Goal: Task Accomplishment & Management: Use online tool/utility

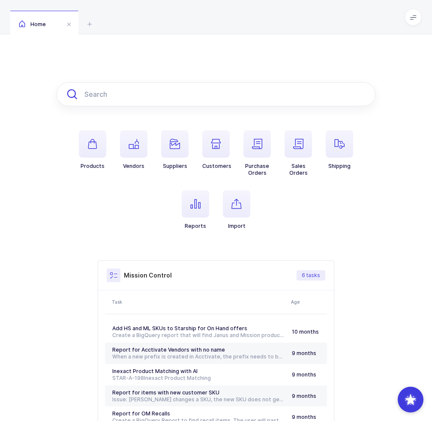
click at [141, 93] on input "text" at bounding box center [216, 94] width 319 height 24
paste input "QTXM2200CPCS"
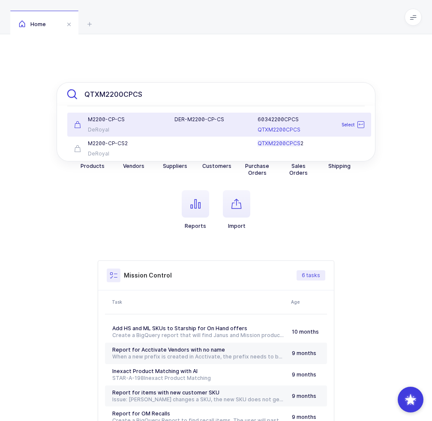
type input "QTXM2200CPCS"
click at [180, 122] on div "DER-M2200-CP-CS" at bounding box center [210, 119] width 73 height 7
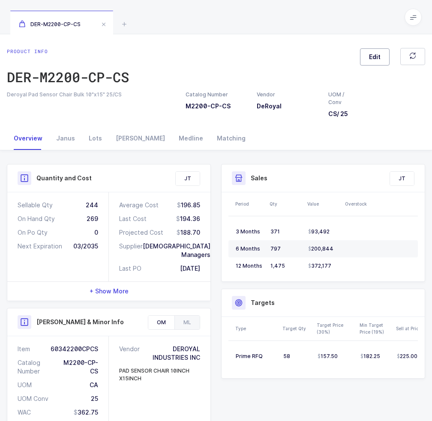
click at [381, 58] on span "Edit" at bounding box center [375, 57] width 12 height 9
click at [293, 126] on div "Medline" at bounding box center [325, 130] width 180 height 21
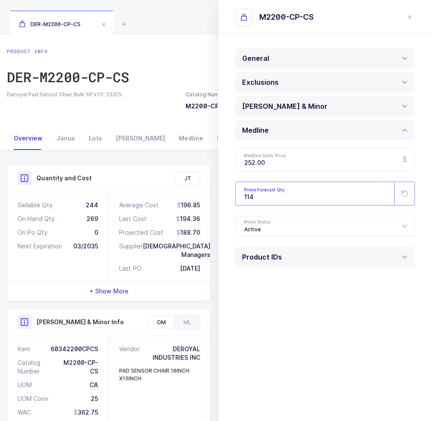
drag, startPoint x: 269, startPoint y: 198, endPoint x: 230, endPoint y: 204, distance: 39.0
click at [230, 204] on div "General Note UOM Concern Message Is temperature controlled Yes No Has expiratio…" at bounding box center [325, 174] width 214 height 281
paste input "5"
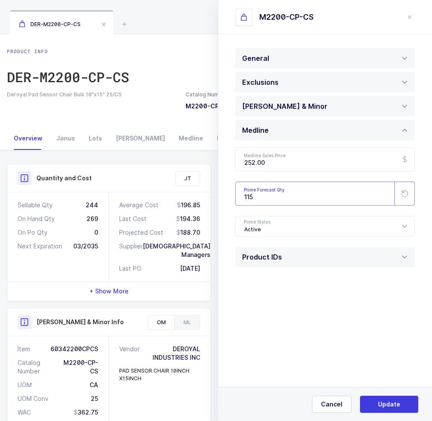
type input "115"
click at [381, 402] on span "Update" at bounding box center [389, 404] width 22 height 9
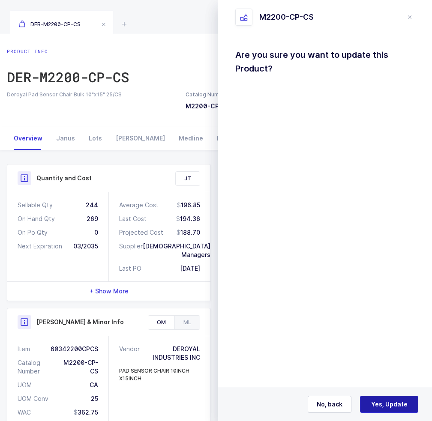
click at [378, 406] on span "Yes, Update" at bounding box center [389, 404] width 36 height 9
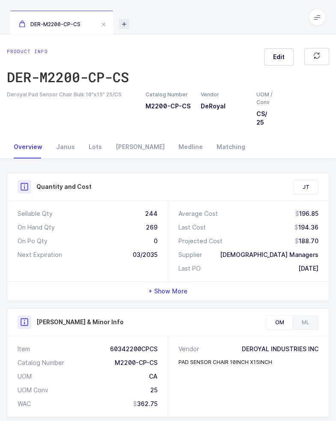
click at [127, 22] on icon at bounding box center [124, 24] width 10 height 10
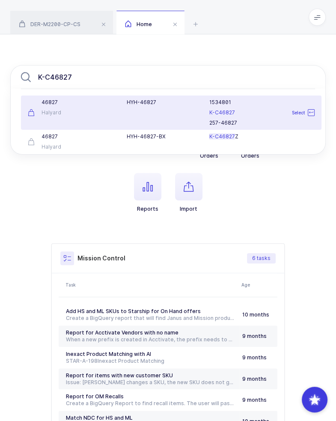
type input "K-C46827"
click at [142, 113] on div "HYH-46827" at bounding box center [163, 112] width 83 height 27
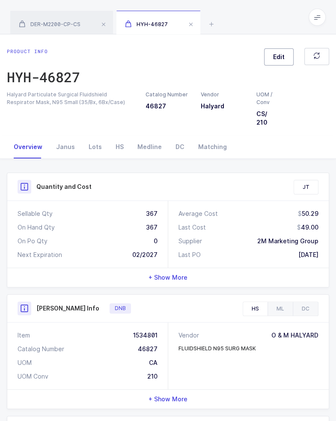
click at [269, 62] on button "Edit" at bounding box center [279, 56] width 30 height 17
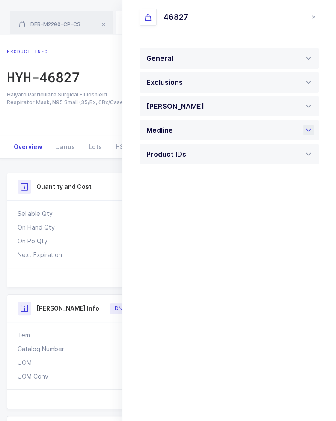
click at [189, 133] on div "Medline" at bounding box center [230, 130] width 180 height 21
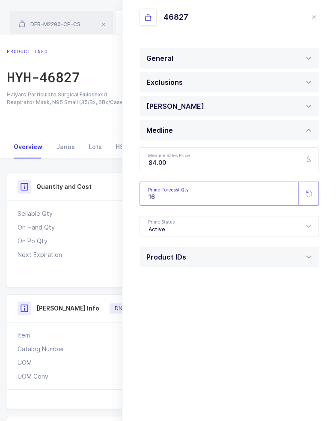
drag, startPoint x: 166, startPoint y: 198, endPoint x: 123, endPoint y: 210, distance: 45.0
click at [123, 210] on div "General Note UOM Concern Message Is temperature controlled Yes No Has expiratio…" at bounding box center [230, 174] width 214 height 281
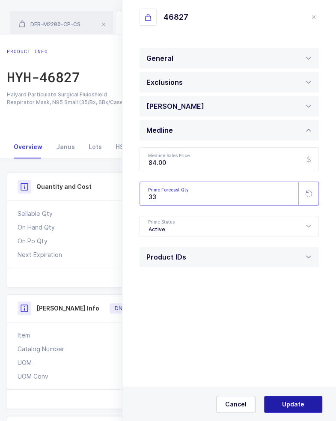
type input "33"
click at [277, 405] on button "Update" at bounding box center [293, 404] width 58 height 17
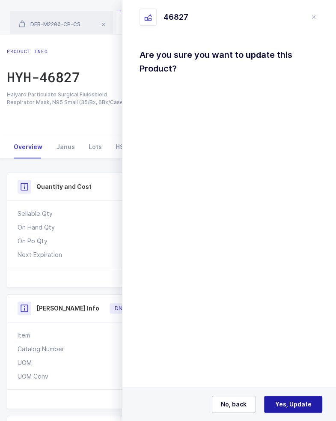
click at [290, 402] on span "Yes, Update" at bounding box center [294, 404] width 36 height 9
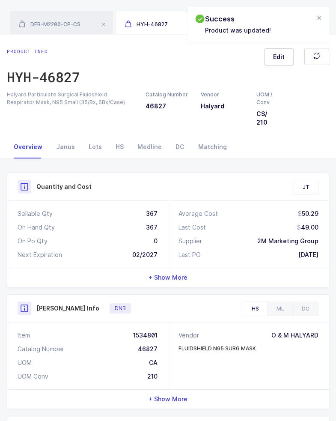
click at [319, 17] on div at bounding box center [319, 19] width 7 height 8
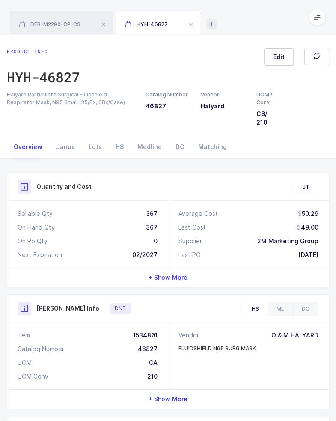
click at [211, 26] on icon at bounding box center [212, 24] width 10 height 10
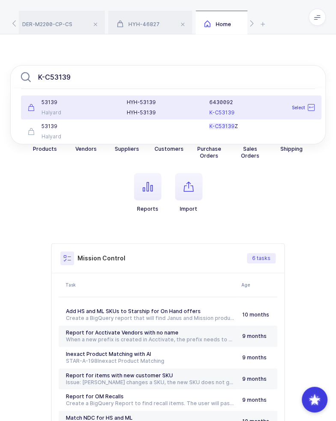
type input "K-C53139"
click at [158, 104] on div "HYH-53139" at bounding box center [163, 102] width 72 height 7
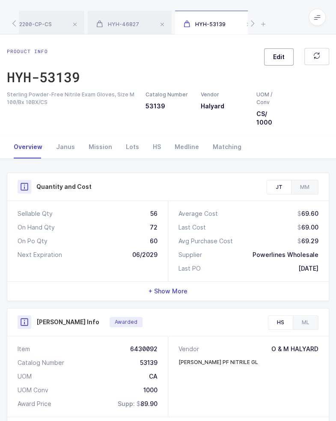
click at [275, 62] on button "Edit" at bounding box center [279, 56] width 30 height 17
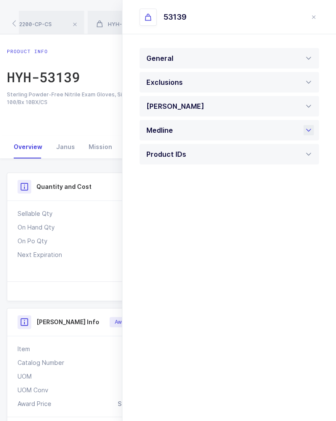
click at [218, 132] on div "Medline" at bounding box center [230, 130] width 180 height 21
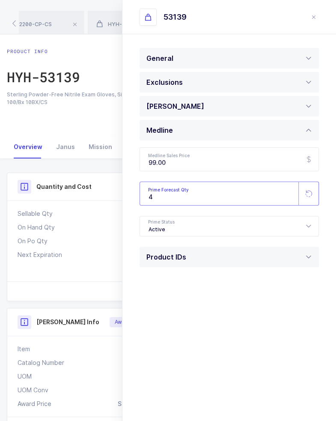
drag, startPoint x: 185, startPoint y: 189, endPoint x: 127, endPoint y: 193, distance: 58.5
click at [132, 197] on div "General Note UOM Concern Message Is temperature controlled Yes No Has expiratio…" at bounding box center [230, 174] width 214 height 281
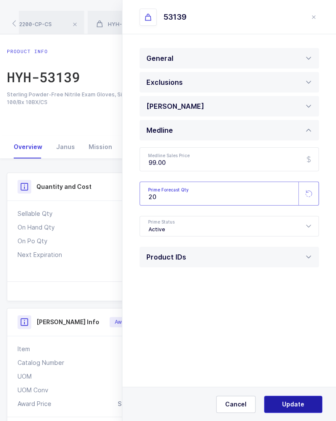
type input "20"
click at [290, 401] on span "Update" at bounding box center [293, 404] width 22 height 9
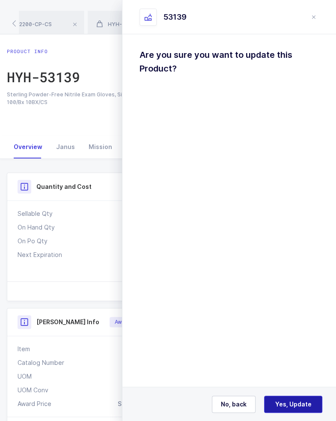
click at [301, 403] on span "Yes, Update" at bounding box center [294, 404] width 36 height 9
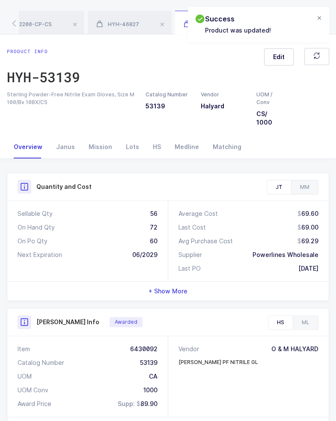
click at [316, 19] on div at bounding box center [319, 19] width 7 height 8
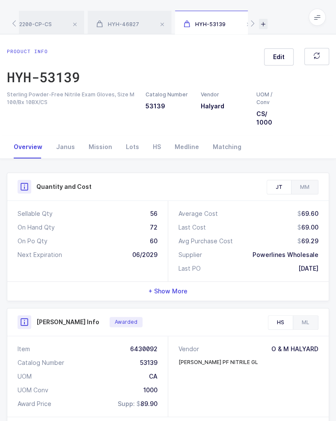
click at [263, 24] on icon at bounding box center [263, 24] width 9 height 10
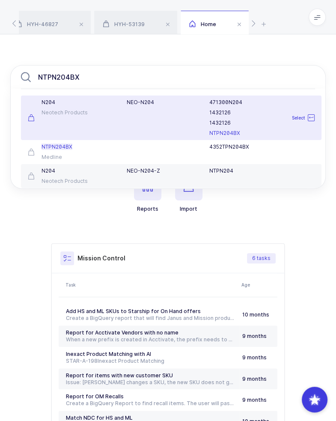
type input "NTPN204BX"
click at [69, 110] on div "Neotech Products" at bounding box center [72, 112] width 89 height 7
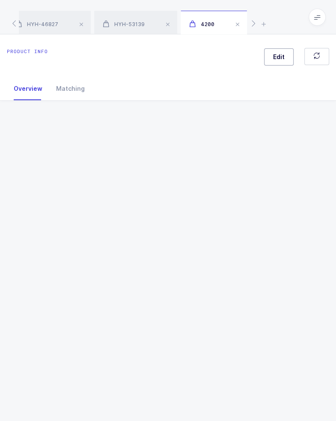
click at [280, 55] on span "Edit" at bounding box center [279, 57] width 12 height 9
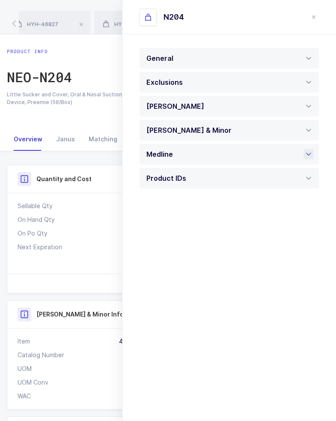
click at [186, 157] on div "Medline" at bounding box center [230, 154] width 180 height 21
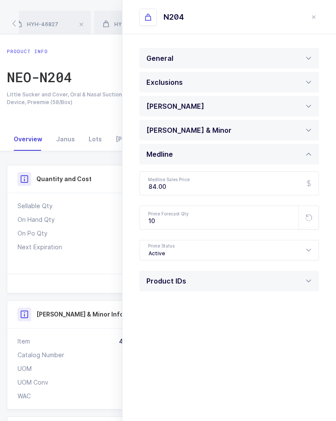
click at [314, 17] on icon "close drawer" at bounding box center [314, 17] width 7 height 7
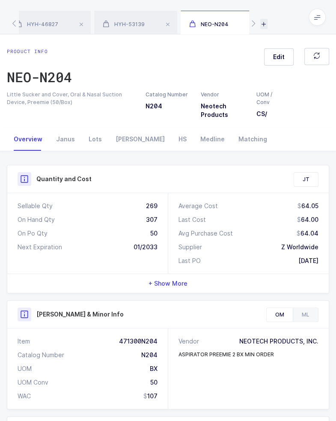
click at [264, 24] on icon at bounding box center [264, 24] width 7 height 10
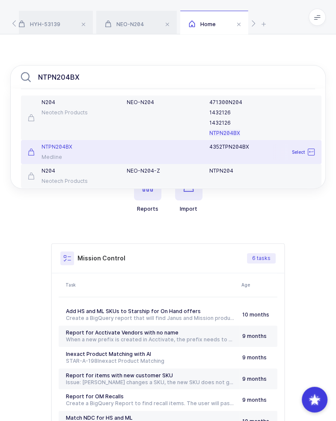
type input "NTPN204BX"
click at [84, 156] on div "Medline" at bounding box center [72, 157] width 89 height 7
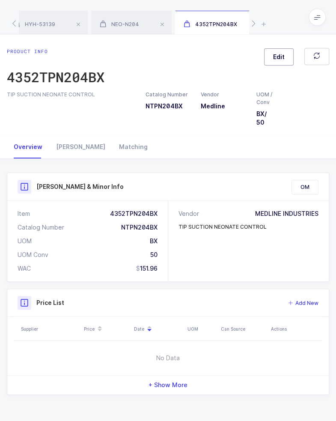
click at [280, 60] on span "Edit" at bounding box center [279, 57] width 12 height 9
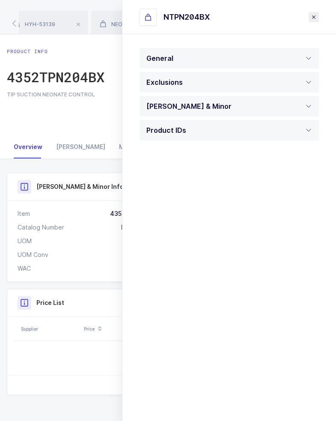
click at [315, 18] on icon "close drawer" at bounding box center [314, 17] width 7 height 7
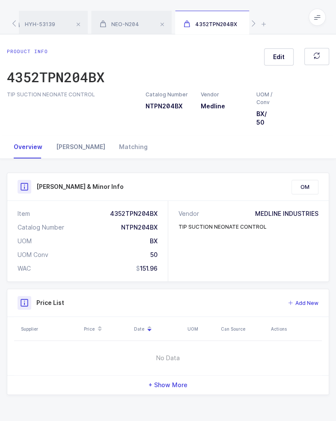
click at [60, 157] on div "Owens" at bounding box center [80, 146] width 63 height 23
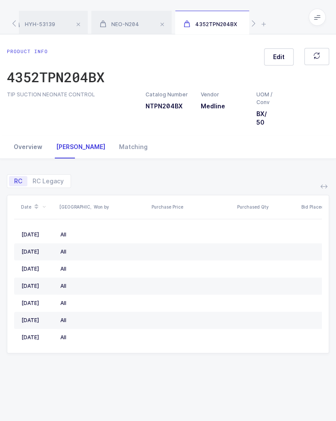
click at [33, 154] on div "Overview" at bounding box center [28, 146] width 42 height 23
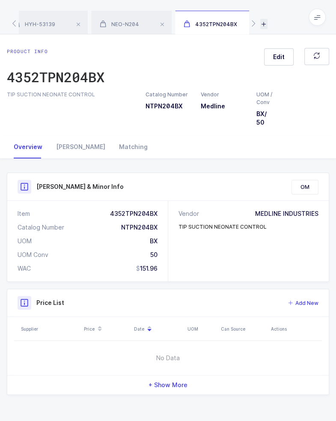
click at [264, 21] on icon at bounding box center [264, 24] width 7 height 10
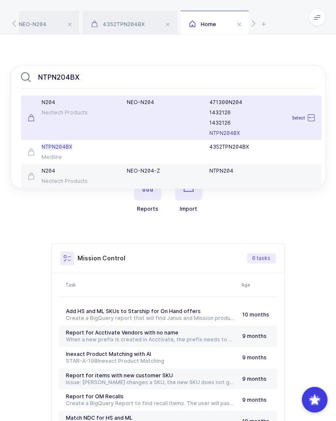
type input "NTPN204BX"
click at [113, 106] on div "N204 Neotech Products" at bounding box center [72, 118] width 99 height 38
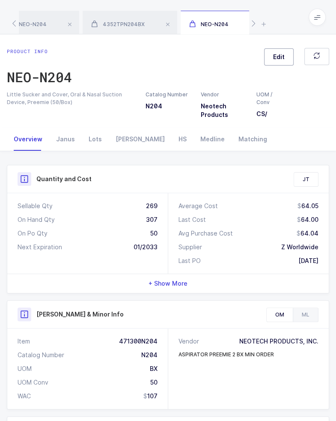
click at [274, 61] on span "Edit" at bounding box center [279, 57] width 12 height 9
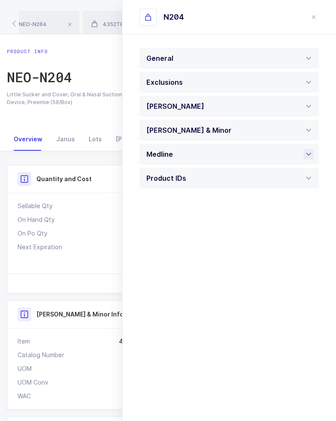
click at [175, 159] on div "Medline" at bounding box center [162, 154] width 31 height 21
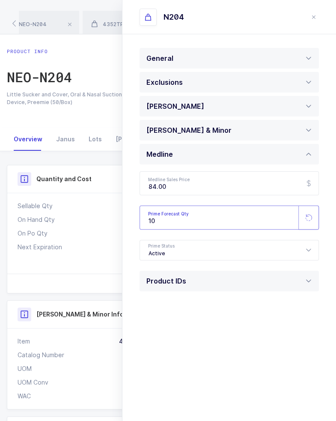
drag, startPoint x: 168, startPoint y: 222, endPoint x: 114, endPoint y: 230, distance: 54.1
click at [131, 229] on div "General Note UOM Concern Message Is temperature controlled Yes No Has expiratio…" at bounding box center [230, 186] width 214 height 305
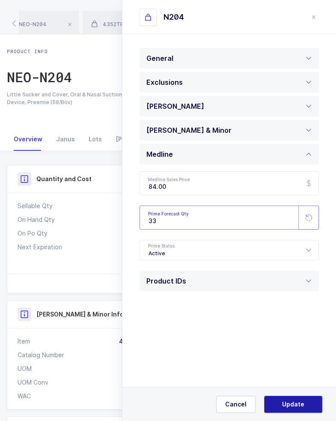
type input "33"
click at [311, 400] on button "Update" at bounding box center [293, 404] width 58 height 17
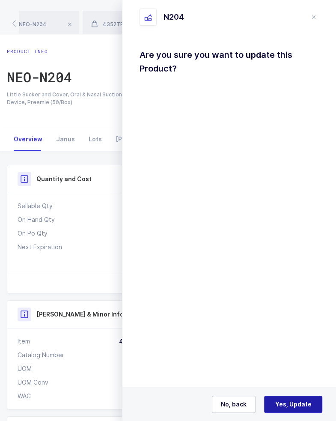
click at [299, 405] on span "Yes, Update" at bounding box center [294, 404] width 36 height 9
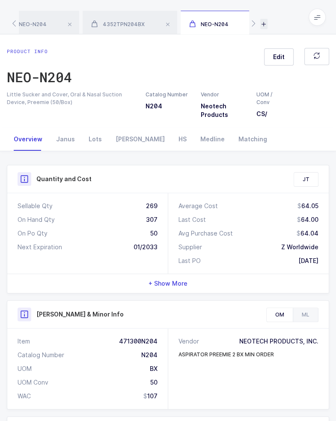
click at [261, 22] on icon at bounding box center [264, 24] width 7 height 10
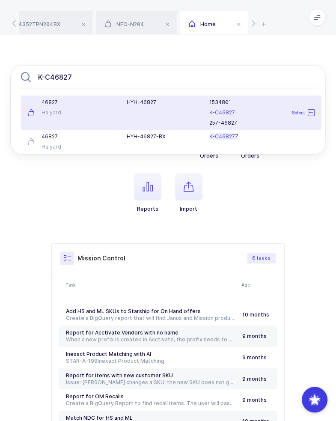
type input "K-C46827"
click at [131, 113] on div "HYH-46827" at bounding box center [163, 112] width 83 height 27
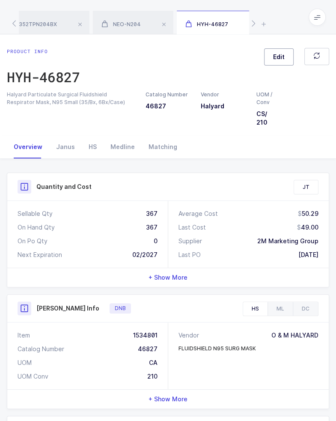
click at [276, 60] on span "Edit" at bounding box center [279, 57] width 12 height 9
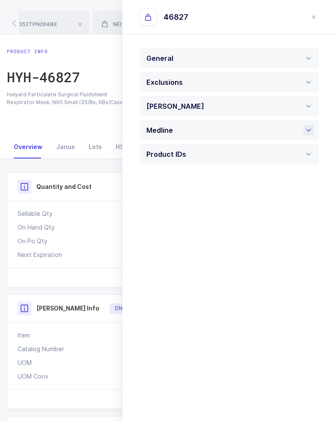
click at [210, 131] on div "Medline" at bounding box center [230, 130] width 180 height 21
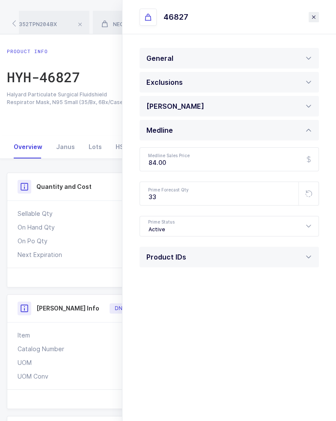
click at [315, 16] on icon "close drawer" at bounding box center [314, 17] width 7 height 7
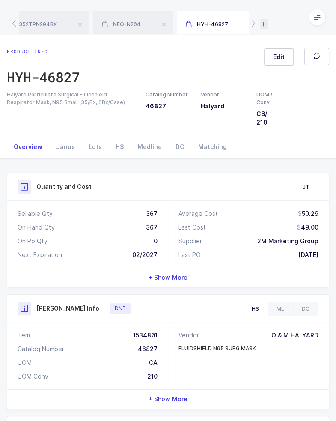
click at [265, 24] on icon at bounding box center [264, 24] width 7 height 10
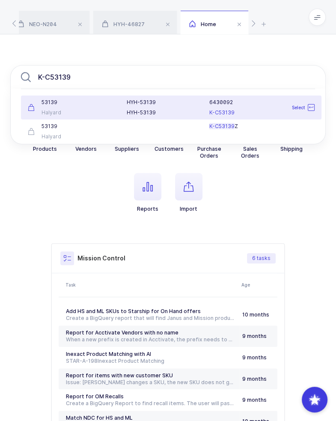
type input "K-C53139"
click at [159, 108] on div "HYH-53139 HYH-53139" at bounding box center [163, 107] width 83 height 17
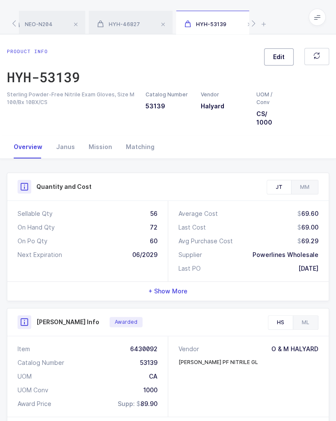
click at [279, 54] on span "Edit" at bounding box center [279, 57] width 12 height 9
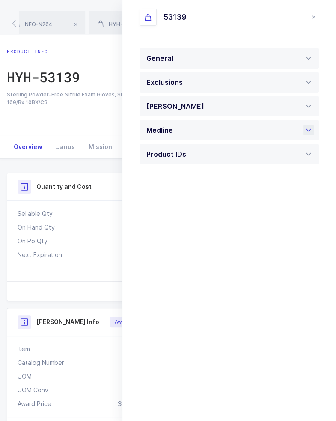
click at [186, 132] on div "Medline" at bounding box center [230, 130] width 180 height 21
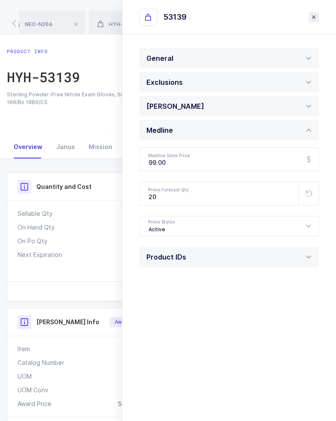
click at [313, 20] on icon "close drawer" at bounding box center [314, 17] width 7 height 7
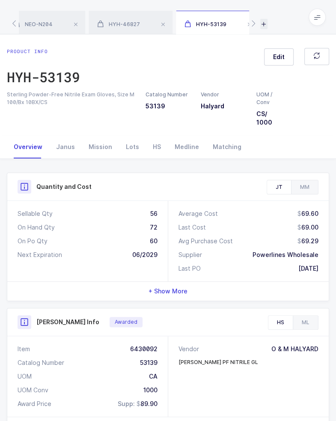
click at [261, 24] on icon at bounding box center [264, 24] width 7 height 10
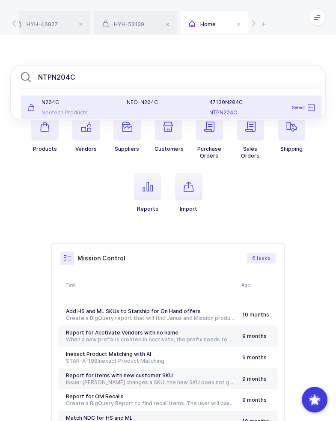
type input "NTPN204C"
click at [96, 108] on div "N204C Neotech Products" at bounding box center [72, 107] width 99 height 17
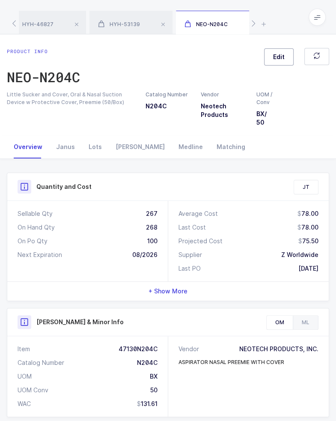
click at [275, 61] on button "Edit" at bounding box center [279, 56] width 30 height 17
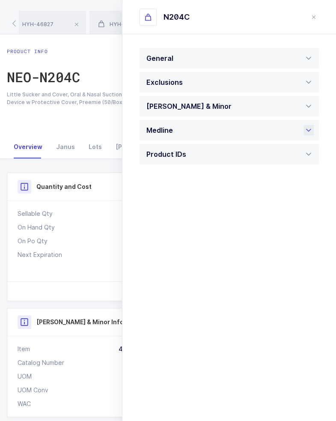
click at [219, 127] on div "Medline" at bounding box center [230, 130] width 180 height 21
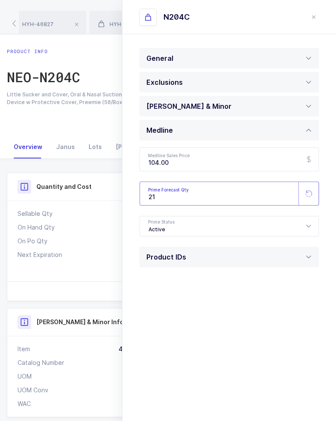
drag, startPoint x: 183, startPoint y: 197, endPoint x: 138, endPoint y: 204, distance: 45.9
click at [141, 205] on input "21" at bounding box center [230, 194] width 180 height 24
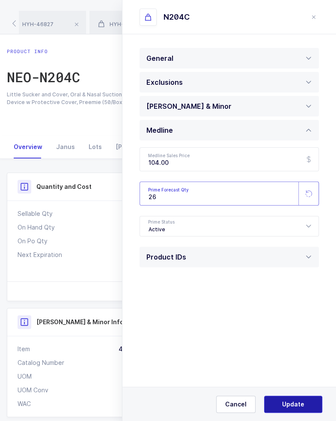
type input "26"
click at [293, 409] on button "Update" at bounding box center [293, 404] width 58 height 17
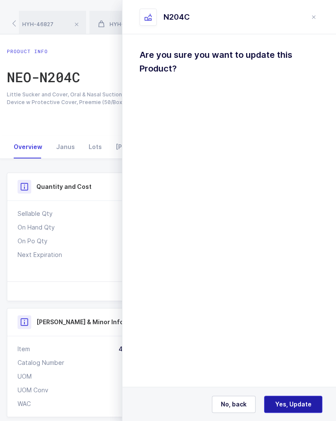
click at [296, 402] on span "Yes, Update" at bounding box center [294, 404] width 36 height 9
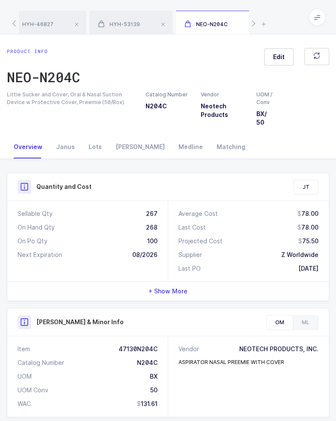
click at [259, 22] on div "DER-M2200-CP-CS HYH-46827 HYH-53139 NEO-N204 4352TPN204BX NEO-N204 HYH-46827 HY…" at bounding box center [168, 17] width 336 height 34
click at [264, 22] on icon at bounding box center [264, 24] width 7 height 10
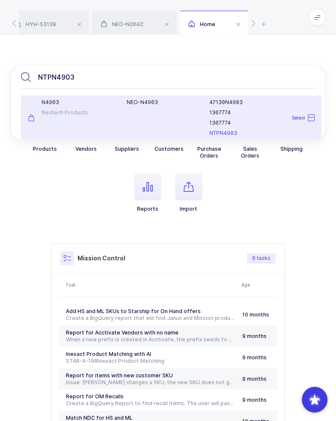
type input "NTPN4903"
click at [90, 108] on div "N4903 Neotech Products" at bounding box center [72, 118] width 99 height 38
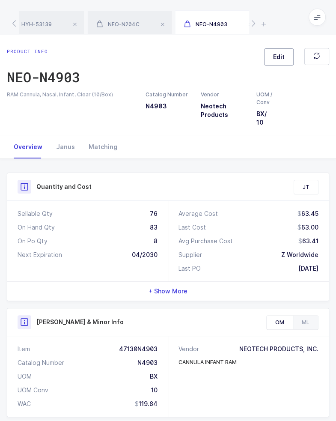
click at [287, 55] on button "Edit" at bounding box center [279, 56] width 30 height 17
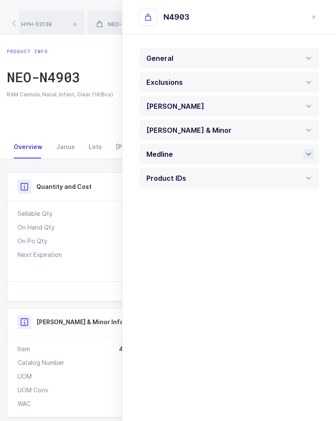
click at [219, 151] on div "Medline" at bounding box center [230, 154] width 180 height 21
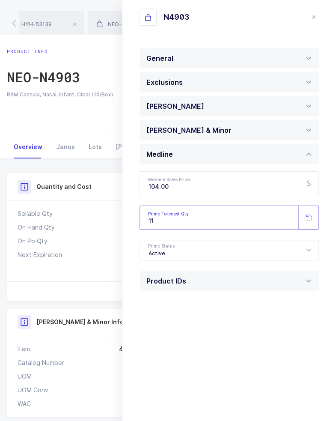
drag, startPoint x: 166, startPoint y: 222, endPoint x: 123, endPoint y: 219, distance: 42.9
click at [127, 221] on div "General Note UOM Concern Message Is temperature controlled Yes No Has expiratio…" at bounding box center [230, 186] width 214 height 305
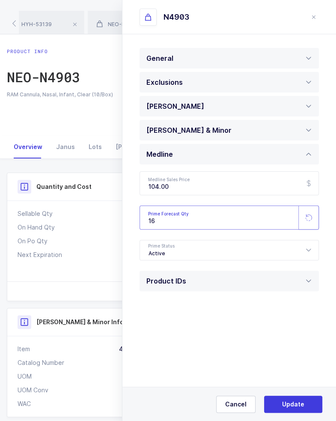
type input "16"
click at [300, 393] on div "Cancel Update" at bounding box center [230, 404] width 214 height 34
click at [300, 399] on button "Update" at bounding box center [293, 404] width 58 height 17
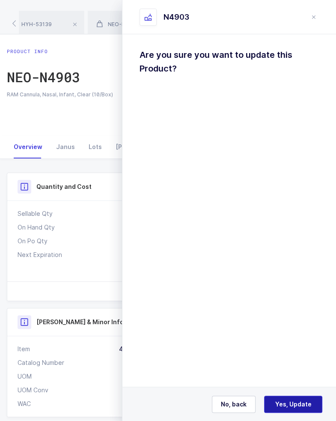
click at [298, 405] on span "Yes, Update" at bounding box center [294, 404] width 36 height 9
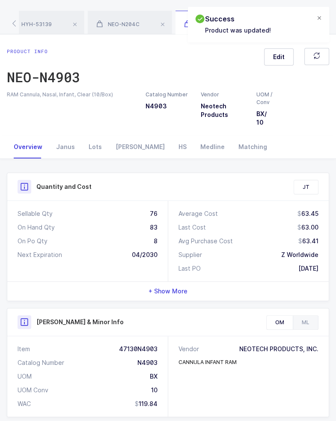
click at [321, 17] on div at bounding box center [319, 19] width 7 height 8
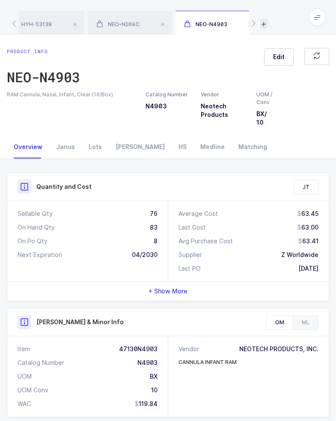
click at [262, 27] on icon at bounding box center [264, 24] width 7 height 10
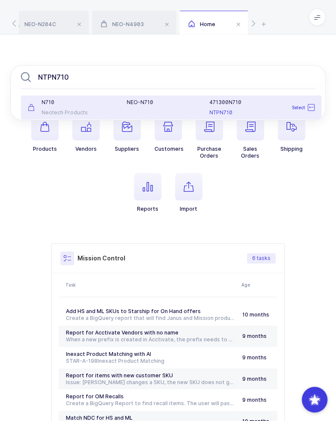
type input "NTPN710"
click at [81, 110] on div "Neotech Products" at bounding box center [72, 112] width 89 height 7
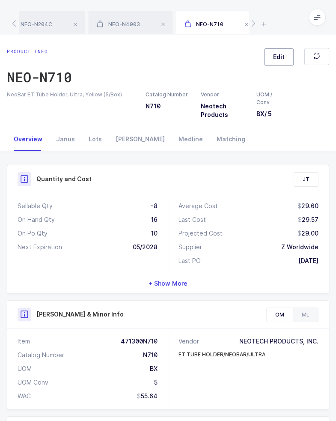
click at [286, 57] on button "Edit" at bounding box center [279, 56] width 30 height 17
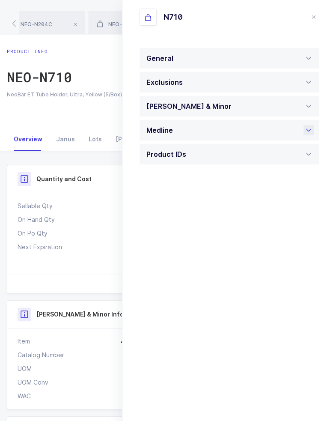
click at [210, 128] on div "Medline" at bounding box center [230, 130] width 180 height 21
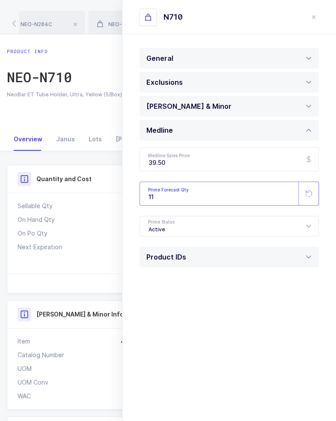
drag, startPoint x: 175, startPoint y: 194, endPoint x: 137, endPoint y: 198, distance: 38.0
click at [136, 204] on div "General Note UOM Concern Message Is temperature controlled Yes No Has expiratio…" at bounding box center [230, 174] width 214 height 281
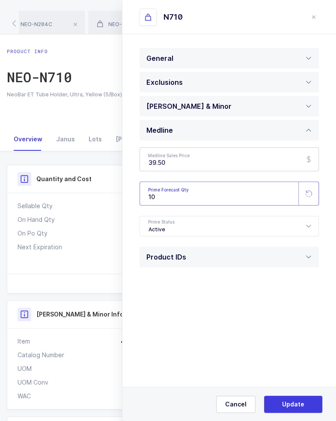
type input "10"
drag, startPoint x: 183, startPoint y: 161, endPoint x: 129, endPoint y: 169, distance: 53.8
click at [129, 169] on div "General Note UOM Concern Message Is temperature controlled Yes No Has expiratio…" at bounding box center [230, 174] width 214 height 281
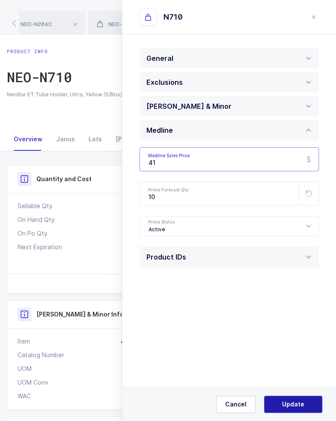
type input "41"
click at [293, 399] on button "Update" at bounding box center [293, 404] width 58 height 17
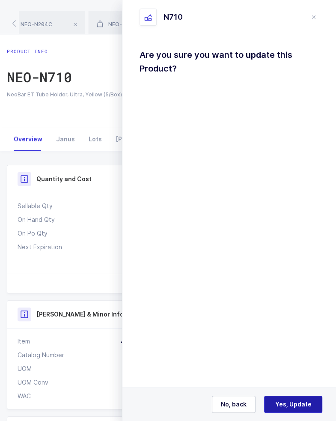
click at [294, 400] on button "Yes, Update" at bounding box center [293, 404] width 58 height 17
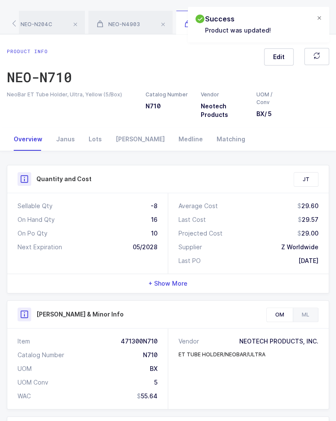
click at [317, 17] on div at bounding box center [319, 19] width 7 height 8
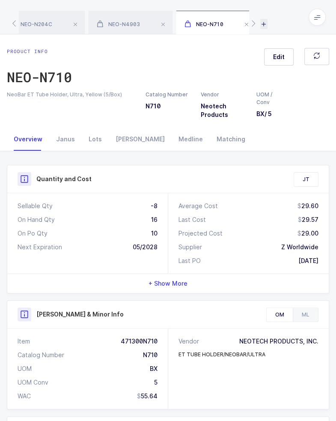
click at [266, 25] on icon at bounding box center [264, 24] width 7 height 10
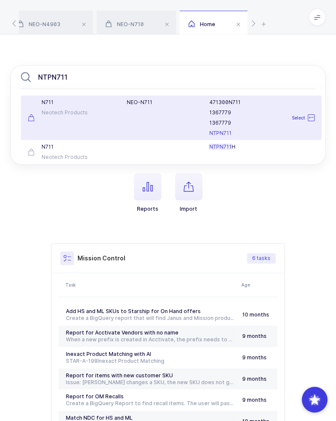
type input "NTPN711"
click at [123, 117] on div "NEO-N711" at bounding box center [163, 118] width 83 height 38
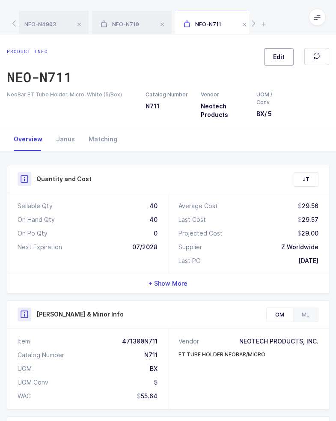
click at [288, 56] on button "Edit" at bounding box center [279, 56] width 30 height 17
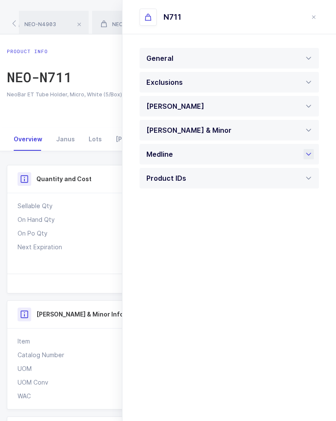
click at [212, 150] on div "Medline" at bounding box center [230, 154] width 180 height 21
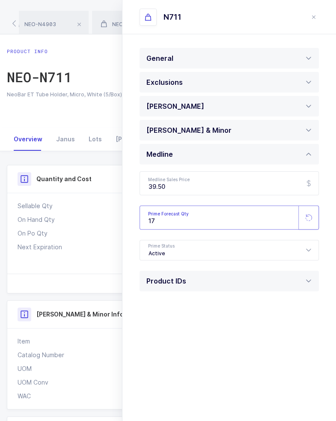
drag, startPoint x: 173, startPoint y: 219, endPoint x: 128, endPoint y: 228, distance: 45.8
click at [128, 228] on div "General Note UOM Concern Message Is temperature controlled Yes No Has expiratio…" at bounding box center [230, 186] width 214 height 305
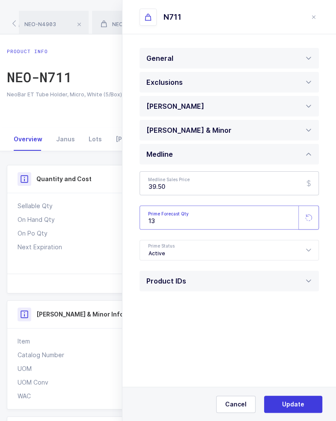
type input "13"
drag, startPoint x: 175, startPoint y: 190, endPoint x: 137, endPoint y: 192, distance: 38.2
click at [138, 193] on div "General Note UOM Concern Message Is temperature controlled Yes No Has expiratio…" at bounding box center [230, 186] width 214 height 305
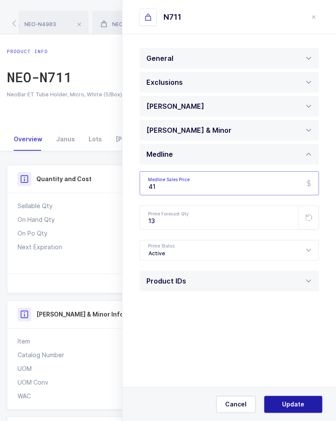
type input "41"
click at [287, 400] on button "Update" at bounding box center [293, 404] width 58 height 17
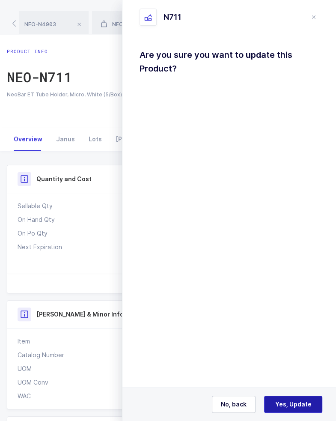
click at [298, 405] on span "Yes, Update" at bounding box center [294, 404] width 36 height 9
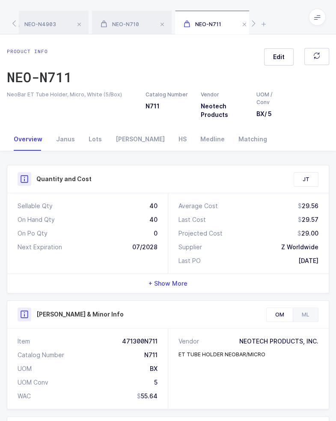
click at [269, 24] on div "DER-M2200-CP-CS HYH-46827 HYH-53139 NEO-N204 4352TPN204BX NEO-N204 HYH-46827 HY…" at bounding box center [168, 17] width 336 height 34
click at [265, 24] on icon at bounding box center [264, 24] width 7 height 10
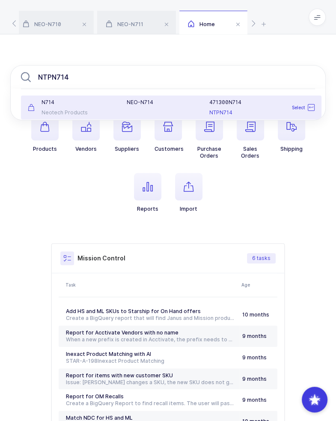
type input "NTPN714"
click at [113, 105] on div "N714" at bounding box center [72, 102] width 89 height 7
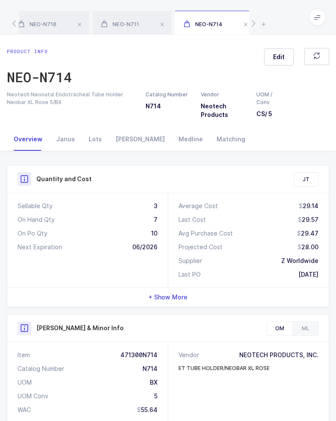
click at [264, 61] on div "Product info NEO-N714 Edit" at bounding box center [168, 69] width 323 height 43
click at [276, 54] on span "Edit" at bounding box center [279, 57] width 12 height 9
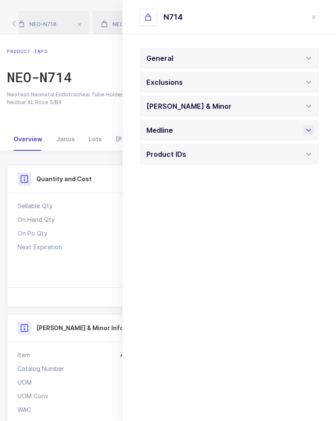
click at [195, 136] on div "Medline" at bounding box center [230, 130] width 180 height 21
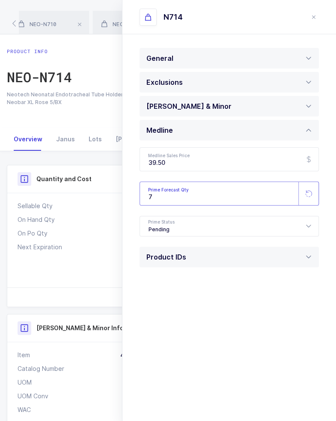
drag, startPoint x: 163, startPoint y: 194, endPoint x: 117, endPoint y: 202, distance: 46.5
click at [117, 202] on div "Product info NEO-N714 Edit Neotech Neonatal Endotracheal Tube Holder Neobar XL …" at bounding box center [168, 401] width 336 height 735
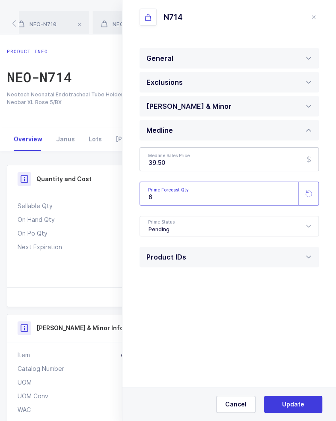
type input "6"
drag, startPoint x: 171, startPoint y: 162, endPoint x: 138, endPoint y: 166, distance: 32.8
click at [143, 168] on input "39.50" at bounding box center [230, 159] width 180 height 24
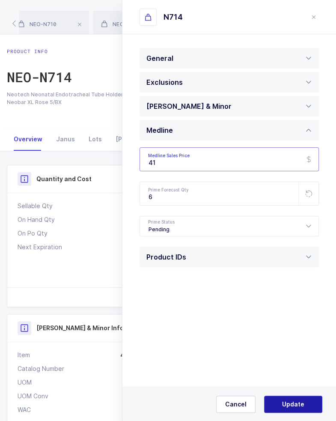
type input "41"
click at [291, 408] on span "Update" at bounding box center [293, 404] width 22 height 9
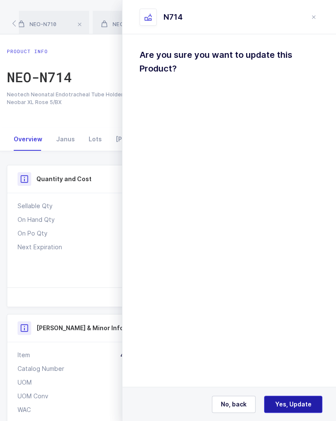
click at [294, 405] on span "Yes, Update" at bounding box center [294, 404] width 36 height 9
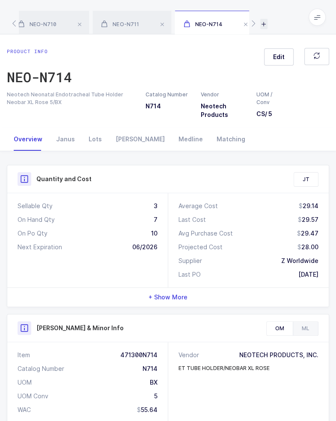
click at [261, 24] on icon at bounding box center [264, 24] width 7 height 10
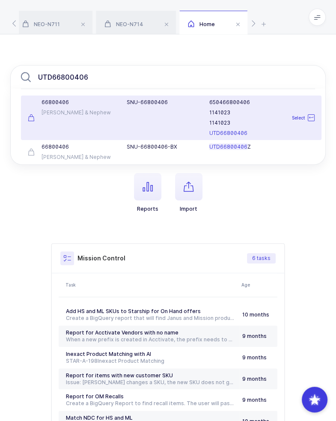
type input "UTD66800406"
click at [107, 120] on div "66800406 Smith & Nephew" at bounding box center [72, 118] width 99 height 38
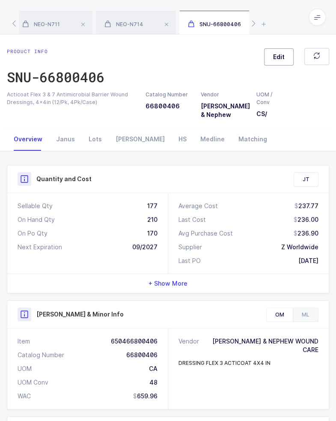
click at [283, 55] on span "Edit" at bounding box center [279, 57] width 12 height 9
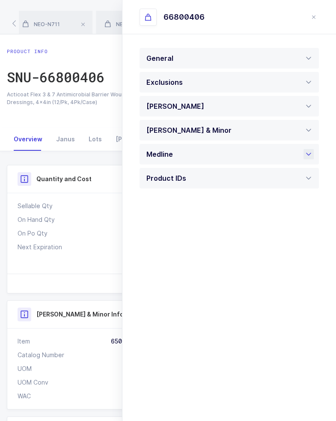
click at [173, 156] on span at bounding box center [175, 154] width 4 height 9
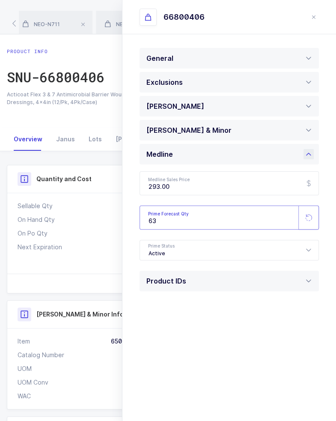
drag, startPoint x: 171, startPoint y: 221, endPoint x: 126, endPoint y: 227, distance: 45.4
click at [128, 231] on div "General Note UOM Concern Message Is temperature controlled Yes No Min temperatu…" at bounding box center [230, 186] width 214 height 305
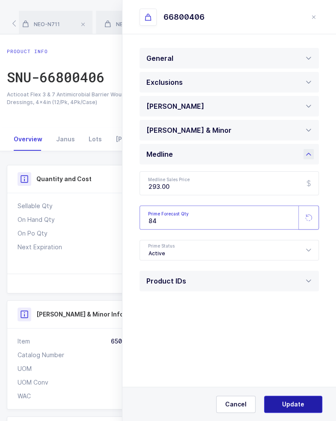
type input "84"
click at [289, 405] on span "Update" at bounding box center [293, 404] width 22 height 9
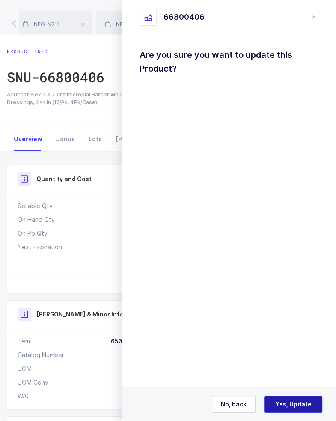
click at [291, 402] on span "Yes, Update" at bounding box center [294, 404] width 36 height 9
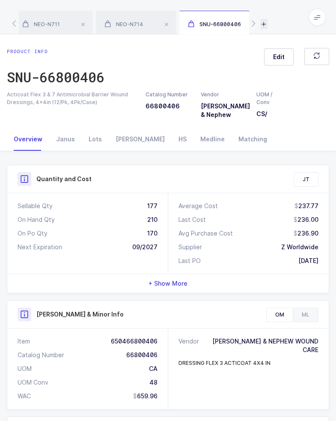
click at [263, 24] on icon at bounding box center [264, 24] width 7 height 10
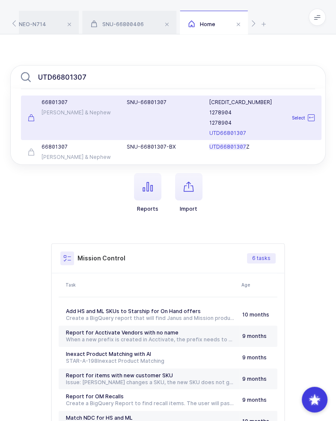
type input "UTD66801307"
click at [105, 118] on div "66801307 Smith & Nephew" at bounding box center [72, 118] width 99 height 38
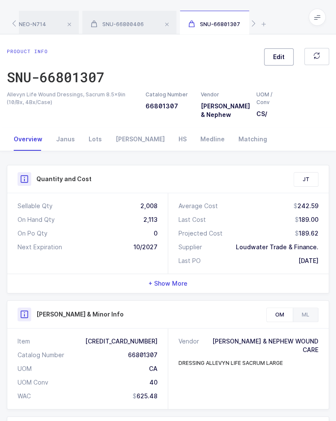
click at [284, 55] on span "Edit" at bounding box center [279, 57] width 12 height 9
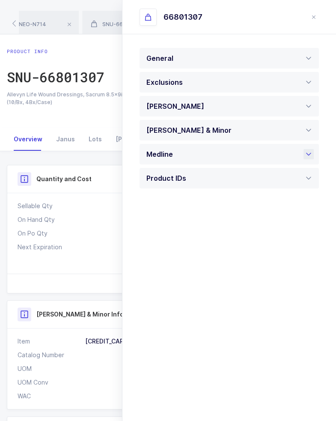
click at [202, 155] on div "Medline" at bounding box center [230, 154] width 180 height 21
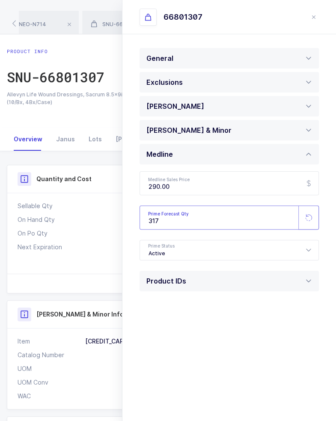
drag, startPoint x: 179, startPoint y: 221, endPoint x: 144, endPoint y: 228, distance: 35.0
click at [146, 230] on div "Medline Sales Price 290.00 Prime Forecast Qty 317 Prime Status Active Active Pe…" at bounding box center [230, 216] width 180 height 103
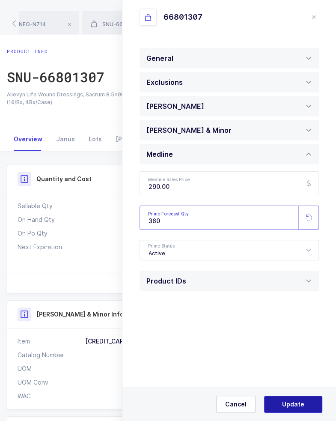
type input "360"
click at [288, 406] on span "Update" at bounding box center [293, 404] width 22 height 9
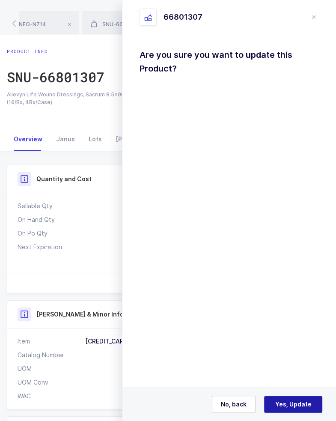
click at [287, 404] on span "Yes, Update" at bounding box center [294, 404] width 36 height 9
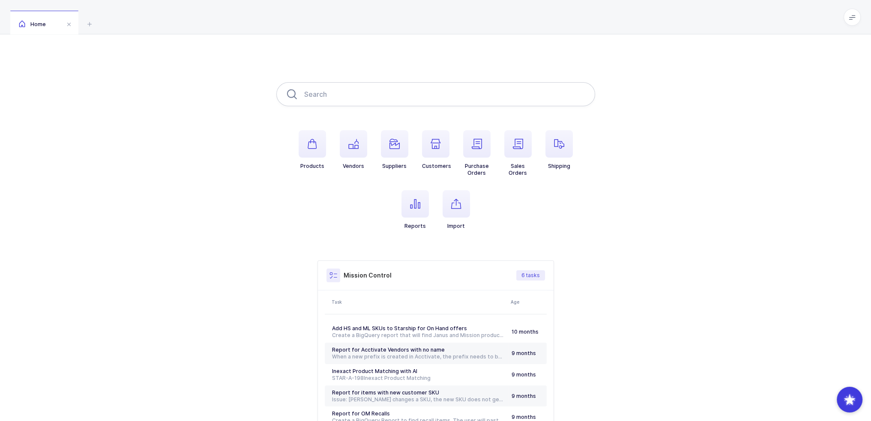
drag, startPoint x: 385, startPoint y: 81, endPoint x: 381, endPoint y: 90, distance: 9.8
click at [384, 82] on div "Products Vendors Suppliers Customers Purchase Orders Sales Orders Shipping Repo…" at bounding box center [435, 269] width 871 height 471
click at [381, 90] on input "text" at bounding box center [435, 94] width 319 height 24
click at [310, 149] on icon "button" at bounding box center [312, 144] width 10 height 10
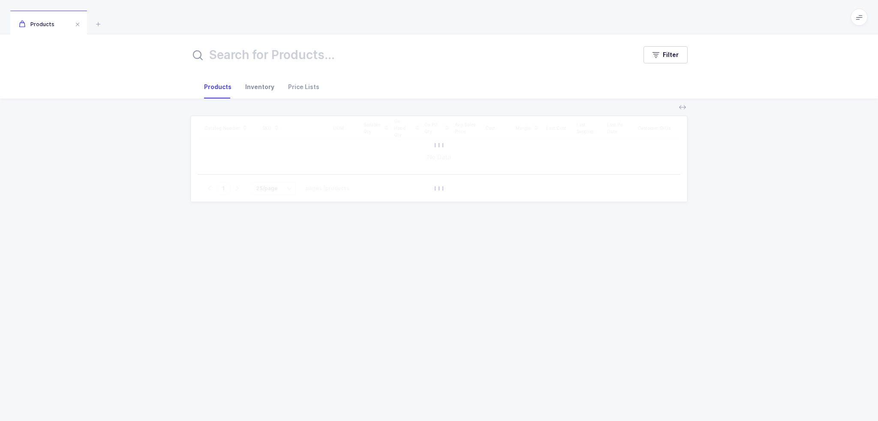
click at [252, 89] on div "Inventory" at bounding box center [259, 86] width 43 height 23
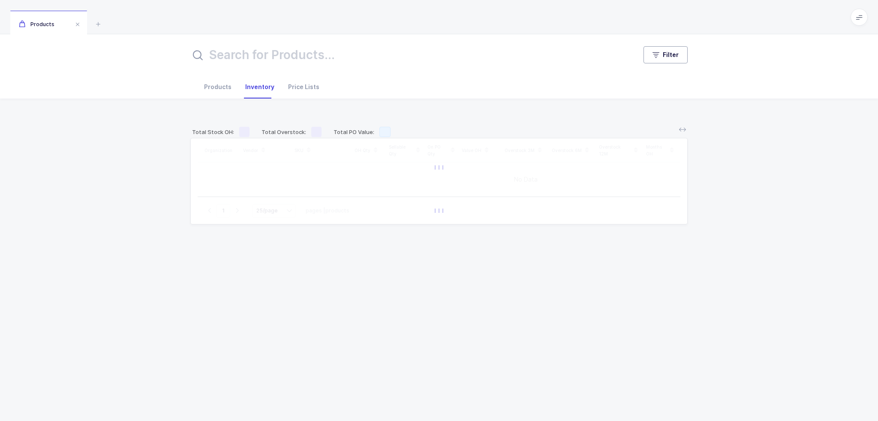
click at [438, 54] on span "Filter" at bounding box center [671, 55] width 16 height 9
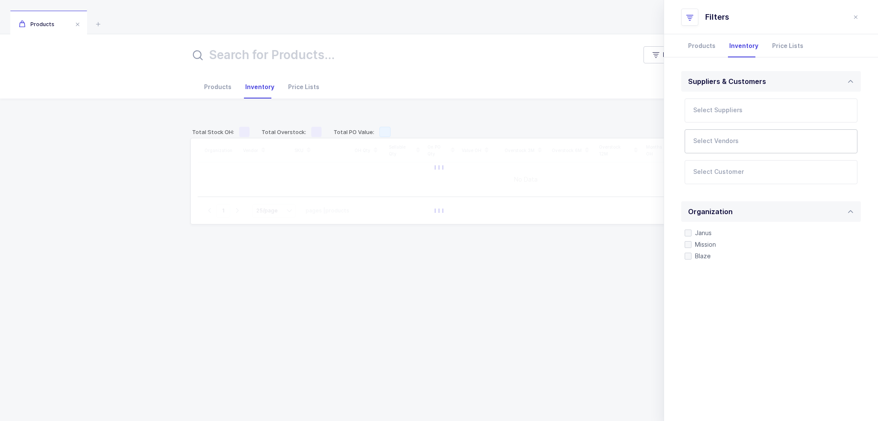
click at [438, 143] on input "text" at bounding box center [765, 143] width 144 height 11
type input "coltene"
click at [438, 171] on span "Coltene" at bounding box center [716, 170] width 24 height 7
click at [438, 267] on div "Organization Vendor SKU OH Qty Sellable Qty On PO Qty Value OH Overstock 3M Ove…" at bounding box center [438, 269] width 497 height 262
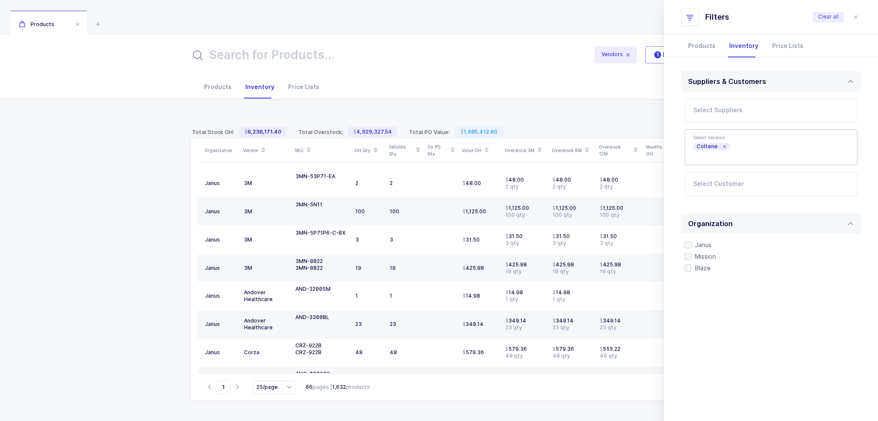
click at [438, 15] on icon "close drawer" at bounding box center [855, 17] width 7 height 7
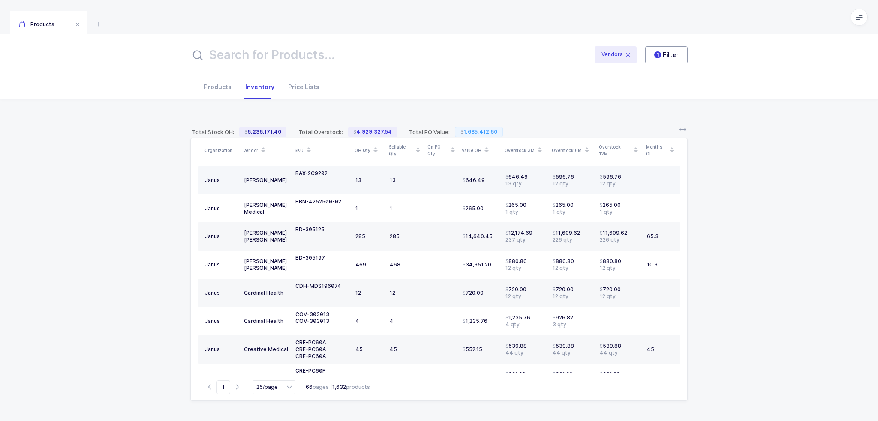
scroll to position [514, 0]
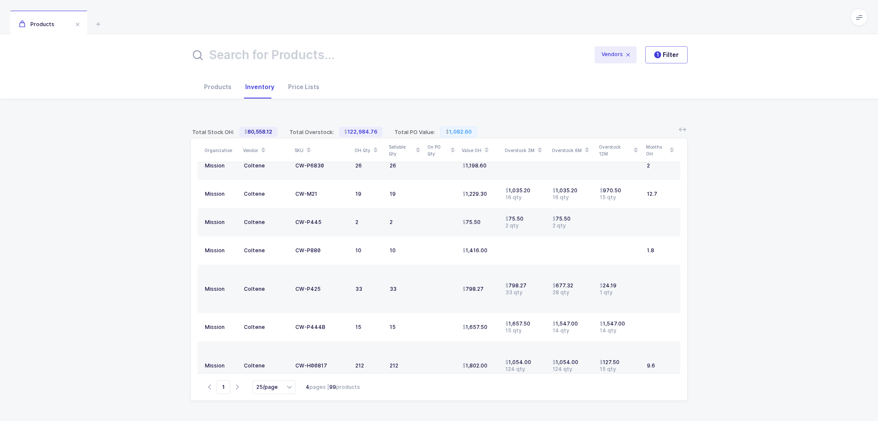
click at [263, 51] on input "text" at bounding box center [386, 55] width 392 height 21
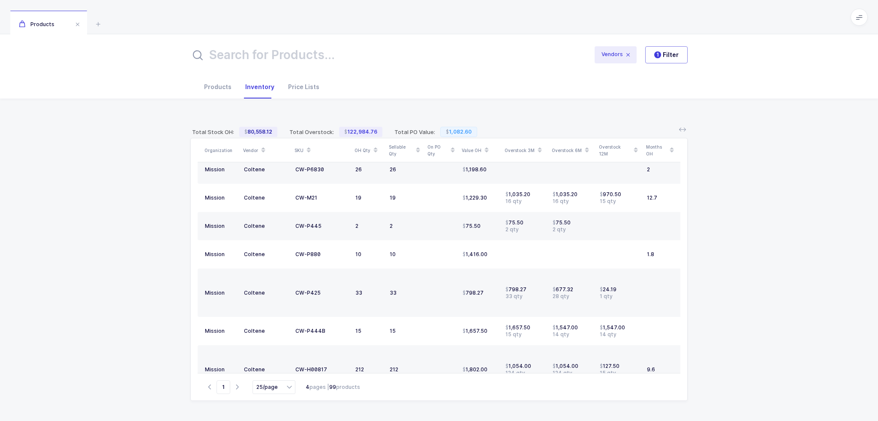
type input "c"
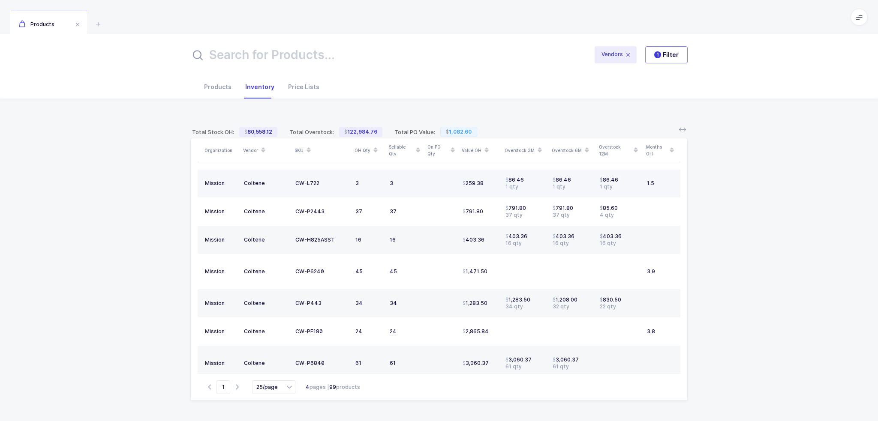
scroll to position [0, 0]
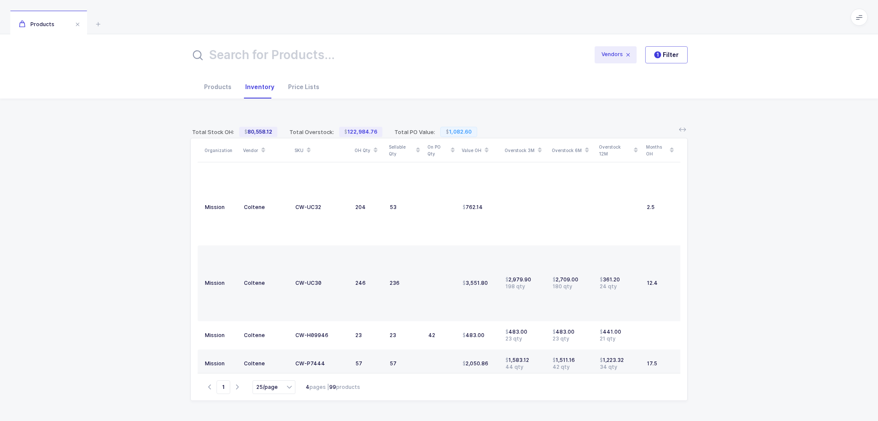
click at [438, 151] on icon at bounding box center [486, 152] width 4 height 4
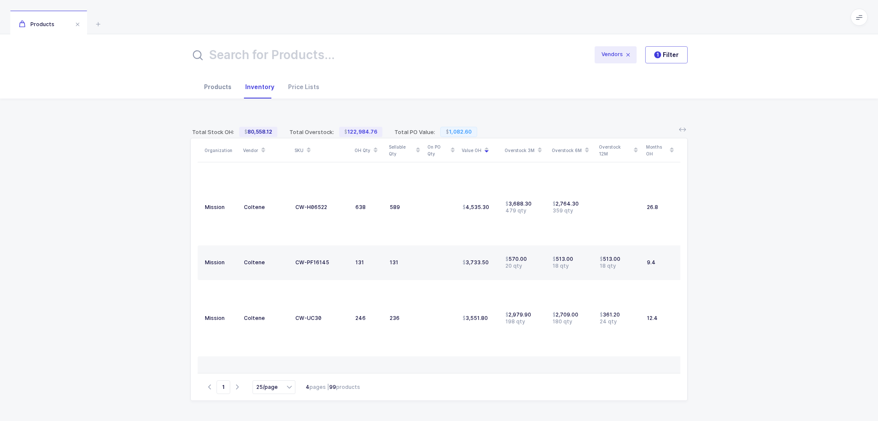
click at [222, 90] on div "Products" at bounding box center [217, 86] width 41 height 23
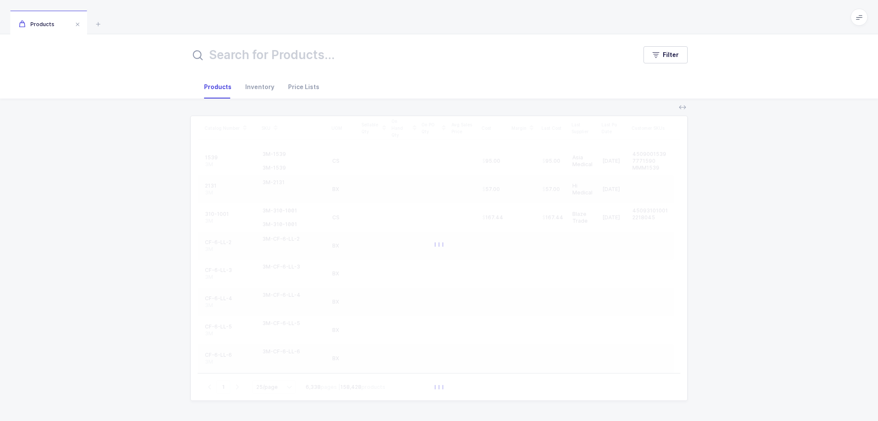
click at [263, 58] on input "text" at bounding box center [408, 55] width 436 height 21
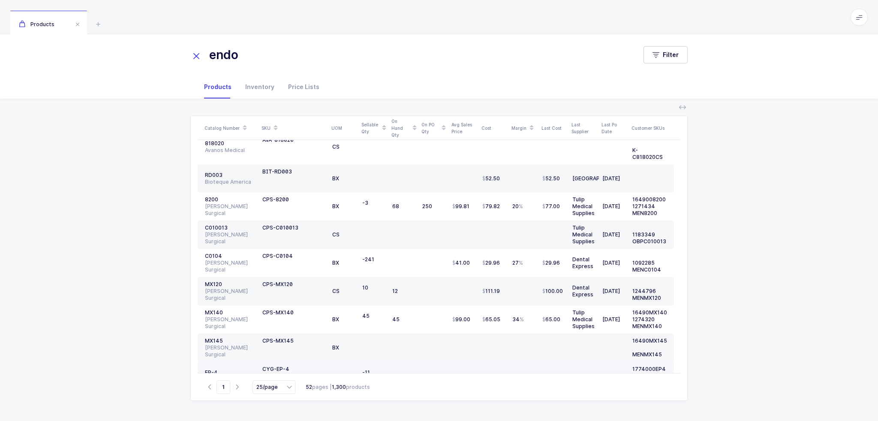
scroll to position [429, 0]
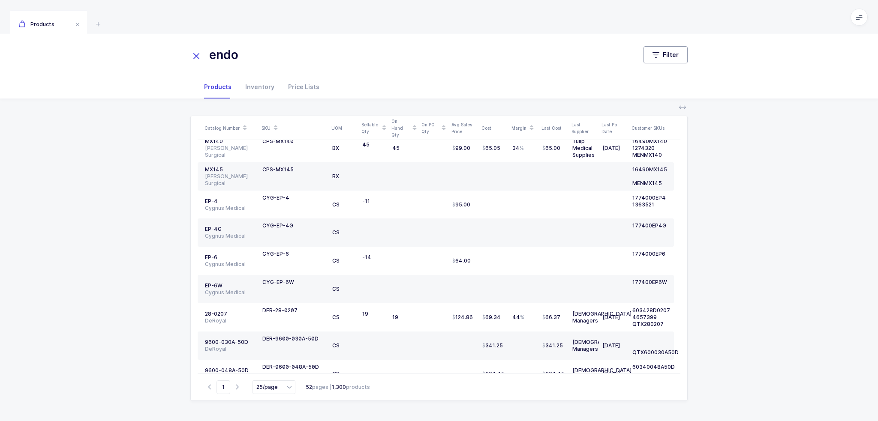
type input "endo"
click at [438, 59] on button "Filter" at bounding box center [665, 54] width 44 height 17
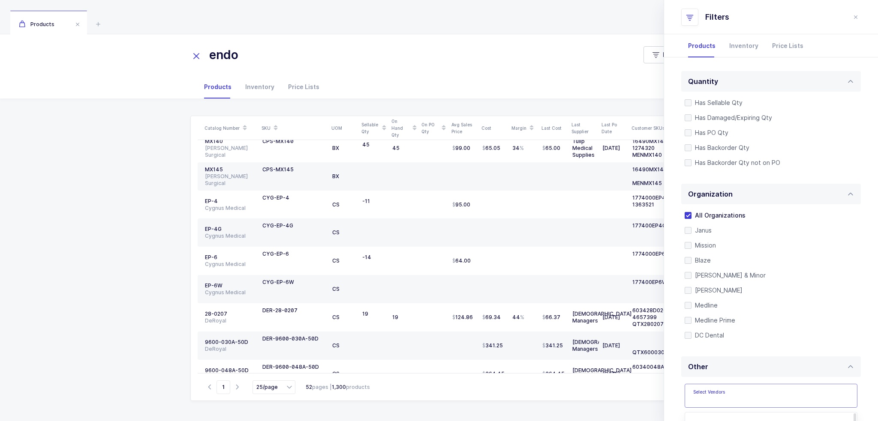
click at [438, 401] on input "text" at bounding box center [762, 398] width 138 height 11
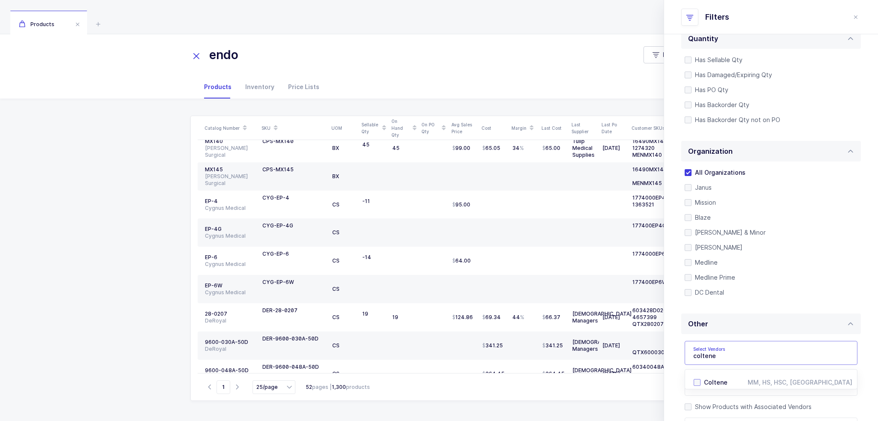
type input "coltene"
click at [438, 380] on span "Coltene" at bounding box center [716, 382] width 24 height 7
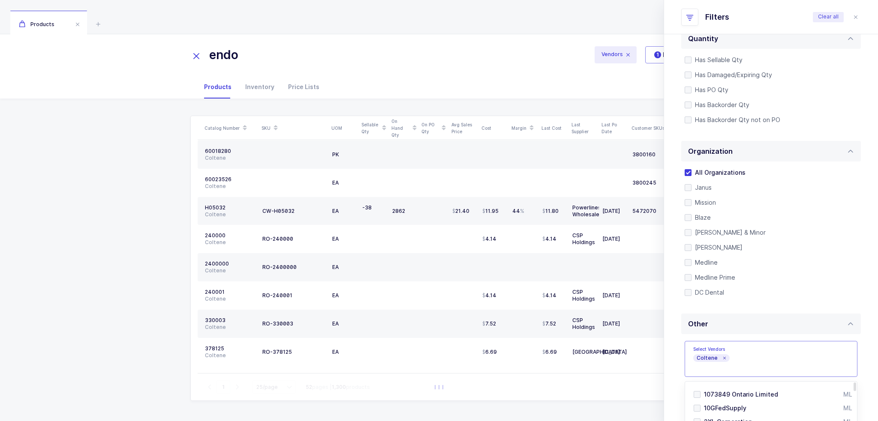
scroll to position [33, 0]
click at [101, 162] on div "Catalog Number SKU UOM Sellable Qty On Hand Qty On PO Qty Avg Sales Price Cost …" at bounding box center [439, 260] width 864 height 322
click at [284, 207] on div "CW-H05032" at bounding box center [293, 213] width 63 height 21
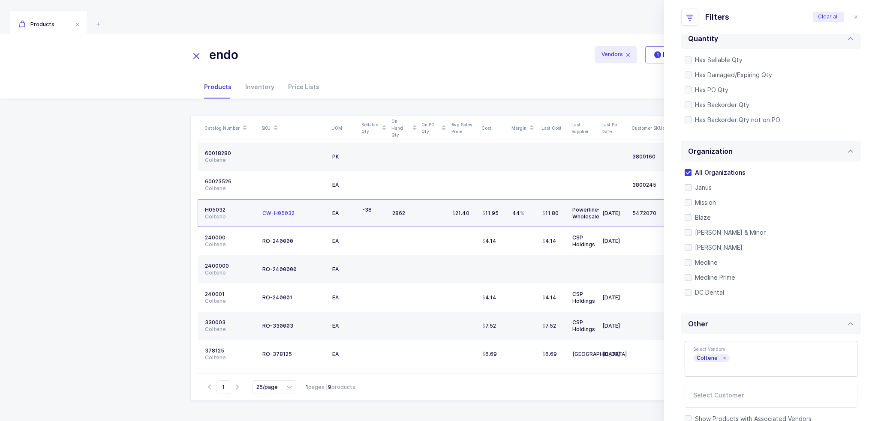
click at [282, 212] on div "CW-H05032" at bounding box center [278, 213] width 32 height 7
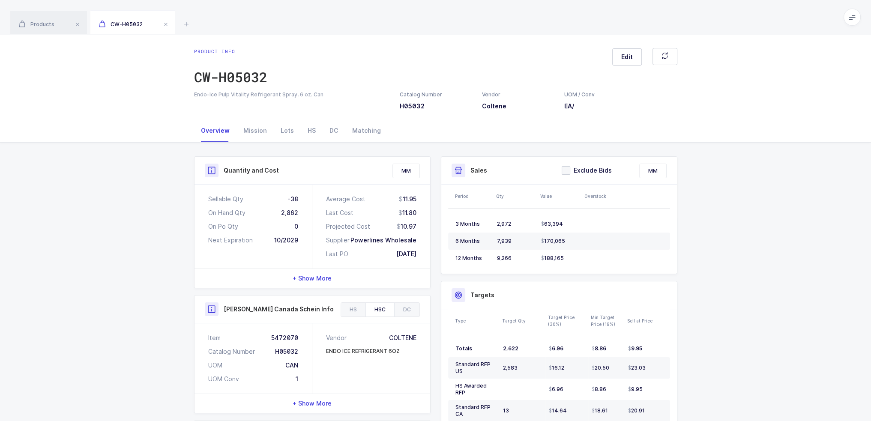
drag, startPoint x: 269, startPoint y: 212, endPoint x: 297, endPoint y: 237, distance: 38.2
click at [298, 238] on div "Sellable Qty -38 On Hand Qty 2,862 On Po Qty 0 Next Expiration 10/2029" at bounding box center [254, 227] width 118 height 84
click at [254, 125] on div "Mission" at bounding box center [255, 130] width 37 height 23
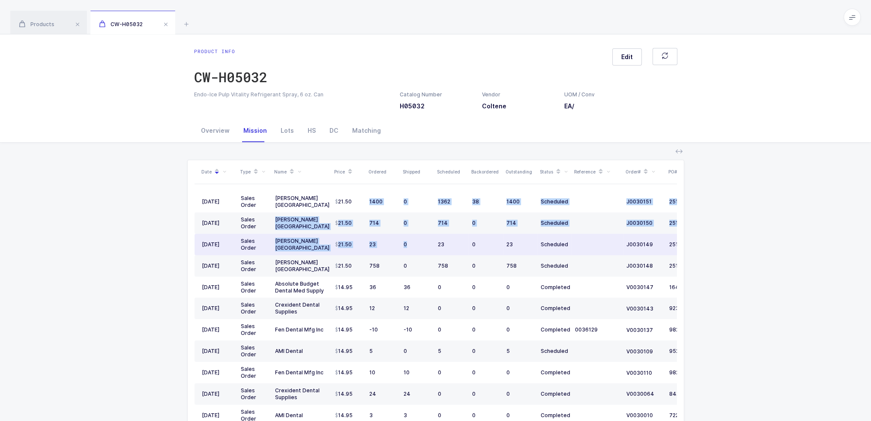
drag, startPoint x: 368, startPoint y: 203, endPoint x: 413, endPoint y: 254, distance: 68.0
click at [413, 254] on tbody "10/01/2025 Sales Order Henry Schein USA 21.50 1400 0 1362 38 1400 Scheduled J00…" at bounding box center [465, 405] width 540 height 428
click at [413, 254] on td "0" at bounding box center [417, 244] width 34 height 21
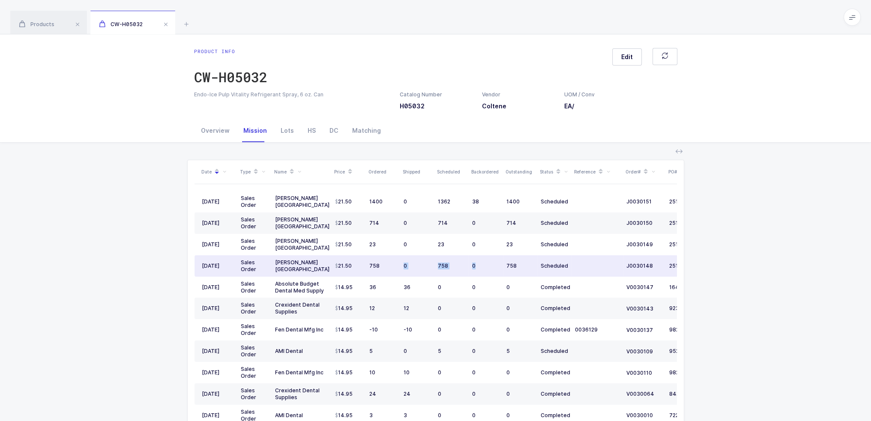
drag, startPoint x: 477, startPoint y: 275, endPoint x: 383, endPoint y: 271, distance: 93.5
click at [383, 271] on tr "10/01/2025 Sales Order Henry Schein USA 21.50 758 0 758 0 758 Scheduled J003014…" at bounding box center [465, 265] width 540 height 21
click at [383, 271] on td "758" at bounding box center [383, 265] width 34 height 21
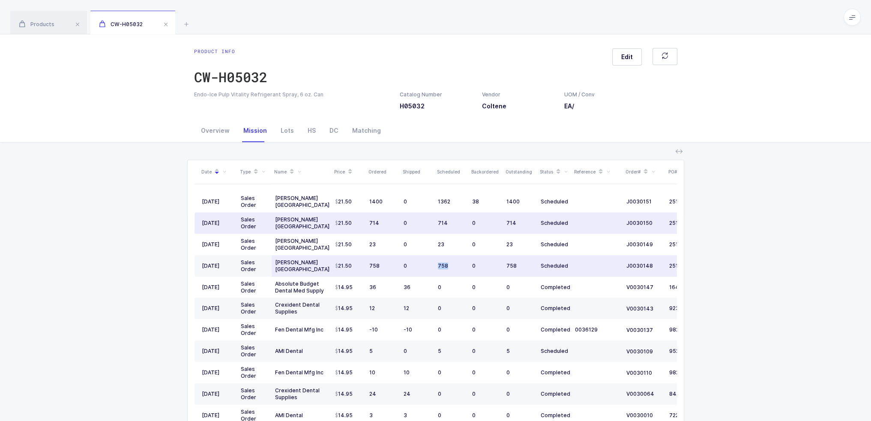
drag, startPoint x: 455, startPoint y: 267, endPoint x: 435, endPoint y: 257, distance: 22.0
click at [435, 257] on td "758" at bounding box center [452, 265] width 34 height 21
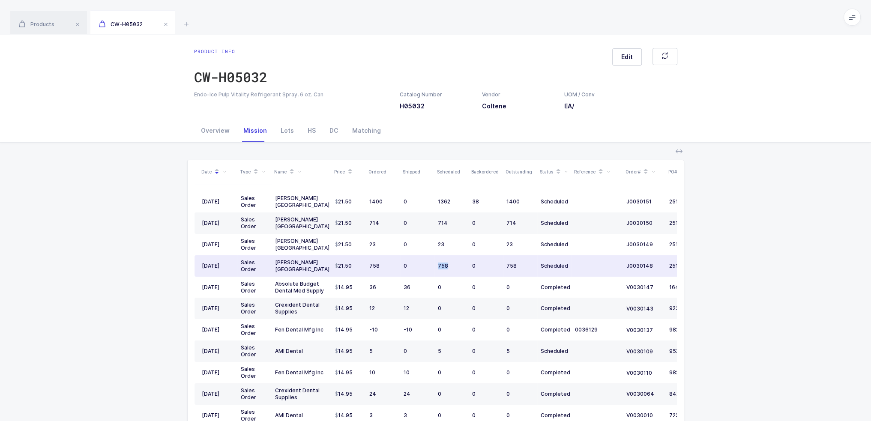
click at [435, 257] on td "758" at bounding box center [452, 265] width 34 height 21
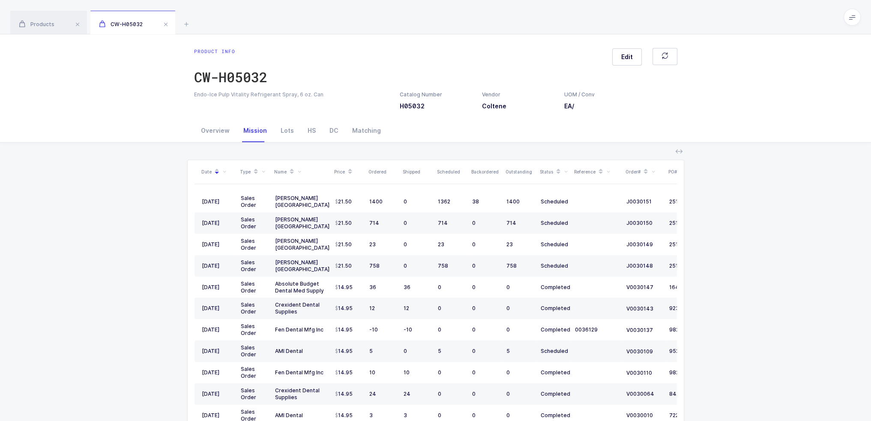
click at [438, 230] on div "Date Type Name Price Ordered Shipped Scheduled Backordered Outstanding Status R…" at bounding box center [436, 324] width 858 height 363
click at [327, 75] on div "Product info CW-H05032 Edit" at bounding box center [435, 69] width 483 height 43
click at [165, 24] on span at bounding box center [166, 24] width 10 height 10
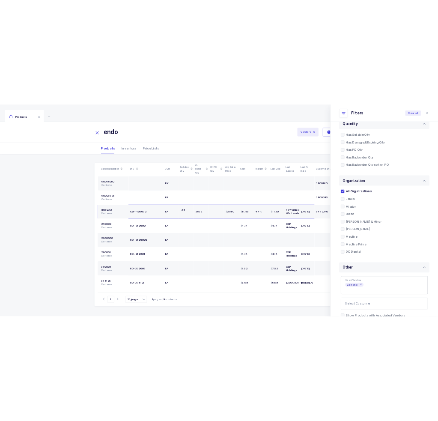
scroll to position [9, 0]
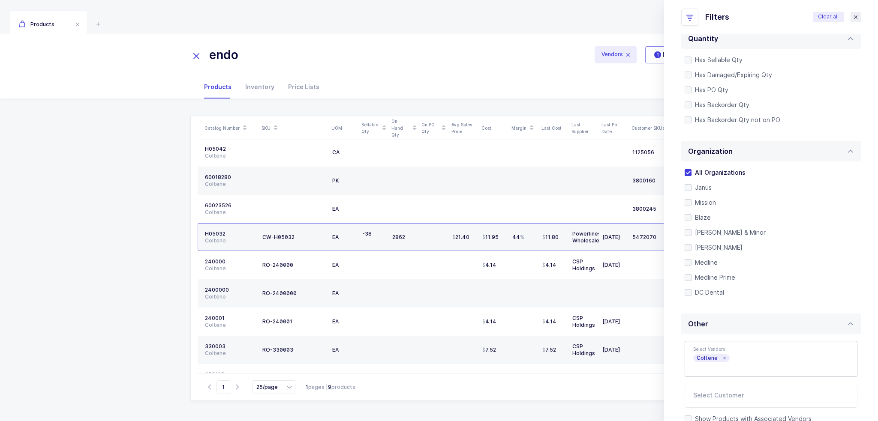
click at [438, 16] on icon "close drawer" at bounding box center [855, 17] width 7 height 7
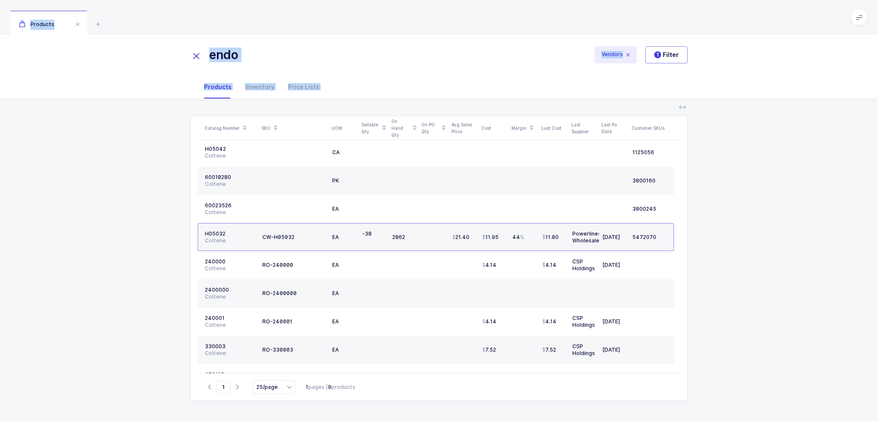
drag, startPoint x: 736, startPoint y: 21, endPoint x: 724, endPoint y: 216, distance: 194.5
click at [438, 216] on div "Products endo Vendors 1 Filter Filters Clear all Products Inventory Price Lists…" at bounding box center [439, 210] width 878 height 421
click at [438, 216] on div "Catalog Number SKU UOM Sellable Qty On Hand Qty On PO Qty Avg Sales Price Cost …" at bounding box center [439, 260] width 864 height 322
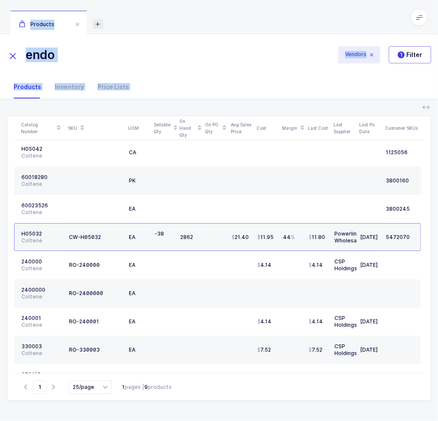
click at [99, 22] on icon at bounding box center [98, 24] width 10 height 10
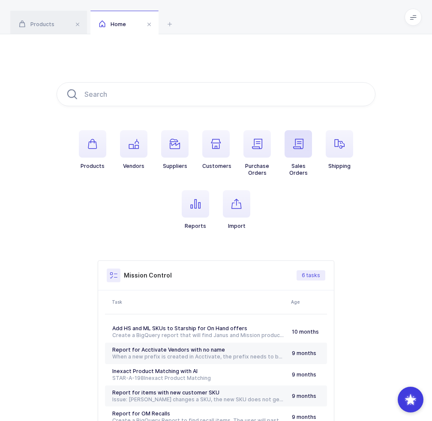
click at [307, 149] on span "button" at bounding box center [298, 143] width 27 height 27
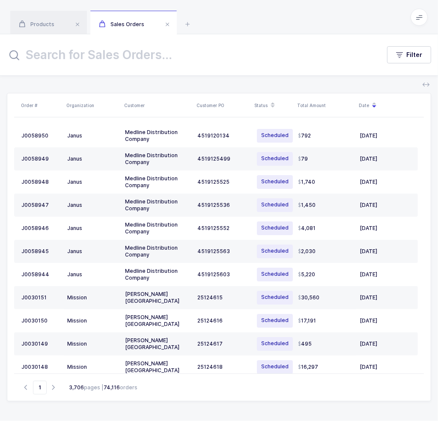
click at [117, 55] on input "text" at bounding box center [188, 55] width 363 height 21
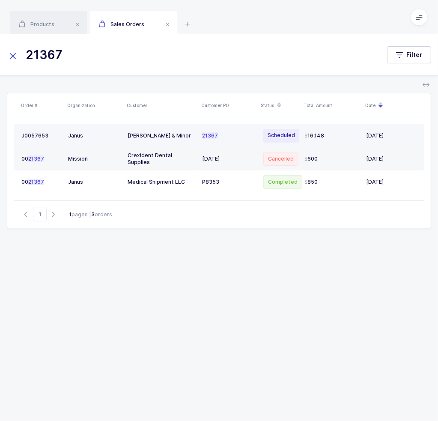
type input "21367"
click at [167, 131] on td "Owens & Minor" at bounding box center [161, 135] width 75 height 23
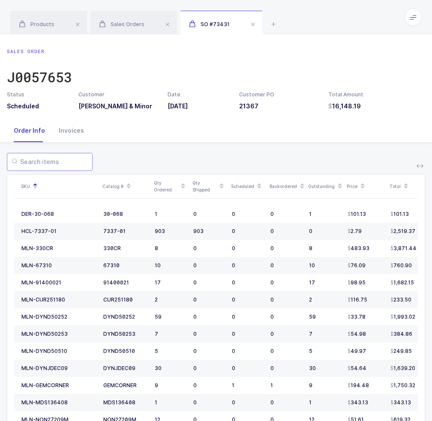
click at [45, 162] on input "text" at bounding box center [50, 162] width 86 height 18
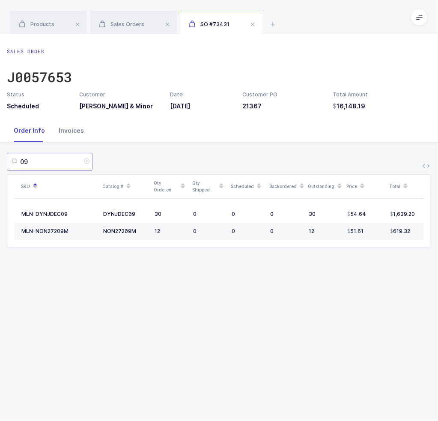
type input "09"
click at [70, 132] on div "Invoices" at bounding box center [71, 130] width 39 height 23
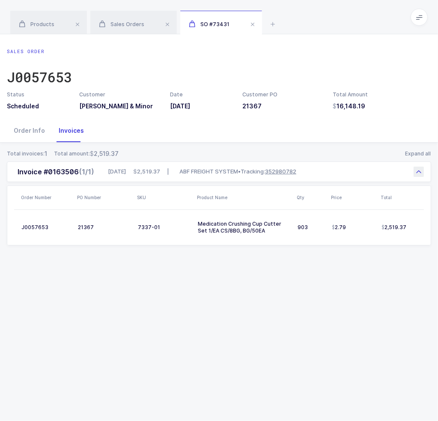
click at [200, 169] on span "ABF FREIGHT SYSTEM" at bounding box center [209, 172] width 59 height 9
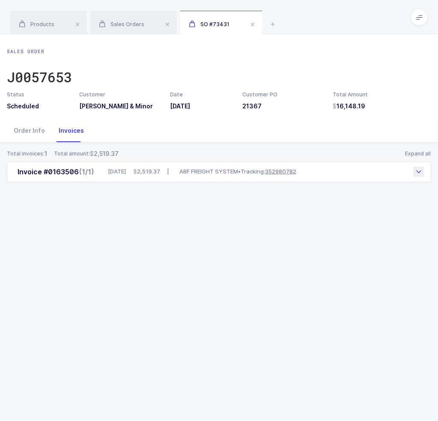
click at [152, 170] on span "2,519.37" at bounding box center [146, 172] width 27 height 9
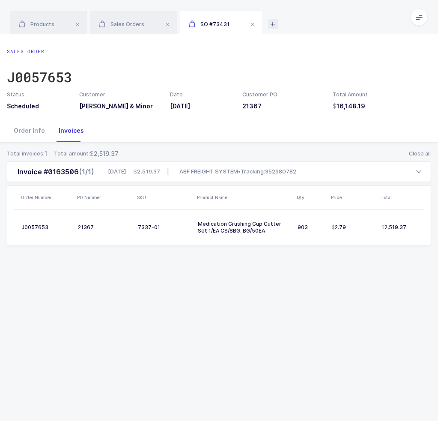
click at [270, 21] on icon at bounding box center [273, 24] width 10 height 10
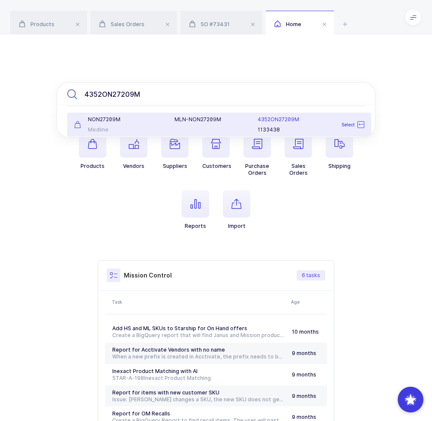
type input "4352ON27209M"
click at [161, 122] on div "N O N 2 7 2 0 9 M" at bounding box center [119, 119] width 90 height 7
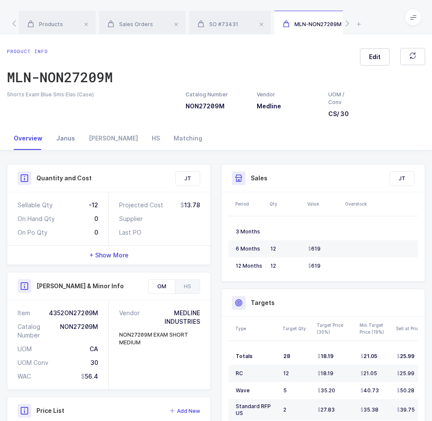
click at [64, 137] on div "Janus" at bounding box center [65, 138] width 33 height 23
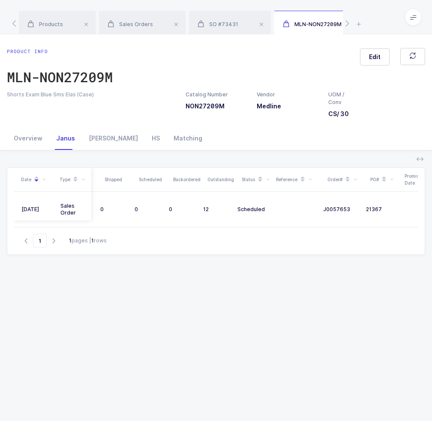
scroll to position [0, 136]
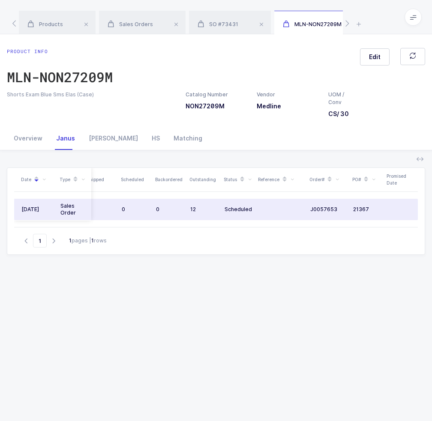
click at [360, 209] on span "21367" at bounding box center [361, 209] width 16 height 6
click at [356, 209] on span "21367" at bounding box center [361, 209] width 16 height 6
click at [322, 209] on span "J0057653" at bounding box center [323, 209] width 27 height 7
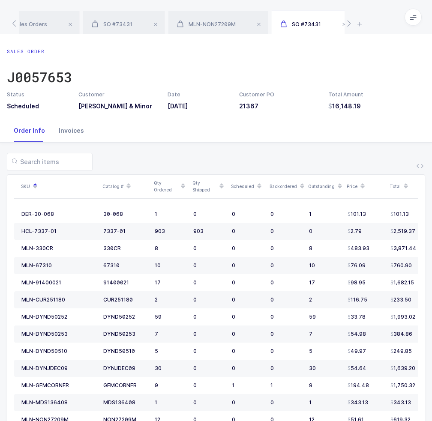
click at [75, 135] on div "Invoices" at bounding box center [71, 130] width 39 height 23
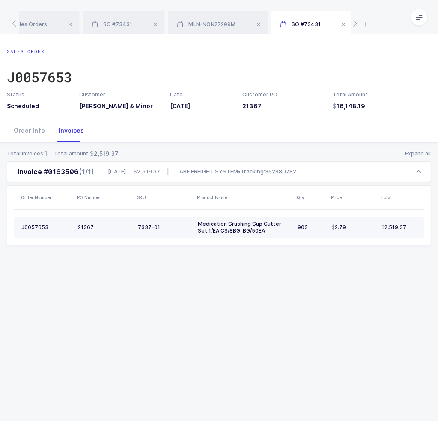
click at [130, 227] on div "21367" at bounding box center [104, 227] width 53 height 7
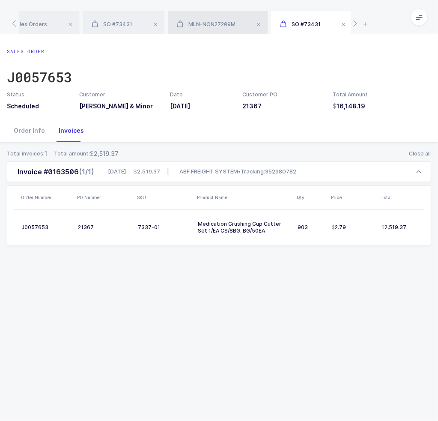
click at [211, 22] on span "MLN-NON27209M" at bounding box center [206, 24] width 59 height 6
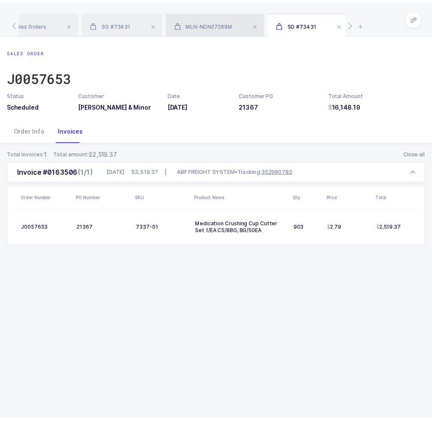
scroll to position [0, 129]
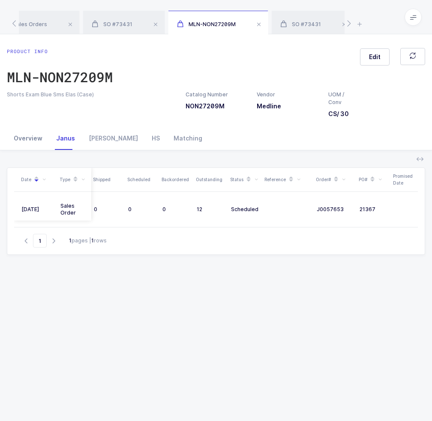
click at [46, 144] on div "Overview" at bounding box center [28, 138] width 42 height 23
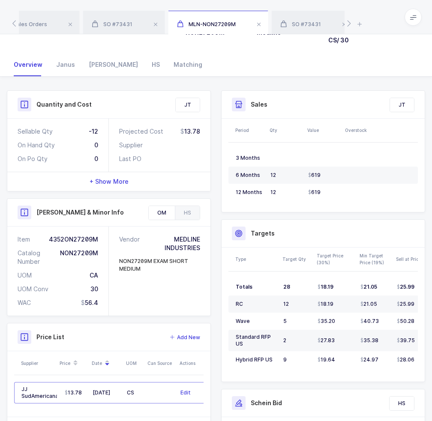
scroll to position [0, 0]
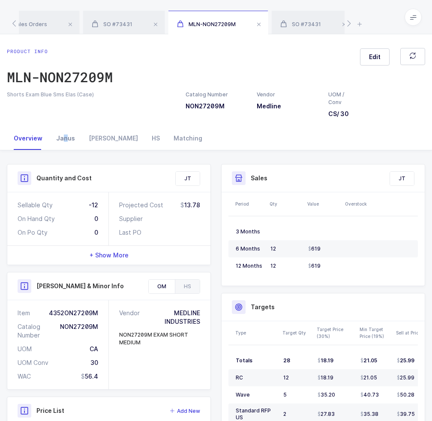
click at [63, 142] on div "Janus" at bounding box center [65, 138] width 33 height 23
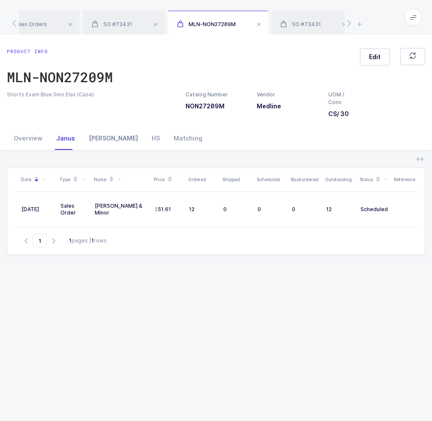
click at [96, 147] on div "Owens" at bounding box center [113, 138] width 63 height 23
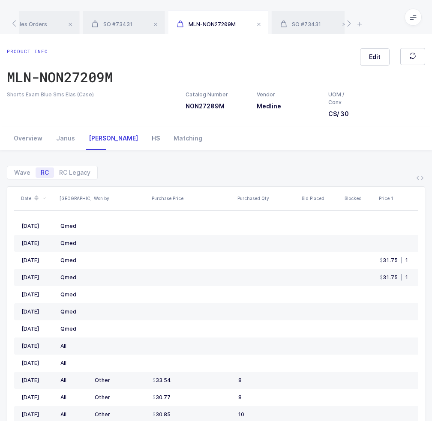
click at [145, 138] on div "HS" at bounding box center [156, 138] width 22 height 23
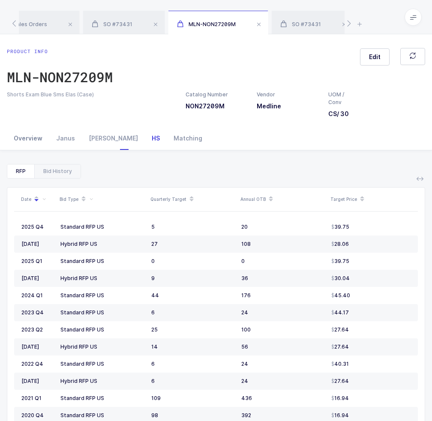
click at [14, 141] on div "Overview" at bounding box center [28, 138] width 42 height 23
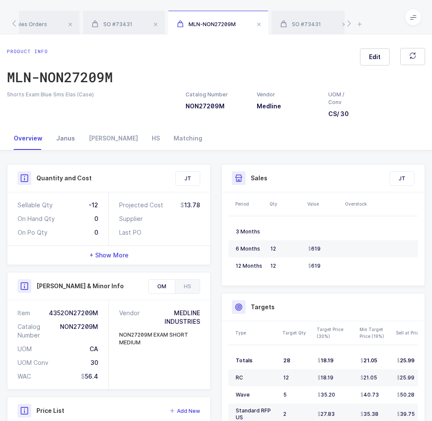
click at [69, 138] on div "Janus" at bounding box center [65, 138] width 33 height 23
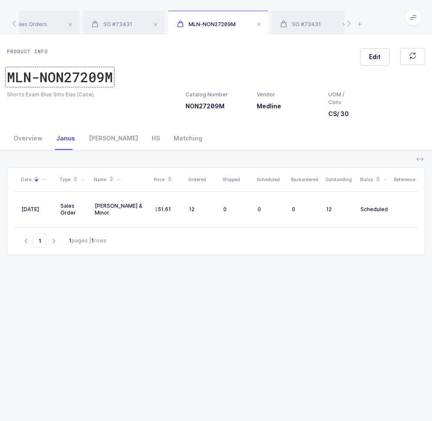
click at [81, 73] on div "MLN-NON27209M" at bounding box center [60, 77] width 106 height 17
click at [26, 136] on div "Overview" at bounding box center [28, 138] width 42 height 23
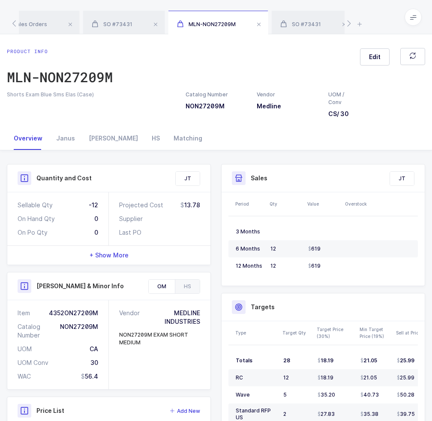
scroll to position [202, 0]
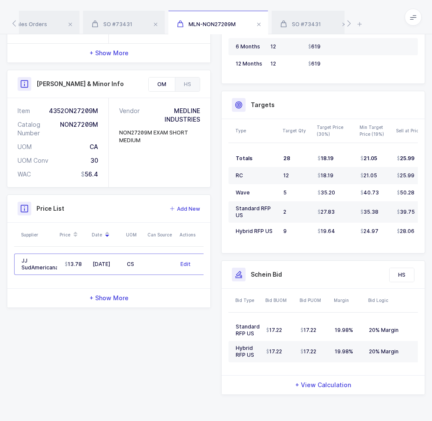
click at [153, 368] on div "Quantity and Cost JT Sellable Qty -12 On Hand Qty 0 On Po Qty 0 Projected Cost …" at bounding box center [216, 182] width 429 height 440
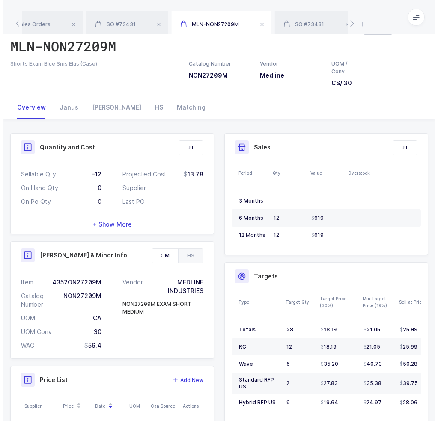
scroll to position [0, 0]
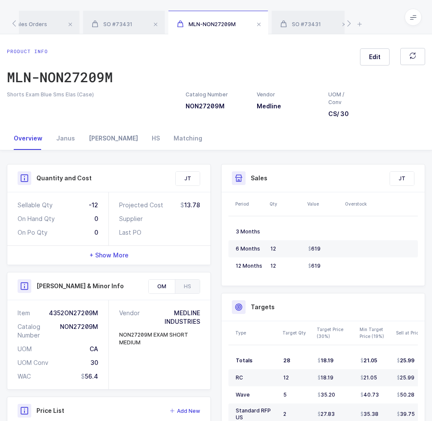
click at [102, 134] on div "Owens" at bounding box center [113, 138] width 63 height 23
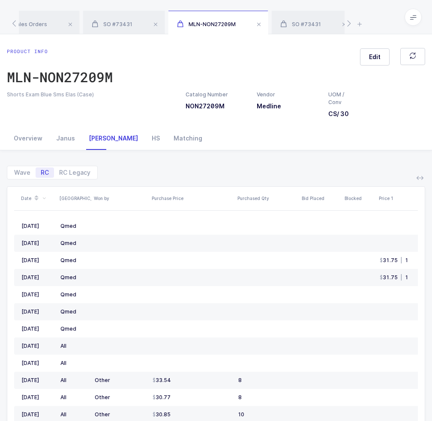
click at [263, 167] on div "Wave RC RC Legacy" at bounding box center [216, 169] width 418 height 21
click at [20, 166] on div "Wave RC RC Legacy" at bounding box center [52, 173] width 91 height 14
click at [21, 171] on span "Wave" at bounding box center [22, 173] width 16 height 6
click at [15, 171] on input "Wave" at bounding box center [12, 171] width 6 height 6
radio input "true"
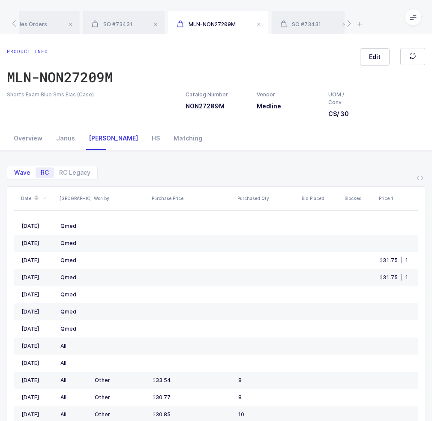
radio input "false"
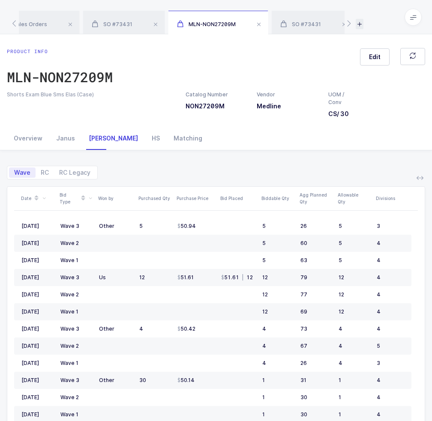
click at [356, 25] on icon at bounding box center [360, 24] width 8 height 10
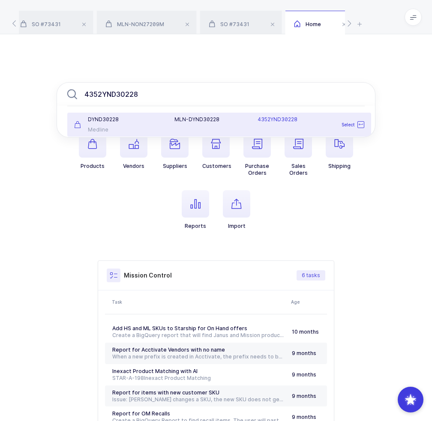
type input "4352YND30228"
click at [160, 125] on div "D Y N D 3 0 2 2 8 Medline" at bounding box center [119, 124] width 100 height 17
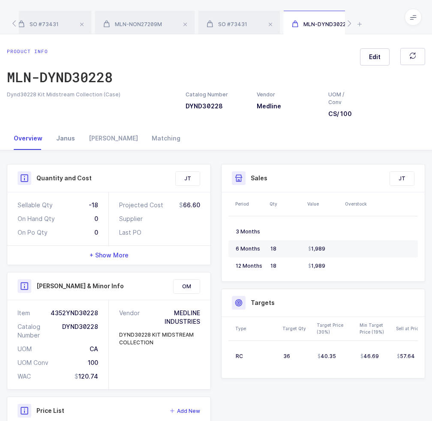
click at [62, 139] on div "Janus" at bounding box center [65, 138] width 33 height 23
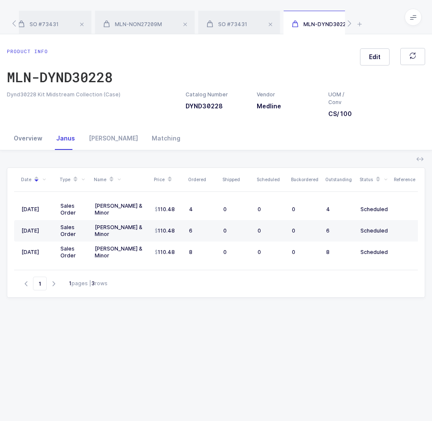
click at [44, 138] on div "Overview" at bounding box center [28, 138] width 42 height 23
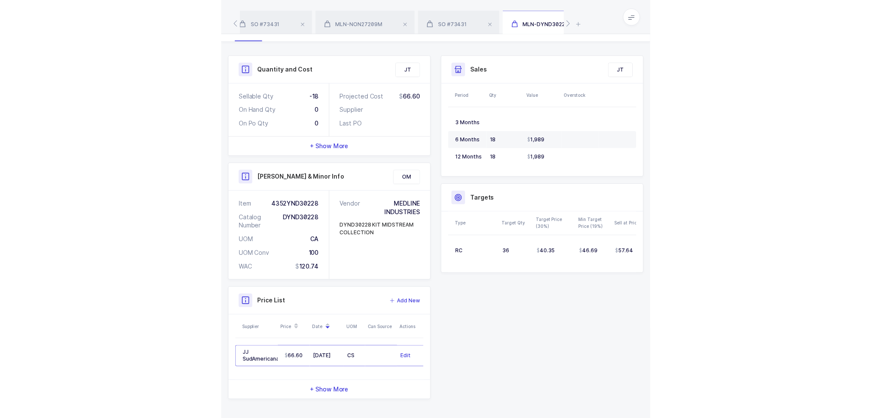
scroll to position [100, 0]
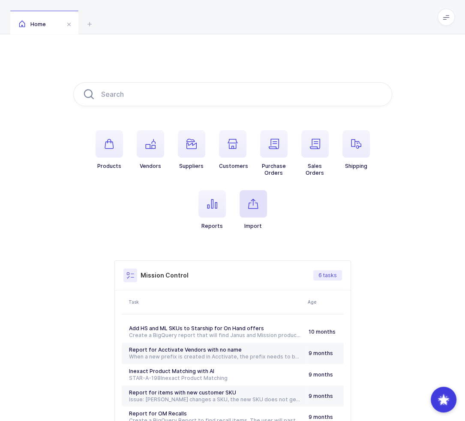
click at [258, 203] on span "button" at bounding box center [253, 203] width 27 height 27
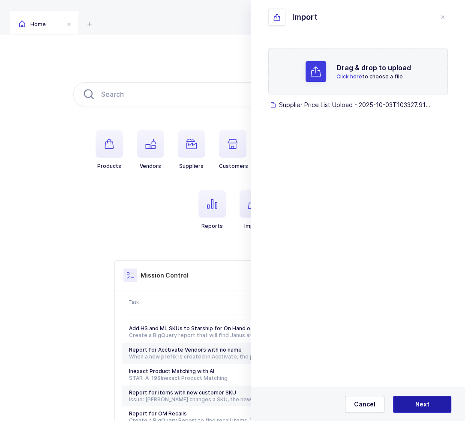
click at [421, 405] on span "Next" at bounding box center [422, 404] width 14 height 9
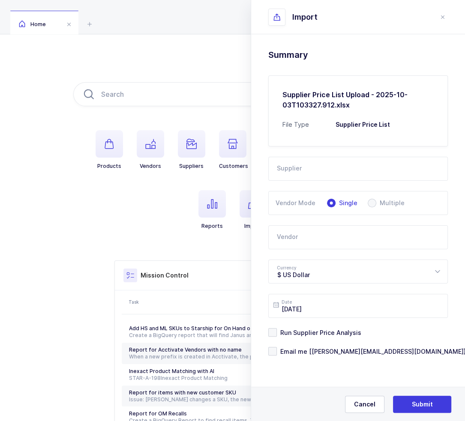
drag, startPoint x: 330, startPoint y: 159, endPoint x: 331, endPoint y: 165, distance: 5.3
click at [330, 160] on input "text" at bounding box center [358, 169] width 180 height 24
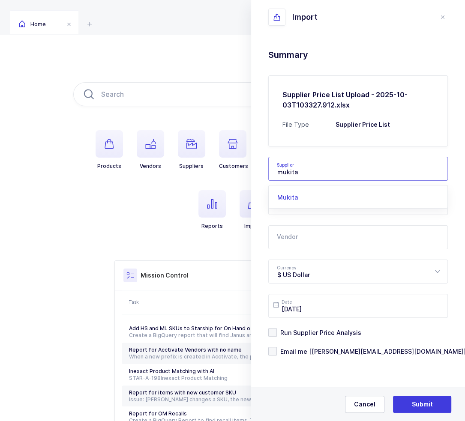
click at [311, 193] on li "Mukita" at bounding box center [361, 198] width 178 height 14
type input "Mukita"
click at [299, 245] on input "text" at bounding box center [358, 237] width 180 height 24
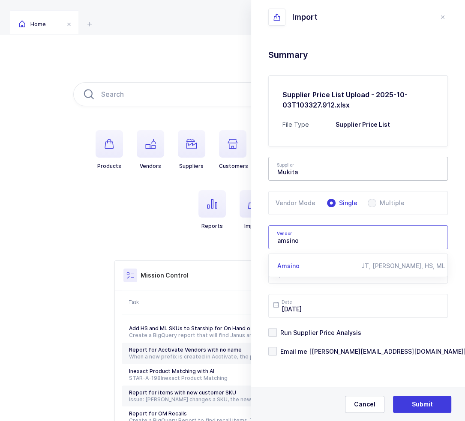
click at [293, 269] on span "Amsino" at bounding box center [288, 265] width 22 height 7
type input "Amsino"
click at [306, 334] on span "Run Supplier Price Analysis" at bounding box center [319, 333] width 84 height 8
click at [277, 328] on input "Run Supplier Price Analysis" at bounding box center [277, 328] width 0 height 0
click at [303, 350] on span "Email me [joey@janustrade.com]" at bounding box center [371, 352] width 189 height 8
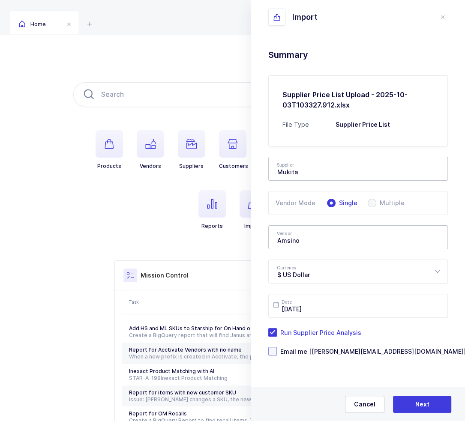
click at [277, 347] on input "Email me [joey@janustrade.com]" at bounding box center [277, 347] width 0 height 0
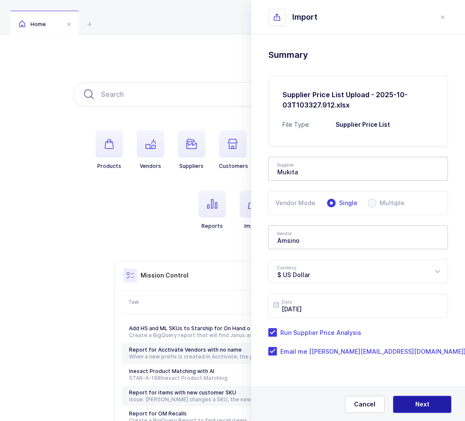
click at [425, 405] on span "Next" at bounding box center [422, 404] width 14 height 9
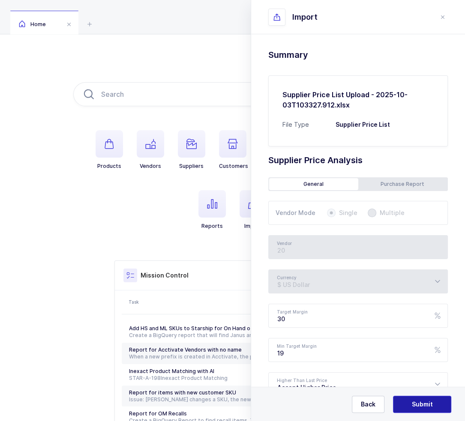
type input "Amsino"
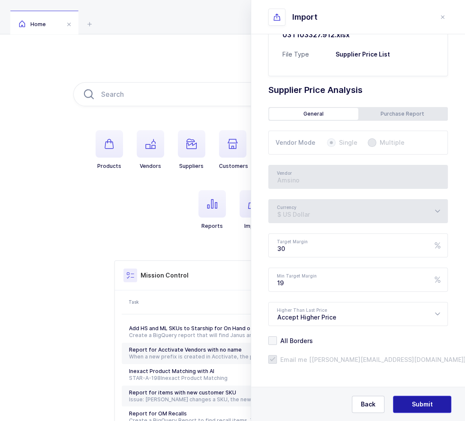
click at [423, 409] on button "Submit" at bounding box center [422, 404] width 58 height 17
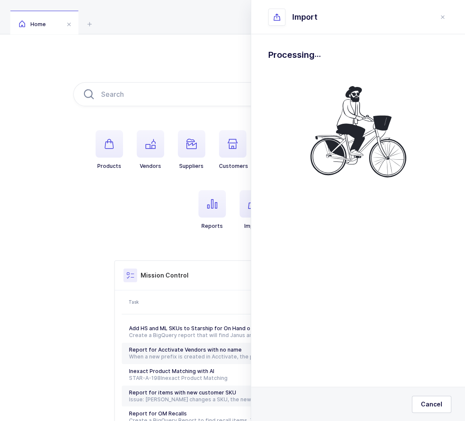
scroll to position [0, 0]
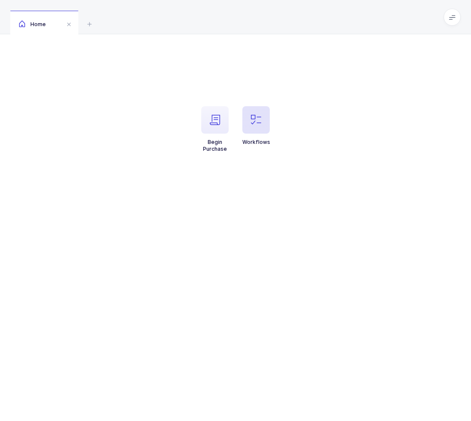
click at [254, 130] on span "button" at bounding box center [256, 119] width 27 height 27
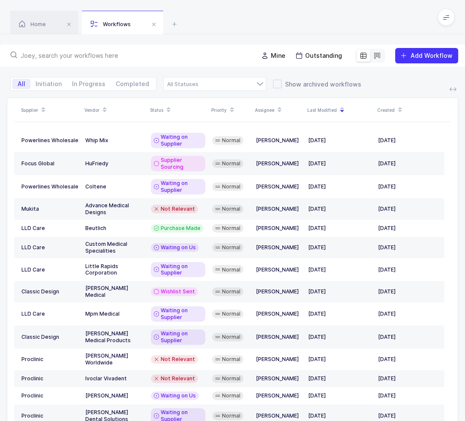
click at [195, 54] on input "text" at bounding box center [134, 55] width 227 height 9
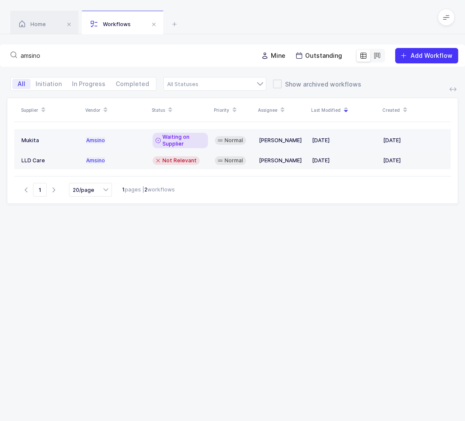
type input "amsino"
click at [174, 141] on span "Waiting on Supplier" at bounding box center [183, 141] width 42 height 14
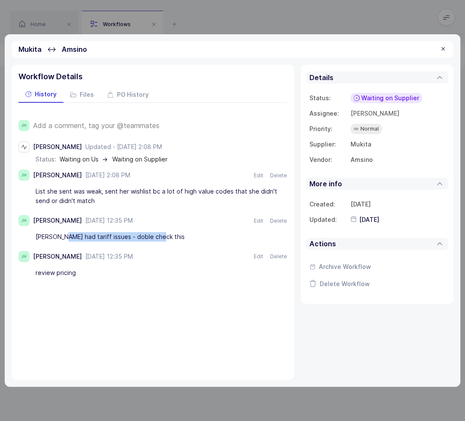
drag, startPoint x: 59, startPoint y: 237, endPoint x: 154, endPoint y: 235, distance: 95.2
click at [154, 235] on div "Jelena had tariff issues - doble check this" at bounding box center [161, 237] width 251 height 15
click at [96, 206] on div "List she sent was weak, sent her wishlist bc a lot of high value codes that she…" at bounding box center [161, 196] width 251 height 24
drag, startPoint x: 97, startPoint y: 199, endPoint x: 111, endPoint y: 199, distance: 14.6
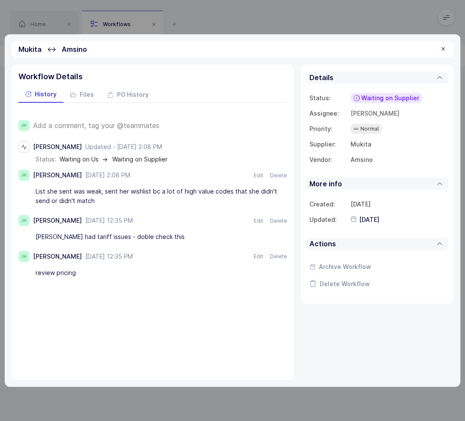
click at [111, 199] on div "List she sent was weak, sent her wishlist bc a lot of high value codes that she…" at bounding box center [161, 196] width 251 height 24
click at [95, 122] on span "Add a comment, tag your @teammates" at bounding box center [96, 126] width 126 height 8
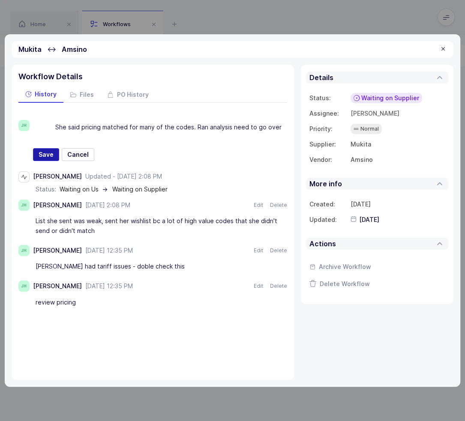
click at [42, 151] on span "Save" at bounding box center [46, 154] width 15 height 9
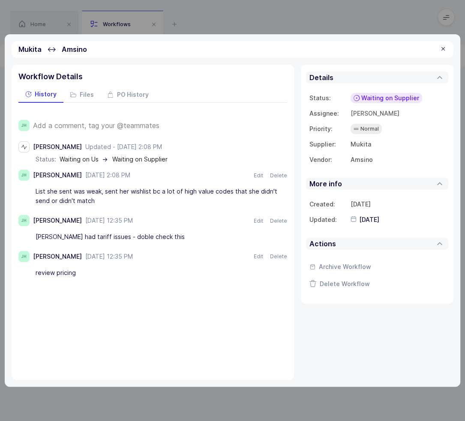
type input "[DATE]"
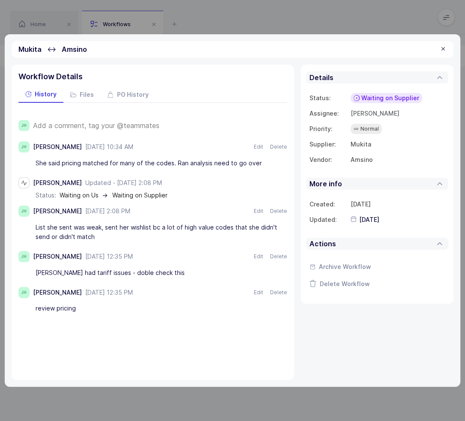
click at [387, 98] on span "Waiting on Supplier" at bounding box center [390, 98] width 58 height 9
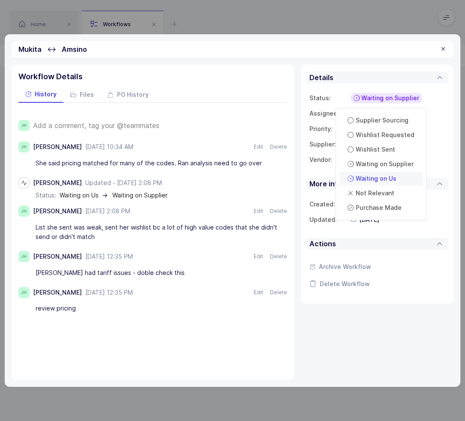
click at [397, 174] on div "Waiting on Us" at bounding box center [372, 179] width 55 height 10
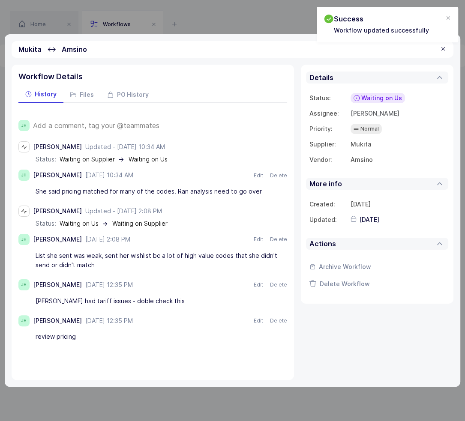
click at [447, 49] on div at bounding box center [443, 49] width 7 height 8
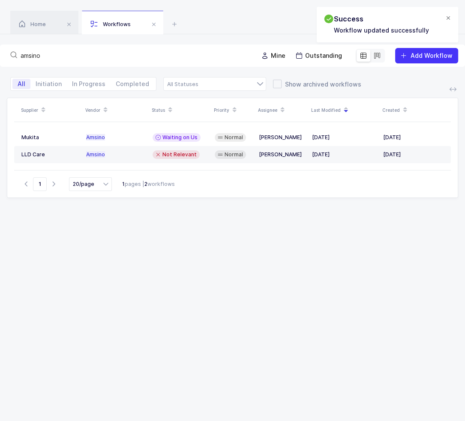
click at [448, 16] on div at bounding box center [448, 19] width 7 height 8
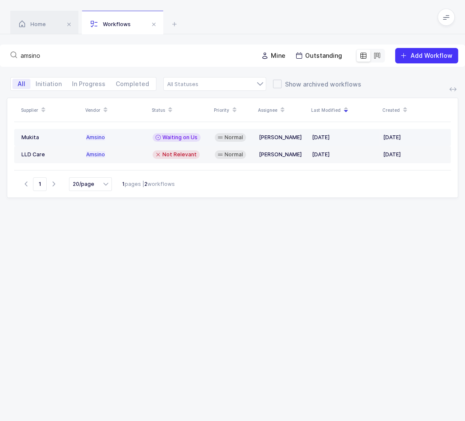
click at [149, 138] on td "Waiting on Us" at bounding box center [180, 137] width 62 height 17
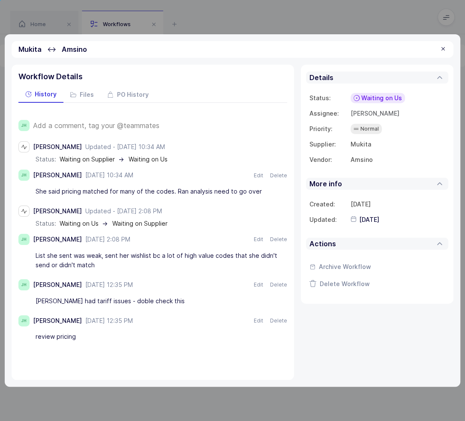
click at [102, 123] on span "Add a comment, tag your @teammates" at bounding box center [96, 126] width 126 height 8
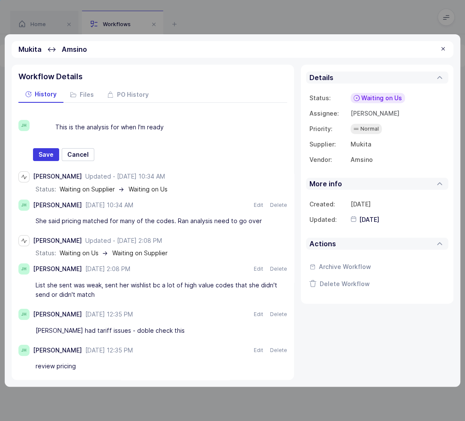
click at [29, 122] on div "JH This is the analysis for when I'm ready Nothing found Text Heading Quote War…" at bounding box center [152, 140] width 269 height 41
click at [63, 124] on div "This is the analysis for when I'm ready" at bounding box center [170, 127] width 231 height 15
click at [38, 126] on icon at bounding box center [38, 127] width 10 height 10
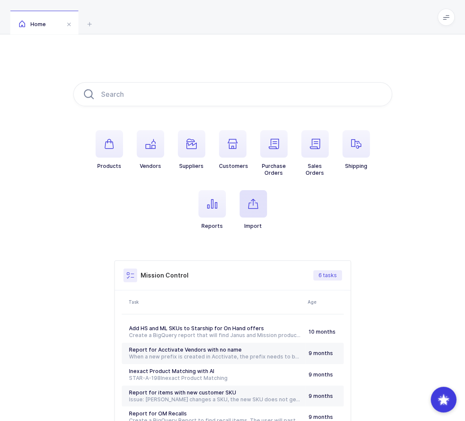
click at [251, 203] on icon "button" at bounding box center [253, 204] width 10 height 10
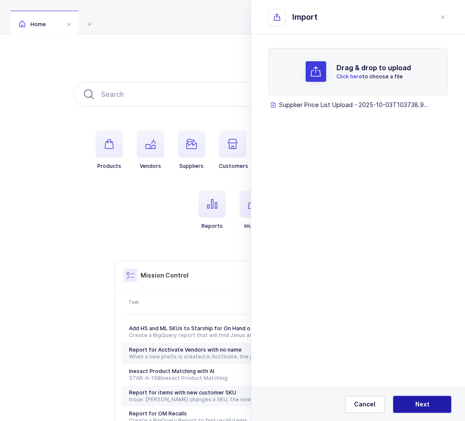
click at [427, 407] on span "Next" at bounding box center [422, 404] width 14 height 9
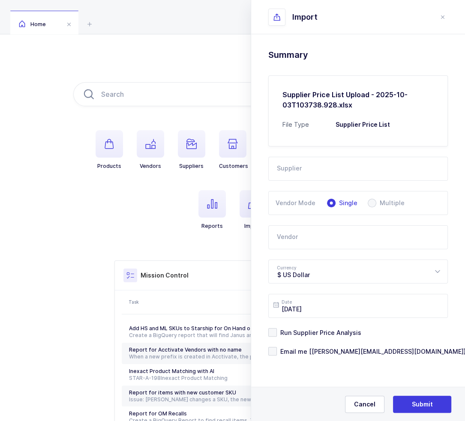
click at [315, 165] on input "text" at bounding box center [358, 169] width 180 height 24
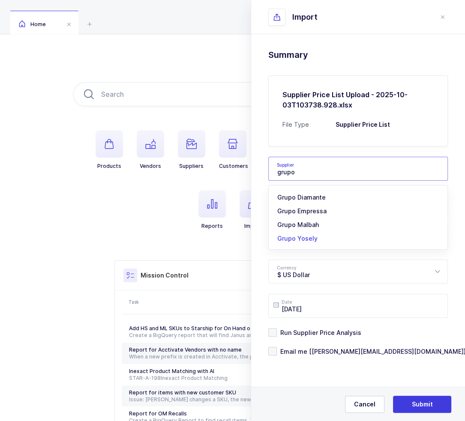
click at [311, 239] on span "Grupo Yosely" at bounding box center [297, 238] width 40 height 7
type input "Grupo Yosely"
click at [307, 242] on input "text" at bounding box center [358, 237] width 180 height 24
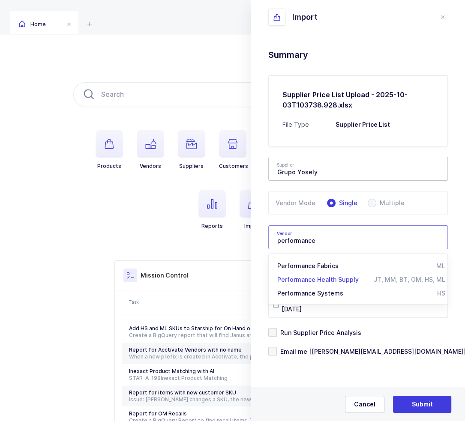
click at [332, 277] on span "Performance Health Supply" at bounding box center [317, 279] width 81 height 7
type input "Performance Health Supply"
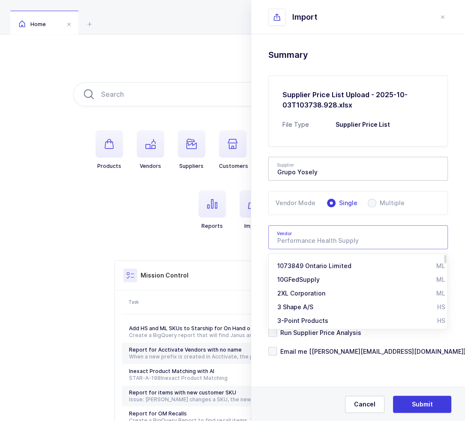
click at [359, 371] on div "Drag & drop to upload Click here to choose a file Supplier Price List Upload - …" at bounding box center [358, 224] width 214 height 380
type input "Performance Health Supply"
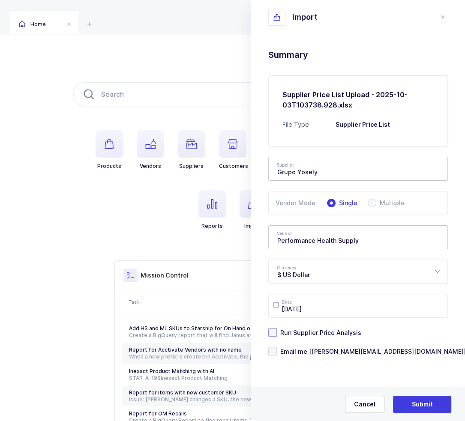
click at [321, 330] on span "Run Supplier Price Analysis" at bounding box center [319, 333] width 84 height 8
click at [277, 328] on input "Run Supplier Price Analysis" at bounding box center [277, 328] width 0 height 0
click at [318, 346] on form "Supplier Grupo Yosely 2M Marketing Group A1 Pharmaceuticals Adriadent AED Medic…" at bounding box center [358, 251] width 180 height 209
click at [319, 350] on span "Email me [[PERSON_NAME][EMAIL_ADDRESS][DOMAIN_NAME]]" at bounding box center [371, 352] width 189 height 8
click at [277, 347] on input "Email me [[PERSON_NAME][EMAIL_ADDRESS][DOMAIN_NAME]]" at bounding box center [277, 347] width 0 height 0
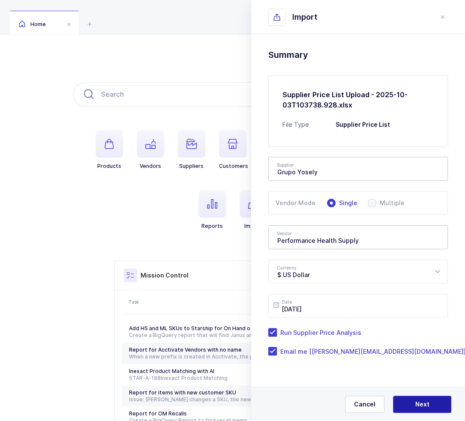
click at [414, 405] on button "Next" at bounding box center [422, 404] width 58 height 17
type input "Performance Health Supply"
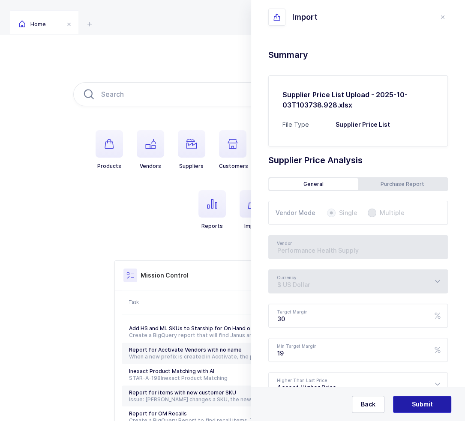
scroll to position [70, 0]
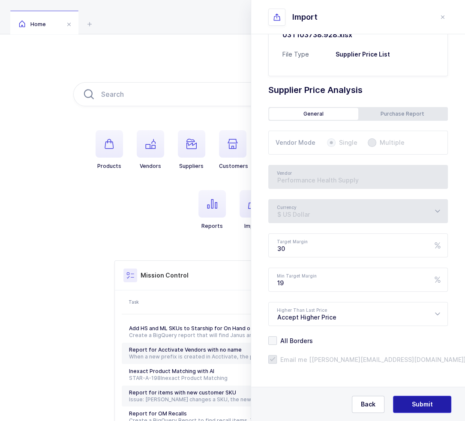
click at [413, 400] on button "Submit" at bounding box center [422, 404] width 58 height 17
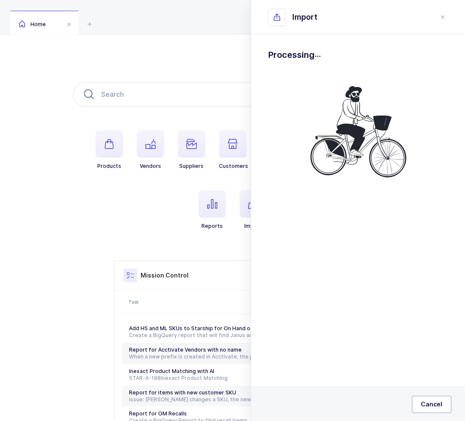
scroll to position [0, 0]
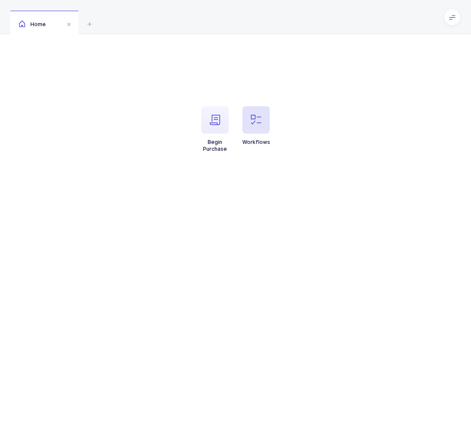
click at [254, 118] on icon "button" at bounding box center [256, 120] width 10 height 10
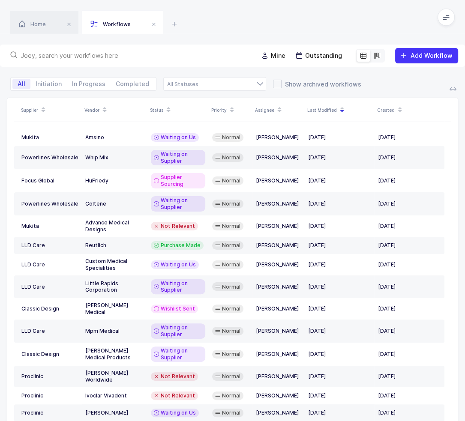
click at [161, 57] on input "text" at bounding box center [134, 55] width 227 height 9
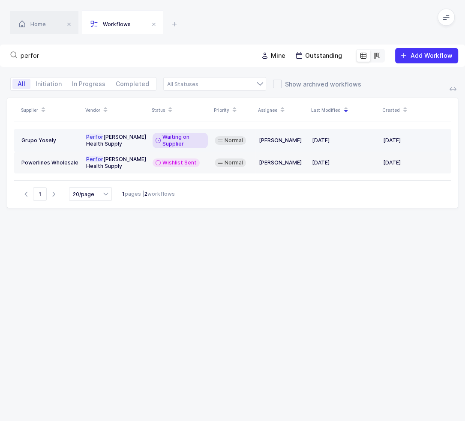
type input "perfor"
click at [177, 137] on span "Waiting on Supplier" at bounding box center [183, 141] width 42 height 14
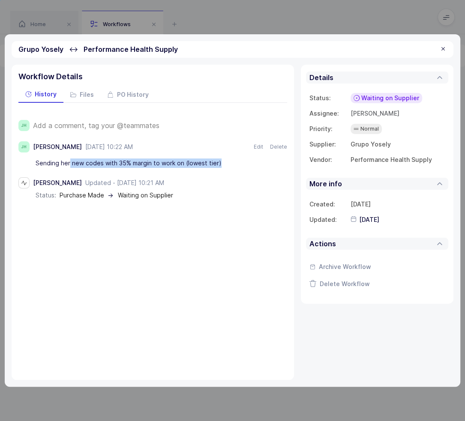
drag, startPoint x: 67, startPoint y: 163, endPoint x: 233, endPoint y: 164, distance: 166.3
click at [233, 164] on div "Sending her new codes with 35% margin to work on (lowest tier)" at bounding box center [161, 163] width 251 height 15
drag, startPoint x: 235, startPoint y: 162, endPoint x: 231, endPoint y: 162, distance: 4.7
click at [231, 162] on div "Sending her new codes with 35% margin to work on (lowest tier)" at bounding box center [161, 163] width 251 height 15
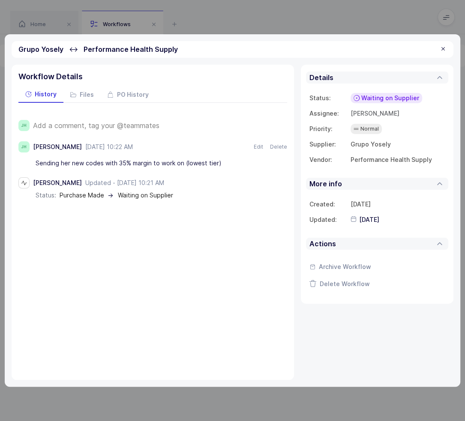
click at [231, 162] on div "Sending her new codes with 35% margin to work on (lowest tier)" at bounding box center [161, 163] width 251 height 15
click at [141, 125] on span "Add a comment, tag your @teammates" at bounding box center [96, 126] width 126 height 8
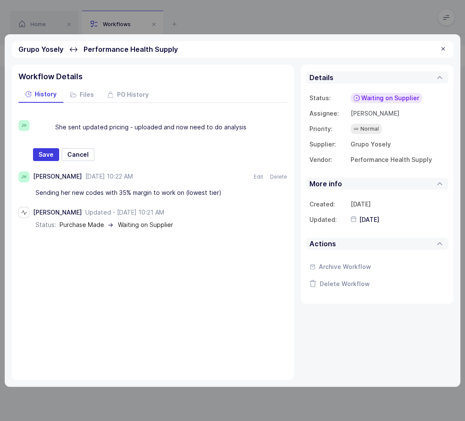
click at [86, 126] on div "She sent updated pricing - uploaded and now need to do analysis" at bounding box center [170, 127] width 231 height 15
click at [36, 126] on icon at bounding box center [38, 127] width 4 height 4
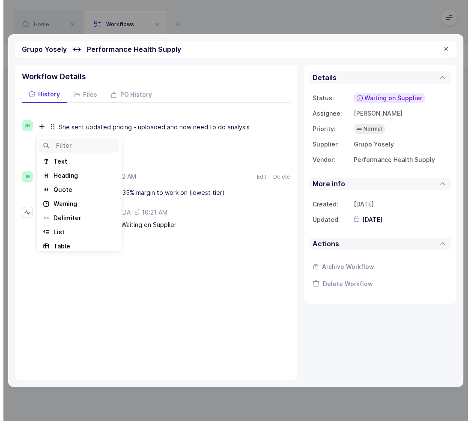
scroll to position [75, 0]
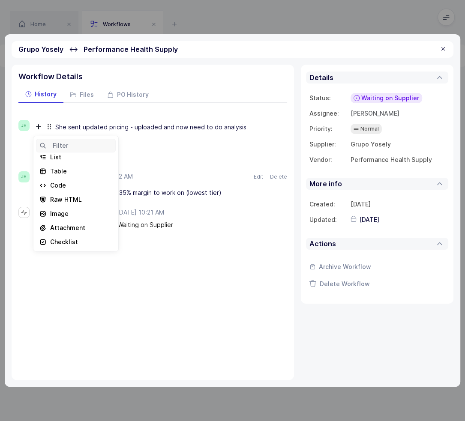
click at [65, 229] on div "Attachment" at bounding box center [67, 228] width 35 height 9
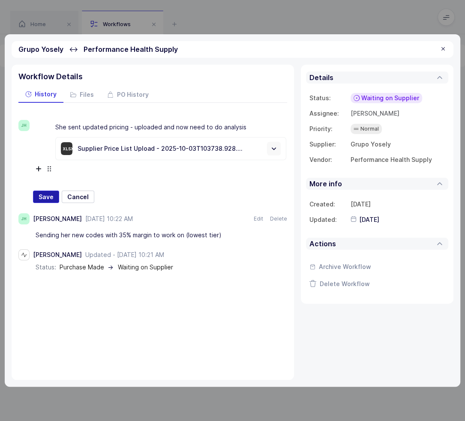
click at [43, 198] on span "Save" at bounding box center [46, 197] width 15 height 9
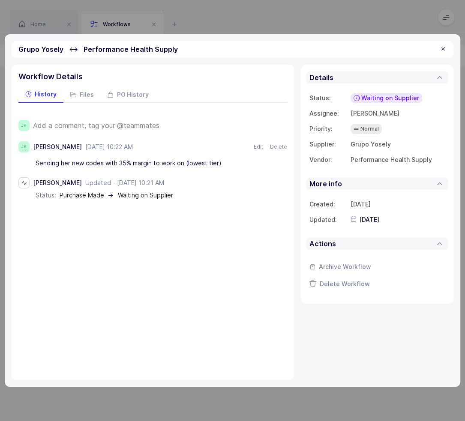
type input "[DATE]"
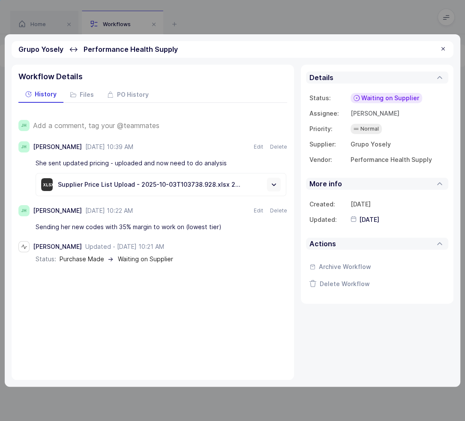
click at [387, 95] on span "Waiting on Supplier" at bounding box center [390, 98] width 58 height 9
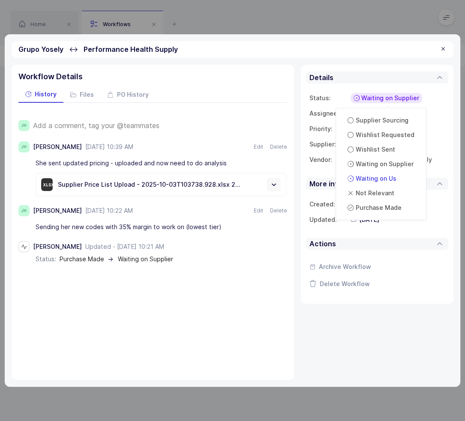
click at [388, 176] on span "Waiting on Us" at bounding box center [376, 178] width 41 height 9
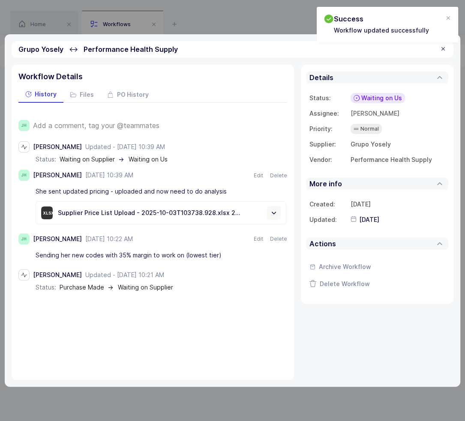
click at [446, 51] on div at bounding box center [443, 49] width 7 height 8
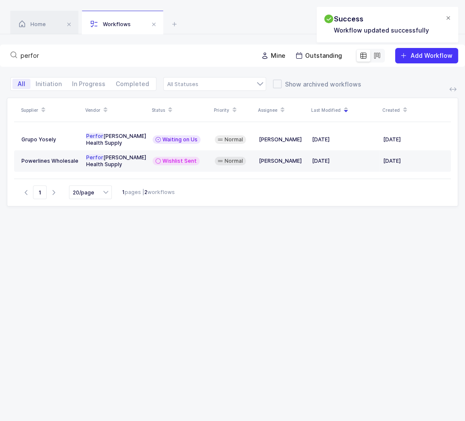
click at [448, 20] on div at bounding box center [448, 19] width 7 height 8
click at [174, 27] on icon at bounding box center [174, 24] width 10 height 10
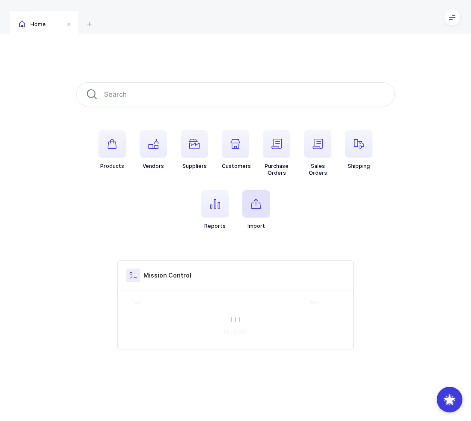
click at [252, 206] on icon "button" at bounding box center [256, 204] width 10 height 10
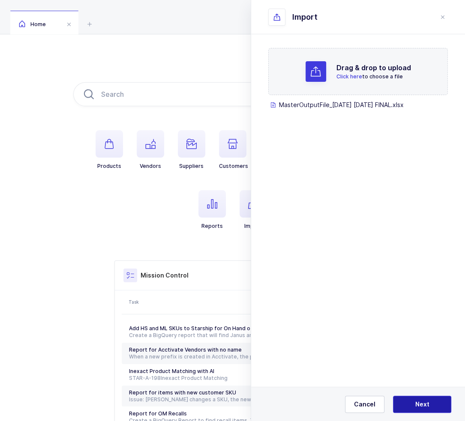
click at [423, 406] on span "Next" at bounding box center [422, 404] width 14 height 9
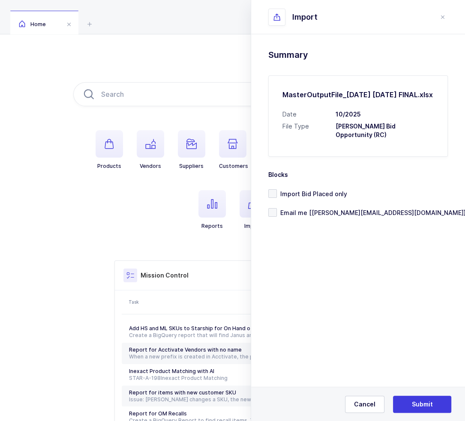
click at [425, 139] on h3 "[PERSON_NAME] Bid Opportunity (RC)" at bounding box center [385, 130] width 98 height 17
click at [315, 217] on span "Email me [[PERSON_NAME][EMAIL_ADDRESS][DOMAIN_NAME]]" at bounding box center [371, 213] width 189 height 8
click at [277, 208] on input "Email me [[PERSON_NAME][EMAIL_ADDRESS][DOMAIN_NAME]]" at bounding box center [277, 208] width 0 height 0
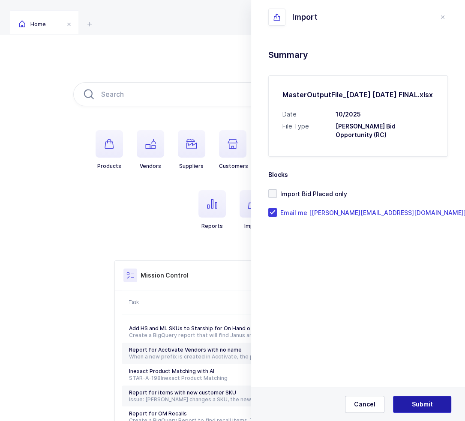
click at [426, 399] on button "Submit" at bounding box center [422, 404] width 58 height 17
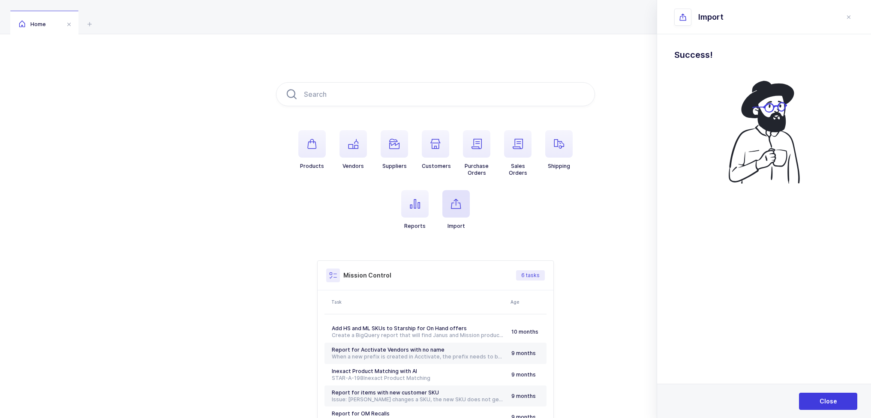
click at [459, 209] on icon "button" at bounding box center [456, 204] width 10 height 10
click at [454, 201] on icon "button" at bounding box center [456, 204] width 10 height 10
click at [471, 401] on button "Close" at bounding box center [828, 401] width 58 height 17
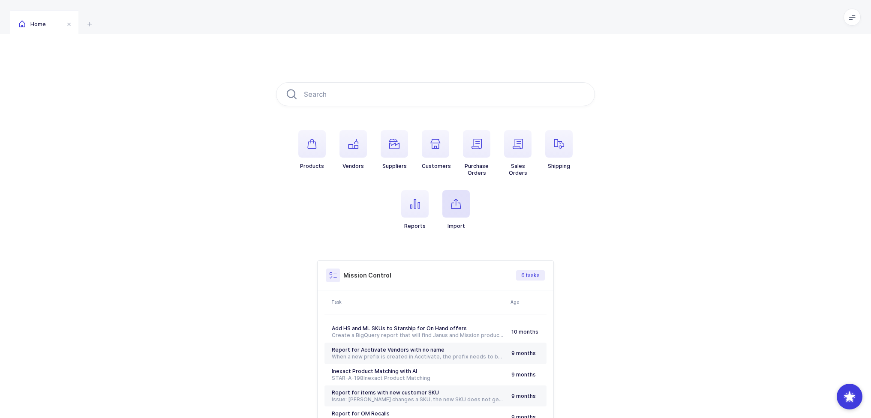
click at [466, 205] on span "button" at bounding box center [455, 203] width 27 height 27
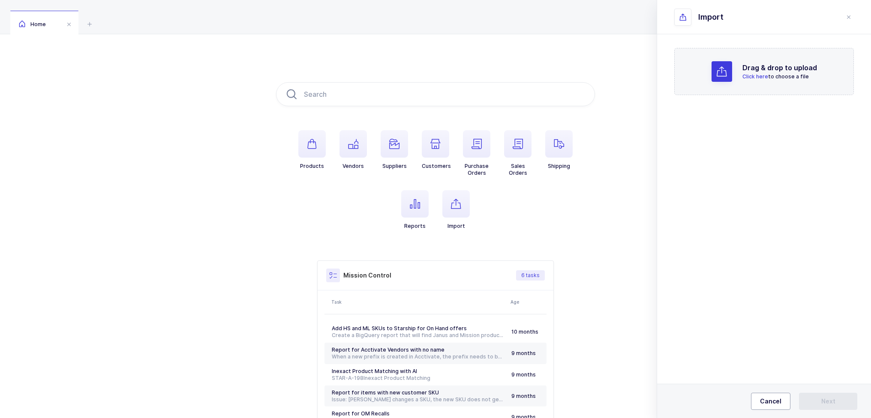
click at [471, 399] on span "Cancel" at bounding box center [770, 401] width 21 height 9
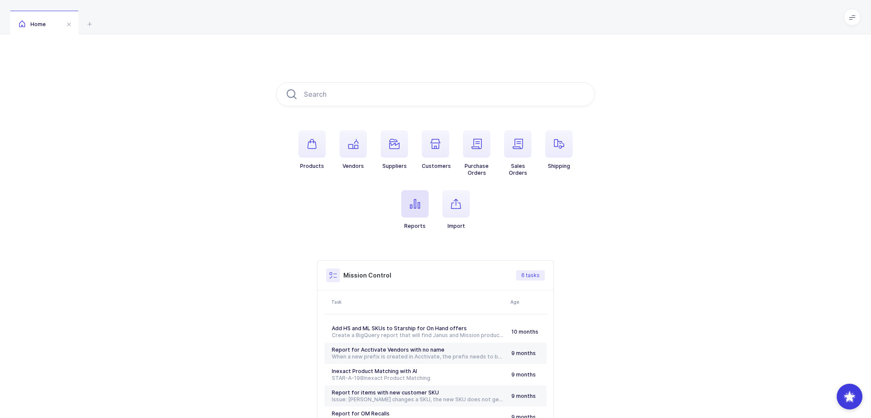
click at [424, 211] on span "button" at bounding box center [414, 203] width 27 height 27
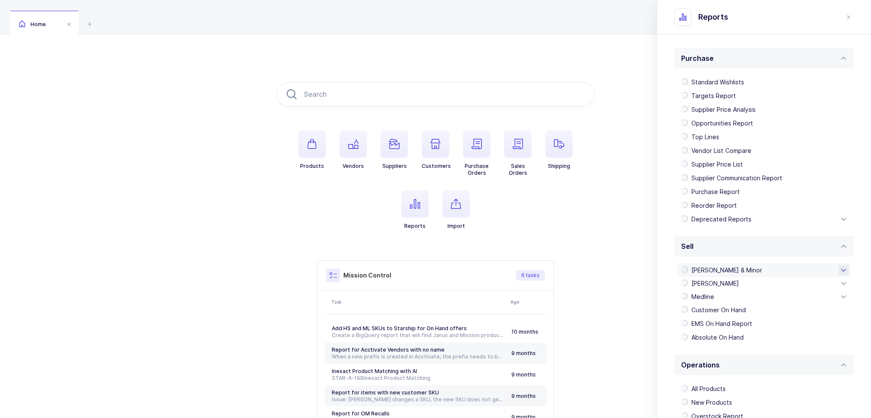
click at [471, 269] on div "[PERSON_NAME] & Minor" at bounding box center [764, 271] width 173 height 14
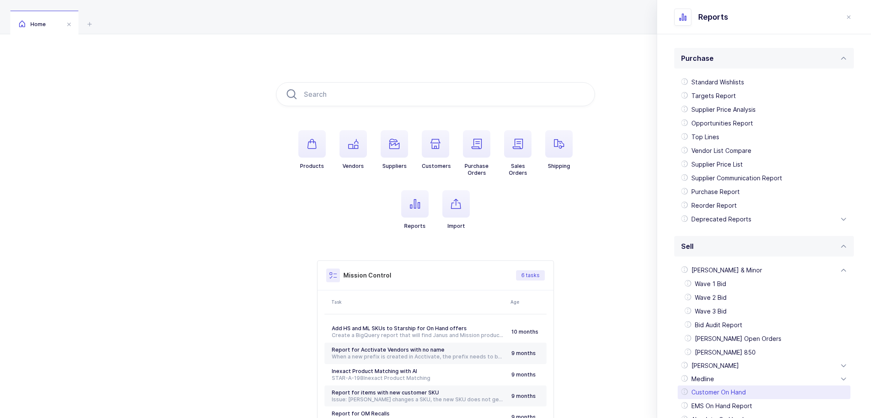
scroll to position [129, 0]
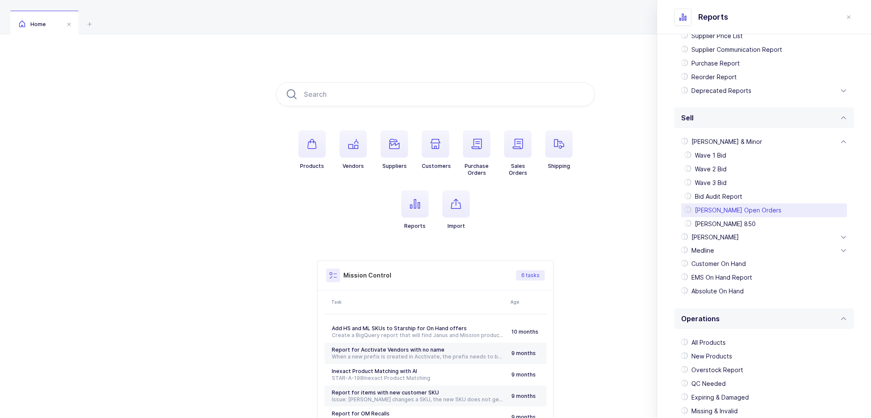
click at [471, 209] on div "[PERSON_NAME] Open Orders" at bounding box center [764, 211] width 166 height 14
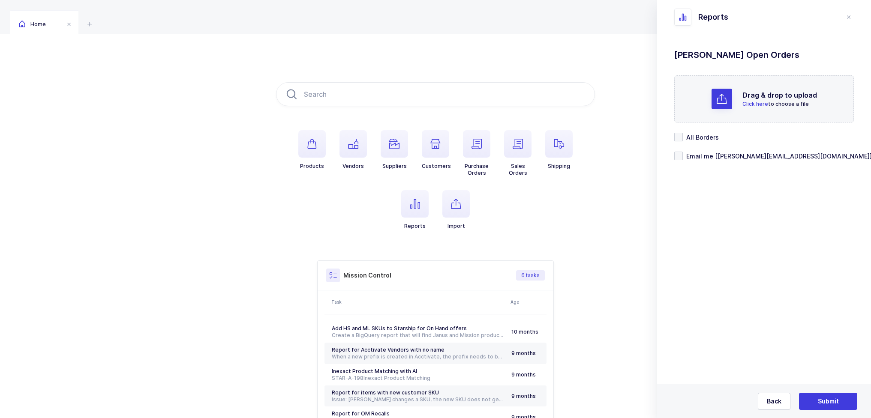
scroll to position [0, 0]
click at [471, 113] on div "Drag & drop to upload Click here to choose a file" at bounding box center [764, 98] width 180 height 47
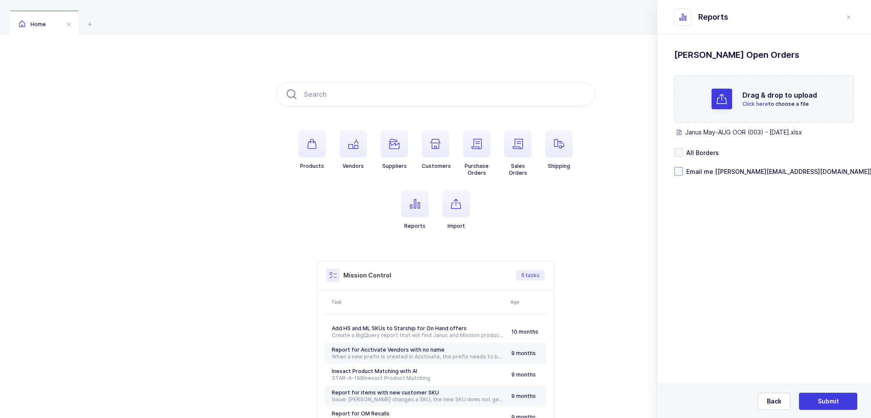
click at [471, 173] on span "Email me [[PERSON_NAME][EMAIL_ADDRESS][DOMAIN_NAME]]" at bounding box center [777, 172] width 189 height 8
click at [471, 167] on input "Email me [[PERSON_NAME][EMAIL_ADDRESS][DOMAIN_NAME]]" at bounding box center [683, 167] width 0 height 0
click at [471, 151] on span "All Borders" at bounding box center [701, 153] width 36 height 8
click at [471, 148] on input "All Borders" at bounding box center [683, 148] width 0 height 0
click at [471, 152] on span "All Borders" at bounding box center [701, 153] width 36 height 8
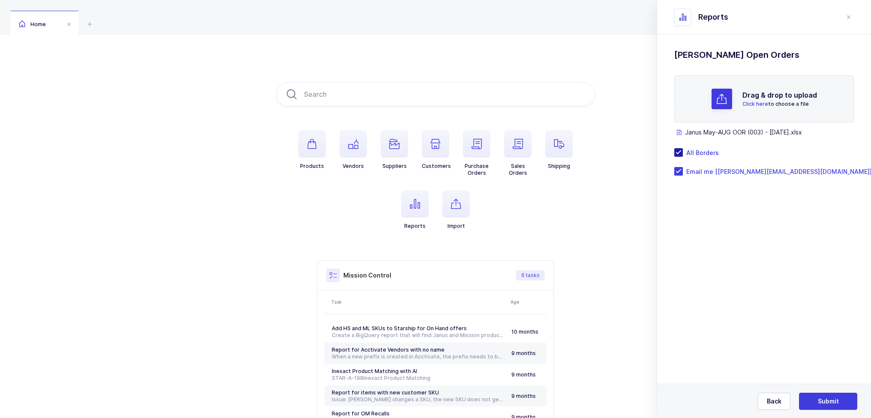
click at [471, 148] on input "All Borders" at bounding box center [683, 148] width 0 height 0
click at [471, 399] on span "Submit" at bounding box center [828, 401] width 21 height 9
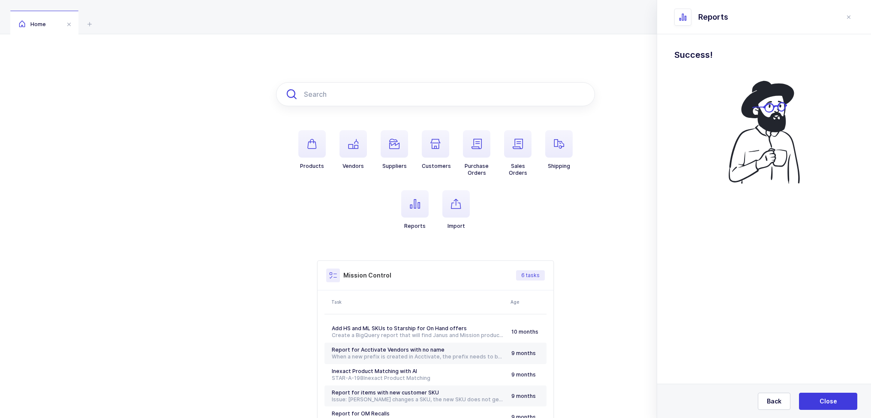
click at [399, 100] on input "text" at bounding box center [435, 94] width 319 height 24
paste input "AE0106"
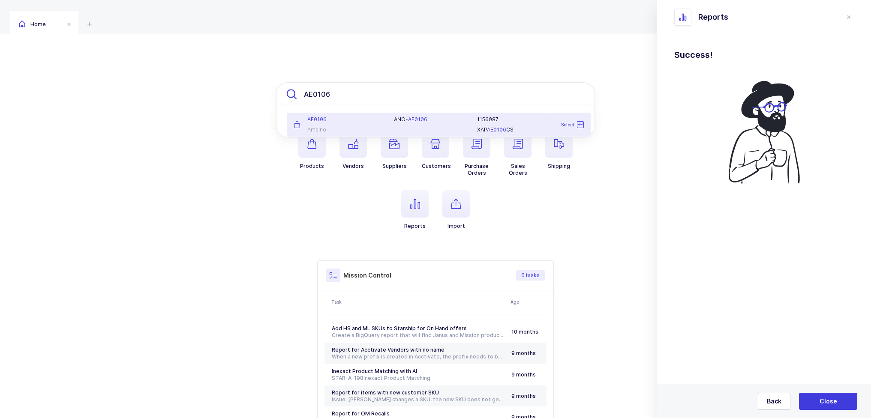
type input "AE0106"
click at [362, 124] on div "AE0106 Amsino" at bounding box center [338, 124] width 100 height 17
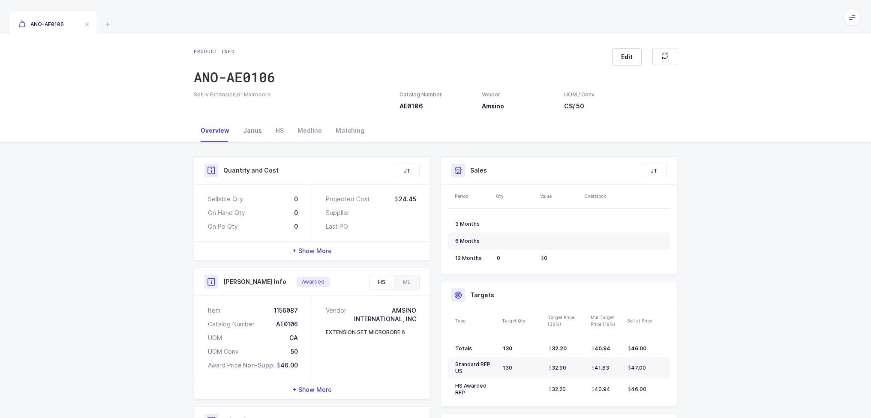
click at [262, 128] on div "Janus" at bounding box center [252, 130] width 33 height 23
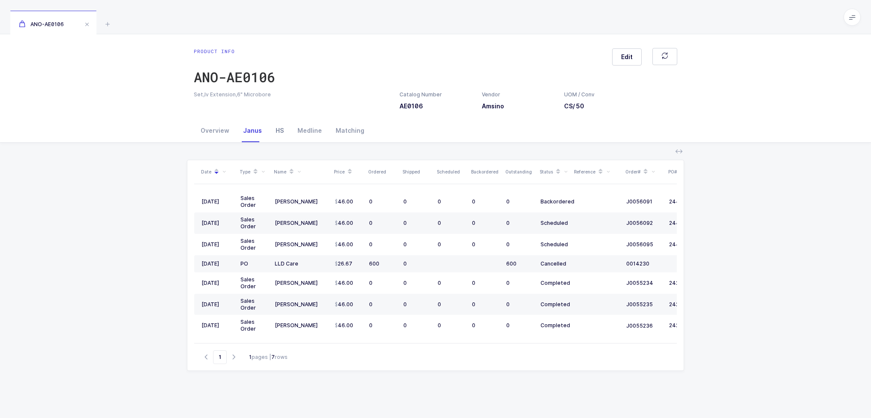
click at [270, 126] on div "HS" at bounding box center [280, 130] width 22 height 23
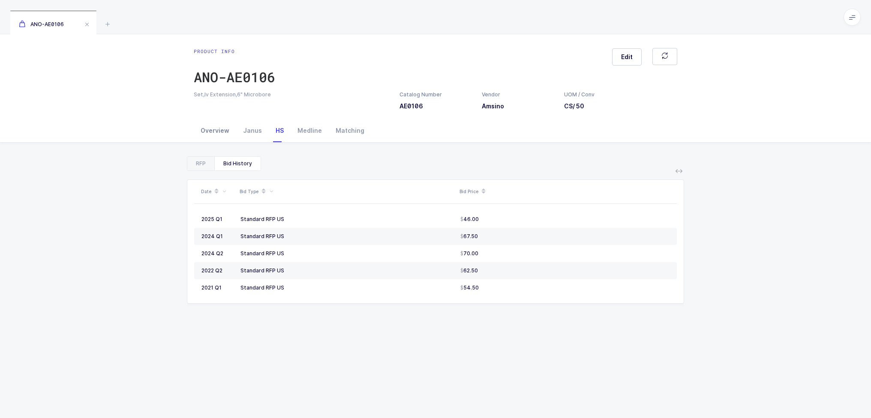
click at [229, 133] on div "Overview" at bounding box center [215, 130] width 42 height 23
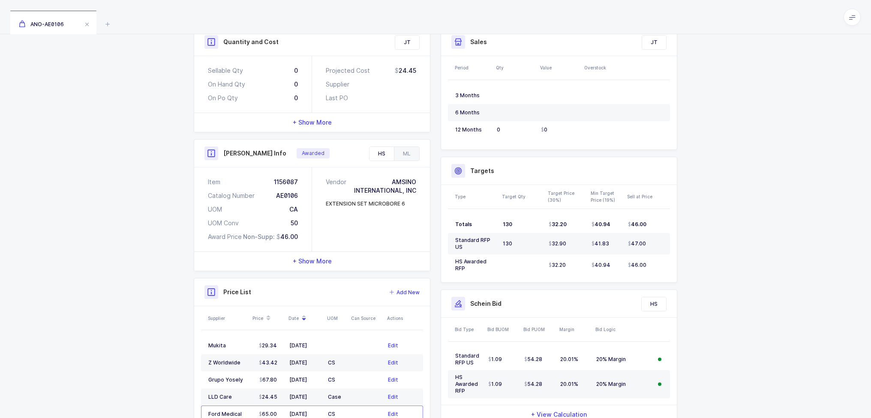
scroll to position [171, 0]
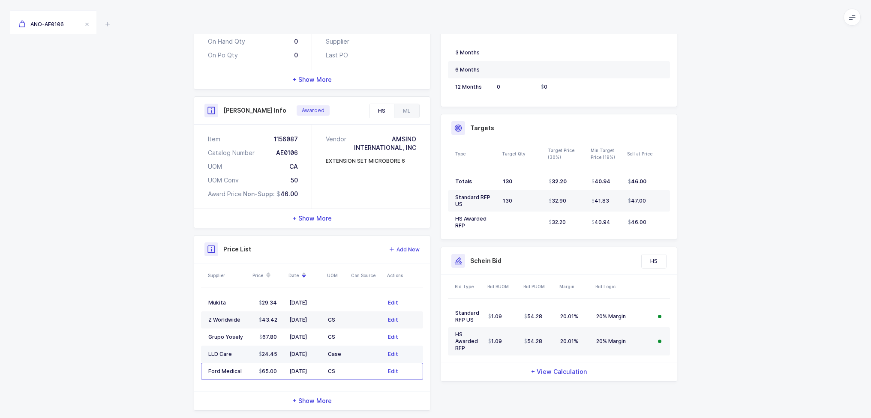
drag, startPoint x: 353, startPoint y: 354, endPoint x: 362, endPoint y: 360, distance: 10.6
click at [362, 360] on td at bounding box center [366, 354] width 36 height 17
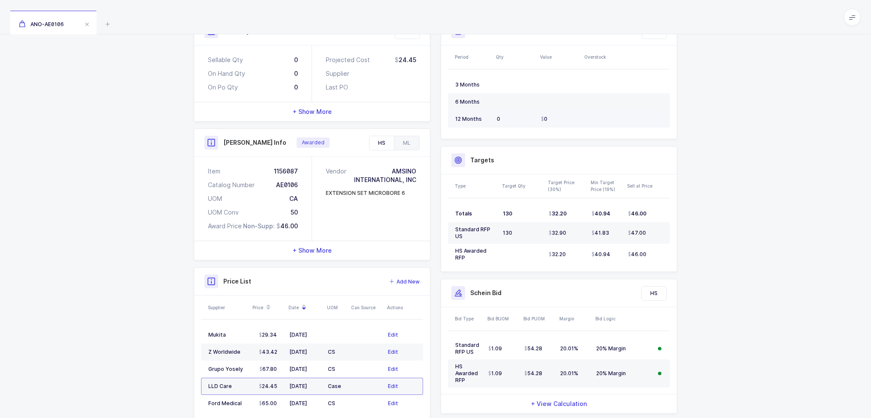
scroll to position [0, 0]
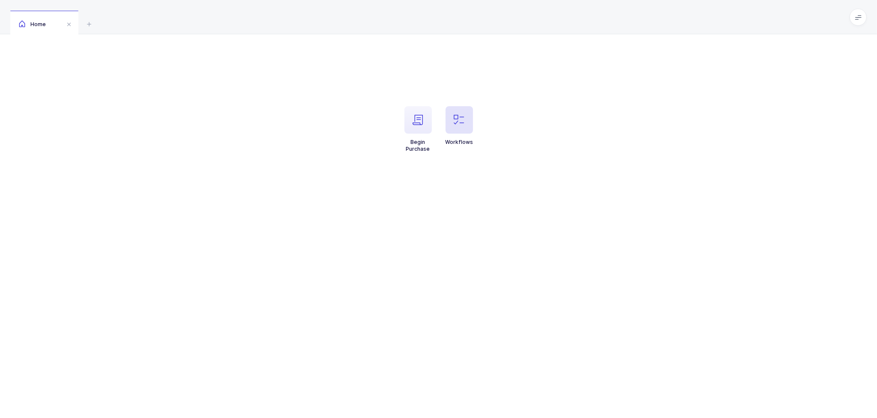
click at [451, 120] on span "button" at bounding box center [459, 119] width 27 height 27
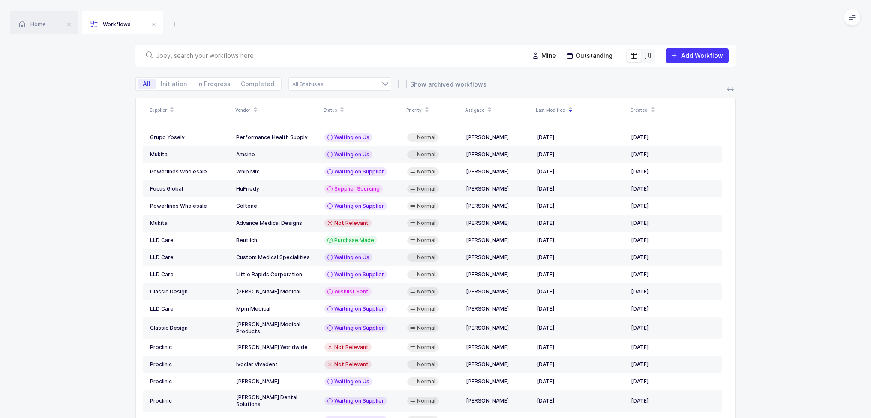
click at [363, 57] on input "text" at bounding box center [337, 55] width 362 height 9
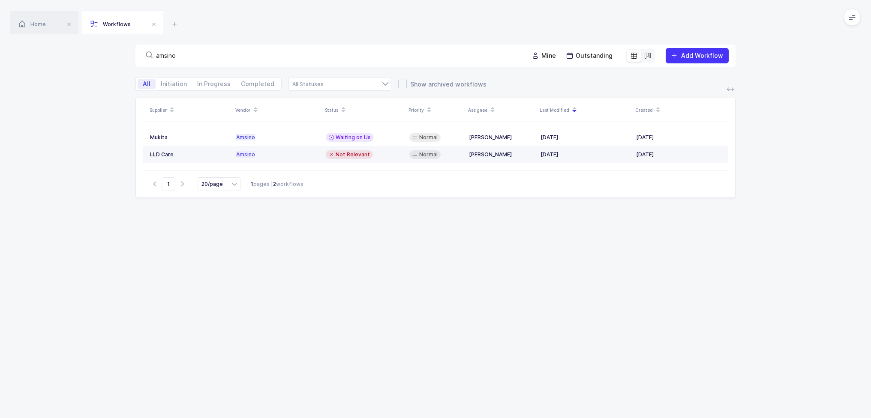
type input "amsino"
click at [360, 156] on span "Not Relevant" at bounding box center [353, 154] width 34 height 7
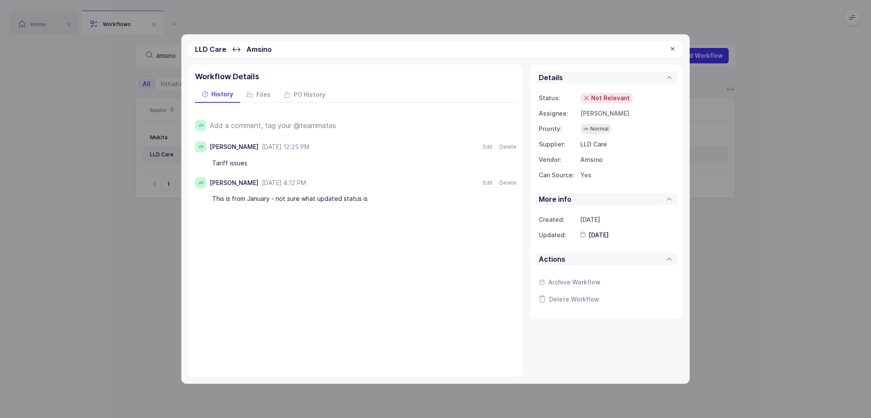
drag, startPoint x: 386, startPoint y: 198, endPoint x: 379, endPoint y: 201, distance: 7.5
click at [379, 201] on div "This is from January - not sure what updated status is" at bounding box center [351, 199] width 279 height 15
drag, startPoint x: 380, startPoint y: 201, endPoint x: 375, endPoint y: 194, distance: 8.0
click at [375, 194] on div "This is from January - not sure what updated status is" at bounding box center [351, 199] width 279 height 15
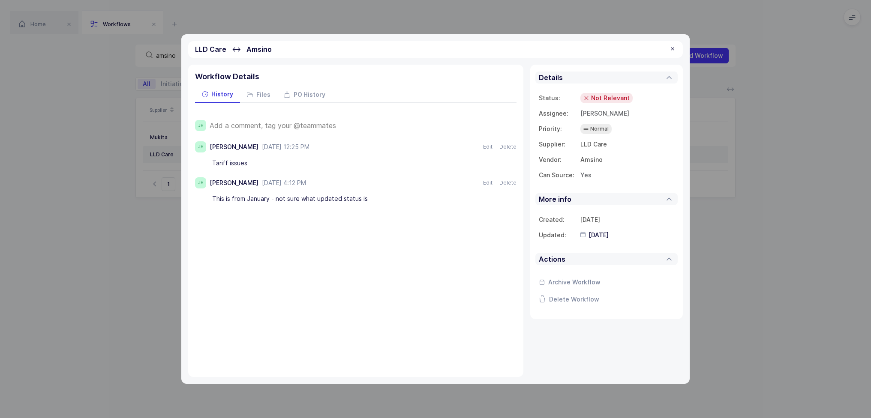
click at [673, 49] on div at bounding box center [672, 49] width 7 height 8
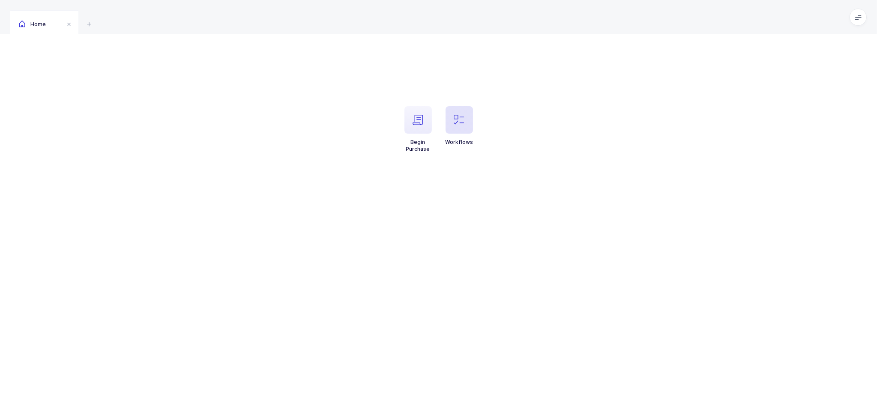
click at [458, 118] on icon "button" at bounding box center [459, 120] width 10 height 10
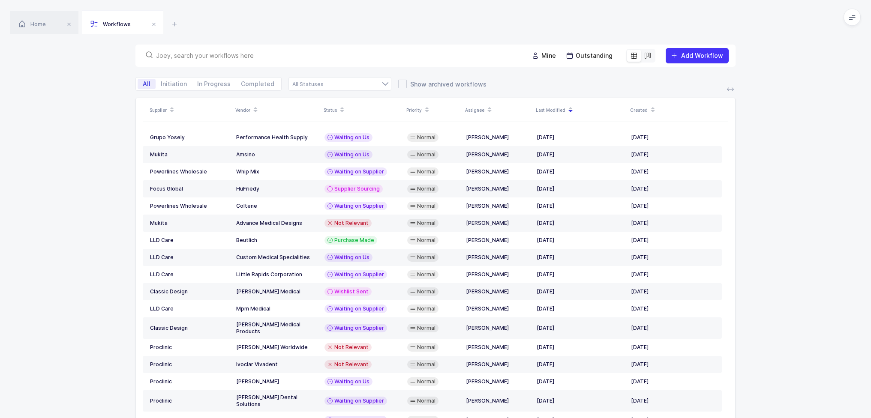
click at [411, 60] on div at bounding box center [331, 56] width 379 height 12
click at [415, 54] on input "text" at bounding box center [337, 55] width 362 height 9
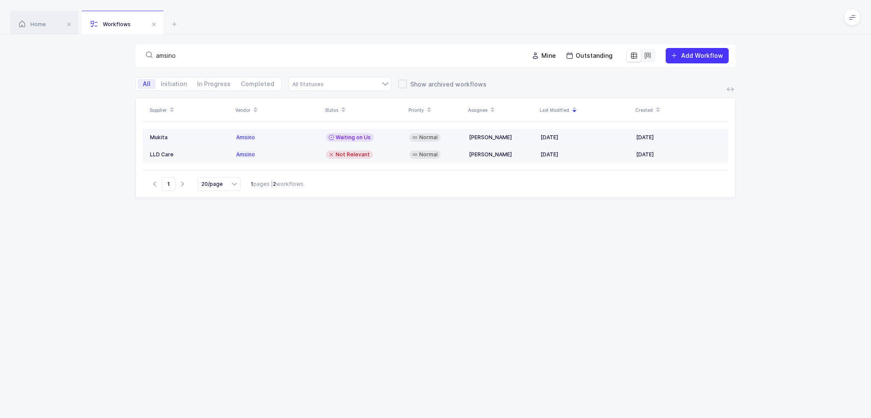
type input "amsino"
click at [276, 138] on div "Amsino" at bounding box center [277, 137] width 83 height 7
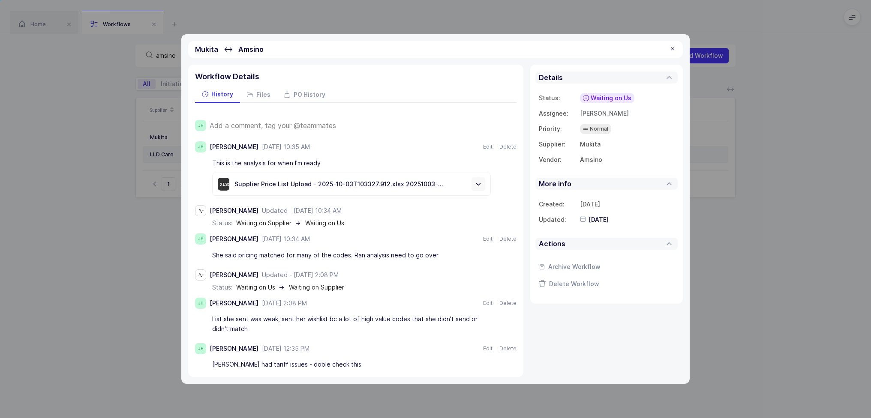
click at [291, 124] on span "Add a comment, tag your @teammates" at bounding box center [273, 126] width 126 height 8
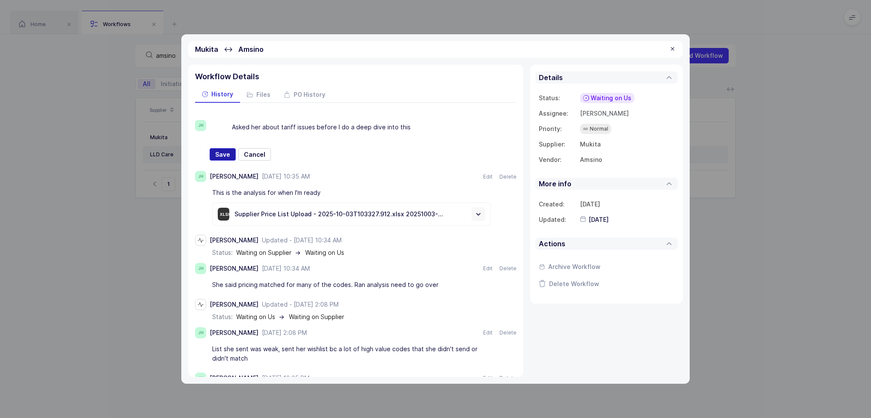
click at [226, 148] on button "Save" at bounding box center [223, 154] width 26 height 13
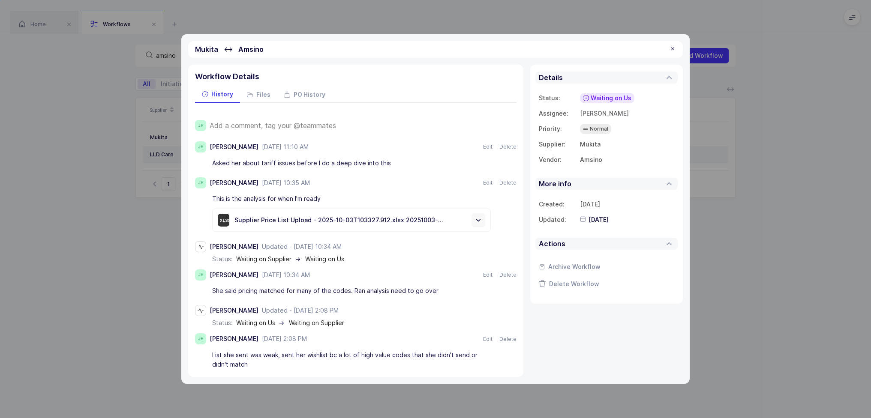
click at [598, 97] on span "Waiting on Us" at bounding box center [611, 98] width 41 height 9
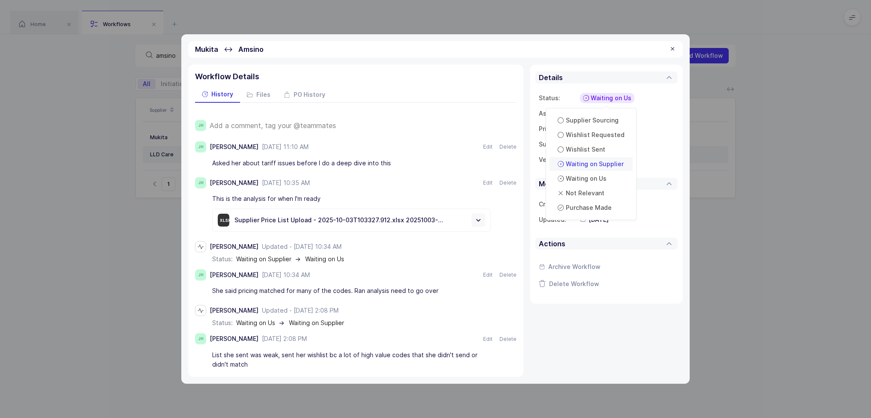
click at [613, 165] on span "Waiting on Supplier" at bounding box center [595, 164] width 58 height 9
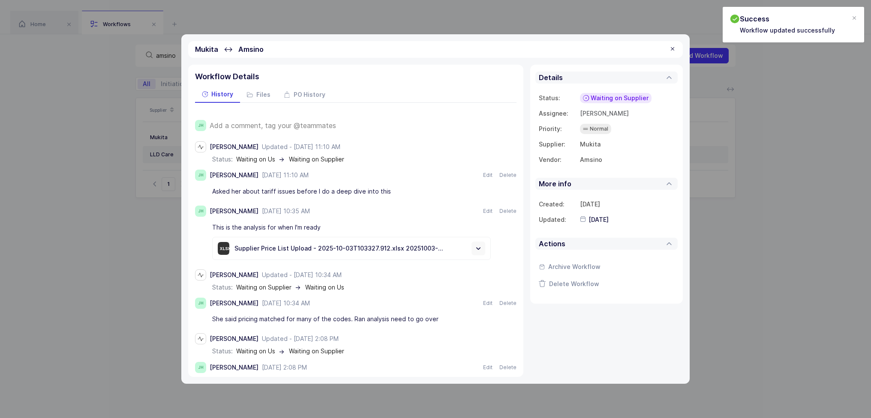
click at [672, 47] on div at bounding box center [672, 49] width 7 height 8
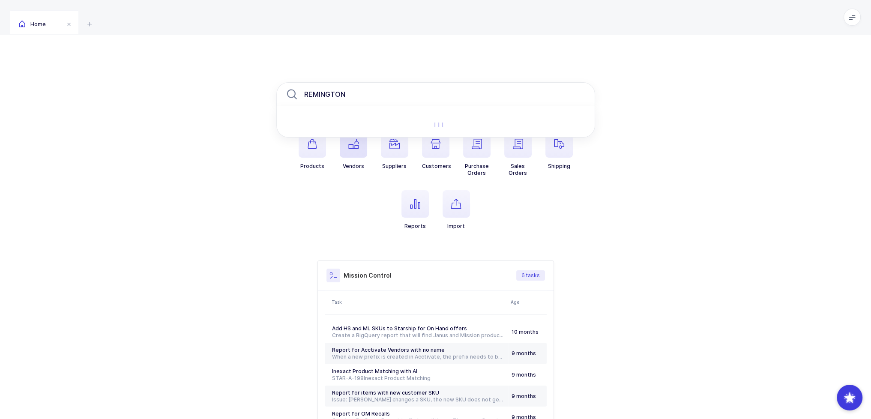
type input "REMINGTON"
click at [357, 150] on span "button" at bounding box center [353, 143] width 27 height 27
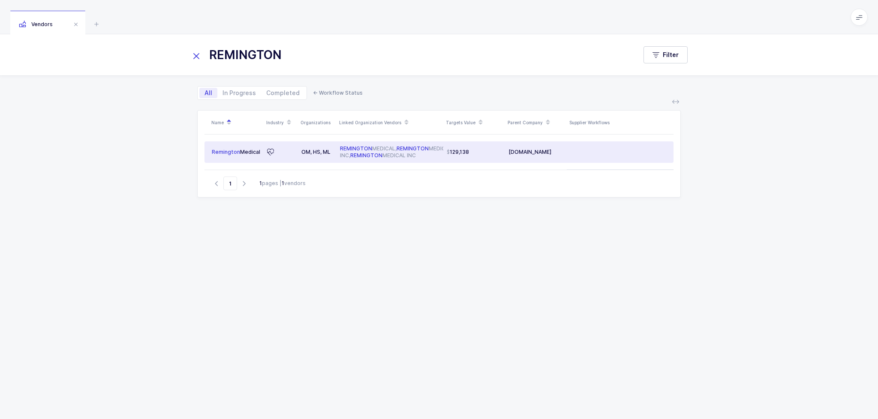
type input "REMINGTON"
click at [382, 154] on span "REMINGTON" at bounding box center [366, 155] width 32 height 6
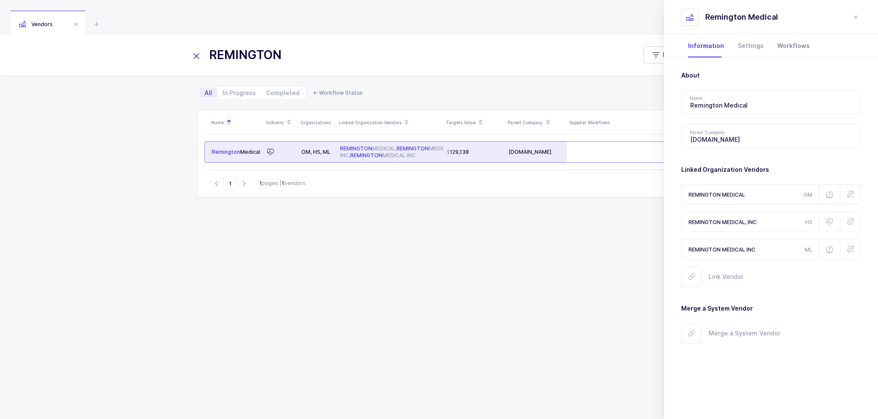
click at [782, 47] on div "Workflows" at bounding box center [793, 45] width 46 height 23
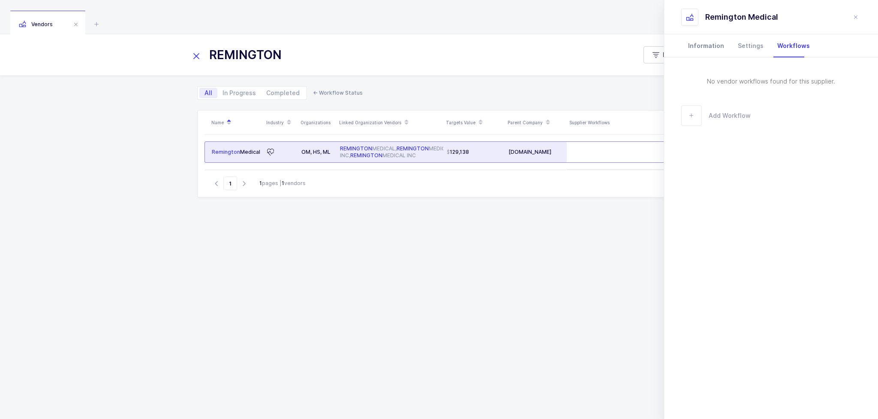
click at [715, 41] on div "Information" at bounding box center [706, 45] width 50 height 23
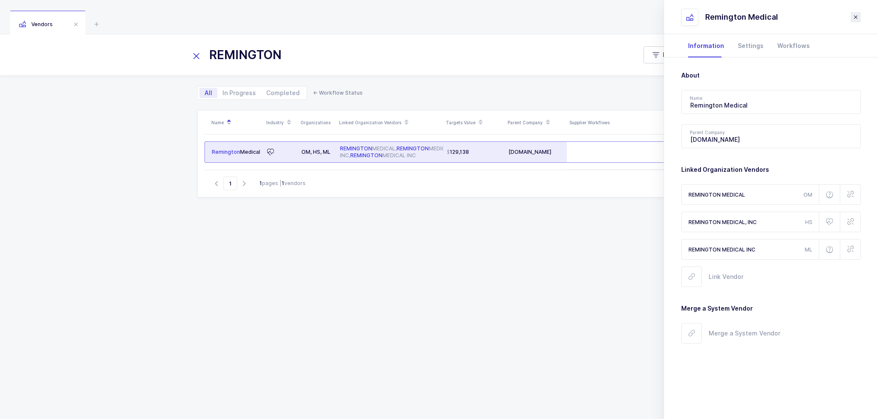
click at [853, 14] on icon "close drawer" at bounding box center [855, 17] width 7 height 7
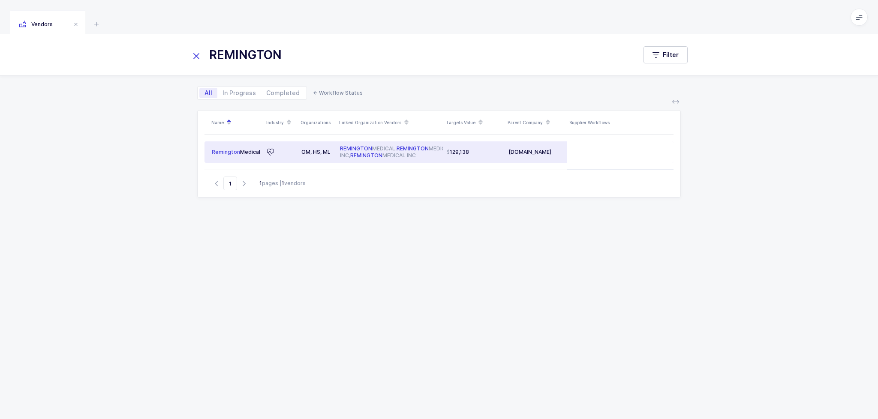
drag, startPoint x: 498, startPoint y: 234, endPoint x: 419, endPoint y: 23, distance: 225.3
click at [419, 24] on div "Vendors REMINGTON Filter All In Progress Completed ← Workflow Status Name Indus…" at bounding box center [439, 209] width 878 height 419
click at [419, 23] on div "Vendors" at bounding box center [439, 17] width 878 height 34
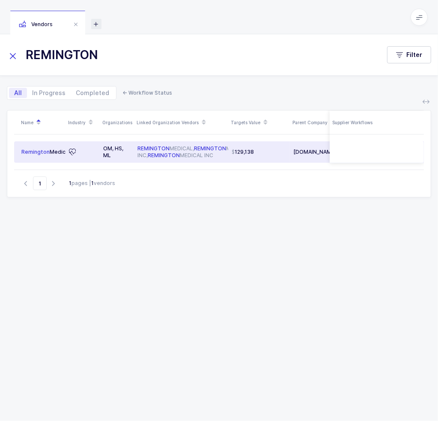
click at [99, 22] on icon at bounding box center [96, 24] width 10 height 10
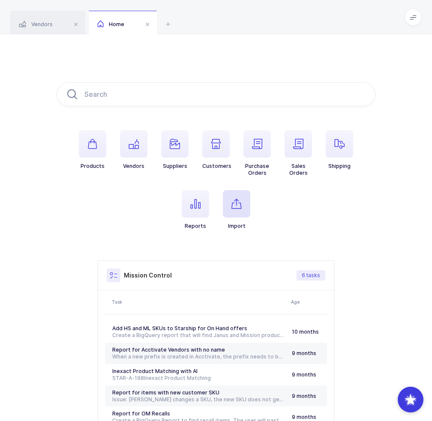
click at [237, 213] on span "button" at bounding box center [236, 203] width 27 height 27
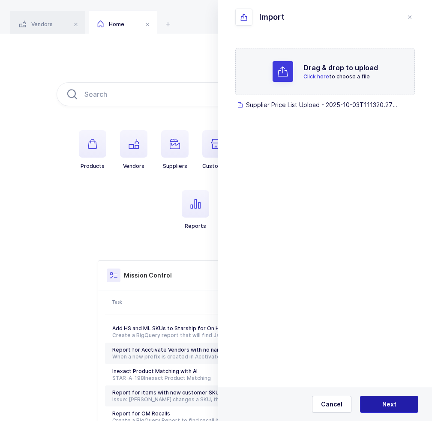
click at [398, 399] on button "Next" at bounding box center [389, 404] width 58 height 17
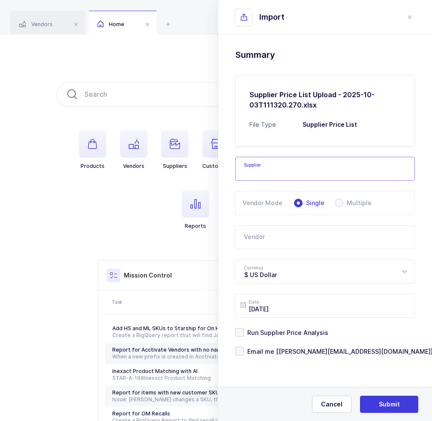
click at [289, 165] on input "text" at bounding box center [325, 169] width 180 height 24
type input "r"
click at [286, 196] on li "Classic Design" at bounding box center [328, 198] width 178 height 14
type input "Classic Design"
click at [285, 228] on input "text" at bounding box center [325, 237] width 180 height 24
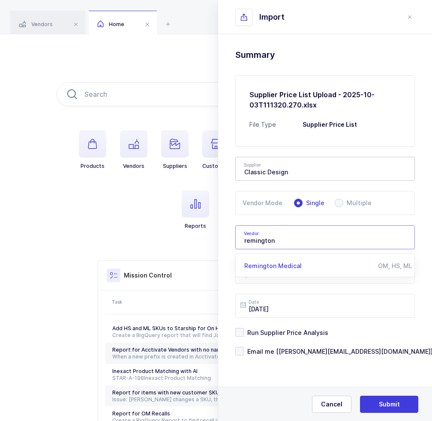
click at [293, 264] on span "Remington Medical" at bounding box center [272, 265] width 57 height 7
type input "Remington Medical"
click at [285, 330] on span "Run Supplier Price Analysis" at bounding box center [286, 333] width 84 height 8
click at [244, 328] on input "Run Supplier Price Analysis" at bounding box center [244, 328] width 0 height 0
click at [284, 351] on span "Email me [joey@janustrade.com]" at bounding box center [338, 352] width 189 height 8
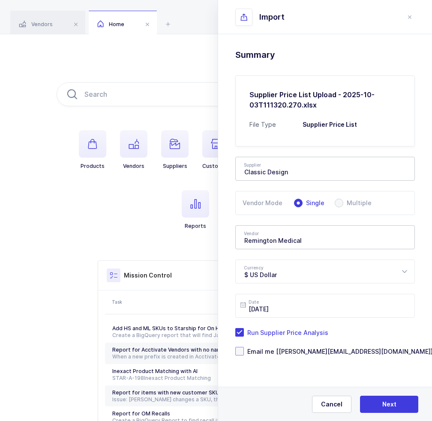
click at [244, 347] on input "Email me [joey@janustrade.com]" at bounding box center [244, 347] width 0 height 0
drag, startPoint x: 362, startPoint y: 389, endPoint x: 376, endPoint y: 394, distance: 15.1
click at [370, 392] on div "Cancel Next" at bounding box center [325, 404] width 214 height 34
click at [377, 394] on div "Cancel Next" at bounding box center [325, 404] width 214 height 34
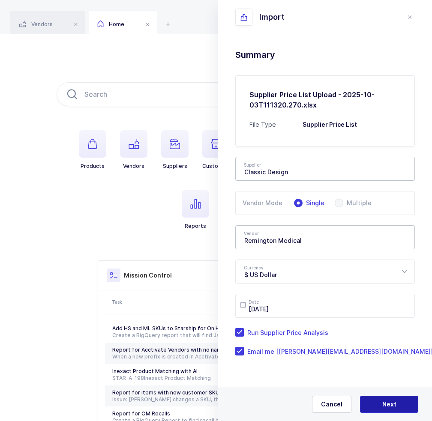
click at [384, 402] on span "Next" at bounding box center [389, 404] width 14 height 9
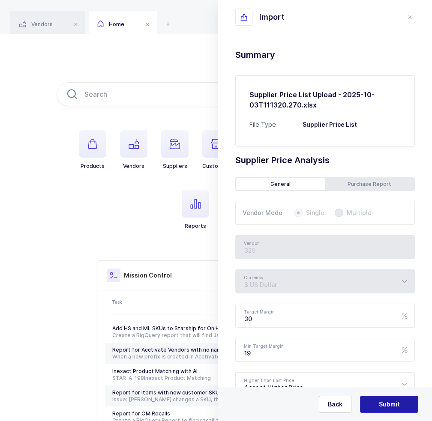
type input "Remington Medical"
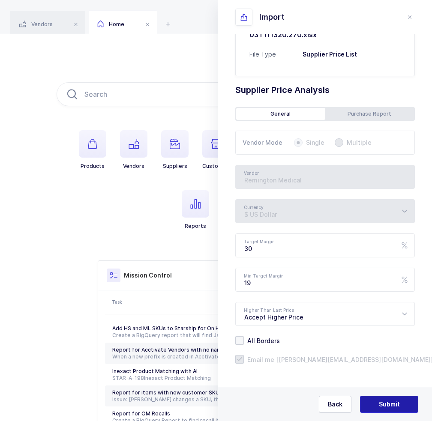
click at [381, 402] on span "Submit" at bounding box center [389, 404] width 21 height 9
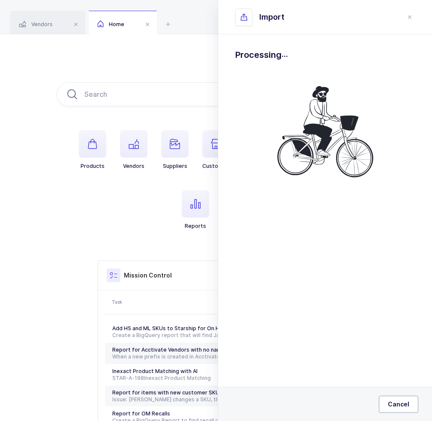
scroll to position [0, 0]
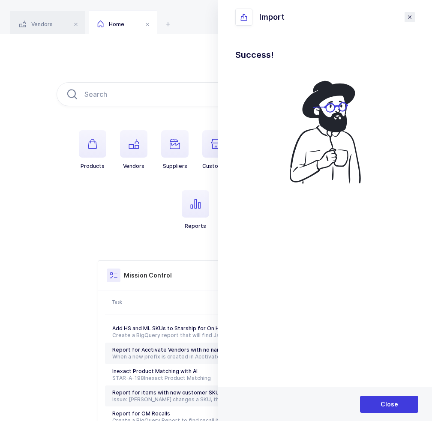
click at [410, 17] on icon "close drawer" at bounding box center [409, 17] width 7 height 7
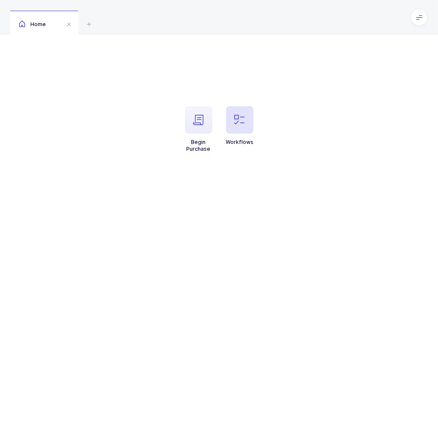
click at [240, 123] on icon "button" at bounding box center [240, 120] width 10 height 10
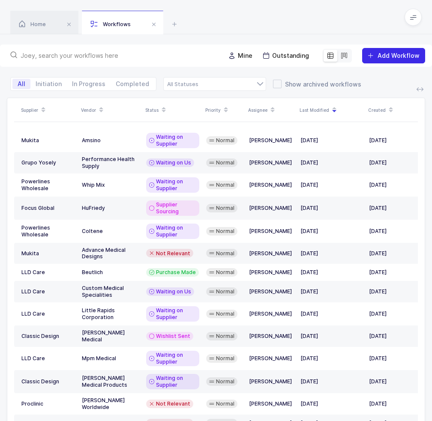
click at [388, 48] on button "Add Workflow" at bounding box center [393, 55] width 63 height 15
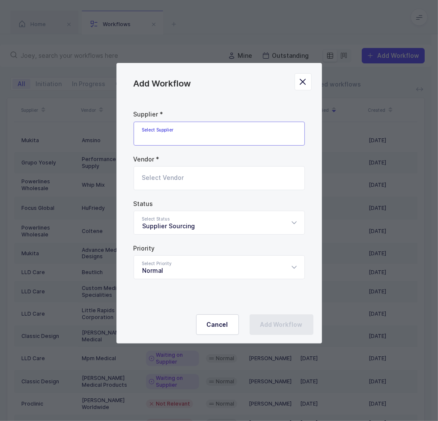
click at [174, 138] on input "Add Workflow" at bounding box center [219, 134] width 171 height 24
click at [180, 163] on span "Classic Design" at bounding box center [165, 162] width 44 height 7
type input "Classic Design"
click at [174, 176] on input "Add Workflow" at bounding box center [219, 178] width 171 height 24
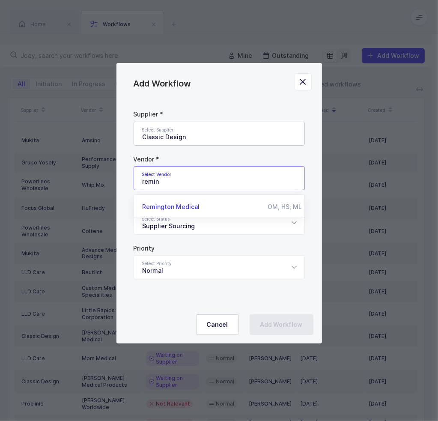
click at [170, 204] on span "Remington Medical" at bounding box center [171, 206] width 57 height 7
type input "Remington Medical"
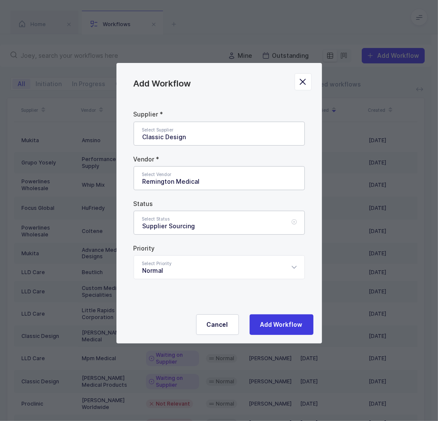
click at [172, 225] on div "Supplier Sourcing" at bounding box center [219, 223] width 171 height 24
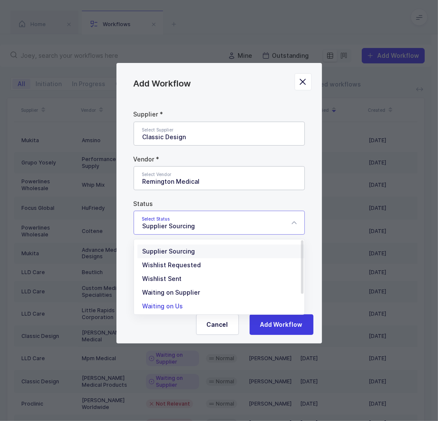
click at [182, 304] on li "Waiting on Us" at bounding box center [223, 307] width 170 height 14
type input "Waiting on Us"
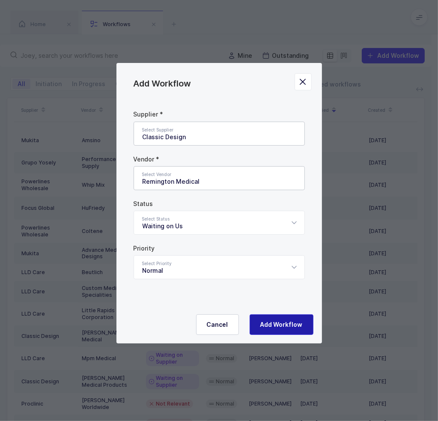
click at [264, 319] on button "Add Workflow" at bounding box center [282, 325] width 64 height 21
type input "Supplier Sourcing"
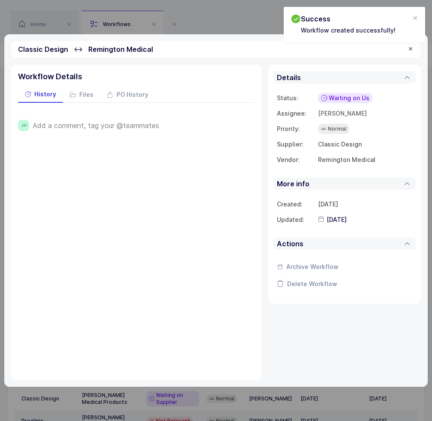
click at [111, 123] on span "Add a comment, tag your @teammates" at bounding box center [96, 126] width 126 height 8
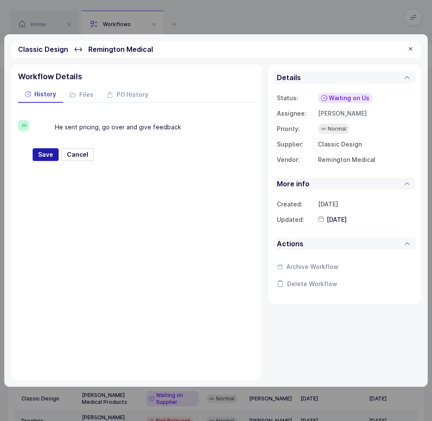
click at [43, 156] on span "Save" at bounding box center [45, 154] width 15 height 9
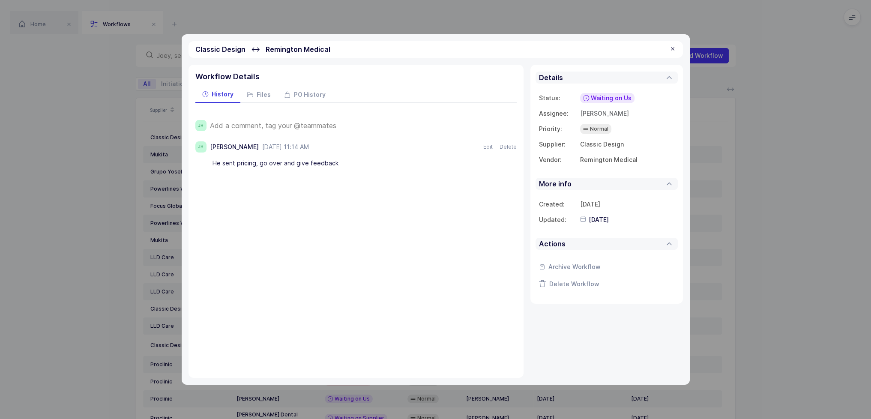
click at [438, 49] on div at bounding box center [673, 49] width 7 height 8
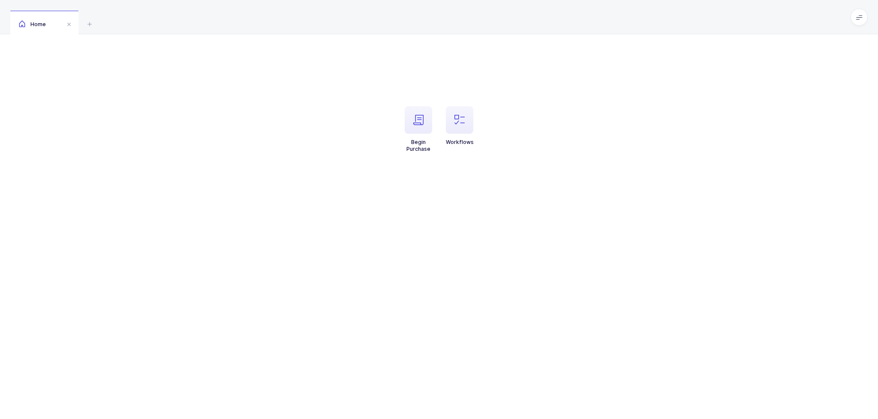
click at [475, 125] on li "Workflows" at bounding box center [459, 129] width 41 height 46
click at [469, 127] on span "button" at bounding box center [459, 119] width 27 height 27
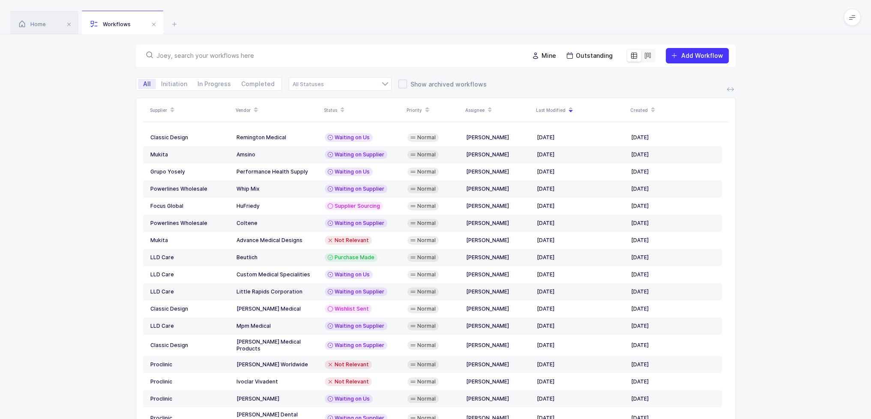
click at [358, 60] on input "text" at bounding box center [337, 55] width 362 height 9
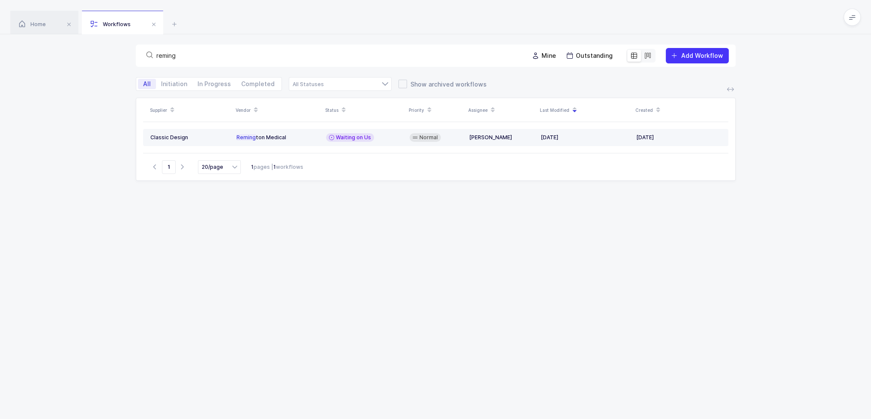
type input "reming"
click at [362, 142] on td "Waiting on Us" at bounding box center [365, 137] width 84 height 17
click at [358, 141] on span "Waiting on Us" at bounding box center [353, 137] width 35 height 7
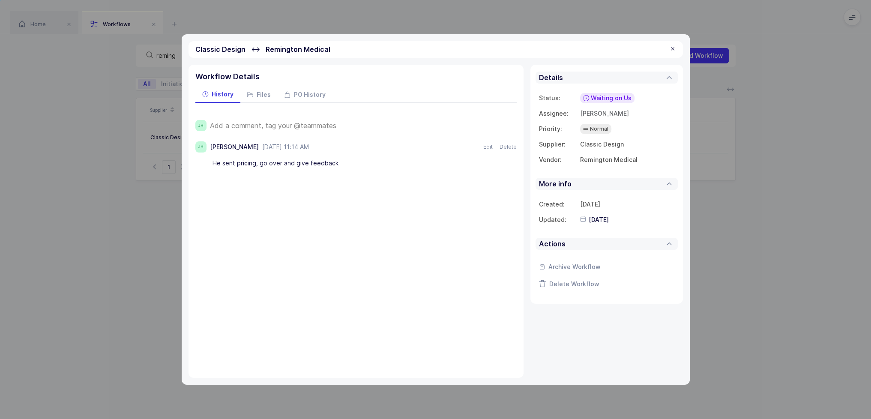
click at [300, 125] on span "Add a comment, tag your @teammates" at bounding box center [273, 126] width 126 height 8
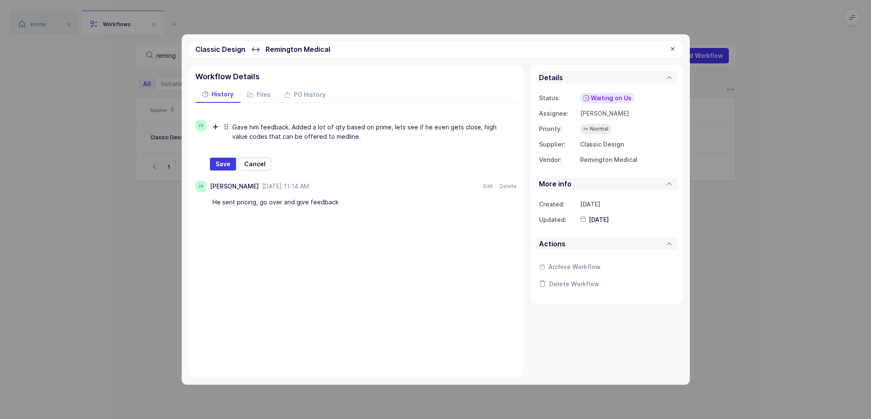
click at [291, 135] on div "Gave him feedback. Added a lot of qty based on prime, lets see if he even gets …" at bounding box center [371, 132] width 279 height 24
click at [346, 138] on div "Gave him feedback. Added a lot of qty based on prime, lets see if he even gets …" at bounding box center [371, 132] width 279 height 24
click at [624, 96] on span "Waiting on Us" at bounding box center [611, 98] width 41 height 9
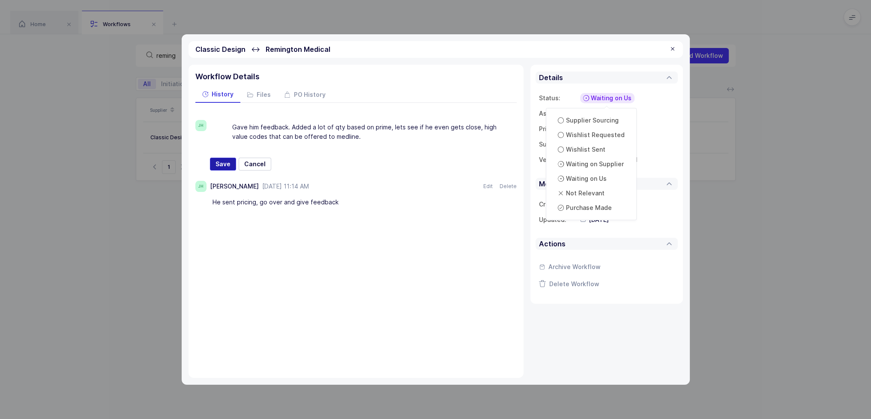
click at [210, 161] on button "Save" at bounding box center [223, 164] width 26 height 13
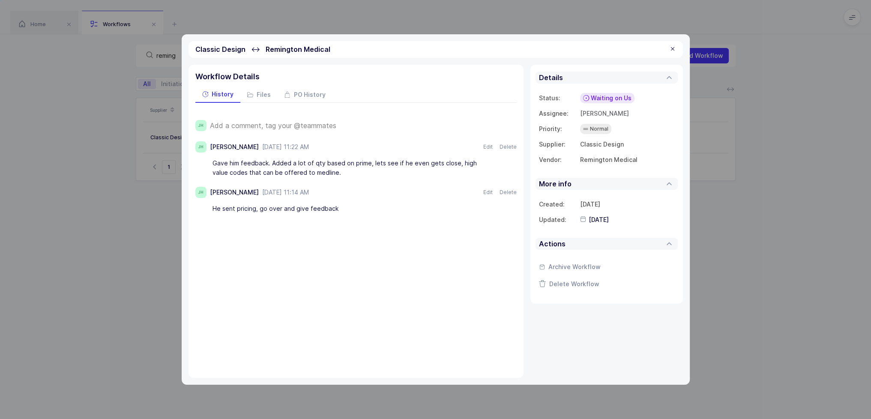
click at [610, 96] on span "Waiting on Us" at bounding box center [611, 98] width 41 height 9
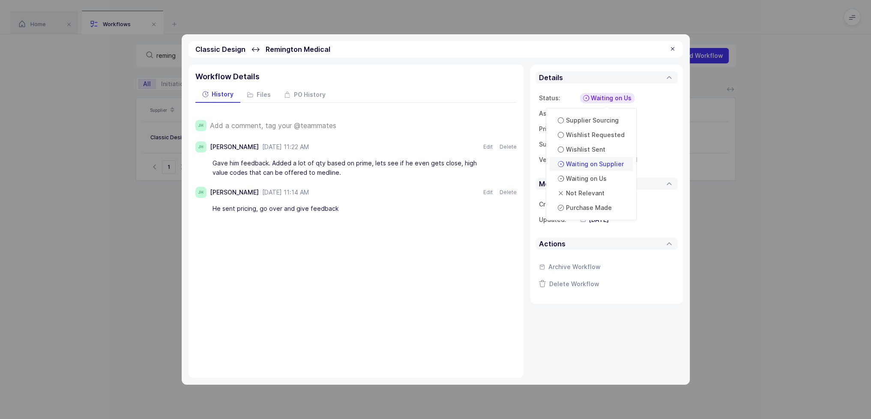
click at [608, 166] on span "Waiting on Supplier" at bounding box center [595, 164] width 58 height 9
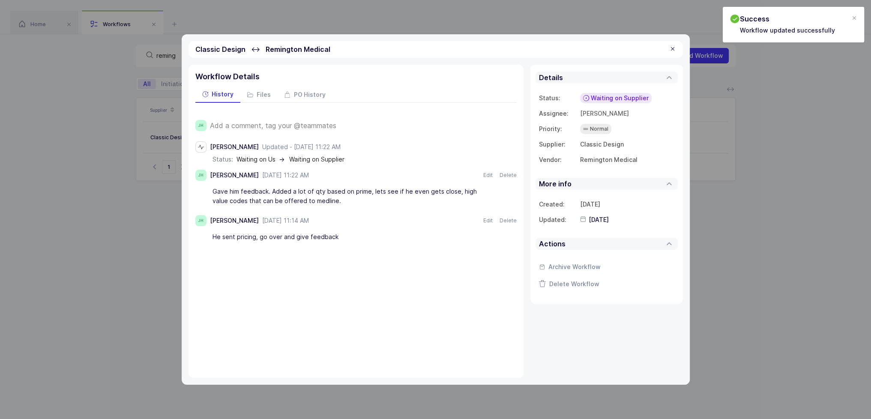
click at [670, 51] on div at bounding box center [673, 49] width 7 height 8
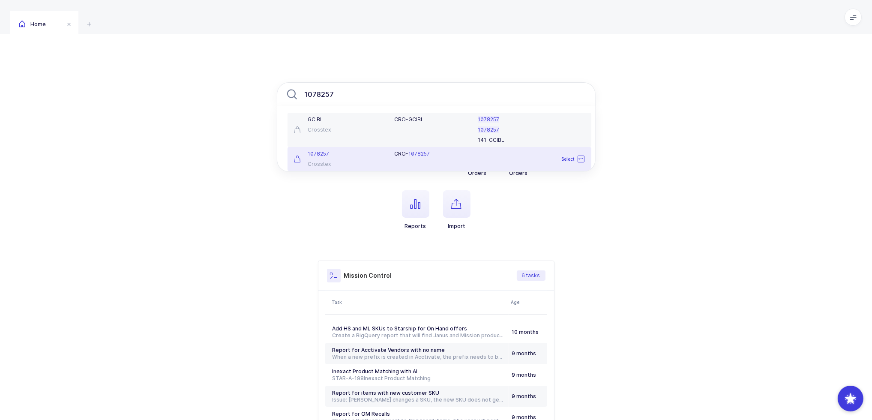
type input "1078257"
click at [376, 158] on div "1078257 Crosstex" at bounding box center [339, 158] width 100 height 17
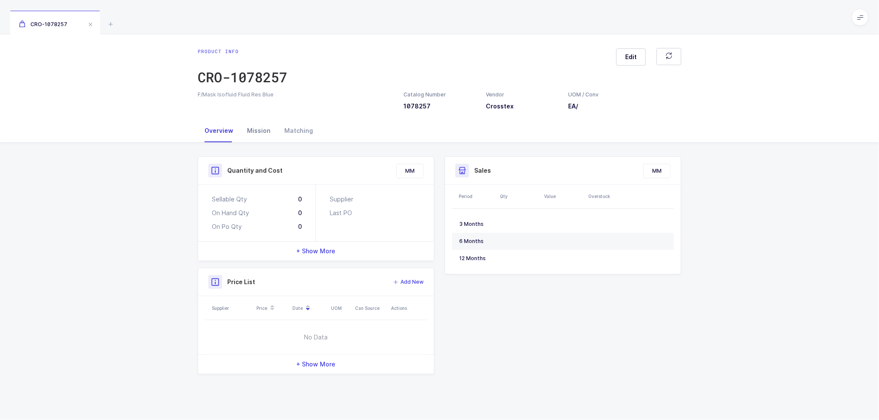
click at [255, 131] on div "Mission" at bounding box center [258, 130] width 37 height 23
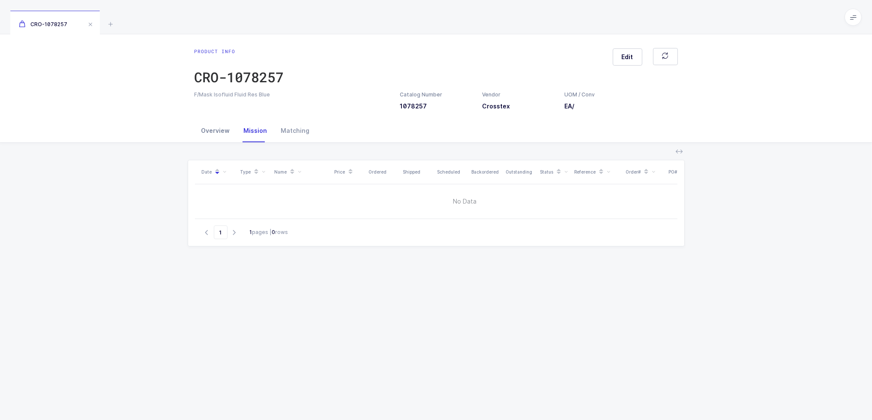
click at [225, 131] on div "Overview" at bounding box center [216, 130] width 42 height 23
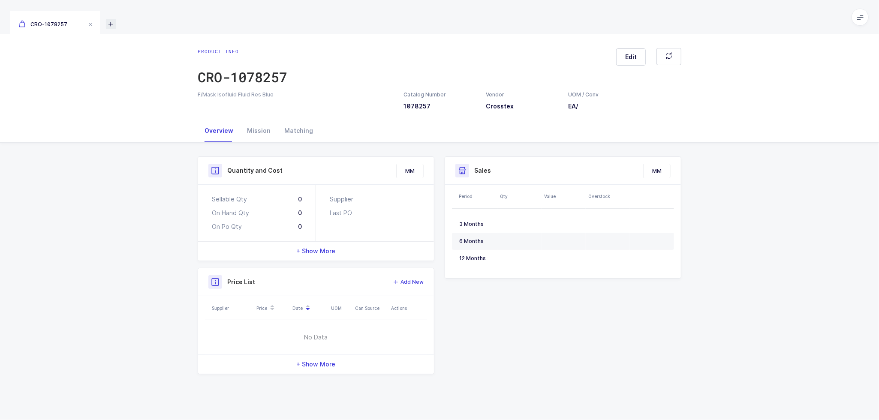
click at [112, 26] on icon at bounding box center [111, 24] width 10 height 10
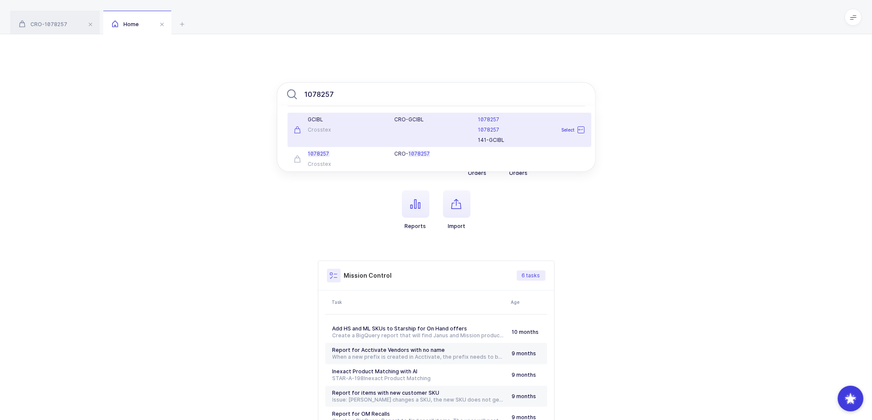
type input "1078257"
click at [391, 122] on div "CRO-GCIBL" at bounding box center [431, 129] width 84 height 27
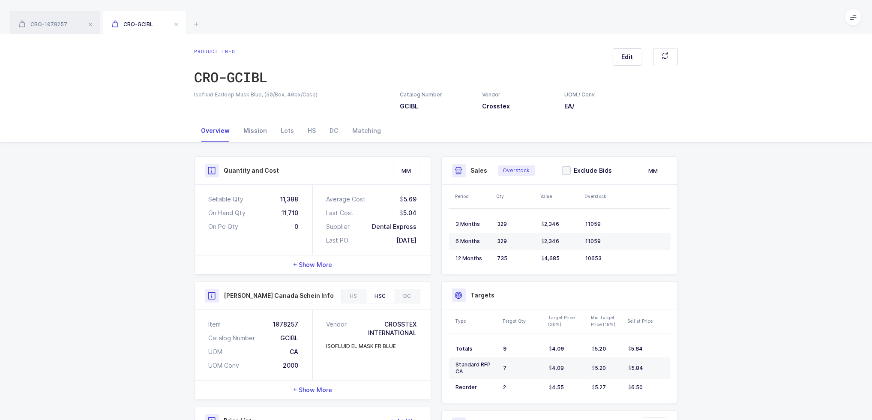
click at [261, 135] on div "Mission" at bounding box center [255, 130] width 37 height 23
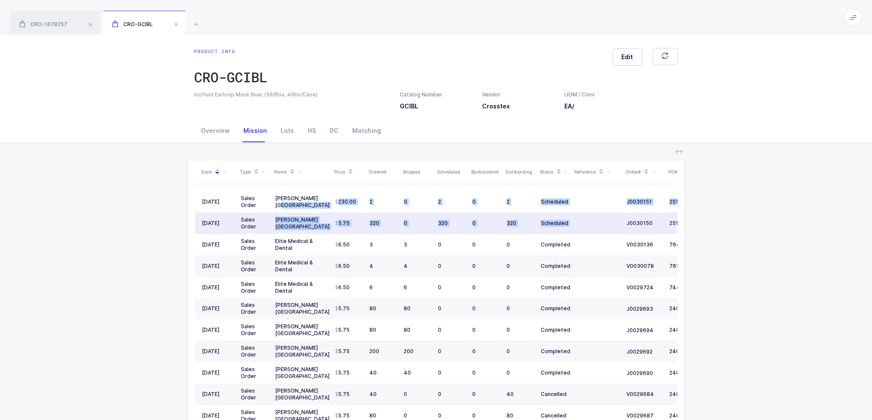
drag, startPoint x: 329, startPoint y: 199, endPoint x: 591, endPoint y: 224, distance: 263.1
click at [591, 224] on tbody "10/01/2025 Sales Order Henry Schein USA 230.00 2 0 2 0 2 Scheduled J0030151 251…" at bounding box center [465, 408] width 540 height 435
click at [591, 224] on td at bounding box center [597, 223] width 51 height 21
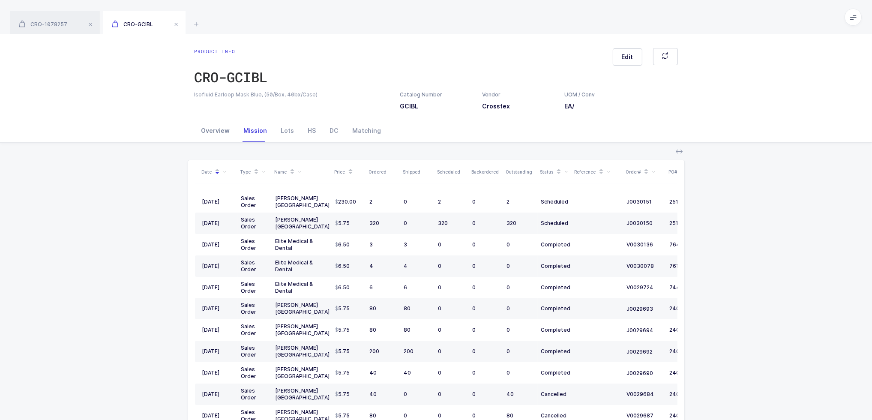
click at [220, 125] on div "Overview" at bounding box center [216, 130] width 42 height 23
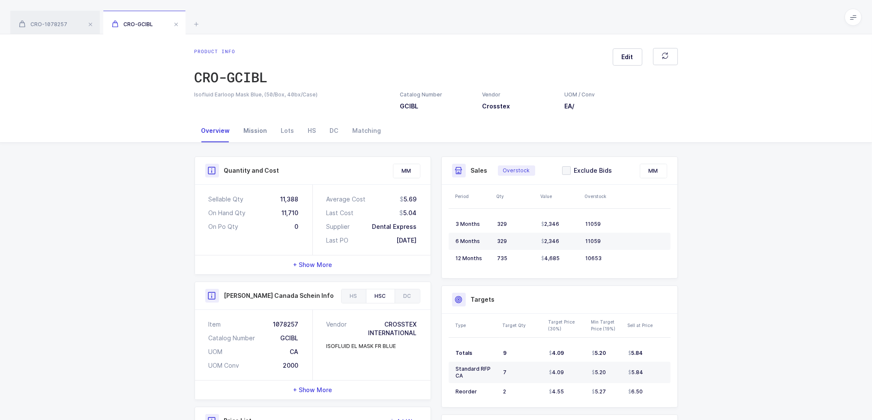
click at [257, 128] on div "Mission" at bounding box center [255, 130] width 37 height 23
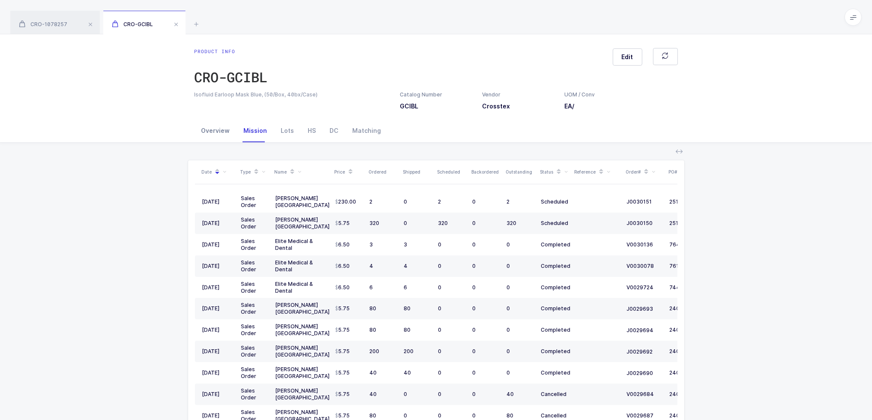
click at [216, 133] on div "Overview" at bounding box center [216, 130] width 42 height 23
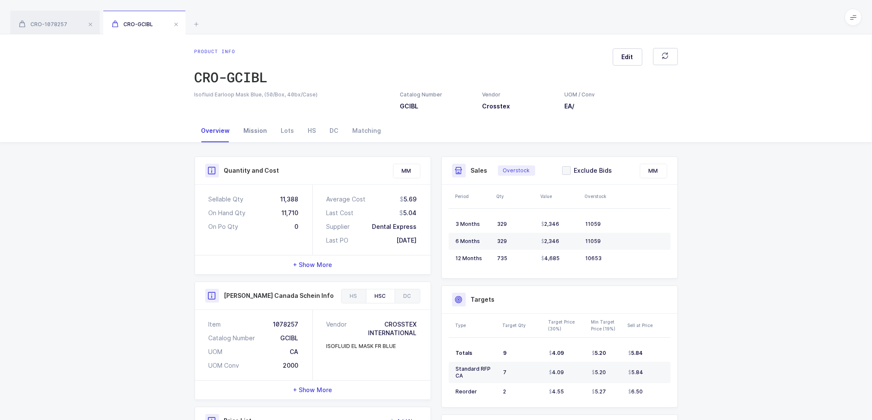
click at [249, 125] on div "Mission" at bounding box center [255, 130] width 37 height 23
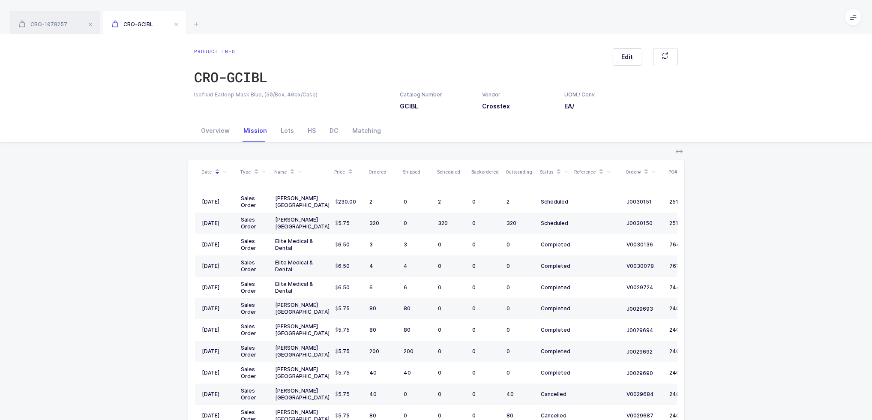
click at [299, 170] on icon at bounding box center [300, 172] width 4 height 4
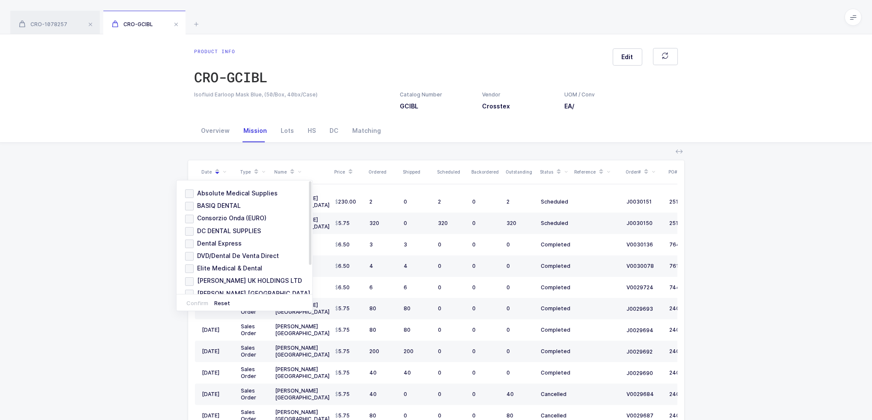
click at [279, 152] on div "Date Type Name Price Ordered Shipped Scheduled Backordered Outstanding Status R…" at bounding box center [436, 324] width 859 height 362
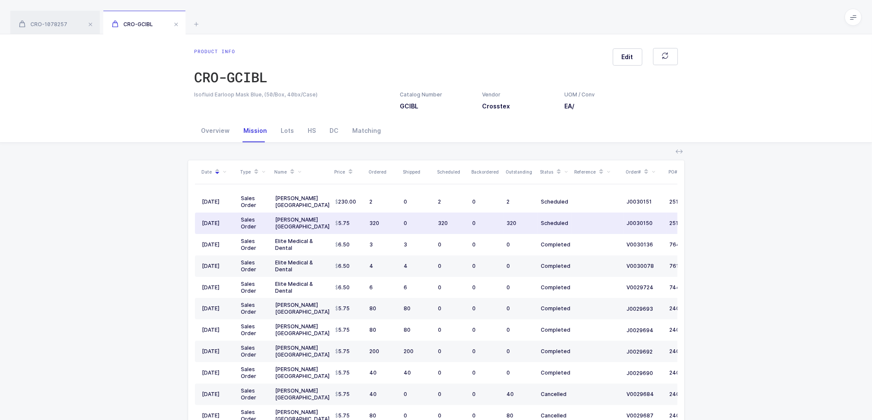
drag, startPoint x: 459, startPoint y: 221, endPoint x: 468, endPoint y: 221, distance: 9.4
click at [468, 221] on td "320" at bounding box center [452, 223] width 34 height 21
drag, startPoint x: 459, startPoint y: 221, endPoint x: 442, endPoint y: 226, distance: 17.8
click at [437, 226] on td "320" at bounding box center [452, 223] width 34 height 21
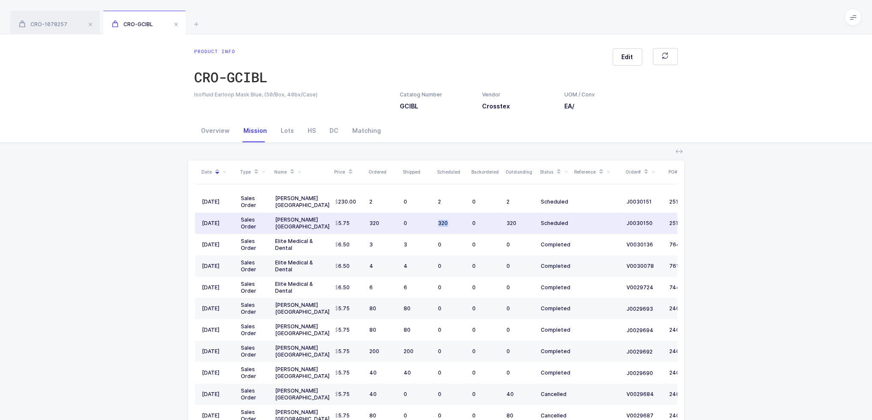
click at [445, 226] on td "320" at bounding box center [452, 223] width 34 height 21
click at [156, 238] on div "Date Type Name Price Ordered Shipped Scheduled Backordered Outstanding Status R…" at bounding box center [436, 324] width 859 height 362
click at [811, 368] on div "Date Type Name Price Ordered Shipped Scheduled Backordered Outstanding Status R…" at bounding box center [436, 324] width 859 height 362
click at [111, 76] on div "Product info CRO-GCIBL Edit Isofluid Earloop Mask Blue, (50/Box, 40bx/Case) Cat…" at bounding box center [436, 76] width 872 height 85
click at [61, 22] on span "CRO-1078257" at bounding box center [43, 24] width 48 height 6
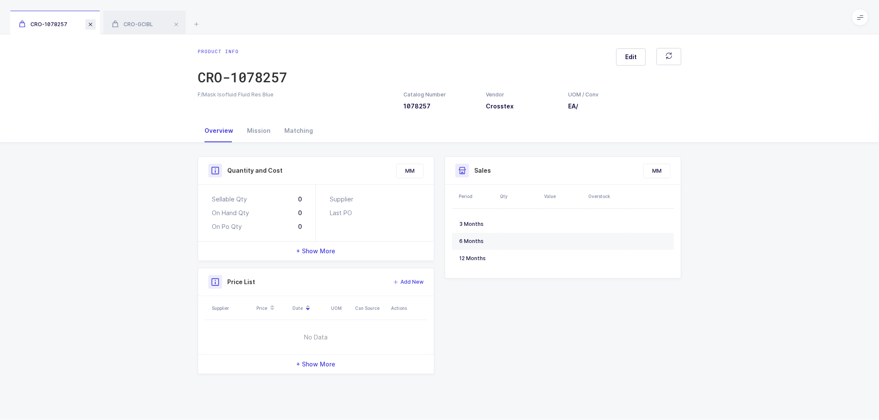
click at [91, 23] on span at bounding box center [90, 24] width 10 height 10
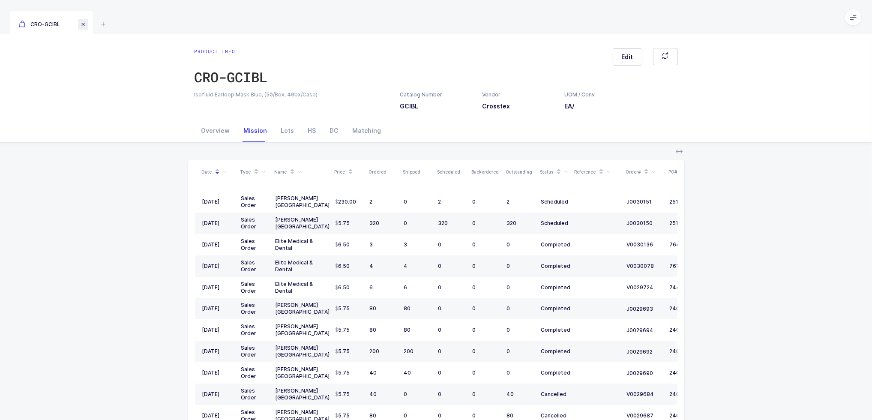
click at [83, 26] on span at bounding box center [83, 24] width 10 height 10
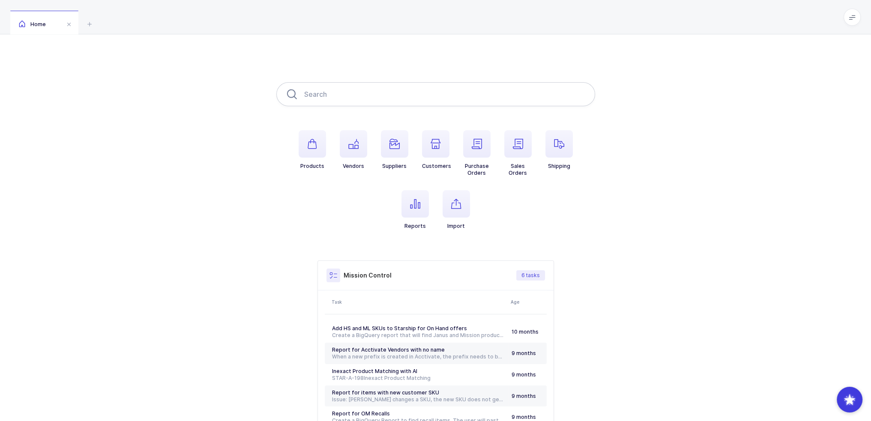
click at [375, 90] on input "text" at bounding box center [435, 94] width 319 height 24
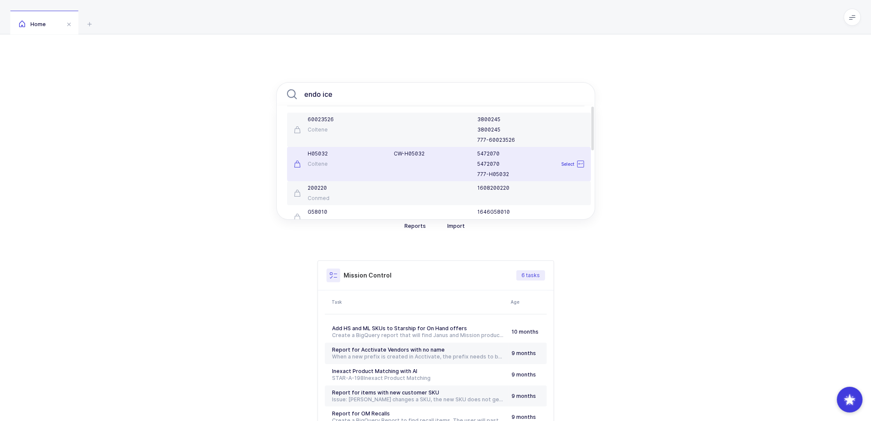
type input "endo ice"
click at [443, 158] on div "CW-H05032" at bounding box center [431, 163] width 84 height 27
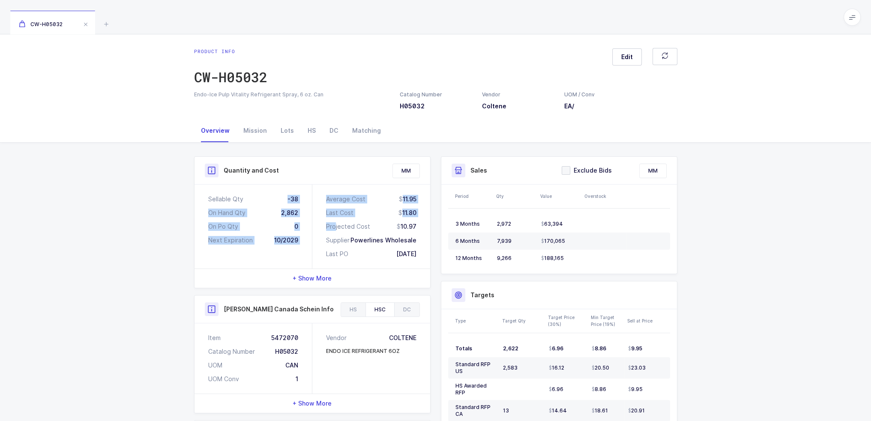
drag, startPoint x: 278, startPoint y: 198, endPoint x: 333, endPoint y: 222, distance: 59.9
click at [333, 222] on div "Sellable Qty -38 On Hand Qty 2,862 On Po Qty 0 Next Expiration 10/2029 Average …" at bounding box center [313, 227] width 236 height 84
click at [323, 226] on div "Average Cost 11.95 Last Cost 11.80 Projected Cost 10.97 Supplier Powerlines Who…" at bounding box center [371, 227] width 118 height 84
drag, startPoint x: 308, startPoint y: 241, endPoint x: 292, endPoint y: 194, distance: 49.2
click at [292, 194] on div "Sellable Qty -38 On Hand Qty 2,862 On Po Qty 0 Next Expiration 10/2029" at bounding box center [254, 227] width 118 height 84
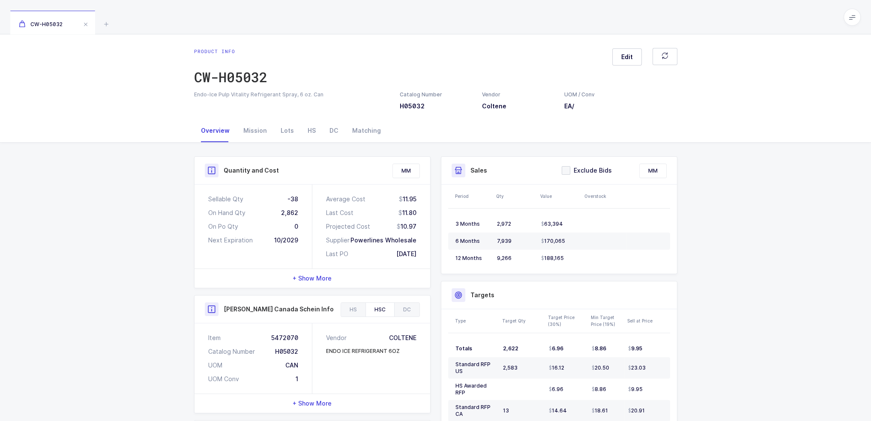
click at [287, 199] on div "Sellable Qty -38" at bounding box center [253, 199] width 90 height 9
click at [251, 136] on div "Mission" at bounding box center [255, 130] width 37 height 23
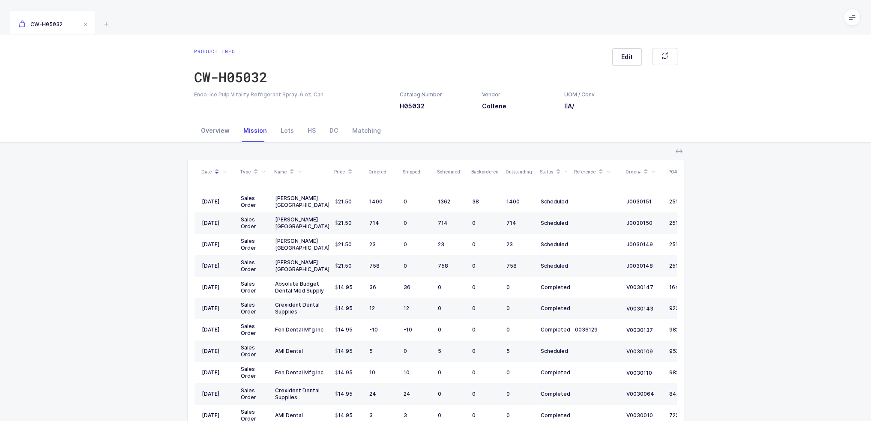
click at [202, 120] on div "Overview" at bounding box center [215, 130] width 42 height 23
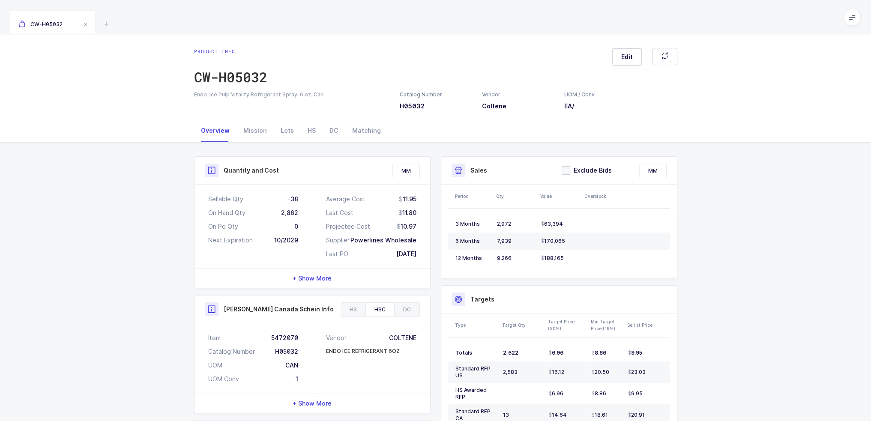
click at [159, 106] on div "Product info CW-H05032 Edit Endo-Ice Pulp Vitality Refrigerant Spray, 6 oz. Can…" at bounding box center [435, 76] width 871 height 85
click at [258, 135] on div "Mission" at bounding box center [255, 130] width 37 height 23
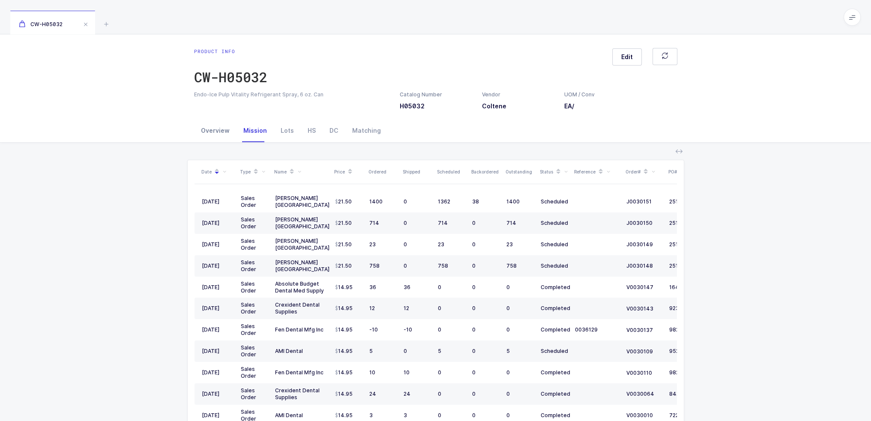
click at [209, 128] on div "Overview" at bounding box center [215, 130] width 42 height 23
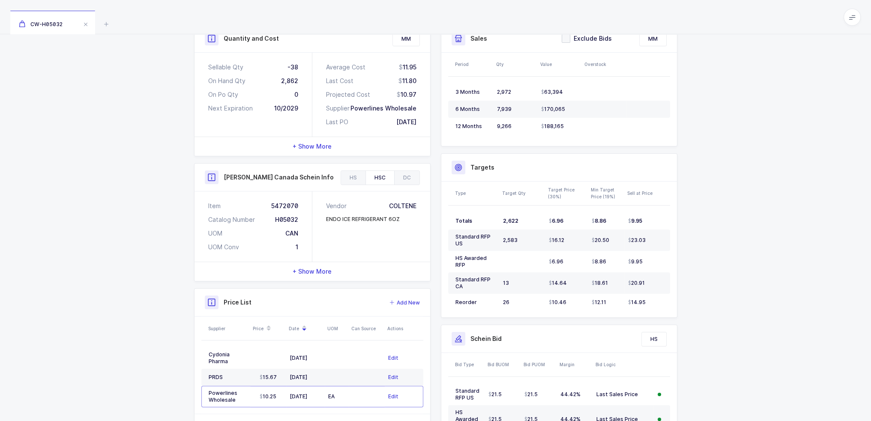
scroll to position [89, 0]
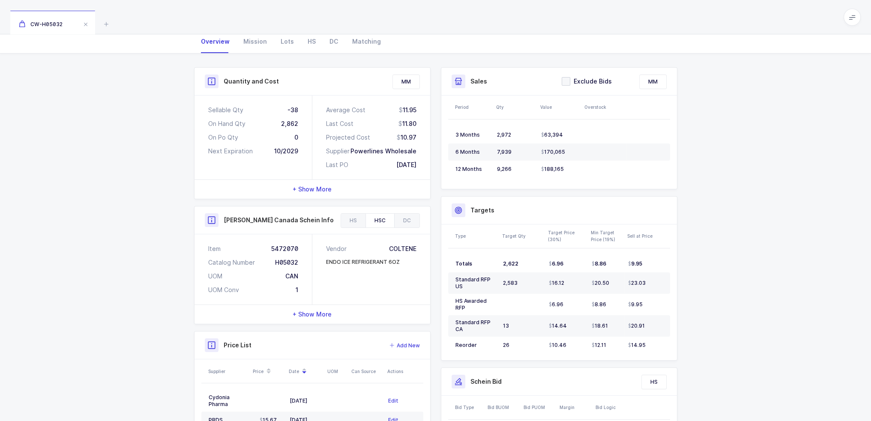
click at [183, 165] on div "Quantity and Cost MM Sellable Qty -38 On Hand Qty 2,862 On Po Qty 0 Next Expira…" at bounding box center [435, 303] width 871 height 498
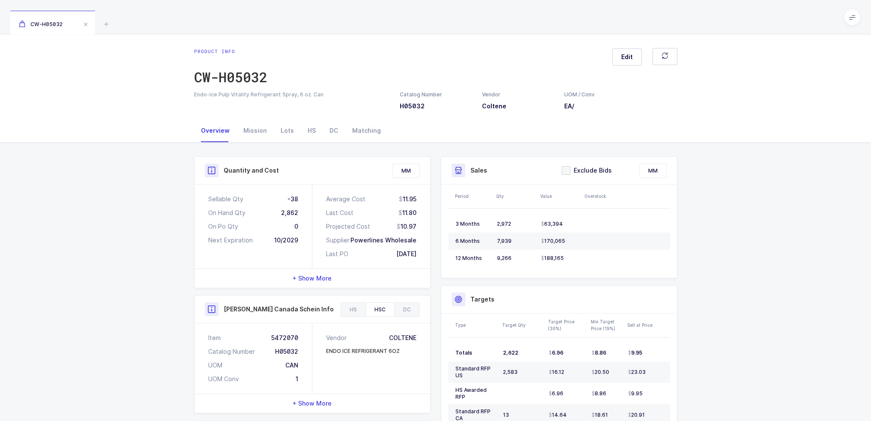
click at [760, 194] on div "Quantity and Cost MM Sellable Qty -38 On Hand Qty 2,862 On Po Qty 0 Next Expira…" at bounding box center [435, 392] width 871 height 498
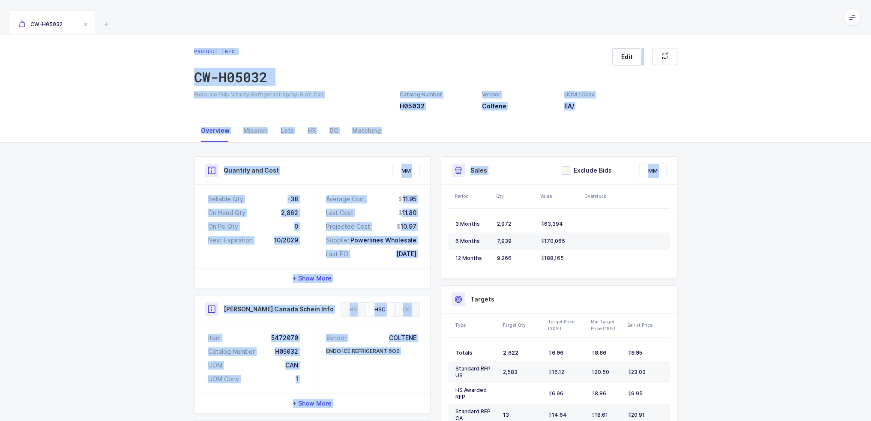
drag, startPoint x: 163, startPoint y: 44, endPoint x: 727, endPoint y: 253, distance: 601.5
click at [727, 253] on div "Product info CW-H05032 Edit Endo-Ice Pulp Vitality Refrigerant Spray, 6 oz. Can…" at bounding box center [435, 337] width 871 height 606
click at [727, 253] on div "Quantity and Cost MM Sellable Qty -38 On Hand Qty 2,862 On Po Qty 0 Next Expira…" at bounding box center [435, 392] width 871 height 498
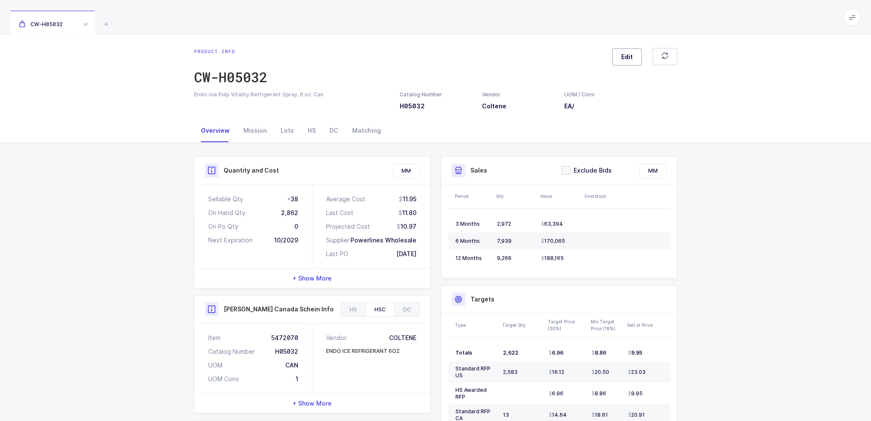
click at [626, 61] on button "Edit" at bounding box center [628, 56] width 30 height 17
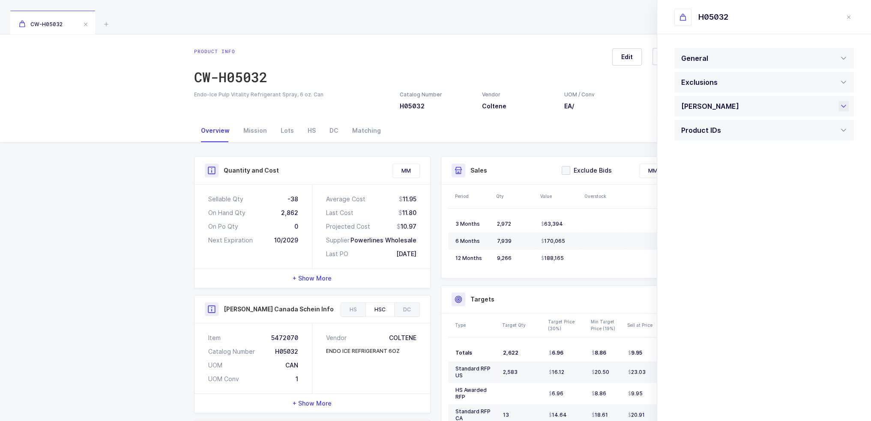
click at [724, 105] on div "[PERSON_NAME]" at bounding box center [713, 106] width 62 height 21
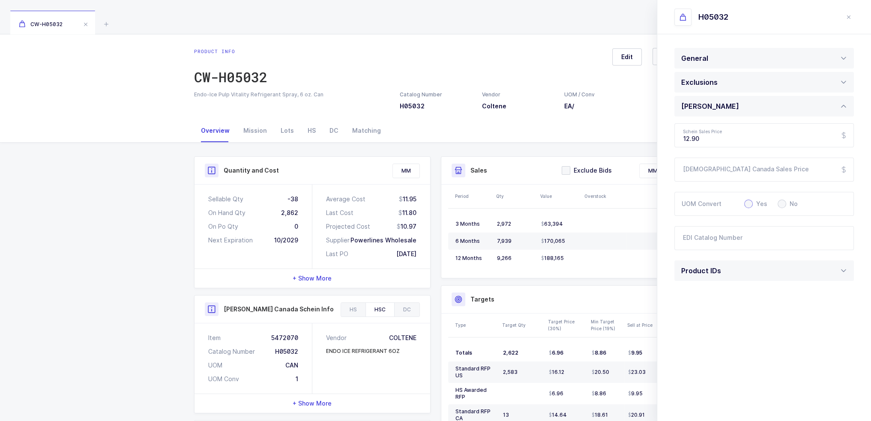
click at [748, 205] on span at bounding box center [749, 204] width 9 height 9
click at [748, 205] on input "Yes" at bounding box center [749, 204] width 9 height 9
radio input "true"
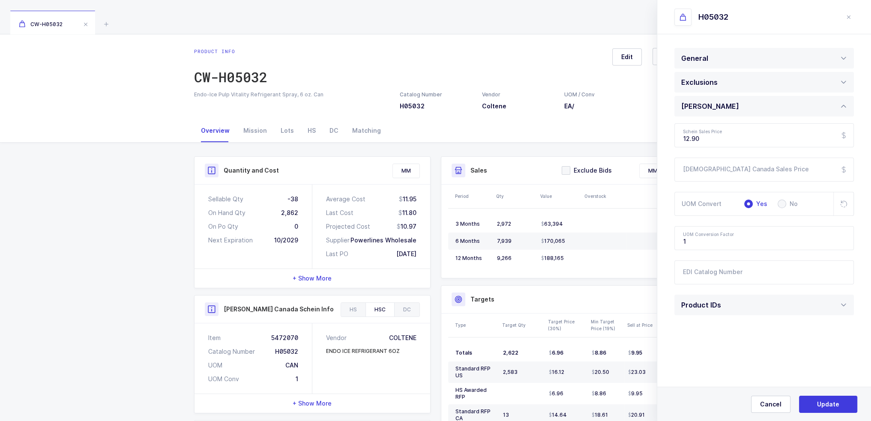
click at [774, 413] on div "Cancel Update" at bounding box center [765, 404] width 214 height 34
click at [773, 407] on span "Cancel" at bounding box center [770, 404] width 21 height 9
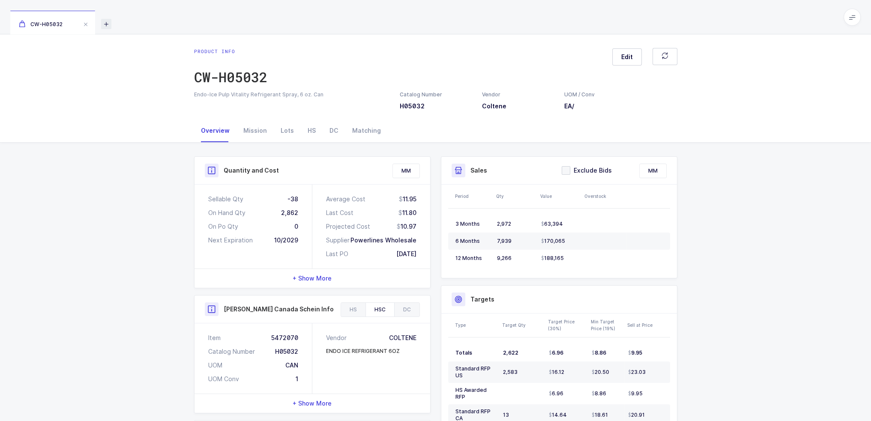
click at [103, 22] on icon at bounding box center [106, 24] width 10 height 10
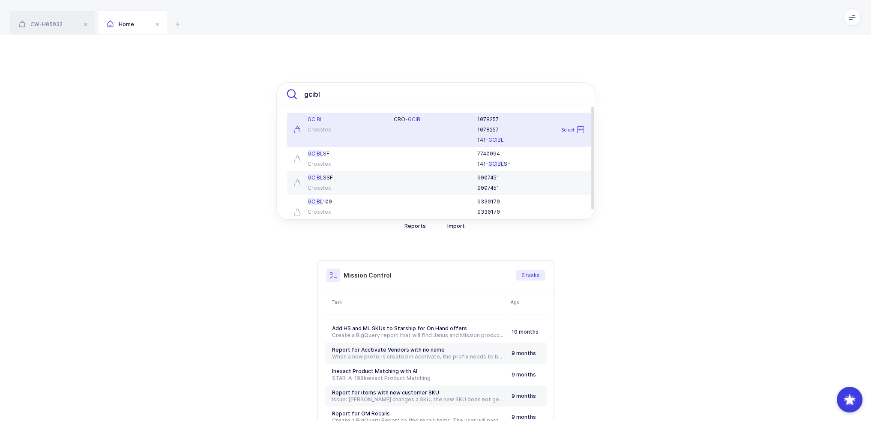
type input "gcibl"
click at [370, 129] on div "Crosstex" at bounding box center [339, 129] width 90 height 7
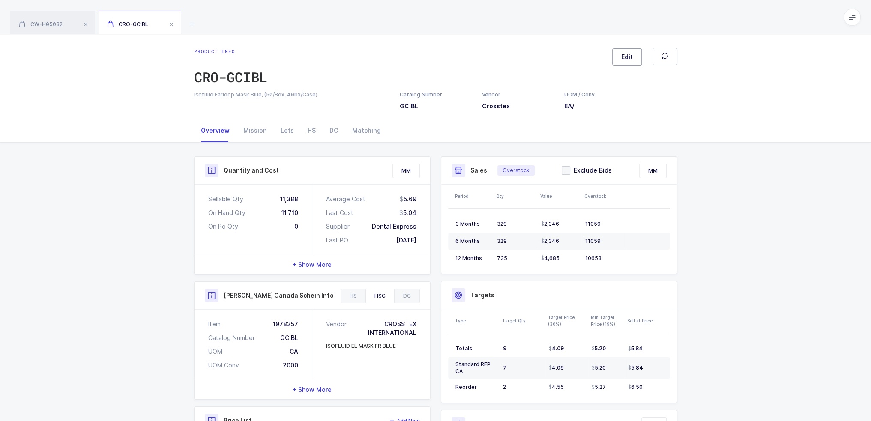
click at [630, 53] on span "Edit" at bounding box center [628, 57] width 12 height 9
click at [707, 106] on div "[PERSON_NAME]" at bounding box center [713, 106] width 62 height 21
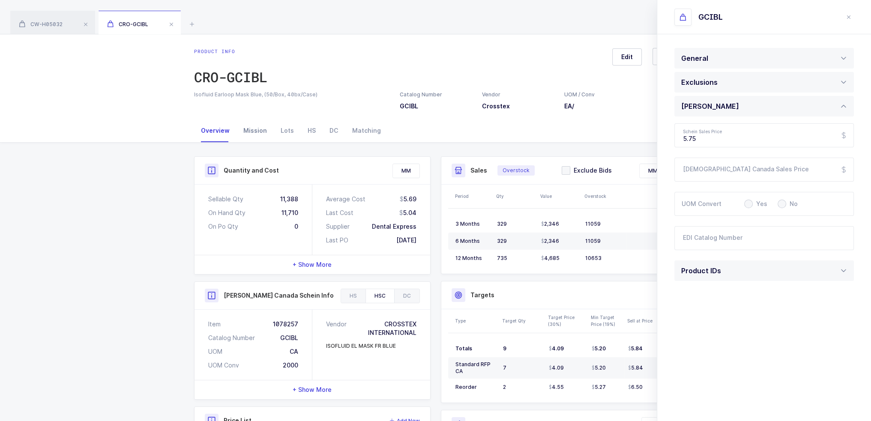
click at [255, 126] on div "Mission" at bounding box center [255, 130] width 37 height 23
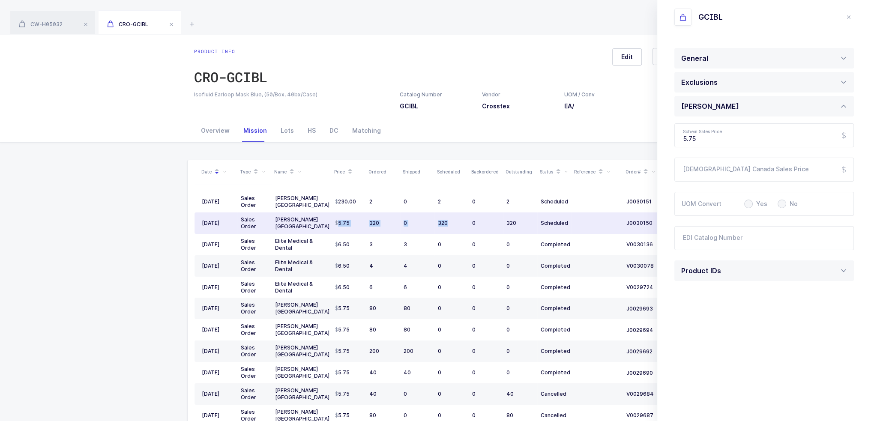
drag, startPoint x: 336, startPoint y: 223, endPoint x: 452, endPoint y: 222, distance: 115.7
click at [452, 222] on tr "[DATE] Sales Order [PERSON_NAME] [GEOGRAPHIC_DATA] 5.75 320 0 320 0 320 Schedul…" at bounding box center [465, 223] width 540 height 21
click at [452, 222] on div "320" at bounding box center [451, 223] width 27 height 7
drag, startPoint x: 571, startPoint y: 221, endPoint x: 288, endPoint y: 223, distance: 282.0
click at [288, 223] on tr "[DATE] Sales Order [PERSON_NAME] [GEOGRAPHIC_DATA] 5.75 320 0 320 0 320 Schedul…" at bounding box center [465, 223] width 540 height 21
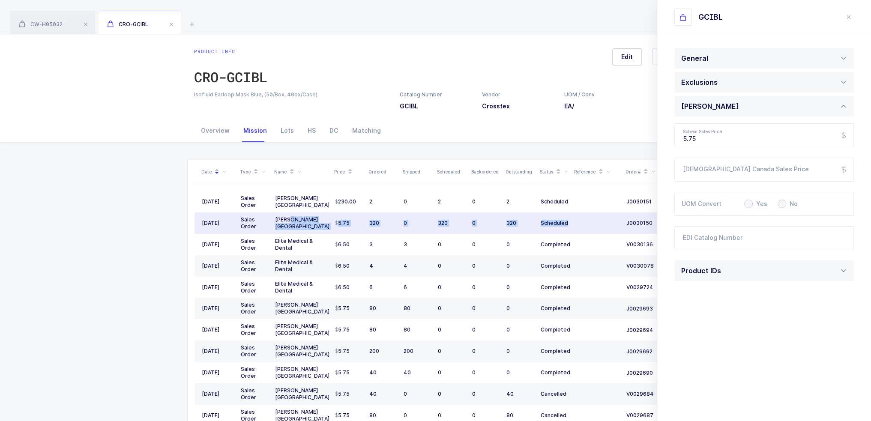
click at [377, 217] on td "320" at bounding box center [383, 223] width 34 height 21
drag, startPoint x: 422, startPoint y: 219, endPoint x: 347, endPoint y: 226, distance: 75.7
click at [347, 228] on tr "[DATE] Sales Order [PERSON_NAME] [GEOGRAPHIC_DATA] 5.75 320 0 320 0 320 Schedul…" at bounding box center [465, 223] width 540 height 21
click at [347, 226] on span "5.75" at bounding box center [342, 223] width 15 height 7
drag, startPoint x: 353, startPoint y: 223, endPoint x: 334, endPoint y: 222, distance: 18.9
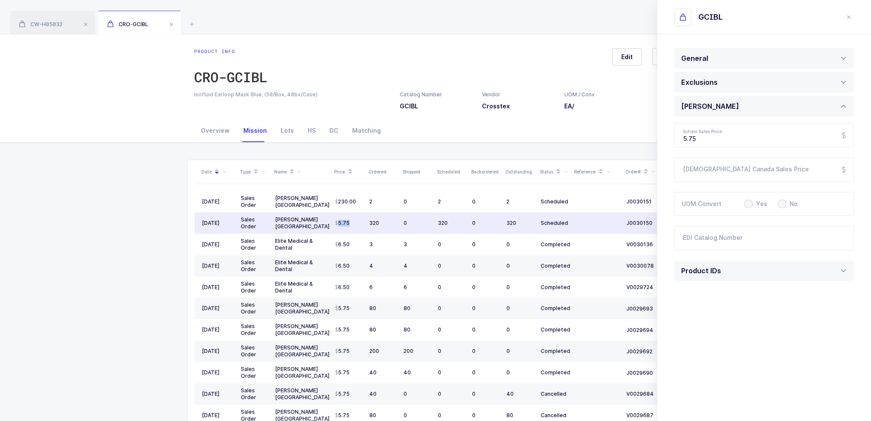
click at [335, 225] on div "5.75" at bounding box center [348, 223] width 27 height 7
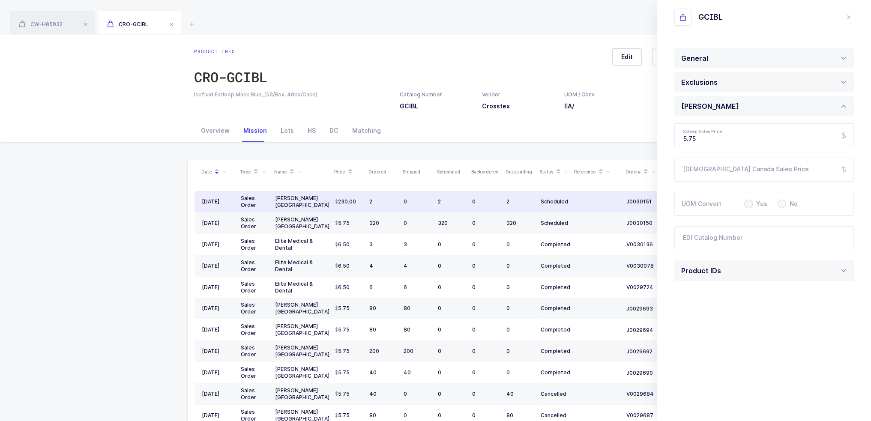
click at [349, 199] on span "230.00" at bounding box center [345, 201] width 21 height 7
drag, startPoint x: 336, startPoint y: 203, endPoint x: 377, endPoint y: 202, distance: 41.2
click at [379, 194] on tr "[DATE] Sales Order [PERSON_NAME] [GEOGRAPHIC_DATA] 230.00 2 0 2 0 2 Scheduled J…" at bounding box center [465, 201] width 540 height 21
click at [377, 202] on div "2" at bounding box center [382, 201] width 27 height 7
drag, startPoint x: 388, startPoint y: 199, endPoint x: 393, endPoint y: 201, distance: 6.0
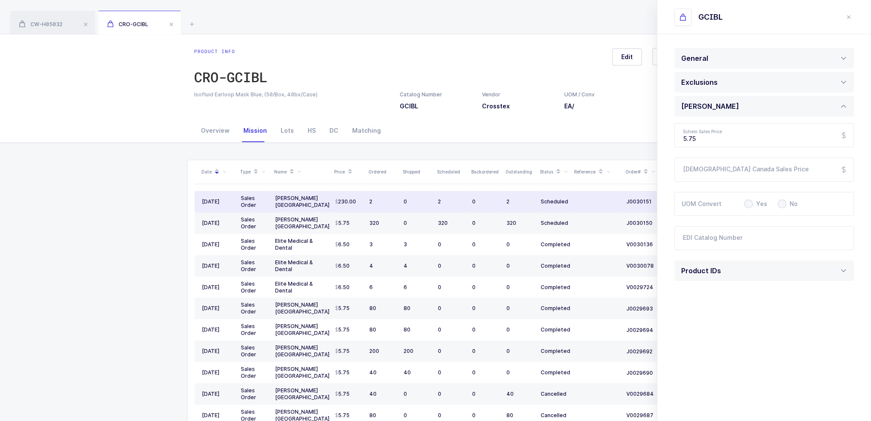
click at [393, 201] on div "2" at bounding box center [382, 201] width 27 height 7
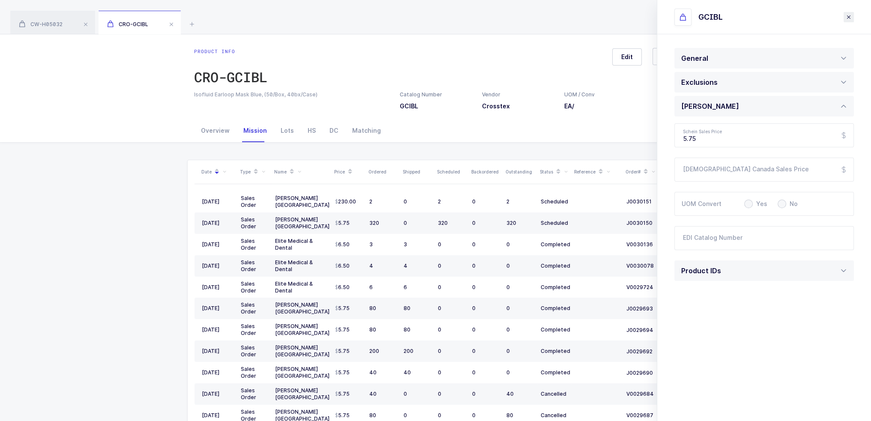
click at [849, 18] on icon "close drawer" at bounding box center [849, 17] width 7 height 7
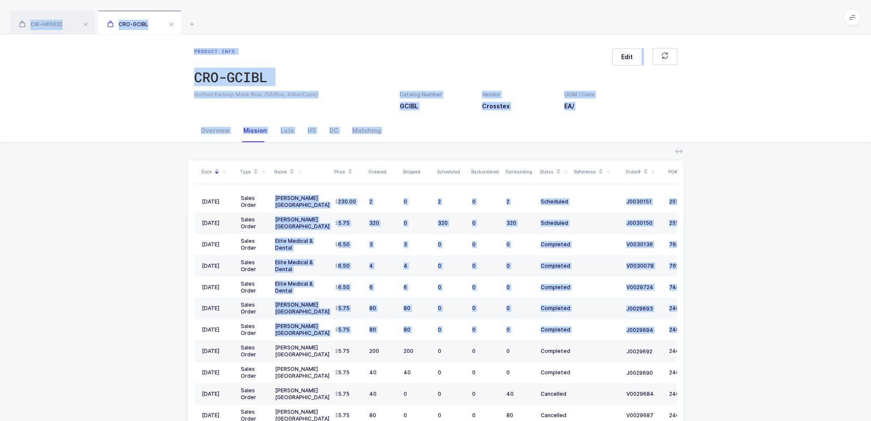
drag, startPoint x: 638, startPoint y: 27, endPoint x: 722, endPoint y: 320, distance: 305.3
click at [722, 320] on div "CW-H05032 CRO-GCIBL Product info CW-H05032 Edit Endo-Ice Pulp Vitality Refriger…" at bounding box center [435, 253] width 871 height 506
click at [722, 320] on div "Date Type Name Price Ordered Shipped Scheduled Backordered Outstanding Status R…" at bounding box center [436, 324] width 858 height 363
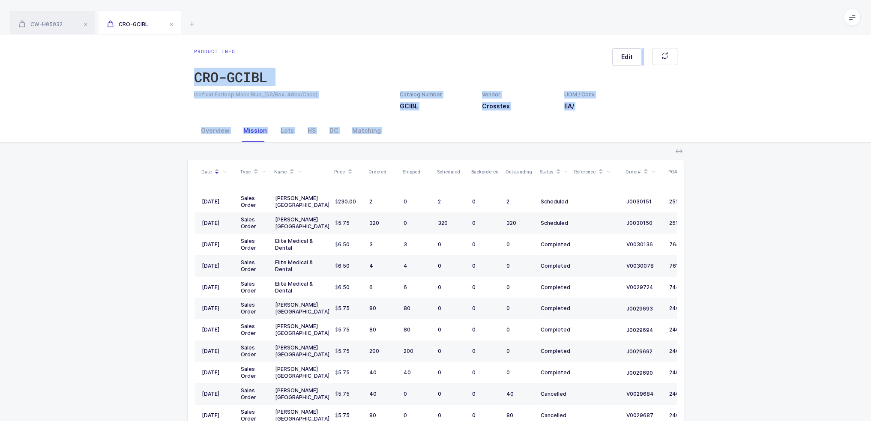
drag, startPoint x: 738, startPoint y: 382, endPoint x: 358, endPoint y: 45, distance: 507.1
click at [357, 47] on div "Product info CRO-GCIBL Edit Isofluid Earloop Mask Blue, (50/Box, 40bx/Case) Cat…" at bounding box center [435, 270] width 871 height 472
click at [365, 36] on div "Product info CRO-GCIBL Edit Isofluid Earloop Mask Blue, (50/Box, 40bx/Case) Cat…" at bounding box center [435, 76] width 871 height 85
drag, startPoint x: 363, startPoint y: 18, endPoint x: 735, endPoint y: 385, distance: 521.9
click at [735, 385] on div "CW-H05032 CRO-GCIBL Product info CW-H05032 Edit Endo-Ice Pulp Vitality Refriger…" at bounding box center [435, 253] width 871 height 506
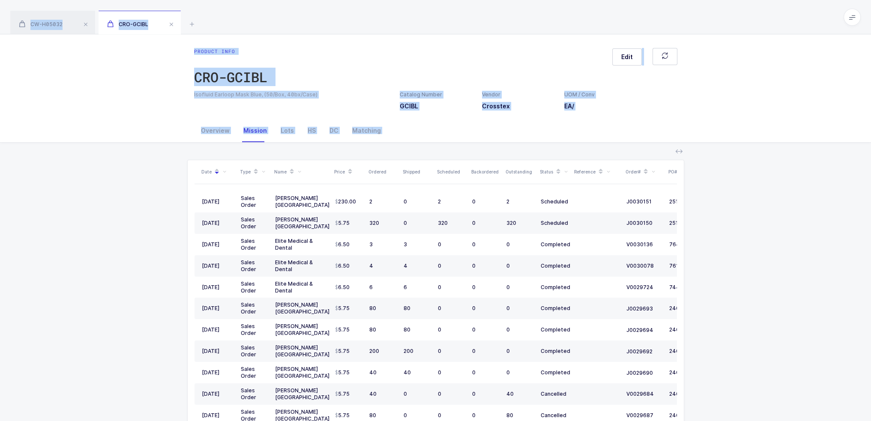
click at [734, 384] on div "Date Type Name Price Ordered Shipped Scheduled Backordered Outstanding Status R…" at bounding box center [436, 324] width 858 height 363
click at [751, 359] on div "Date Type Name Price Ordered Shipped Scheduled Backordered Outstanding Status R…" at bounding box center [436, 324] width 858 height 363
click at [799, 383] on div "Date Type Name Price Ordered Shipped Scheduled Backordered Outstanding Status R…" at bounding box center [436, 324] width 858 height 363
click at [645, 148] on div "Date Type Name Price Ordered Shipped Scheduled Backordered Outstanding Status R…" at bounding box center [436, 324] width 858 height 363
drag, startPoint x: 333, startPoint y: 20, endPoint x: 744, endPoint y: 397, distance: 558.2
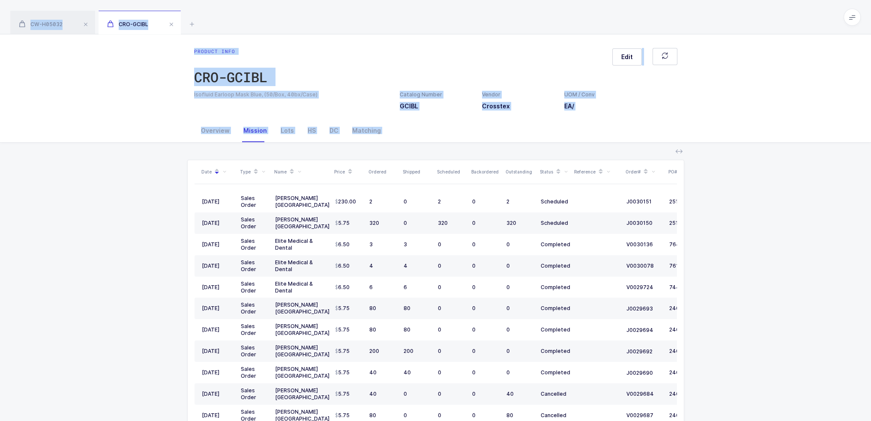
click at [744, 397] on div "CW-H05032 CRO-GCIBL Product info CW-H05032 Edit Endo-Ice Pulp Vitality Refriger…" at bounding box center [435, 253] width 871 height 506
click at [745, 394] on div "Date Type Name Price Ordered Shipped Scheduled Backordered Outstanding Status R…" at bounding box center [436, 324] width 858 height 363
drag, startPoint x: 736, startPoint y: 390, endPoint x: 354, endPoint y: 17, distance: 533.2
click at [354, 18] on div "CW-H05032 CRO-GCIBL Product info CW-H05032 Edit Endo-Ice Pulp Vitality Refriger…" at bounding box center [435, 253] width 871 height 506
click at [354, 17] on div "CW-H05032 CRO-GCIBL" at bounding box center [435, 17] width 871 height 34
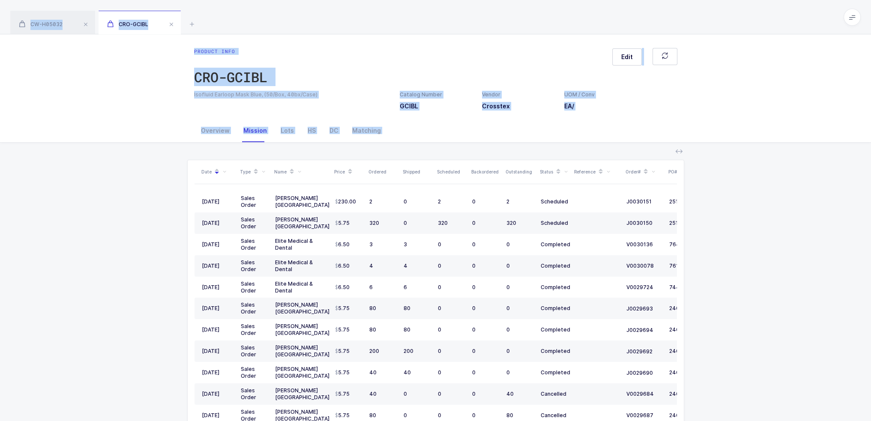
click at [354, 17] on div "CW-H05032 CRO-GCIBL" at bounding box center [435, 17] width 871 height 34
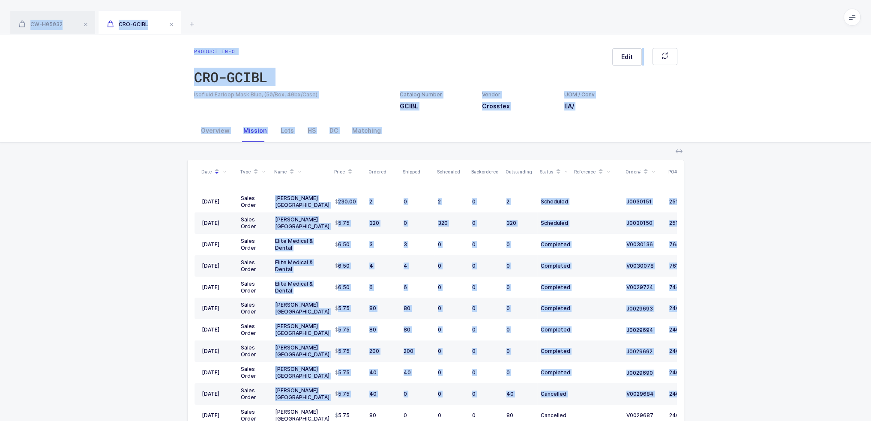
drag, startPoint x: 360, startPoint y: 12, endPoint x: 732, endPoint y: 392, distance: 532.6
click at [732, 392] on div "CW-H05032 CRO-GCIBL Product info CW-H05032 Edit Endo-Ice Pulp Vitality Refriger…" at bounding box center [435, 253] width 871 height 506
click at [732, 392] on div "Date Type Name Price Ordered Shipped Scheduled Backordered Outstanding Status R…" at bounding box center [436, 324] width 858 height 363
drag, startPoint x: 725, startPoint y: 404, endPoint x: 396, endPoint y: 19, distance: 505.6
click at [396, 19] on div "CW-H05032 CRO-GCIBL Product info CW-H05032 Edit Endo-Ice Pulp Vitality Refriger…" at bounding box center [435, 253] width 871 height 506
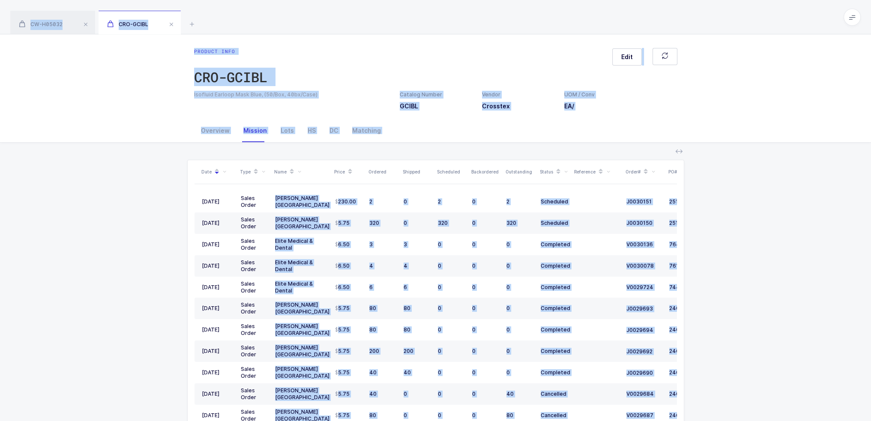
click at [397, 18] on div "CW-H05032 CRO-GCIBL" at bounding box center [435, 17] width 871 height 34
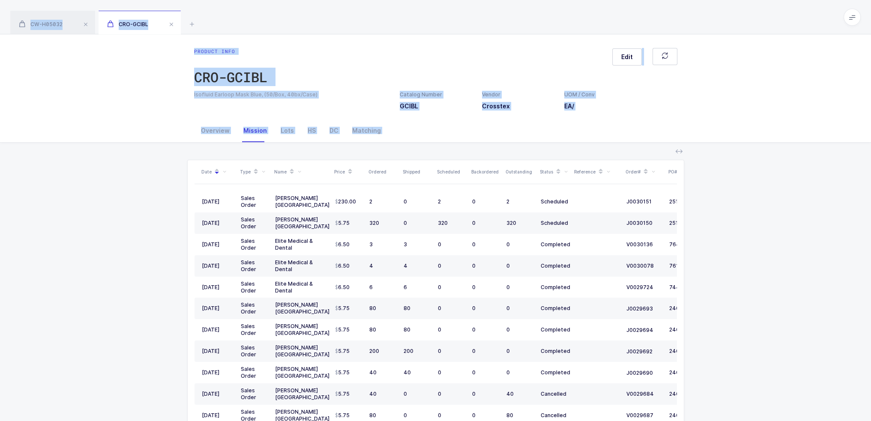
drag, startPoint x: 399, startPoint y: 14, endPoint x: 737, endPoint y: 402, distance: 514.1
click at [737, 402] on div "CW-H05032 CRO-GCIBL Product info CW-H05032 Edit Endo-Ice Pulp Vitality Refriger…" at bounding box center [435, 253] width 871 height 506
click at [737, 402] on div "Date Type Name Price Ordered Shipped Scheduled Backordered Outstanding Status R…" at bounding box center [436, 324] width 858 height 363
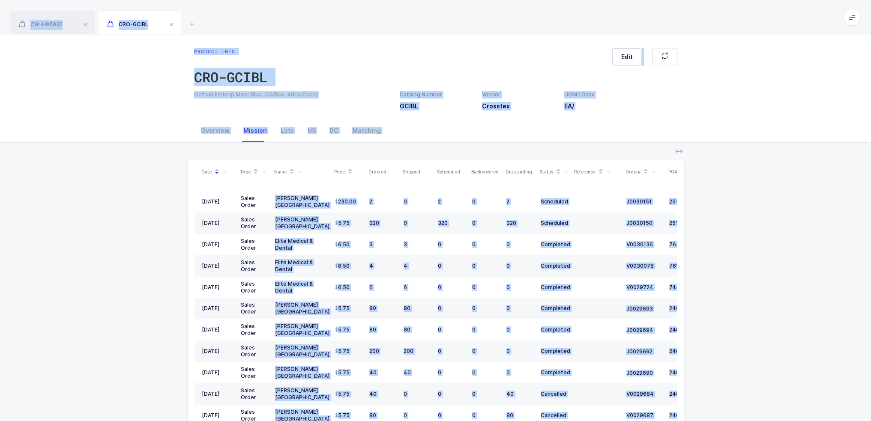
drag, startPoint x: 737, startPoint y: 402, endPoint x: 480, endPoint y: 24, distance: 457.3
click at [479, 24] on div "CW-H05032 CRO-GCIBL Product info CW-H05032 Edit Endo-Ice Pulp Vitality Refriger…" at bounding box center [435, 253] width 871 height 506
click at [480, 24] on div "CW-H05032 CRO-GCIBL" at bounding box center [435, 17] width 871 height 34
drag, startPoint x: 480, startPoint y: 24, endPoint x: 738, endPoint y: 390, distance: 448.0
click at [738, 390] on div "CW-H05032 CRO-GCIBL Product info CW-H05032 Edit Endo-Ice Pulp Vitality Refriger…" at bounding box center [435, 253] width 871 height 506
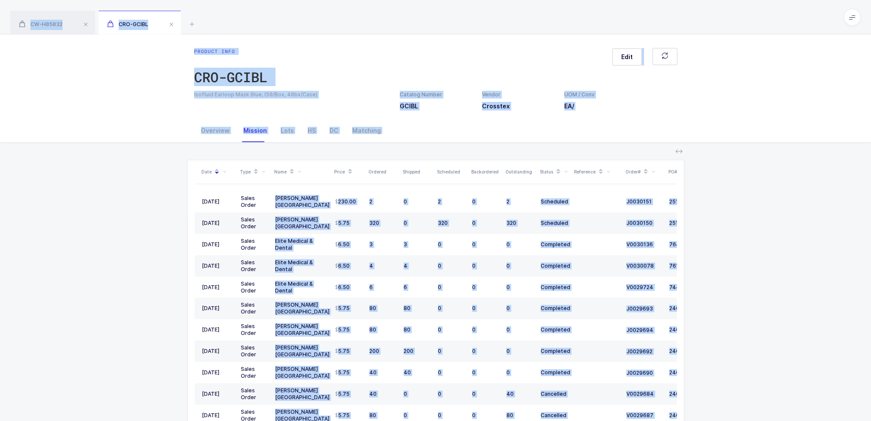
click at [738, 390] on div "Date Type Name Price Ordered Shipped Scheduled Backordered Outstanding Status R…" at bounding box center [436, 324] width 858 height 363
drag, startPoint x: 734, startPoint y: 396, endPoint x: 547, endPoint y: 21, distance: 418.5
click at [547, 21] on div "CW-H05032 CRO-GCIBL Product info CW-H05032 Edit Endo-Ice Pulp Vitality Refriger…" at bounding box center [435, 253] width 871 height 506
click at [547, 21] on div "CW-H05032 CRO-GCIBL" at bounding box center [435, 17] width 871 height 34
drag, startPoint x: 547, startPoint y: 20, endPoint x: 787, endPoint y: 400, distance: 449.3
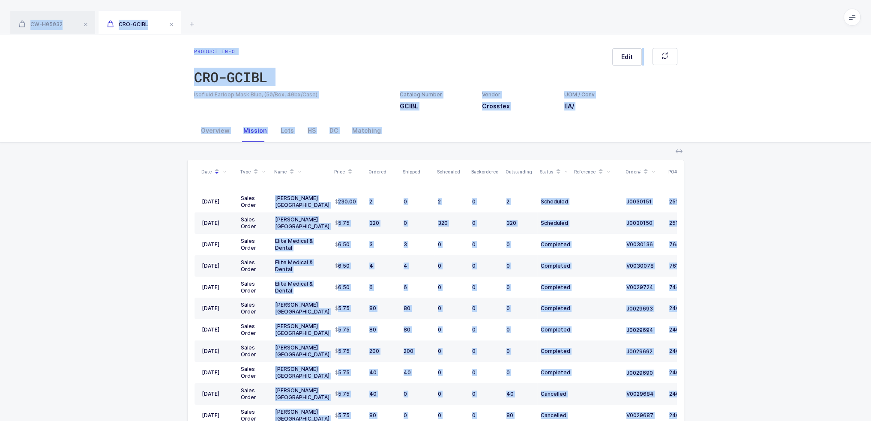
click at [787, 400] on div "CW-H05032 CRO-GCIBL Product info CW-H05032 Edit Endo-Ice Pulp Vitality Refriger…" at bounding box center [435, 253] width 871 height 506
click at [787, 400] on div "Date Type Name Price Ordered Shipped Scheduled Backordered Outstanding Status R…" at bounding box center [436, 324] width 858 height 363
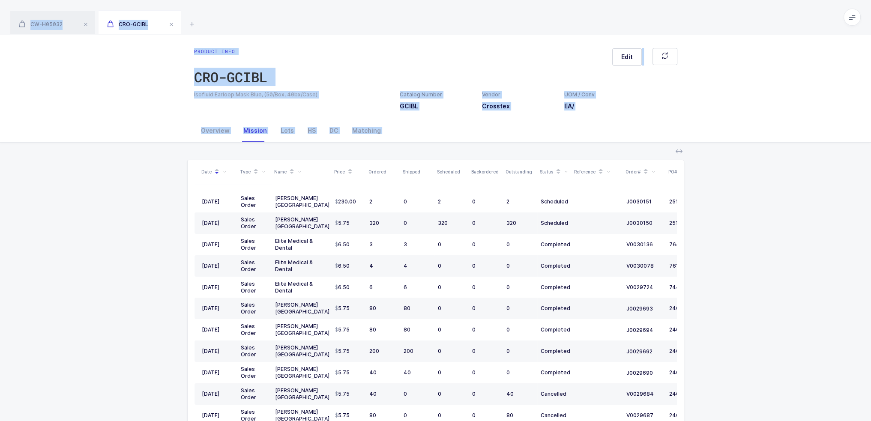
drag, startPoint x: 786, startPoint y: 402, endPoint x: 556, endPoint y: 17, distance: 448.6
click at [556, 17] on div "CW-H05032 CRO-GCIBL Product info CW-H05032 Edit Endo-Ice Pulp Vitality Refriger…" at bounding box center [435, 253] width 871 height 506
click at [556, 17] on div "CW-H05032 CRO-GCIBL" at bounding box center [435, 17] width 871 height 34
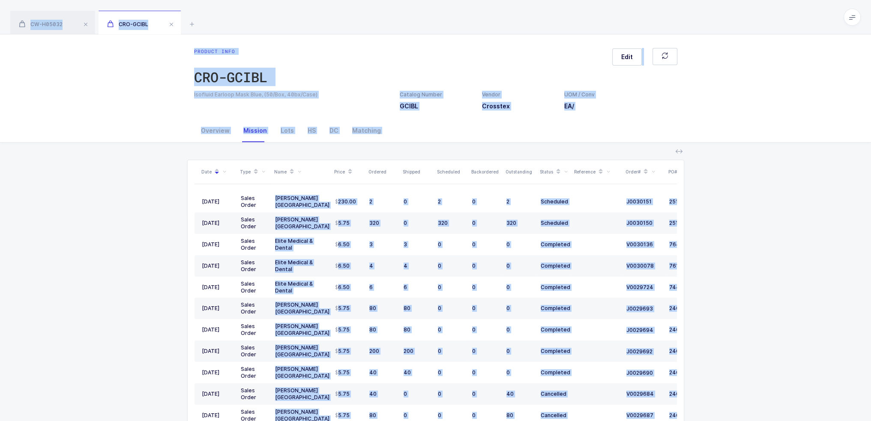
drag, startPoint x: 556, startPoint y: 17, endPoint x: 736, endPoint y: 396, distance: 419.7
click at [736, 396] on div "CW-H05032 CRO-GCIBL Product info CW-H05032 Edit Endo-Ice Pulp Vitality Refriger…" at bounding box center [435, 253] width 871 height 506
click at [737, 396] on div "Date Type Name Price Ordered Shipped Scheduled Backordered Outstanding Status R…" at bounding box center [436, 324] width 858 height 363
click at [724, 407] on div "Date Type Name Price Ordered Shipped Scheduled Backordered Outstanding Status R…" at bounding box center [436, 324] width 858 height 363
drag, startPoint x: 721, startPoint y: 411, endPoint x: 553, endPoint y: 12, distance: 433.2
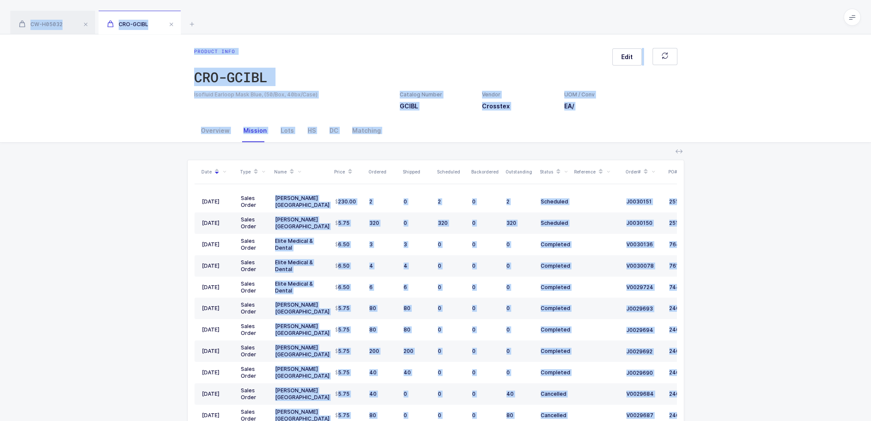
click at [553, 12] on div "CW-H05032 CRO-GCIBL Product info CW-H05032 Edit Endo-Ice Pulp Vitality Refriger…" at bounding box center [435, 253] width 871 height 506
click at [553, 12] on div "CW-H05032 CRO-GCIBL" at bounding box center [435, 17] width 871 height 34
drag, startPoint x: 553, startPoint y: 12, endPoint x: 694, endPoint y: 411, distance: 423.4
click at [694, 411] on div "CW-H05032 CRO-GCIBL Product info CW-H05032 Edit Endo-Ice Pulp Vitality Refriger…" at bounding box center [435, 253] width 871 height 506
click at [694, 411] on div "Date Type Name Price Ordered Shipped Scheduled Backordered Outstanding Status R…" at bounding box center [436, 324] width 858 height 363
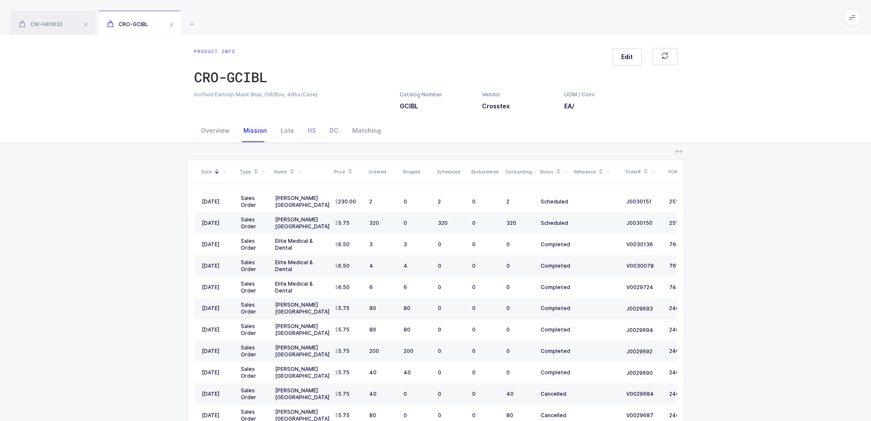
scroll to position [10, 0]
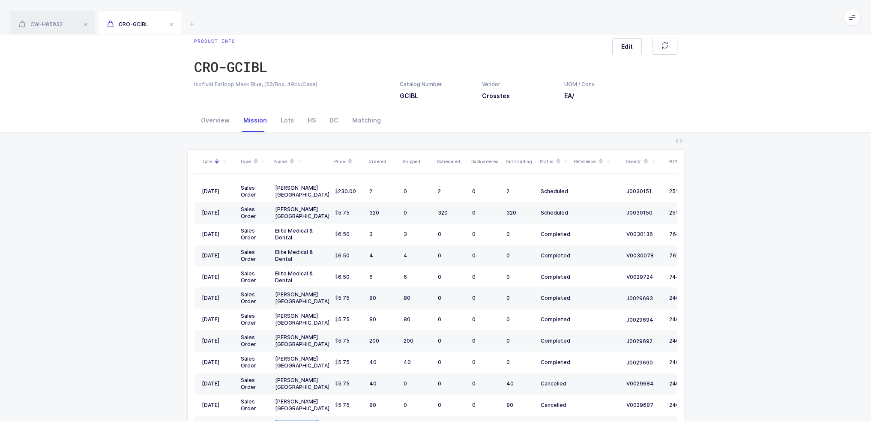
drag, startPoint x: 696, startPoint y: 413, endPoint x: 718, endPoint y: 416, distance: 21.6
click at [718, 416] on div "Date Type Name Price Ordered Shipped Scheduled Backordered Outstanding Status R…" at bounding box center [436, 313] width 858 height 363
click at [720, 410] on div "Date Type Name Price Ordered Shipped Scheduled Backordered Outstanding Status R…" at bounding box center [436, 313] width 858 height 363
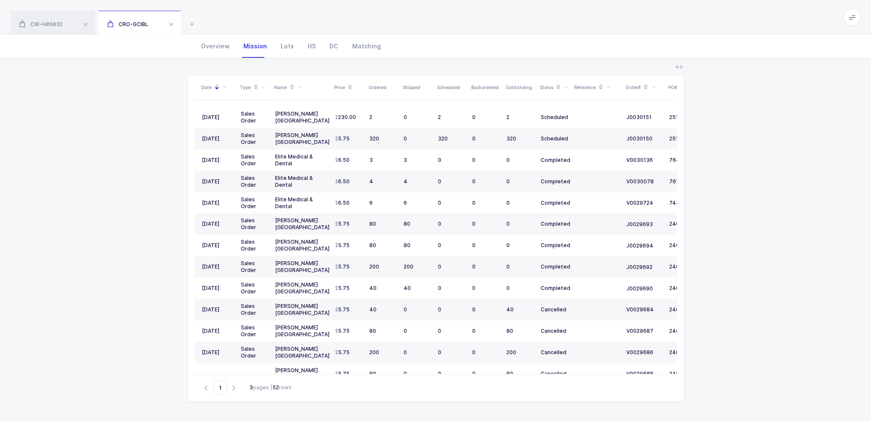
drag, startPoint x: 722, startPoint y: 382, endPoint x: 702, endPoint y: 435, distance: 57.1
click at [702, 421] on html "Apps Core Warehouse Admin Mission Control Purchasing Joey H. Logout Account Joe…" at bounding box center [435, 169] width 871 height 506
click at [723, 397] on div "Date Type Name Price Ordered Shipped Scheduled Backordered Outstanding Status R…" at bounding box center [436, 239] width 858 height 363
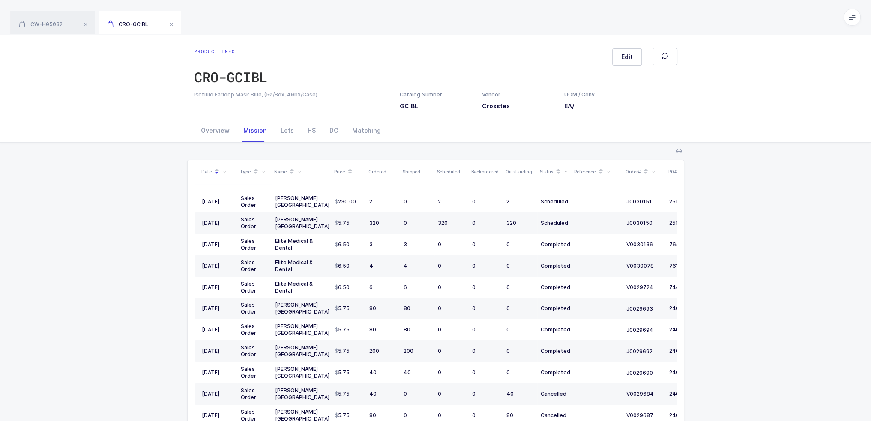
drag, startPoint x: 715, startPoint y: 419, endPoint x: 278, endPoint y: 25, distance: 588.4
click at [278, 25] on div "CW-H05032 CRO-GCIBL Product info CW-H05032 Edit Endo-Ice Pulp Vitality Refriger…" at bounding box center [435, 253] width 871 height 506
click at [278, 24] on div "CW-H05032 CRO-GCIBL" at bounding box center [435, 17] width 871 height 34
click at [168, 375] on div "Date Type Name Price Ordered Shipped Scheduled Backordered Outstanding Status R…" at bounding box center [436, 324] width 858 height 363
click at [178, 353] on div "Date Type Name Price Ordered Shipped Scheduled Backordered Outstanding Status R…" at bounding box center [436, 324] width 858 height 363
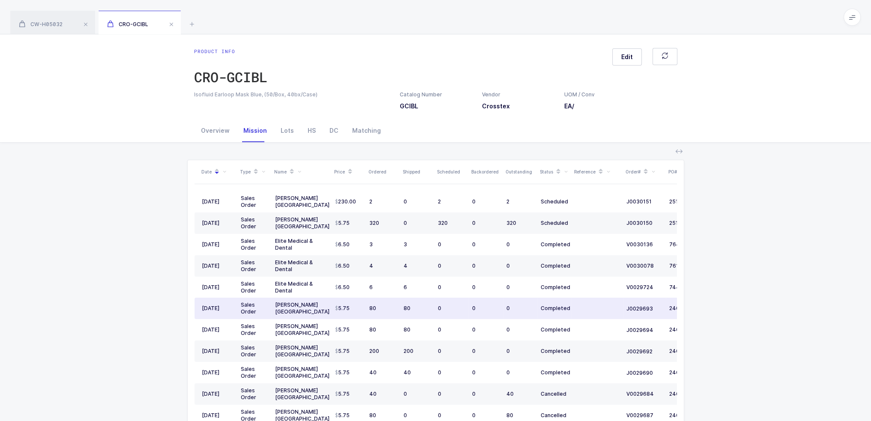
scroll to position [84, 0]
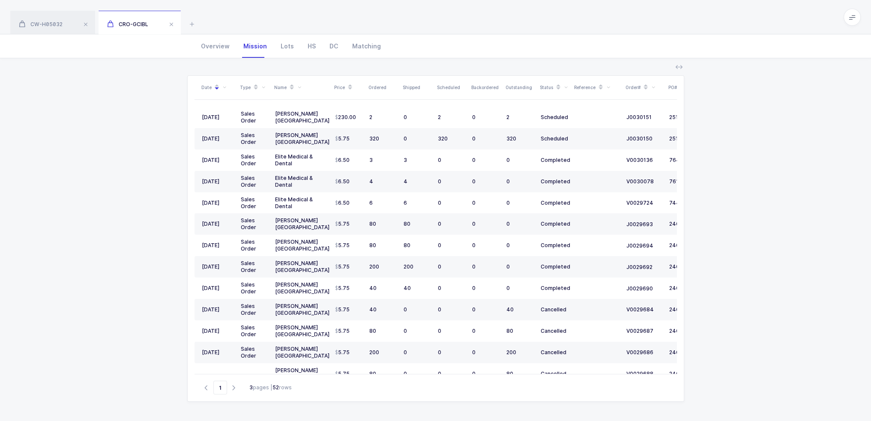
drag, startPoint x: 228, startPoint y: 17, endPoint x: 706, endPoint y: 396, distance: 610.1
click at [659, 421] on html "Apps Core Warehouse Admin Mission Control Purchasing Joey H. Logout Account Joe…" at bounding box center [435, 169] width 871 height 506
click at [725, 387] on div "Date Type Name Price Ordered Shipped Scheduled Backordered Outstanding Status R…" at bounding box center [436, 239] width 858 height 363
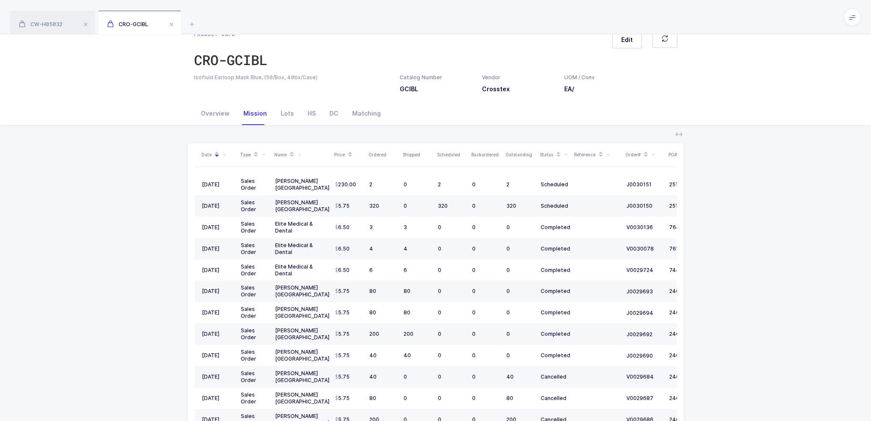
scroll to position [0, 0]
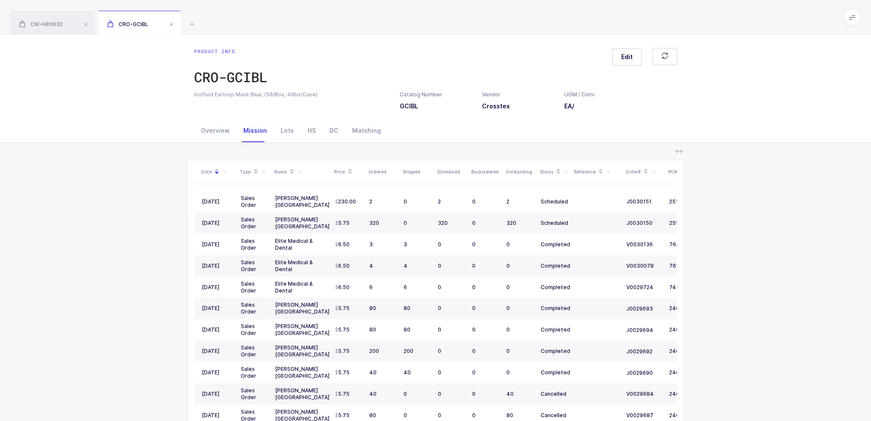
drag, startPoint x: 721, startPoint y: 404, endPoint x: 280, endPoint y: 30, distance: 578.1
click at [280, 30] on div "CW-H05032 CRO-GCIBL Product info CW-H05032 Edit Endo-Ice Pulp Vitality Refriger…" at bounding box center [435, 253] width 871 height 506
click at [285, 20] on div "CW-H05032 CRO-GCIBL" at bounding box center [435, 17] width 871 height 34
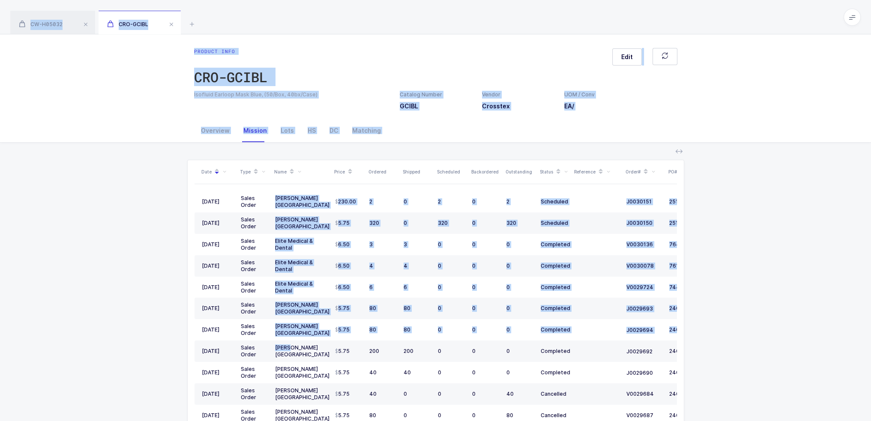
scroll to position [84, 0]
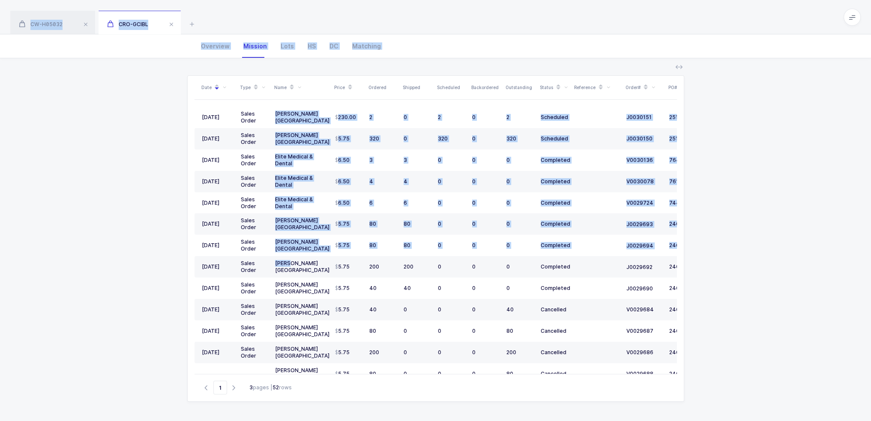
drag, startPoint x: 286, startPoint y: 19, endPoint x: 702, endPoint y: 420, distance: 577.8
click at [702, 420] on div "CW-H05032 CRO-GCIBL Product info CW-H05032 Edit Endo-Ice Pulp Vitality Refriger…" at bounding box center [435, 169] width 871 height 506
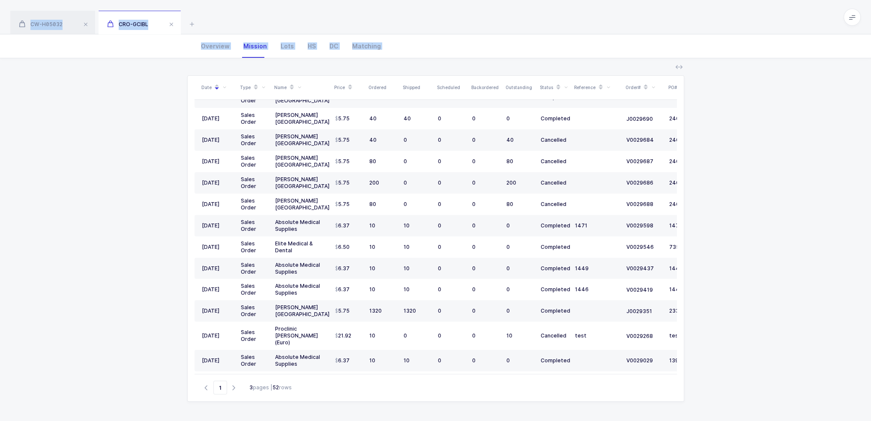
scroll to position [0, 0]
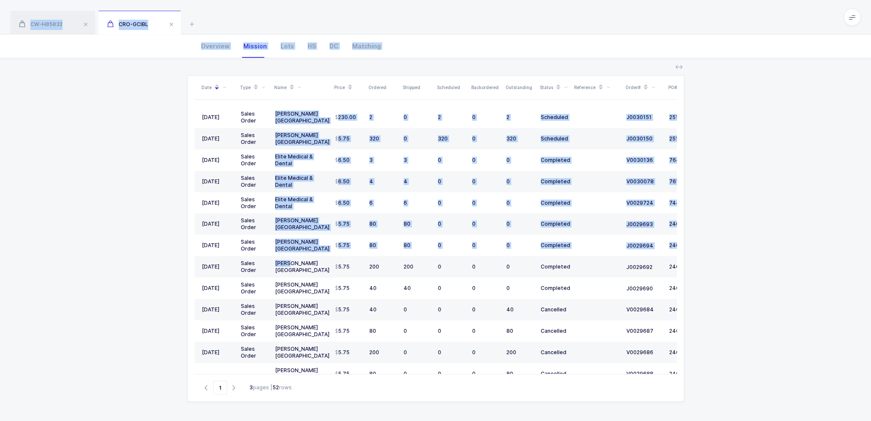
click at [738, 72] on div "Date Type Name Price Ordered Shipped Scheduled Backordered Outstanding Status R…" at bounding box center [436, 239] width 858 height 363
click at [633, 76] on th "Order#" at bounding box center [644, 88] width 43 height 24
click at [638, 65] on div "Date Type Name Price Ordered Shipped Scheduled Backordered Outstanding Status R…" at bounding box center [436, 239] width 858 height 363
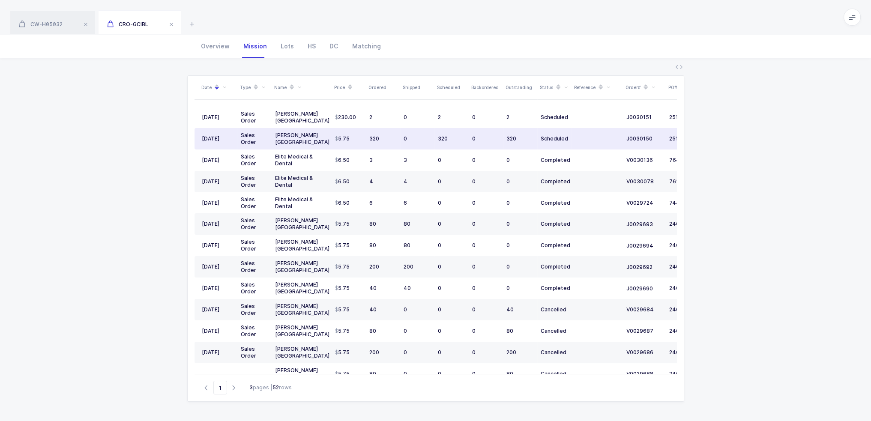
click at [586, 147] on td at bounding box center [597, 138] width 51 height 21
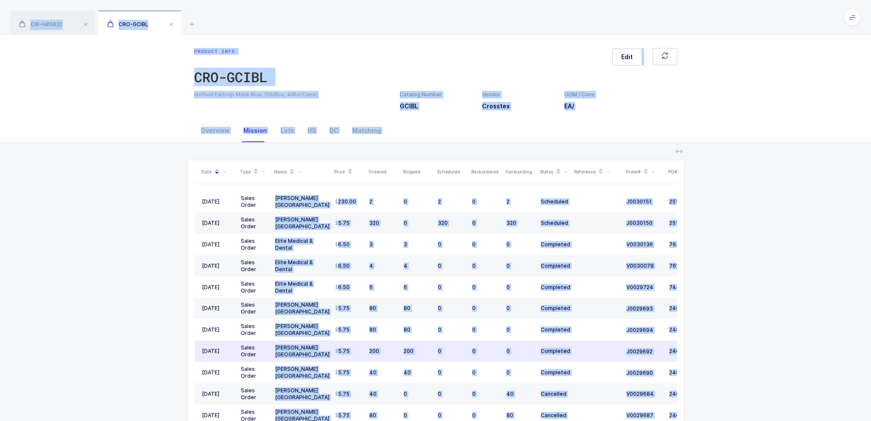
scroll to position [84, 0]
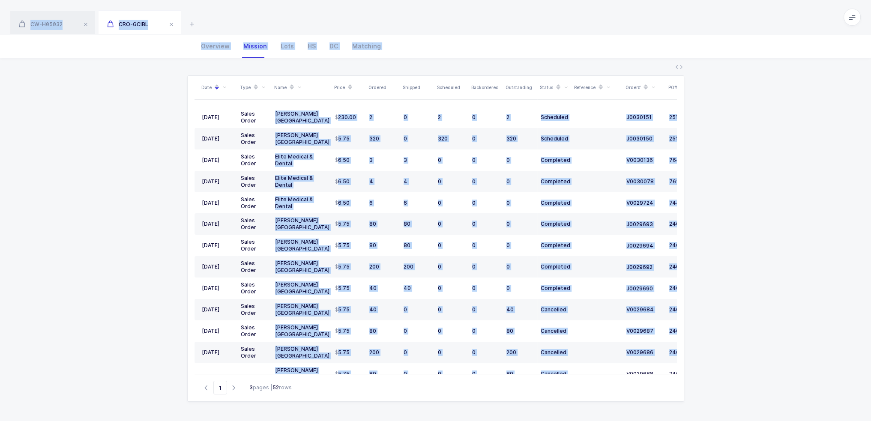
drag, startPoint x: 522, startPoint y: 55, endPoint x: 652, endPoint y: 405, distance: 372.8
click at [655, 401] on div "CW-H05032 CRO-GCIBL Product info CW-H05032 Edit Endo-Ice Pulp Vitality Refriger…" at bounding box center [435, 169] width 871 height 506
click at [650, 406] on div "Date Type Name Price Ordered Shipped Scheduled Backordered Outstanding Status R…" at bounding box center [436, 239] width 858 height 363
click at [649, 410] on div "Date Type Name Price Ordered Shipped Scheduled Backordered Outstanding Status R…" at bounding box center [436, 239] width 858 height 363
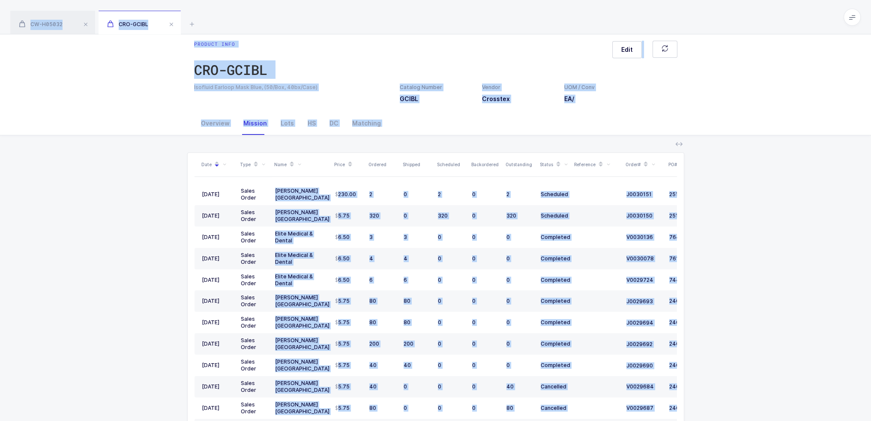
scroll to position [0, 0]
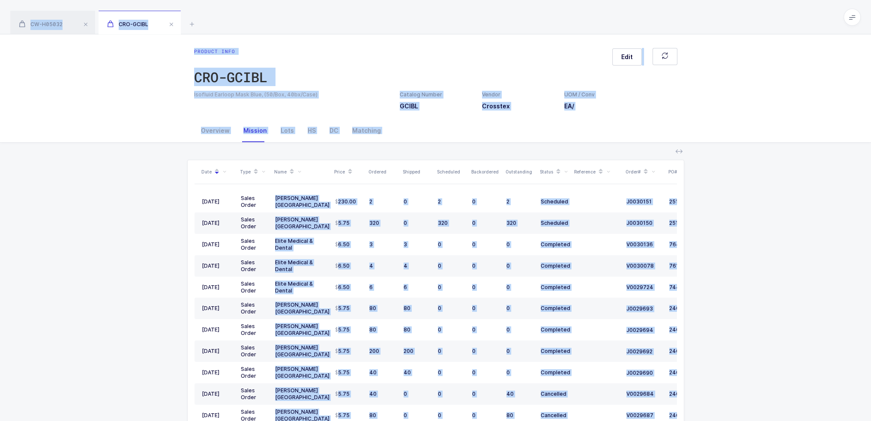
drag, startPoint x: 649, startPoint y: 408, endPoint x: 231, endPoint y: 18, distance: 571.7
click at [231, 18] on div "CW-H05032 CRO-GCIBL Product info CW-H05032 Edit Endo-Ice Pulp Vitality Refriger…" at bounding box center [435, 253] width 871 height 506
click at [231, 18] on div "CW-H05032 CRO-GCIBL" at bounding box center [435, 17] width 871 height 34
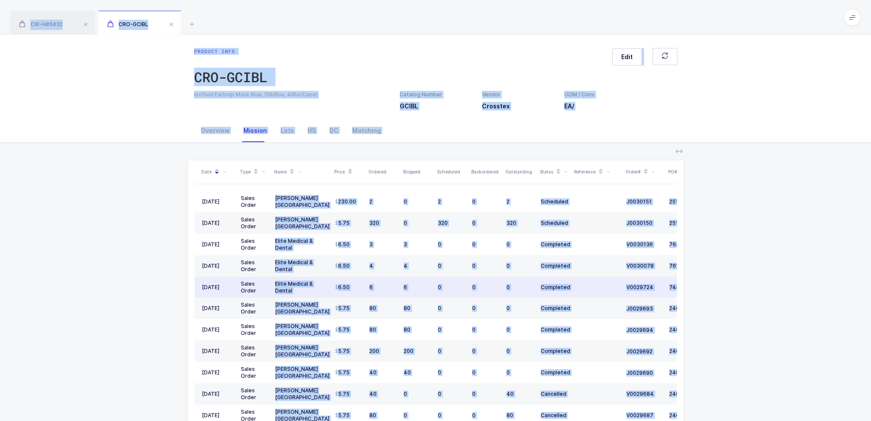
scroll to position [84, 0]
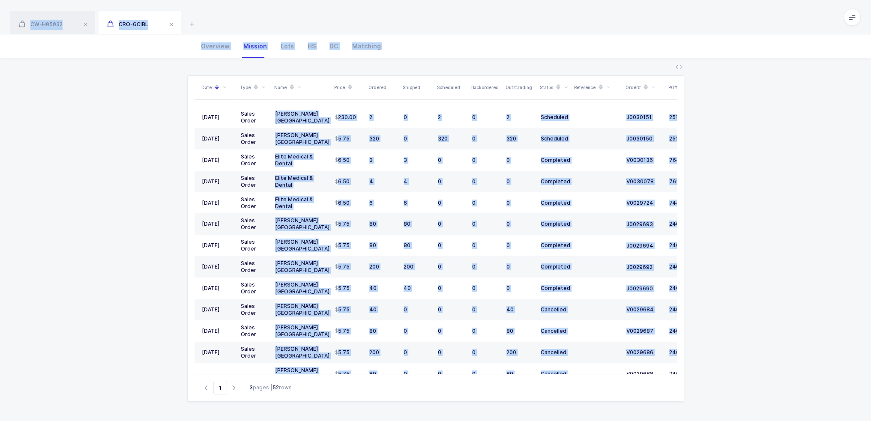
drag, startPoint x: 228, startPoint y: 21, endPoint x: 332, endPoint y: 405, distance: 398.2
click at [327, 411] on div "CW-H05032 CRO-GCIBL Product info CW-H05032 Edit Endo-Ice Pulp Vitality Refriger…" at bounding box center [435, 169] width 871 height 506
click at [332, 405] on div "Date Type Name Price Ordered Shipped Scheduled Backordered Outstanding Status R…" at bounding box center [436, 239] width 858 height 363
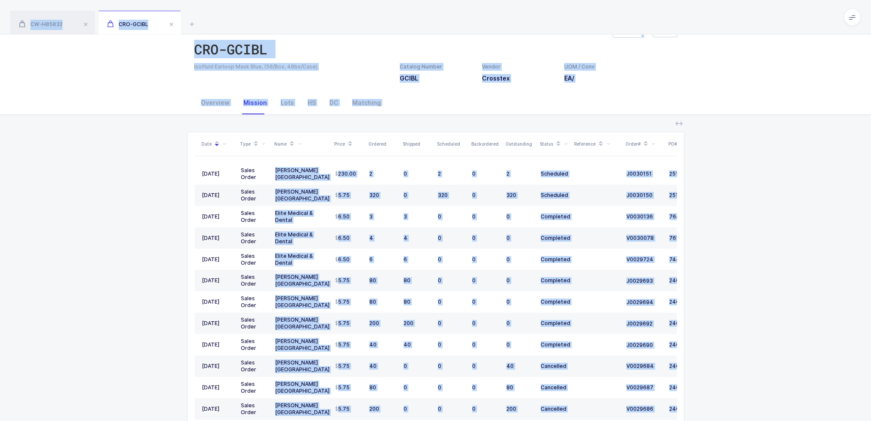
scroll to position [0, 0]
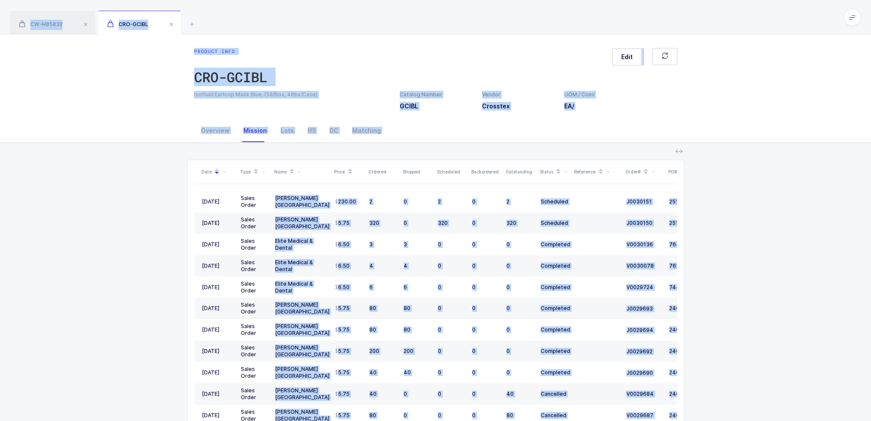
drag, startPoint x: 330, startPoint y: 413, endPoint x: 272, endPoint y: 10, distance: 407.0
click at [272, 10] on div "CW-H05032 CRO-GCIBL Product info CW-H05032 Edit Endo-Ice Pulp Vitality Refriger…" at bounding box center [435, 253] width 871 height 506
click at [272, 10] on div "CW-H05032 CRO-GCIBL" at bounding box center [435, 17] width 871 height 34
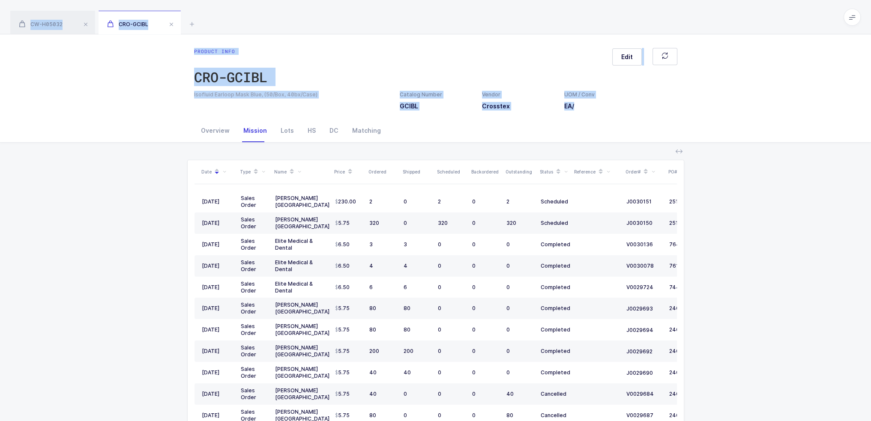
drag, startPoint x: 244, startPoint y: 7, endPoint x: 621, endPoint y: 132, distance: 397.0
click at [621, 132] on div "CW-H05032 CRO-GCIBL Product info CW-H05032 Edit Endo-Ice Pulp Vitality Refriger…" at bounding box center [435, 253] width 871 height 506
click at [621, 132] on div "Overview Mission Lots HS DC Matching" at bounding box center [435, 130] width 483 height 23
drag, startPoint x: 613, startPoint y: 143, endPoint x: 189, endPoint y: 47, distance: 435.1
click at [189, 47] on div "Product info CRO-GCIBL Edit Isofluid Earloop Mask Blue, (50/Box, 40bx/Case) Cat…" at bounding box center [435, 270] width 871 height 472
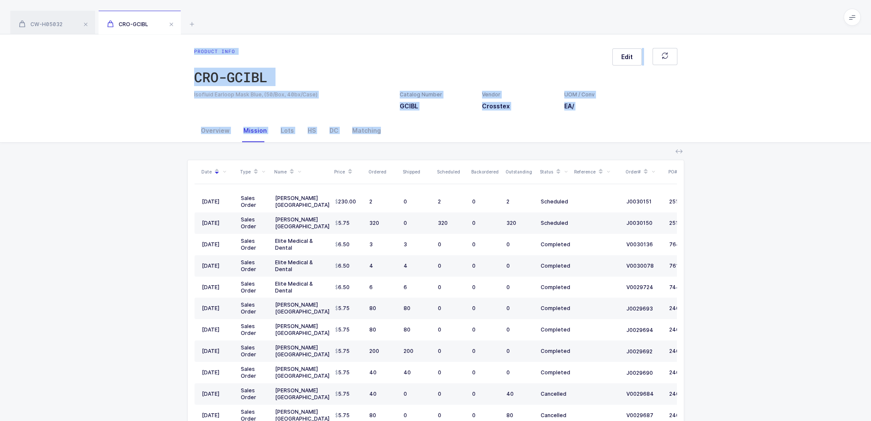
click at [189, 46] on div "Product info CRO-GCIBL Edit Isofluid Earloop Mask Blue, (50/Box, 40bx/Case) Cat…" at bounding box center [435, 76] width 871 height 85
drag, startPoint x: 189, startPoint y: 46, endPoint x: 508, endPoint y: 134, distance: 331.2
click at [508, 134] on div "Product info CRO-GCIBL Edit Isofluid Earloop Mask Blue, (50/Box, 40bx/Case) Cat…" at bounding box center [435, 270] width 871 height 472
drag, startPoint x: 508, startPoint y: 134, endPoint x: 489, endPoint y: 152, distance: 26.1
click at [508, 135] on div "Overview Mission Lots HS DC Matching" at bounding box center [435, 130] width 483 height 23
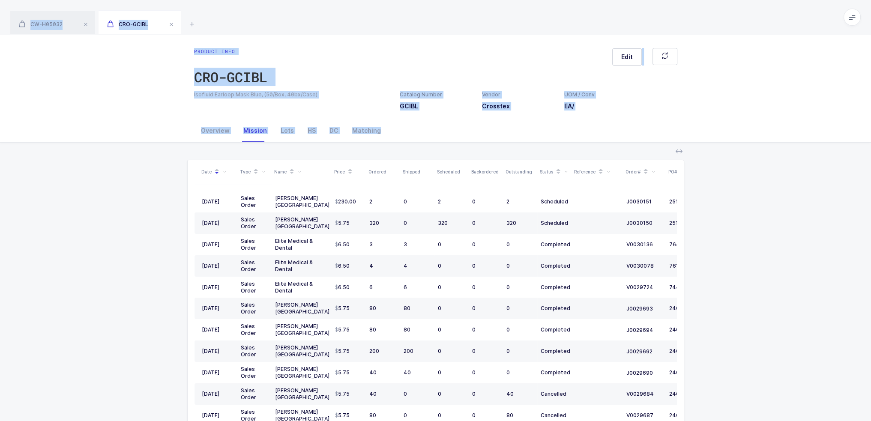
drag, startPoint x: 489, startPoint y: 152, endPoint x: 501, endPoint y: 20, distance: 132.9
click at [501, 20] on div "CW-H05032 CRO-GCIBL Product info CW-H05032 Edit Endo-Ice Pulp Vitality Refriger…" at bounding box center [435, 253] width 871 height 506
click at [501, 20] on div "CW-H05032 CRO-GCIBL" at bounding box center [435, 17] width 871 height 34
drag, startPoint x: 176, startPoint y: 54, endPoint x: 390, endPoint y: 146, distance: 233.1
click at [390, 146] on div "Product info CRO-GCIBL Edit Isofluid Earloop Mask Blue, (50/Box, 40bx/Case) Cat…" at bounding box center [435, 270] width 871 height 472
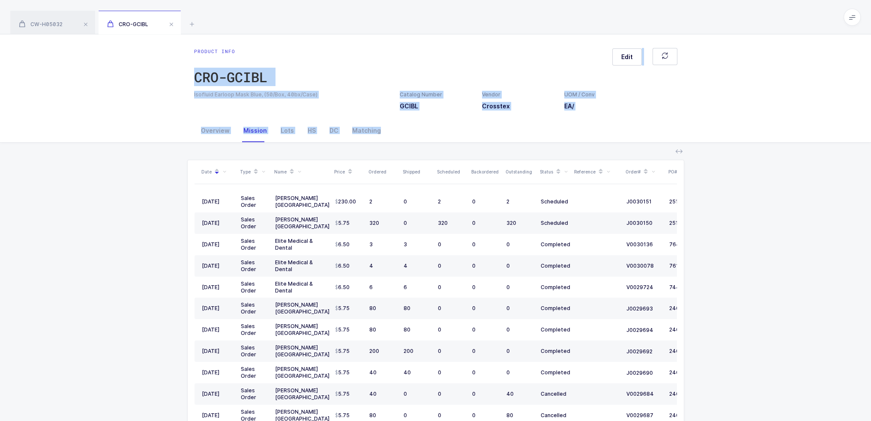
click at [390, 146] on div "Date Type Name Price Ordered Shipped Scheduled Backordered Outstanding Status R…" at bounding box center [436, 324] width 858 height 363
drag, startPoint x: 402, startPoint y: 150, endPoint x: 186, endPoint y: 46, distance: 239.6
click at [186, 46] on div "Product info CRO-GCIBL Edit Isofluid Earloop Mask Blue, (50/Box, 40bx/Case) Cat…" at bounding box center [435, 270] width 871 height 472
click at [186, 46] on div "Product info CRO-GCIBL Edit Isofluid Earloop Mask Blue, (50/Box, 40bx/Case) Cat…" at bounding box center [435, 76] width 871 height 85
drag, startPoint x: 186, startPoint y: 46, endPoint x: 396, endPoint y: 145, distance: 232.0
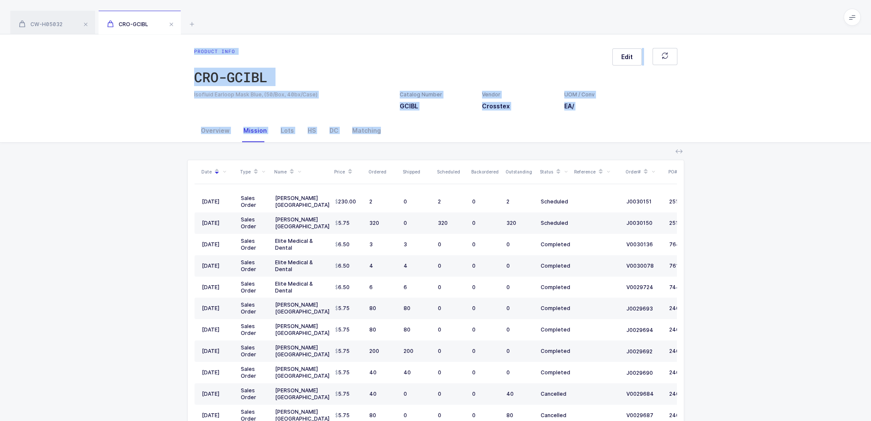
click at [396, 146] on div "Product info CRO-GCIBL Edit Isofluid Earloop Mask Blue, (50/Box, 40bx/Case) Cat…" at bounding box center [435, 270] width 871 height 472
click at [396, 145] on div "Date Type Name Price Ordered Shipped Scheduled Backordered Outstanding Status R…" at bounding box center [436, 324] width 858 height 363
drag, startPoint x: 396, startPoint y: 145, endPoint x: 182, endPoint y: 45, distance: 236.8
click at [182, 45] on div "Product info CRO-GCIBL Edit Isofluid Earloop Mask Blue, (50/Box, 40bx/Case) Cat…" at bounding box center [435, 270] width 871 height 472
click at [182, 45] on div "Product info CRO-GCIBL Edit Isofluid Earloop Mask Blue, (50/Box, 40bx/Case) Cat…" at bounding box center [435, 76] width 871 height 85
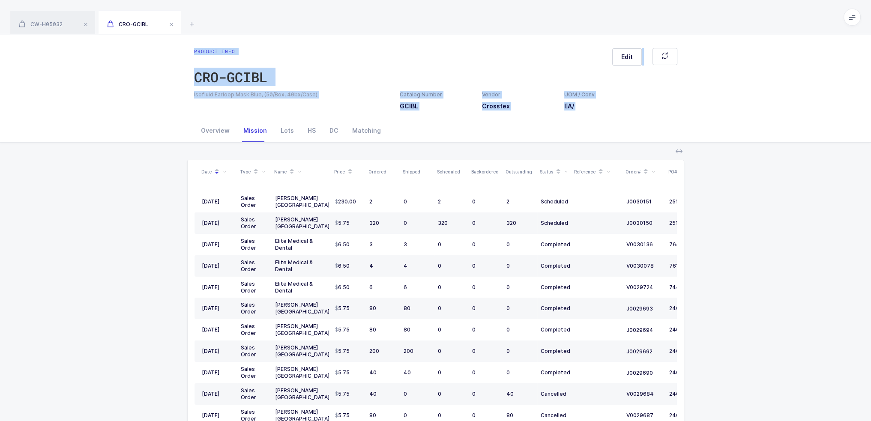
drag, startPoint x: 182, startPoint y: 45, endPoint x: 393, endPoint y: 139, distance: 231.2
click at [393, 139] on div "Product info CRO-GCIBL Edit Isofluid Earloop Mask Blue, (50/Box, 40bx/Case) Cat…" at bounding box center [435, 270] width 871 height 472
click at [393, 139] on div "Overview Mission Lots HS DC Matching" at bounding box center [435, 130] width 483 height 23
drag, startPoint x: 385, startPoint y: 155, endPoint x: 183, endPoint y: 50, distance: 228.1
click at [183, 50] on div "Product info CRO-GCIBL Edit Isofluid Earloop Mask Blue, (50/Box, 40bx/Case) Cat…" at bounding box center [435, 270] width 871 height 472
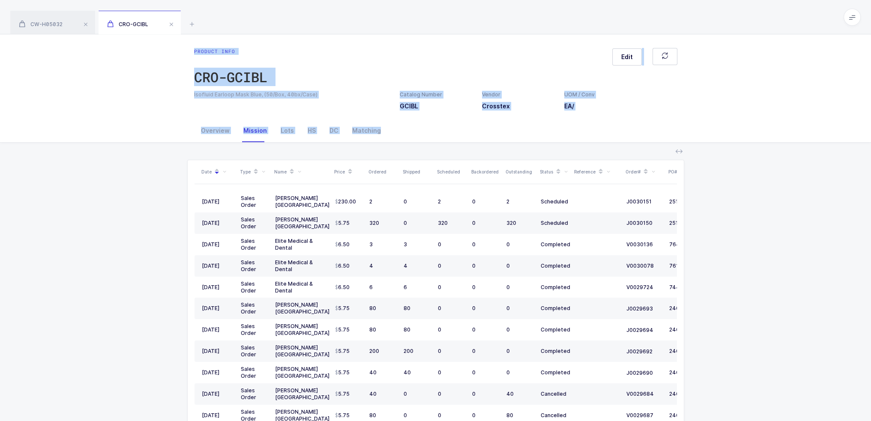
click at [183, 49] on div "Product info CRO-GCIBL Edit Isofluid Earloop Mask Blue, (50/Box, 40bx/Case) Cat…" at bounding box center [435, 76] width 871 height 85
drag, startPoint x: 183, startPoint y: 49, endPoint x: 411, endPoint y: 142, distance: 245.9
click at [411, 142] on div "Product info CRO-GCIBL Edit Isofluid Earloop Mask Blue, (50/Box, 40bx/Case) Cat…" at bounding box center [435, 270] width 871 height 472
click at [411, 142] on div "Overview Mission Lots HS DC Matching" at bounding box center [435, 130] width 483 height 23
drag, startPoint x: 395, startPoint y: 159, endPoint x: 192, endPoint y: 42, distance: 234.0
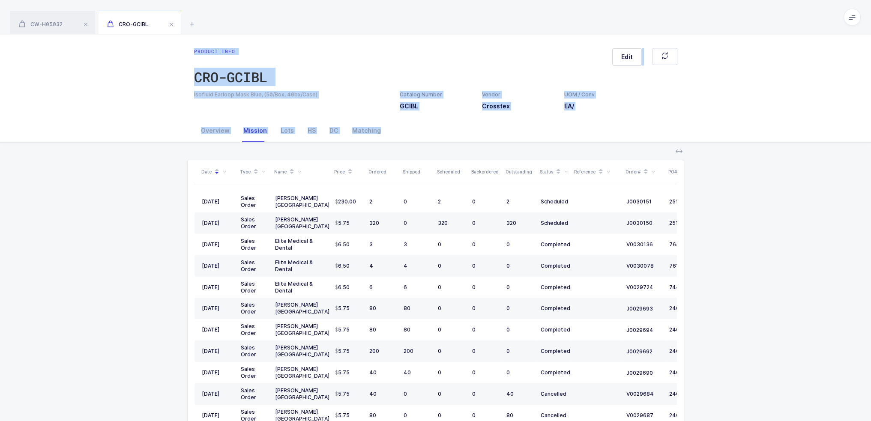
click at [192, 42] on div "Product info CRO-GCIBL Edit Isofluid Earloop Mask Blue, (50/Box, 40bx/Case) Cat…" at bounding box center [435, 270] width 871 height 472
click at [192, 42] on div "Product info CRO-GCIBL Edit Isofluid Earloop Mask Blue, (50/Box, 40bx/Case) Cat…" at bounding box center [435, 76] width 871 height 85
drag, startPoint x: 192, startPoint y: 42, endPoint x: 396, endPoint y: 138, distance: 224.9
click at [396, 138] on div "Product info CRO-GCIBL Edit Isofluid Earloop Mask Blue, (50/Box, 40bx/Case) Cat…" at bounding box center [435, 270] width 871 height 472
click at [396, 138] on div "Overview Mission Lots HS DC Matching" at bounding box center [435, 130] width 483 height 23
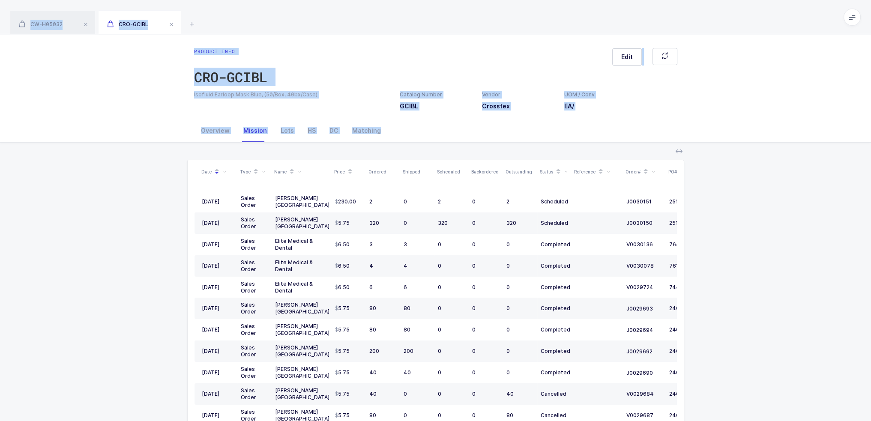
drag, startPoint x: 395, startPoint y: 144, endPoint x: 388, endPoint y: 25, distance: 119.0
click at [388, 25] on div "CW-H05032 CRO-GCIBL Product info CW-H05032 Edit Endo-Ice Pulp Vitality Refriger…" at bounding box center [435, 253] width 871 height 506
click at [388, 25] on div "CW-H05032 CRO-GCIBL" at bounding box center [435, 17] width 871 height 34
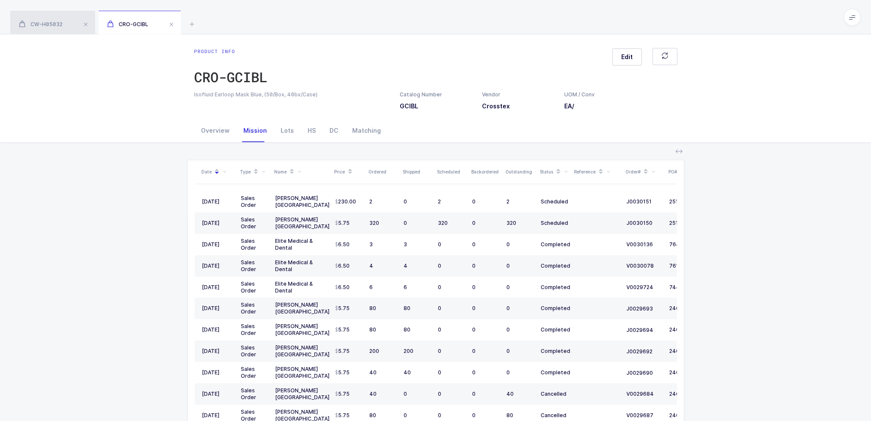
click at [55, 26] on span "CW-H05032" at bounding box center [41, 24] width 44 height 6
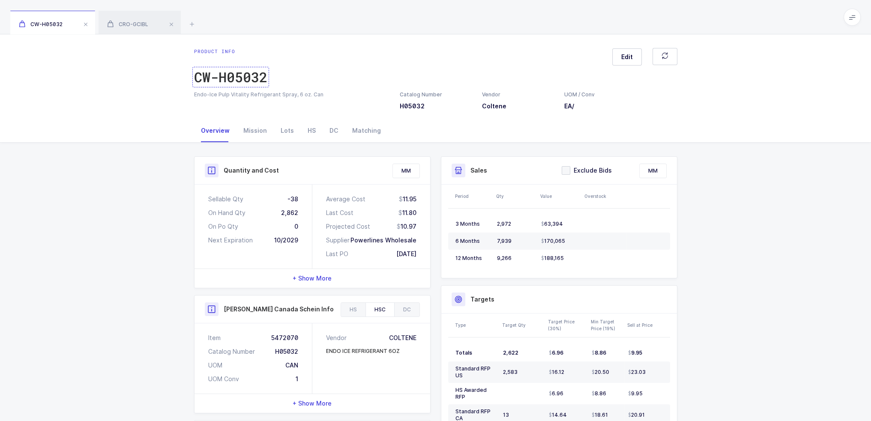
click at [256, 77] on div "CW-H05032" at bounding box center [230, 77] width 73 height 17
click at [34, 174] on div "Quantity and Cost MM Sellable Qty -38 On Hand Qty 2,862 On Po Qty 0 Next Expira…" at bounding box center [435, 392] width 871 height 498
click at [261, 132] on div "Mission" at bounding box center [255, 130] width 37 height 23
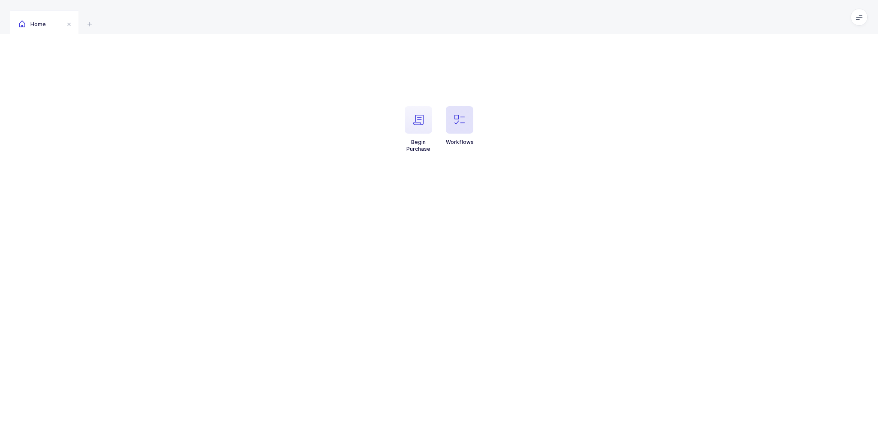
click at [469, 128] on span "button" at bounding box center [459, 119] width 27 height 27
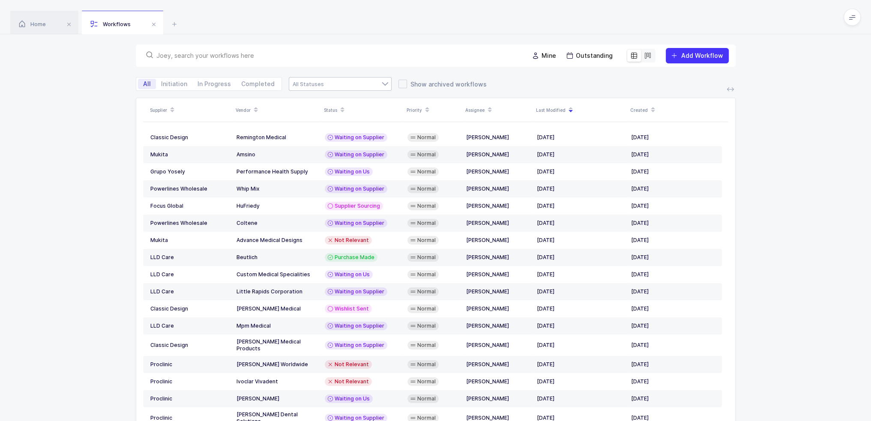
click at [374, 84] on div at bounding box center [340, 84] width 103 height 14
click at [339, 157] on li "Waiting on Us" at bounding box center [344, 158] width 102 height 14
type input "Waiting on Us"
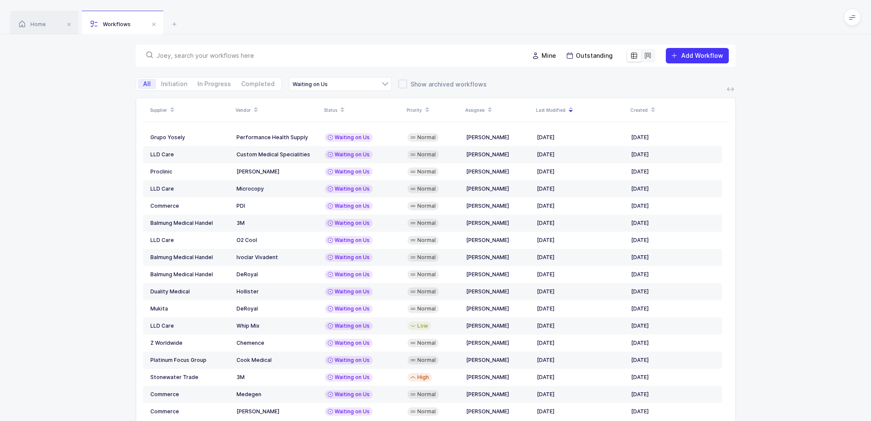
click at [768, 113] on div "Supplier Vendor Status Priority Assignee Last Modified Created Grupo Yosely Per…" at bounding box center [435, 284] width 871 height 373
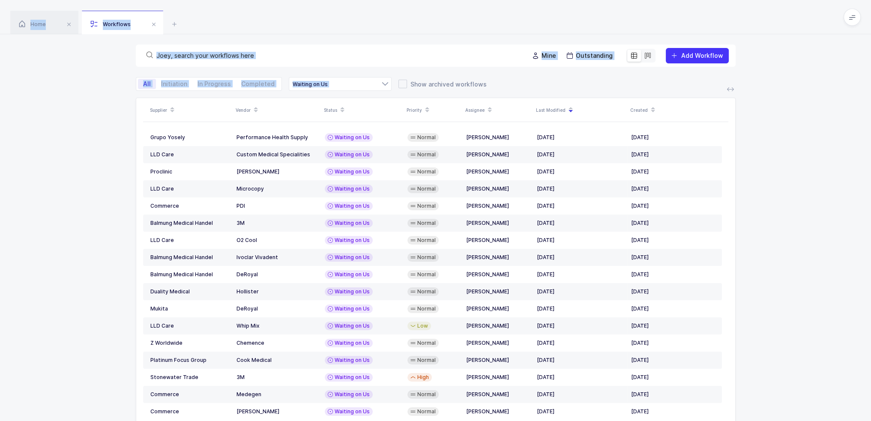
drag, startPoint x: 505, startPoint y: 87, endPoint x: 490, endPoint y: 24, distance: 64.4
click at [490, 24] on div "Home Workflows Begin Purchase Workflows Mine Outstanding Add Workflow All Initi…" at bounding box center [435, 235] width 871 height 471
click at [490, 24] on div "Home Workflows" at bounding box center [435, 17] width 871 height 34
drag, startPoint x: 494, startPoint y: 18, endPoint x: 767, endPoint y: 306, distance: 397.2
click at [767, 306] on div "Home Workflows Begin Purchase Workflows Mine Outstanding Add Workflow All Initi…" at bounding box center [435, 235] width 871 height 471
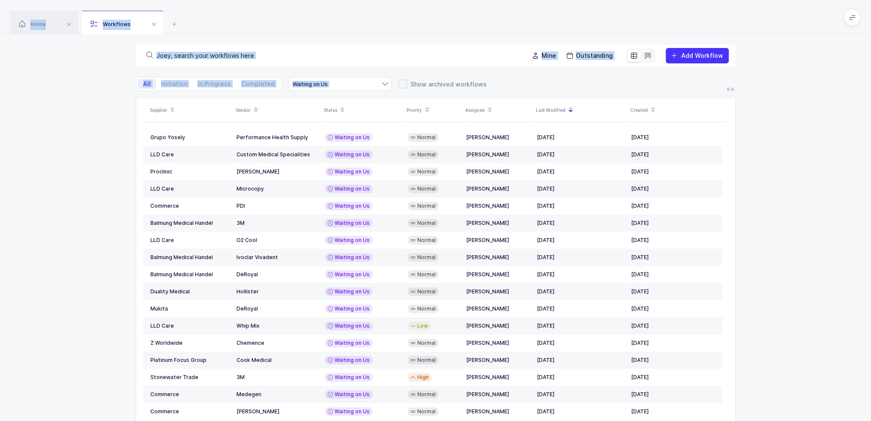
drag, startPoint x: 767, startPoint y: 306, endPoint x: 774, endPoint y: 306, distance: 6.4
click at [768, 306] on div "Supplier Vendor Status Priority Assignee Last Modified Created Grupo Yosely Per…" at bounding box center [435, 284] width 871 height 373
click at [785, 311] on div "Supplier Vendor Status Priority Assignee Last Modified Created Grupo Yosely Per…" at bounding box center [435, 284] width 871 height 373
drag, startPoint x: 790, startPoint y: 311, endPoint x: 502, endPoint y: 13, distance: 414.4
click at [502, 13] on div "Home Workflows Begin Purchase Workflows Mine Outstanding Add Workflow All Initi…" at bounding box center [435, 235] width 871 height 471
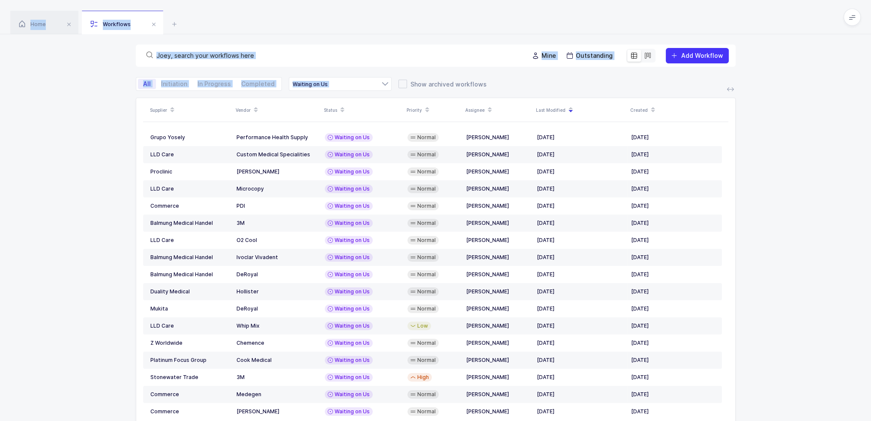
click at [502, 13] on div "Home Workflows" at bounding box center [435, 17] width 871 height 34
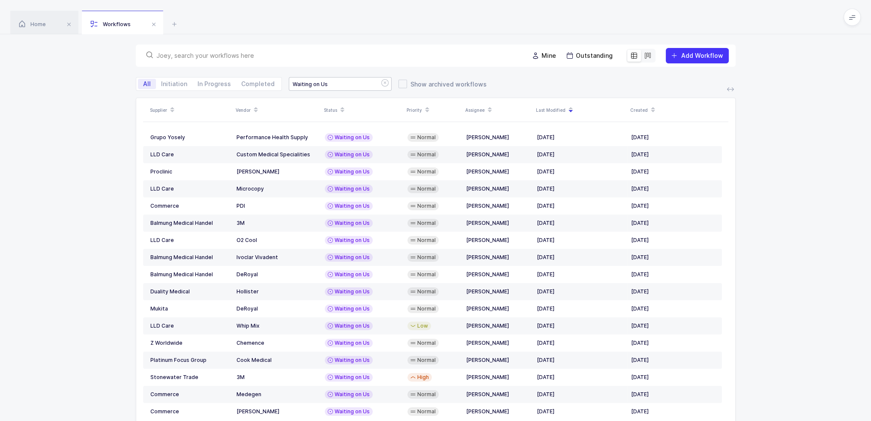
click at [351, 84] on div "Waiting on Us" at bounding box center [340, 84] width 103 height 14
click at [333, 25] on div "Home Workflows" at bounding box center [435, 17] width 871 height 34
click at [111, 162] on div "Supplier Vendor Status Priority Assignee Last Modified Created Grupo Yosely Per…" at bounding box center [435, 284] width 871 height 373
drag, startPoint x: 498, startPoint y: 90, endPoint x: 767, endPoint y: 338, distance: 365.5
click at [766, 338] on div "Mine Outstanding Add Workflow All Initiation In Progress Completed Waiting on U…" at bounding box center [435, 252] width 871 height 437
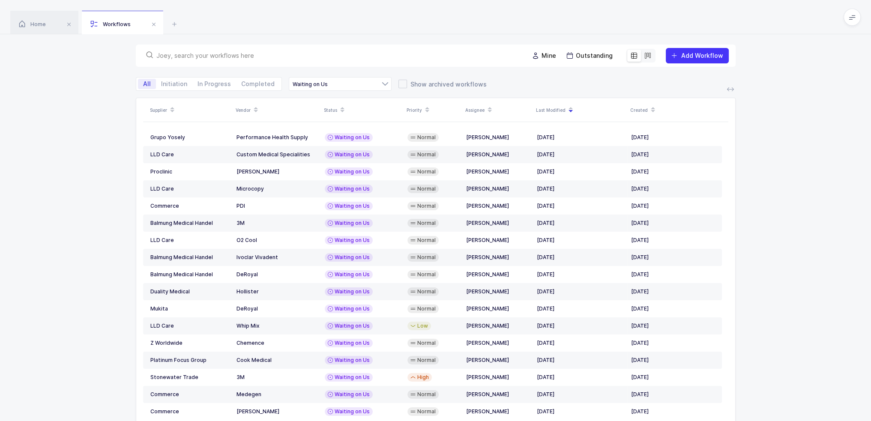
click at [767, 338] on div "Supplier Vendor Status Priority Assignee Last Modified Created Grupo Yosely Per…" at bounding box center [435, 284] width 871 height 373
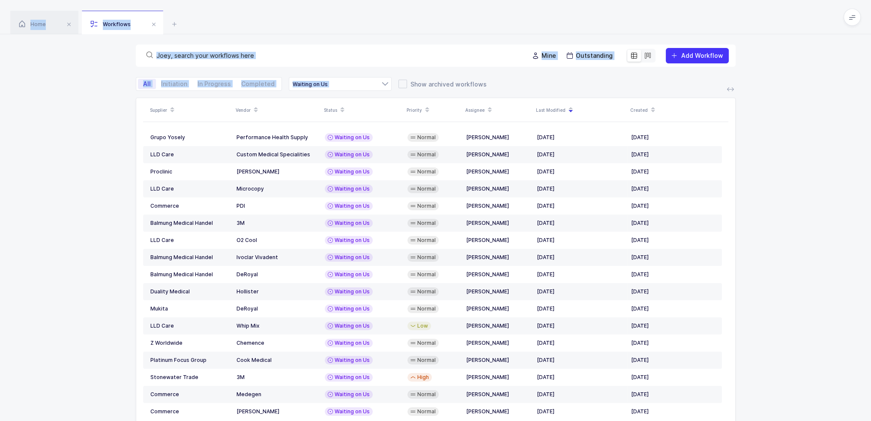
drag, startPoint x: 777, startPoint y: 353, endPoint x: 567, endPoint y: 18, distance: 394.6
click at [567, 18] on div "Home Workflows Begin Purchase Workflows Mine Outstanding Add Workflow All Initi…" at bounding box center [435, 235] width 871 height 471
click at [567, 18] on div "Home Workflows" at bounding box center [435, 17] width 871 height 34
drag, startPoint x: 567, startPoint y: 18, endPoint x: 784, endPoint y: 269, distance: 331.6
click at [784, 269] on div "Home Workflows Begin Purchase Workflows Mine Outstanding Add Workflow All Initi…" at bounding box center [435, 235] width 871 height 471
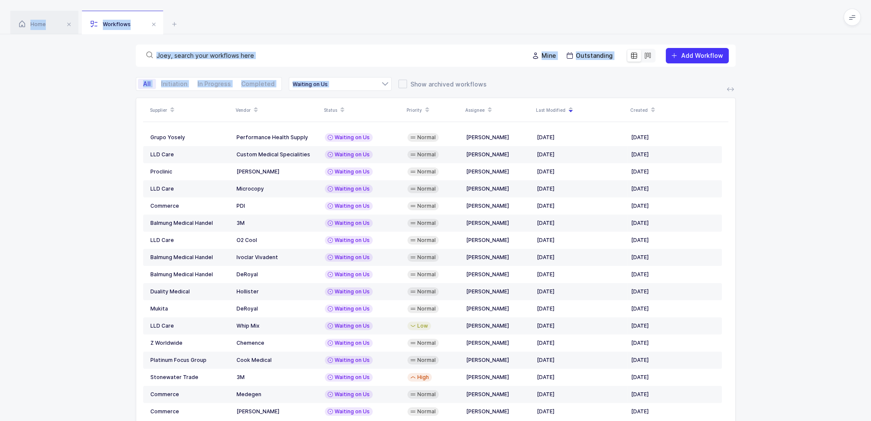
click at [784, 269] on div "Supplier Vendor Status Priority Assignee Last Modified Created Grupo Yosely Per…" at bounding box center [435, 284] width 871 height 373
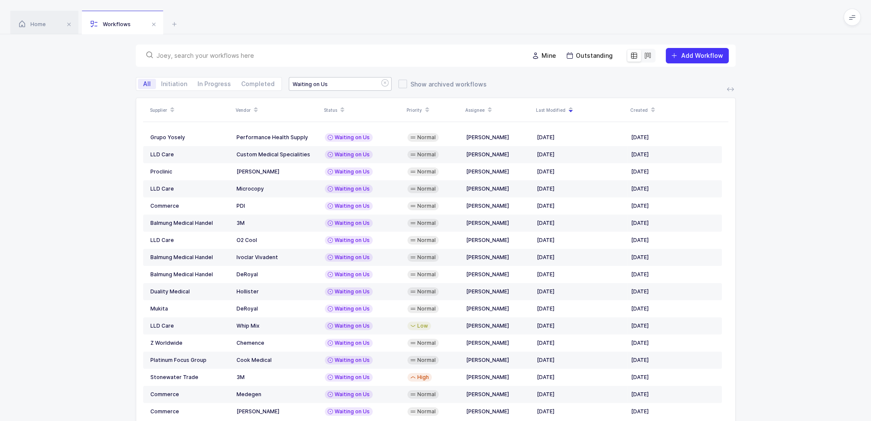
click at [335, 80] on div "Waiting on Us" at bounding box center [340, 84] width 103 height 14
click at [333, 81] on div "Waiting on Us" at bounding box center [340, 84] width 103 height 14
click at [555, 82] on div "All Initiation In Progress Completed Waiting on Us Supplier Sourcing Wishlist R…" at bounding box center [436, 84] width 600 height 14
click at [547, 80] on div "All Initiation In Progress Completed Waiting on Us Supplier Sourcing Wishlist R…" at bounding box center [436, 84] width 600 height 14
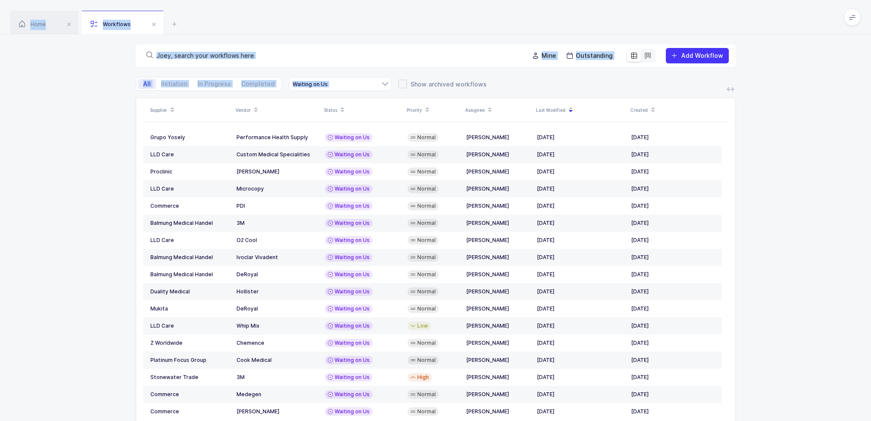
drag, startPoint x: 542, startPoint y: 88, endPoint x: 522, endPoint y: 18, distance: 72.9
click at [522, 18] on div "Home Workflows Begin Purchase Workflows Mine Outstanding Add Workflow All Initi…" at bounding box center [435, 235] width 871 height 471
click at [522, 18] on div "Home Workflows" at bounding box center [435, 17] width 871 height 34
drag, startPoint x: 522, startPoint y: 17, endPoint x: 763, endPoint y: 362, distance: 420.9
click at [763, 362] on div "Home Workflows Begin Purchase Workflows Mine Outstanding Add Workflow All Initi…" at bounding box center [435, 235] width 871 height 471
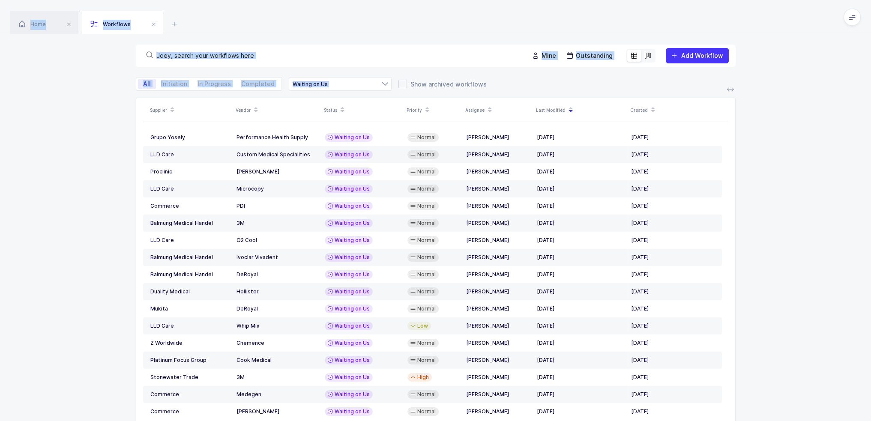
click at [764, 362] on div "Supplier Vendor Status Priority Assignee Last Modified Created Grupo Yosely Per…" at bounding box center [435, 284] width 871 height 373
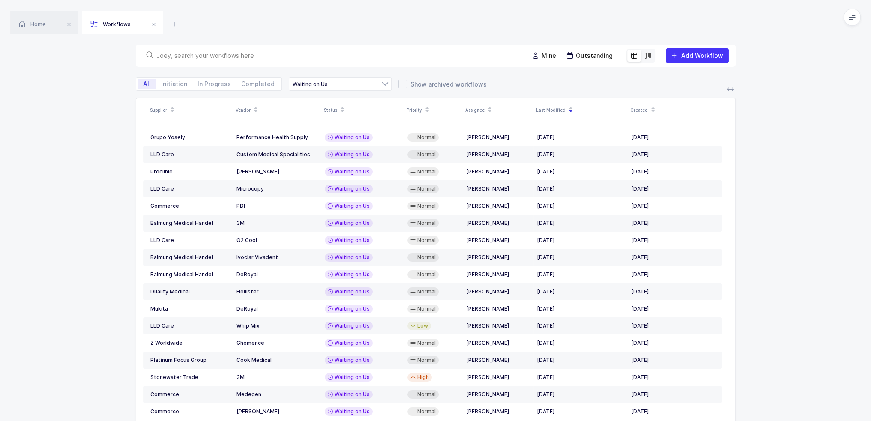
click at [775, 278] on div "Supplier Vendor Status Priority Assignee Last Modified Created Grupo Yosely Per…" at bounding box center [435, 284] width 871 height 373
click at [789, 331] on div "Supplier Vendor Status Priority Assignee Last Modified Created Grupo Yosely Per…" at bounding box center [435, 284] width 871 height 373
drag, startPoint x: 789, startPoint y: 331, endPoint x: 403, endPoint y: 20, distance: 495.3
click at [403, 20] on div "Home Workflows Begin Purchase Workflows Mine Outstanding Add Workflow All Initi…" at bounding box center [435, 235] width 871 height 471
click at [403, 20] on div "Home Workflows" at bounding box center [435, 17] width 871 height 34
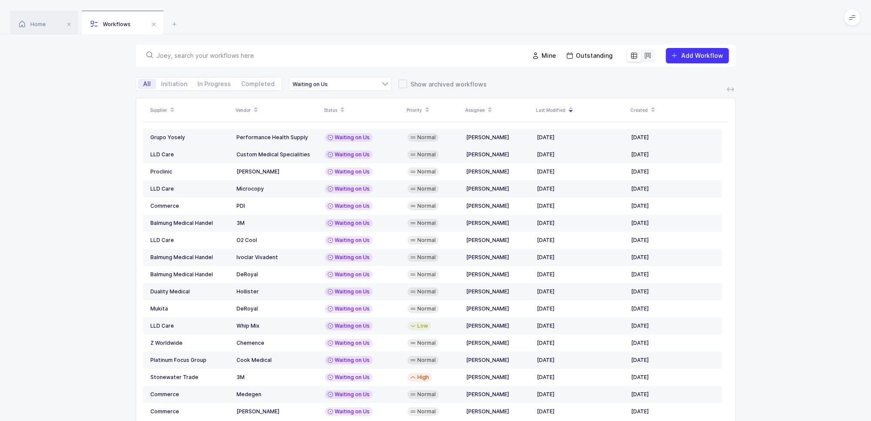
click at [305, 137] on div "Performance Health Supply" at bounding box center [277, 137] width 81 height 7
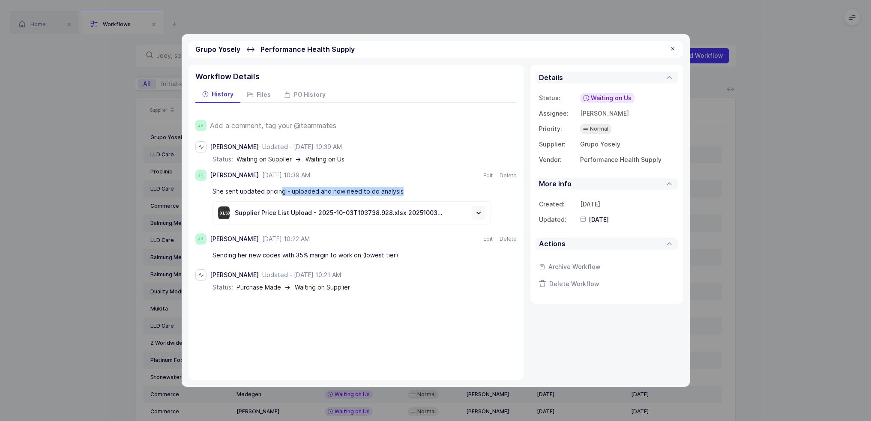
drag, startPoint x: 281, startPoint y: 190, endPoint x: 414, endPoint y: 188, distance: 133.3
click at [414, 188] on div "She sent updated pricing - uploaded and now need to do analysis" at bounding box center [352, 191] width 279 height 15
drag, startPoint x: 418, startPoint y: 191, endPoint x: 417, endPoint y: 186, distance: 4.9
click at [417, 186] on div "She sent updated pricing - uploaded and now need to do analysis" at bounding box center [352, 191] width 279 height 15
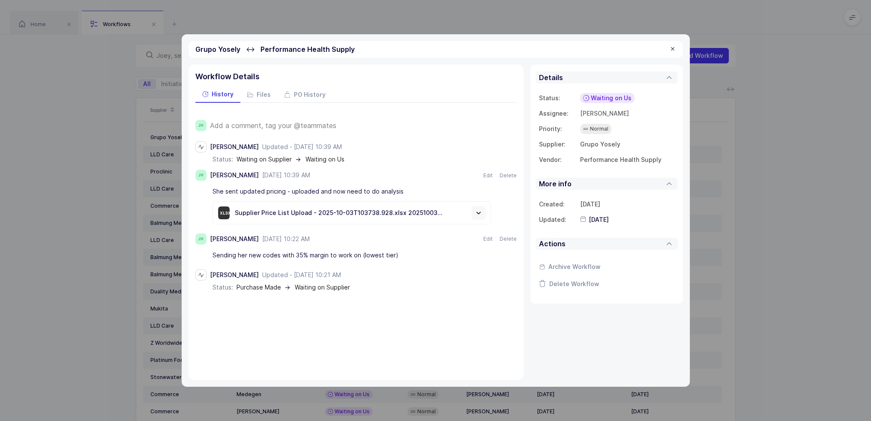
click at [417, 186] on div "She sent updated pricing - uploaded and now need to do analysis" at bounding box center [352, 191] width 279 height 15
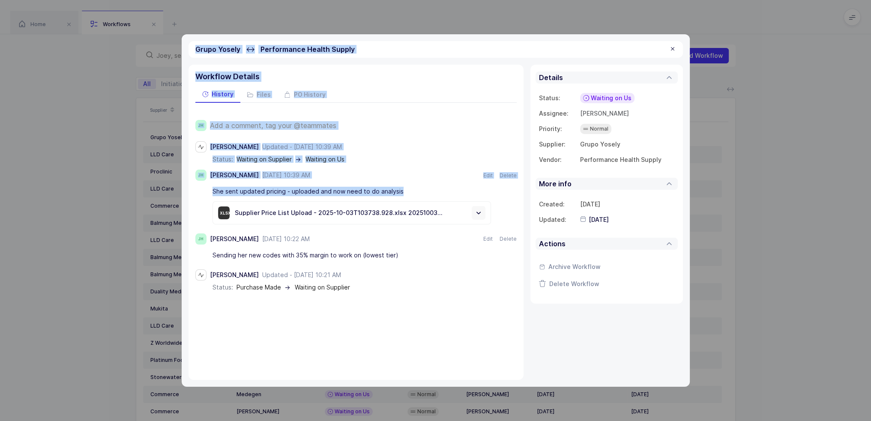
drag, startPoint x: 417, startPoint y: 190, endPoint x: 193, endPoint y: 47, distance: 265.6
click at [193, 47] on div "Grupo Yosely ↔ Performance Health Supply Workflow Details History Files PO Hist…" at bounding box center [436, 210] width 508 height 353
click at [193, 47] on div "Grupo Yosely ↔ Performance Health Supply" at bounding box center [436, 49] width 495 height 17
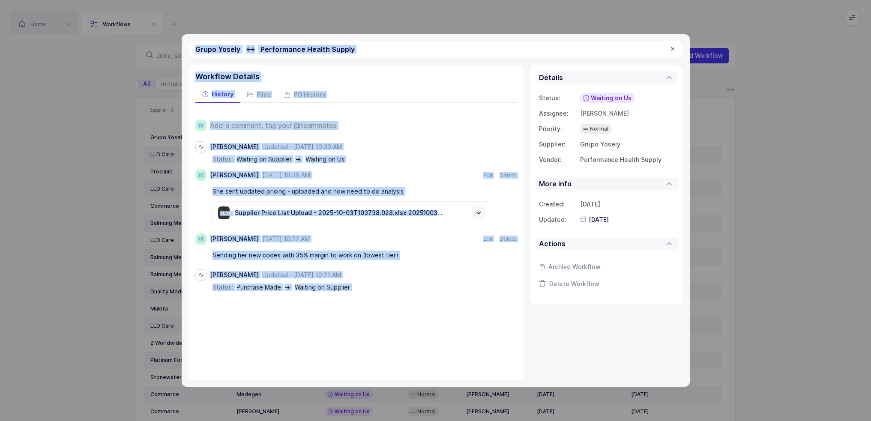
drag, startPoint x: 193, startPoint y: 47, endPoint x: 432, endPoint y: 323, distance: 365.0
click at [432, 323] on div "Grupo Yosely ↔ Performance Health Supply Workflow Details History Files PO Hist…" at bounding box center [436, 210] width 508 height 353
click at [432, 323] on div "Workflow Details History Files PO History JH Add a comment, tag your @teammates…" at bounding box center [356, 222] width 335 height 315
drag, startPoint x: 439, startPoint y: 321, endPoint x: 199, endPoint y: 51, distance: 361.9
click at [199, 51] on div "Grupo Yosely ↔ Performance Health Supply Workflow Details History Files PO Hist…" at bounding box center [436, 210] width 508 height 353
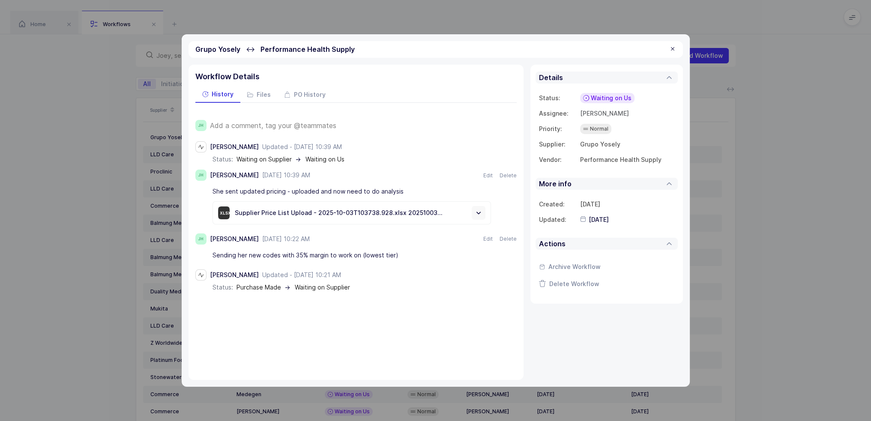
click at [195, 51] on span "Grupo Yosely" at bounding box center [217, 49] width 45 height 9
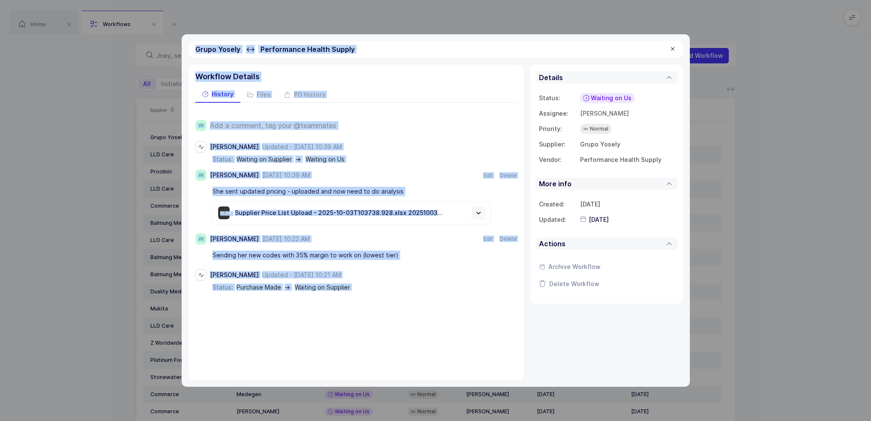
drag, startPoint x: 195, startPoint y: 51, endPoint x: 377, endPoint y: 317, distance: 322.2
click at [377, 317] on div "Grupo Yosely ↔ Performance Health Supply Workflow Details History Files PO Hist…" at bounding box center [436, 210] width 508 height 353
click at [377, 317] on div "Workflow Details History Files PO History JH Add a comment, tag your @teammates…" at bounding box center [356, 222] width 335 height 315
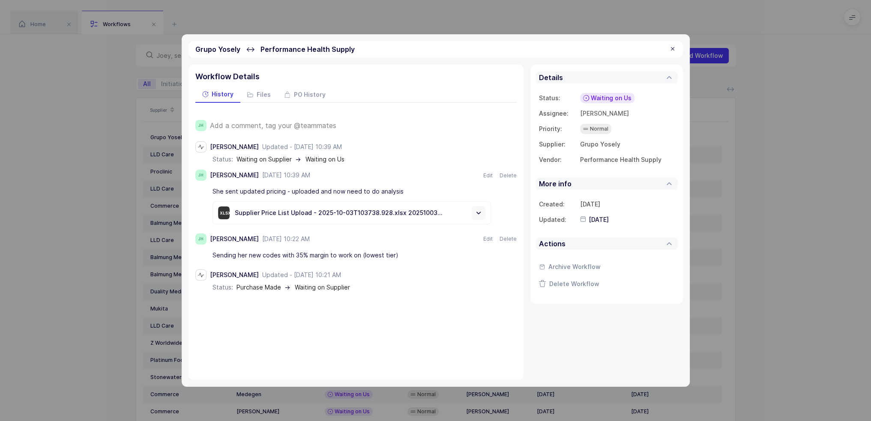
drag, startPoint x: 390, startPoint y: 327, endPoint x: 360, endPoint y: 322, distance: 29.9
click at [360, 322] on div "Workflow Details History Files PO History JH Add a comment, tag your @teammates…" at bounding box center [356, 222] width 335 height 315
click at [360, 323] on div "Workflow Details History Files PO History JH Add a comment, tag your @teammates…" at bounding box center [356, 222] width 335 height 315
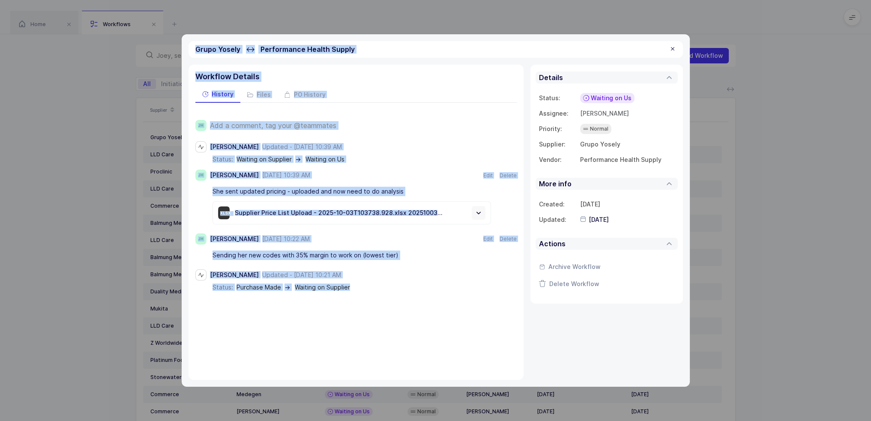
drag, startPoint x: 402, startPoint y: 333, endPoint x: 190, endPoint y: 48, distance: 354.8
click at [190, 48] on div "Grupo Yosely ↔ Performance Health Supply Workflow Details History Files PO Hist…" at bounding box center [436, 210] width 508 height 353
click at [190, 48] on div "Grupo Yosely ↔ Performance Health Supply" at bounding box center [436, 49] width 495 height 17
drag, startPoint x: 190, startPoint y: 48, endPoint x: 379, endPoint y: 315, distance: 326.9
click at [379, 315] on div "Grupo Yosely ↔ Performance Health Supply Workflow Details History Files PO Hist…" at bounding box center [436, 210] width 508 height 353
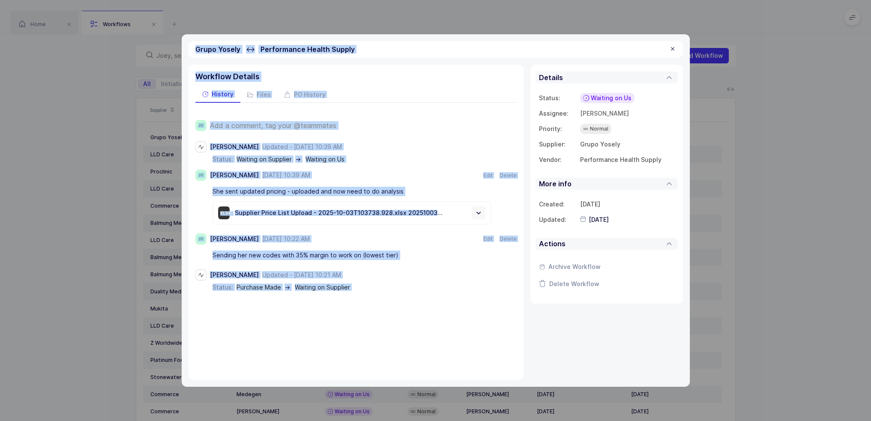
click at [379, 315] on div "Workflow Details History Files PO History JH Add a comment, tag your @teammates…" at bounding box center [356, 222] width 335 height 315
drag, startPoint x: 402, startPoint y: 303, endPoint x: 196, endPoint y: 47, distance: 328.7
click at [196, 47] on div "Grupo Yosely ↔ Performance Health Supply Workflow Details History Files PO Hist…" at bounding box center [436, 210] width 508 height 353
click at [196, 47] on span "Grupo Yosely" at bounding box center [217, 49] width 45 height 9
drag, startPoint x: 196, startPoint y: 47, endPoint x: 427, endPoint y: 299, distance: 341.9
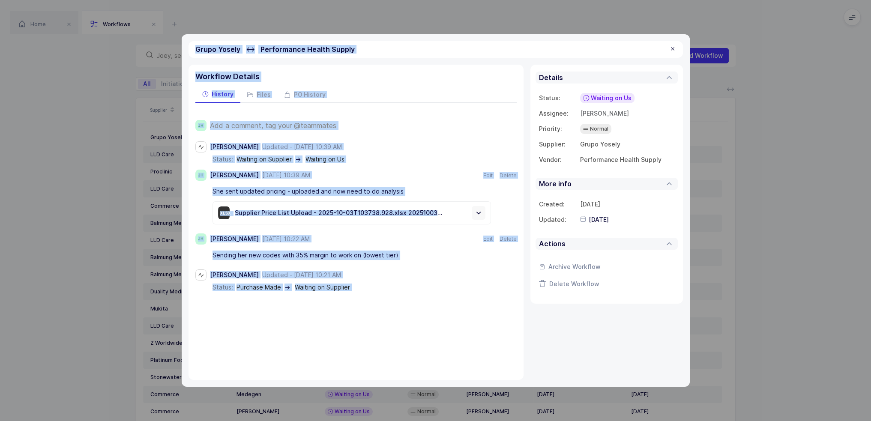
click at [427, 299] on div "Grupo Yosely ↔ Performance Health Supply Workflow Details History Files PO Hist…" at bounding box center [436, 210] width 508 height 353
click at [427, 299] on div "Workflow Details History Files PO History JH Add a comment, tag your @teammates…" at bounding box center [356, 222] width 335 height 315
drag, startPoint x: 196, startPoint y: 46, endPoint x: 425, endPoint y: 318, distance: 355.3
click at [425, 318] on div "Grupo Yosely ↔ Performance Health Supply Workflow Details History Files PO Hist…" at bounding box center [436, 210] width 508 height 353
click at [425, 318] on div "Workflow Details History Files PO History JH Add a comment, tag your @teammates…" at bounding box center [356, 222] width 335 height 315
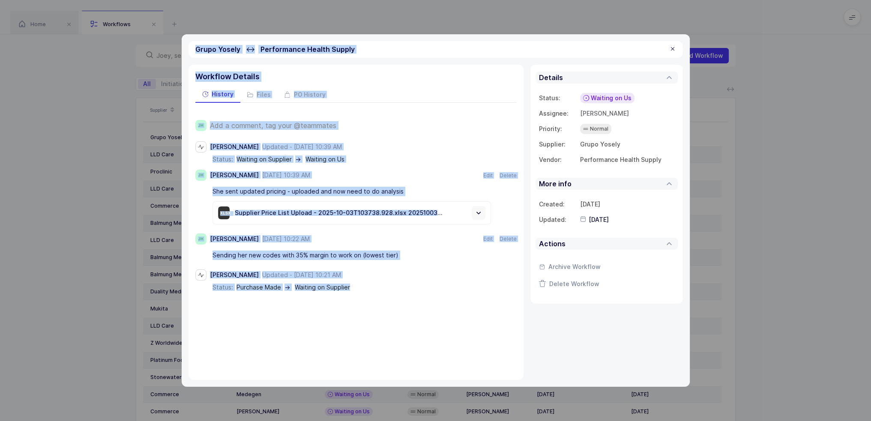
drag, startPoint x: 431, startPoint y: 319, endPoint x: 197, endPoint y: 49, distance: 357.6
click at [197, 49] on div "Grupo Yosely ↔ Performance Health Supply Workflow Details History Files PO Hist…" at bounding box center [436, 210] width 508 height 353
click at [197, 49] on span "Grupo Yosely" at bounding box center [217, 49] width 45 height 9
drag, startPoint x: 197, startPoint y: 49, endPoint x: 381, endPoint y: 315, distance: 323.2
click at [381, 315] on div "Grupo Yosely ↔ Performance Health Supply Workflow Details History Files PO Hist…" at bounding box center [436, 210] width 508 height 353
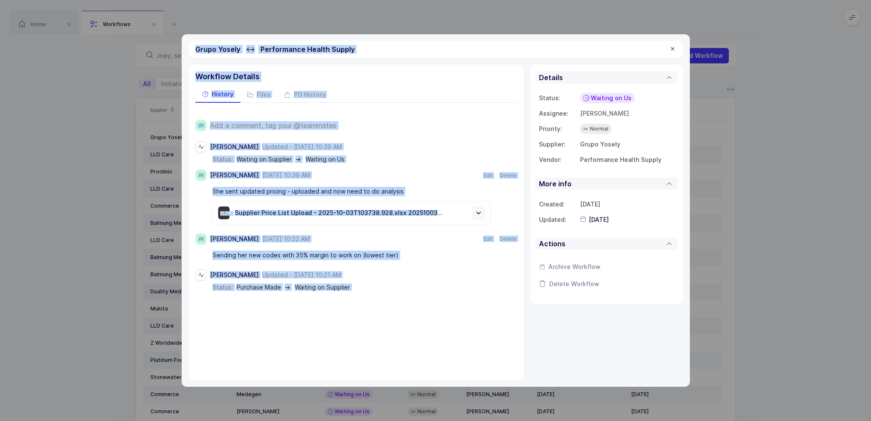
click at [381, 315] on div "Workflow Details History Files PO History JH Add a comment, tag your @teammates…" at bounding box center [356, 222] width 335 height 315
drag, startPoint x: 381, startPoint y: 315, endPoint x: 196, endPoint y: 49, distance: 323.4
click at [196, 49] on div "Grupo Yosely ↔ Performance Health Supply Workflow Details History Files PO Hist…" at bounding box center [436, 210] width 508 height 353
click at [196, 49] on span "Grupo Yosely" at bounding box center [217, 49] width 45 height 9
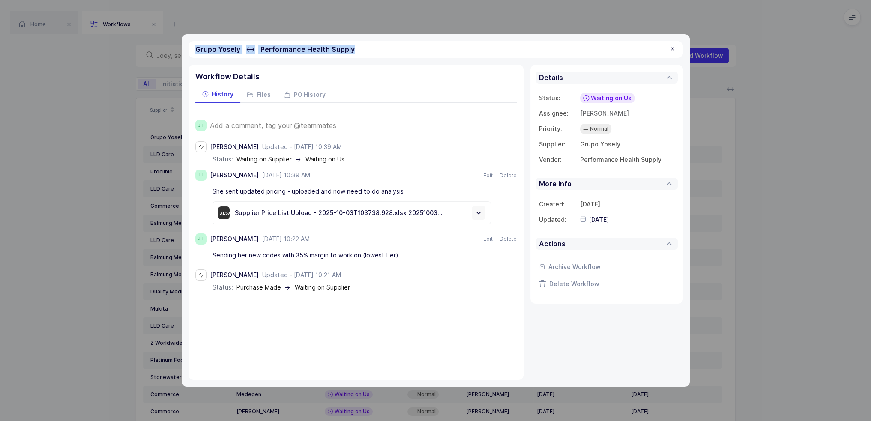
drag, startPoint x: 196, startPoint y: 49, endPoint x: 357, endPoint y: 44, distance: 160.4
click at [357, 44] on div "Grupo Yosely ↔ Performance Health Supply" at bounding box center [436, 49] width 495 height 17
click at [357, 45] on div "Grupo Yosely ↔ Performance Health Supply" at bounding box center [436, 49] width 495 height 17
drag, startPoint x: 365, startPoint y: 44, endPoint x: 195, endPoint y: 50, distance: 169.8
click at [195, 50] on div "Grupo Yosely ↔ Performance Health Supply" at bounding box center [436, 49] width 495 height 17
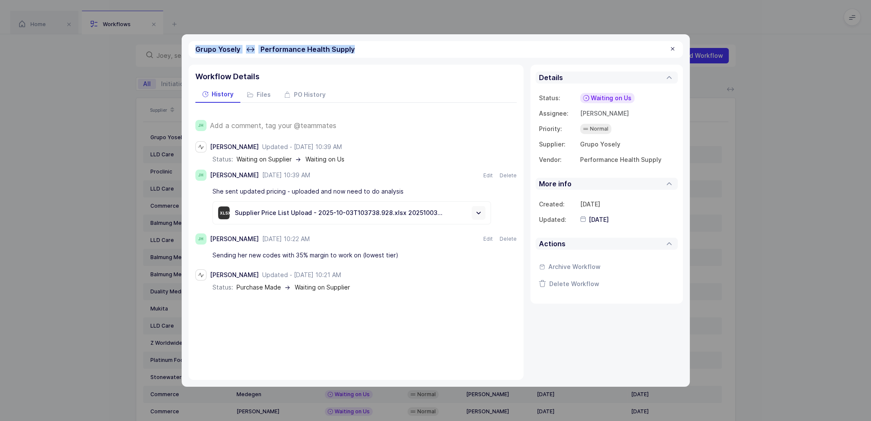
click at [195, 50] on span "Grupo Yosely" at bounding box center [217, 49] width 45 height 9
drag, startPoint x: 195, startPoint y: 50, endPoint x: 360, endPoint y: 49, distance: 165.0
click at [360, 49] on div "Grupo Yosely ↔ Performance Health Supply" at bounding box center [436, 49] width 495 height 17
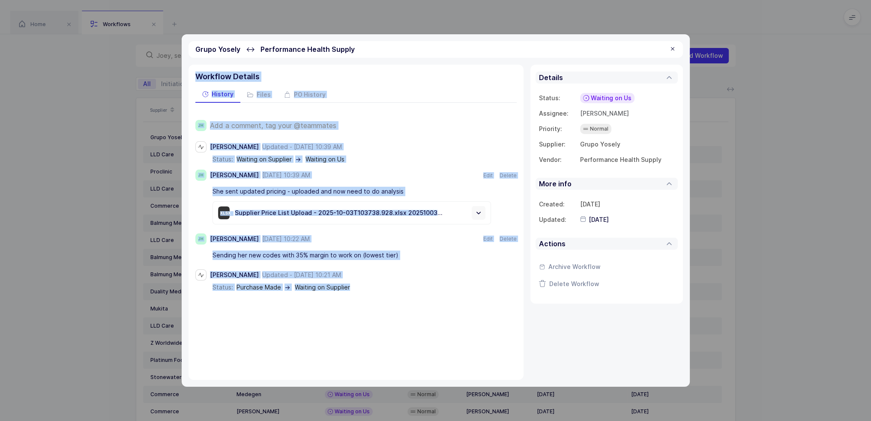
drag, startPoint x: 361, startPoint y: 42, endPoint x: 391, endPoint y: 339, distance: 298.1
click at [391, 339] on div "Grupo Yosely ↔ Performance Health Supply Workflow Details History Files PO Hist…" at bounding box center [436, 210] width 508 height 353
click at [391, 339] on div "Workflow Details History Files PO History JH Add a comment, tag your @teammates…" at bounding box center [356, 222] width 335 height 315
drag, startPoint x: 391, startPoint y: 339, endPoint x: 195, endPoint y: 47, distance: 351.8
click at [195, 47] on div "Grupo Yosely ↔ Performance Health Supply Workflow Details History Files PO Hist…" at bounding box center [436, 210] width 508 height 353
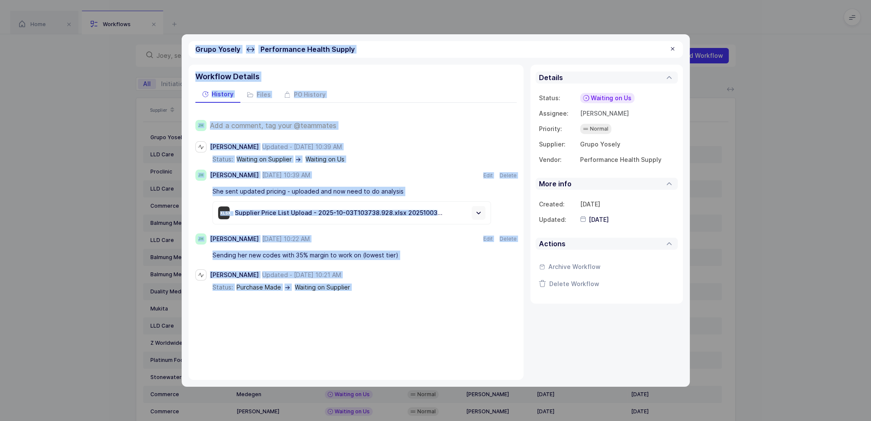
click at [195, 47] on div "Grupo Yosely ↔ Performance Health Supply" at bounding box center [436, 49] width 495 height 17
drag, startPoint x: 195, startPoint y: 47, endPoint x: 338, endPoint y: 318, distance: 306.0
click at [338, 318] on div "Grupo Yosely ↔ Performance Health Supply Workflow Details History Files PO Hist…" at bounding box center [436, 210] width 508 height 353
click at [338, 318] on div "Workflow Details History Files PO History JH Add a comment, tag your @teammates…" at bounding box center [356, 222] width 335 height 315
drag, startPoint x: 365, startPoint y: 317, endPoint x: 195, endPoint y: 48, distance: 318.6
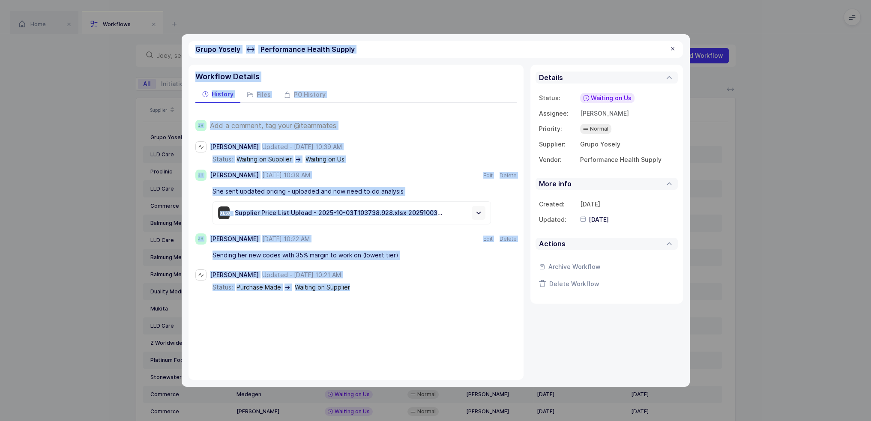
click at [195, 48] on div "Grupo Yosely ↔ Performance Health Supply Workflow Details History Files PO Hist…" at bounding box center [436, 210] width 508 height 353
click at [195, 48] on span "Grupo Yosely" at bounding box center [217, 49] width 45 height 9
drag, startPoint x: 195, startPoint y: 48, endPoint x: 357, endPoint y: 305, distance: 303.9
click at [357, 305] on div "Grupo Yosely ↔ Performance Health Supply Workflow Details History Files PO Hist…" at bounding box center [436, 210] width 508 height 353
click at [357, 305] on div "Workflow Details History Files PO History JH Add a comment, tag your @teammates…" at bounding box center [356, 222] width 335 height 315
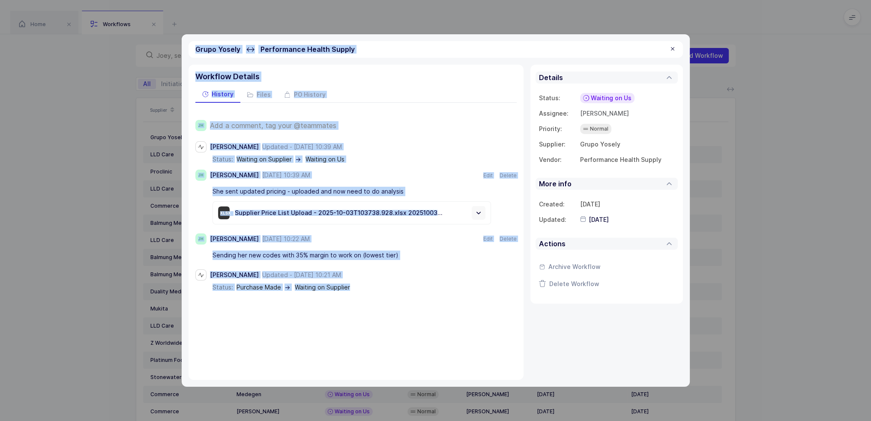
drag, startPoint x: 370, startPoint y: 305, endPoint x: 192, endPoint y: 47, distance: 313.8
click at [192, 47] on div "Grupo Yosely ↔ Performance Health Supply Workflow Details History Files PO Hist…" at bounding box center [436, 210] width 508 height 353
click at [197, 42] on div "Grupo Yosely ↔ Performance Health Supply" at bounding box center [436, 49] width 495 height 17
drag, startPoint x: 194, startPoint y: 44, endPoint x: 365, endPoint y: 332, distance: 335.2
click at [365, 332] on div "Grupo Yosely ↔ Performance Health Supply Workflow Details History Files PO Hist…" at bounding box center [436, 210] width 508 height 353
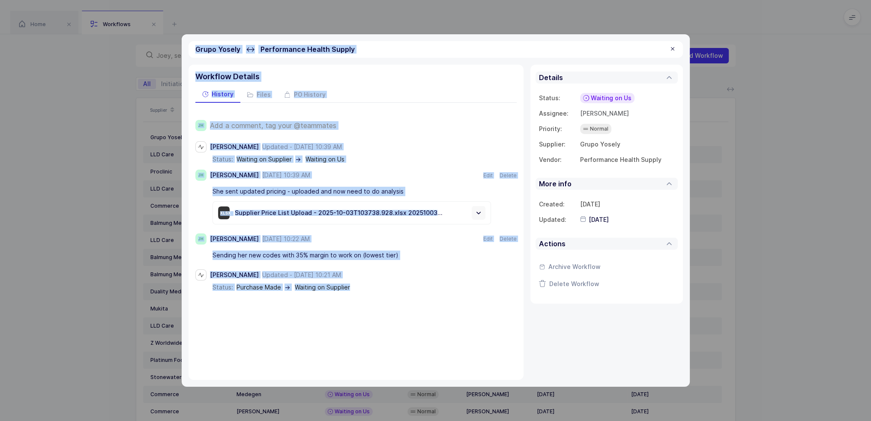
click at [366, 332] on div "Workflow Details History Files PO History JH Add a comment, tag your @teammates…" at bounding box center [356, 222] width 335 height 315
click at [372, 324] on div "Workflow Details History Files PO History JH Add a comment, tag your @teammates…" at bounding box center [356, 222] width 335 height 315
drag, startPoint x: 372, startPoint y: 324, endPoint x: 192, endPoint y: 50, distance: 328.1
click at [192, 50] on div "Grupo Yosely ↔ Performance Health Supply Workflow Details History Files PO Hist…" at bounding box center [436, 210] width 508 height 353
click at [193, 49] on div "Grupo Yosely ↔ Performance Health Supply" at bounding box center [436, 49] width 495 height 17
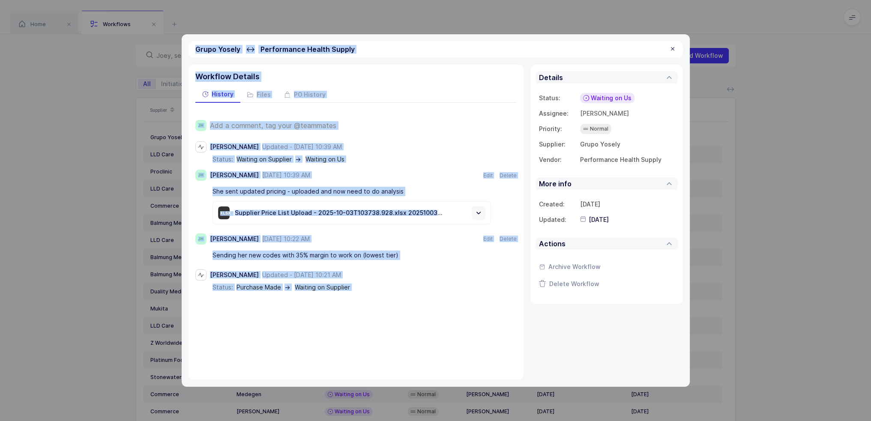
drag, startPoint x: 193, startPoint y: 49, endPoint x: 425, endPoint y: 327, distance: 362.2
click at [425, 327] on div "Grupo Yosely ↔ Performance Health Supply Workflow Details History Files PO Hist…" at bounding box center [436, 210] width 508 height 353
click at [425, 327] on div "Workflow Details History Files PO History JH Add a comment, tag your @teammates…" at bounding box center [356, 222] width 335 height 315
drag, startPoint x: 425, startPoint y: 327, endPoint x: 198, endPoint y: 49, distance: 358.8
click at [198, 49] on div "Grupo Yosely ↔ Performance Health Supply Workflow Details History Files PO Hist…" at bounding box center [436, 210] width 508 height 353
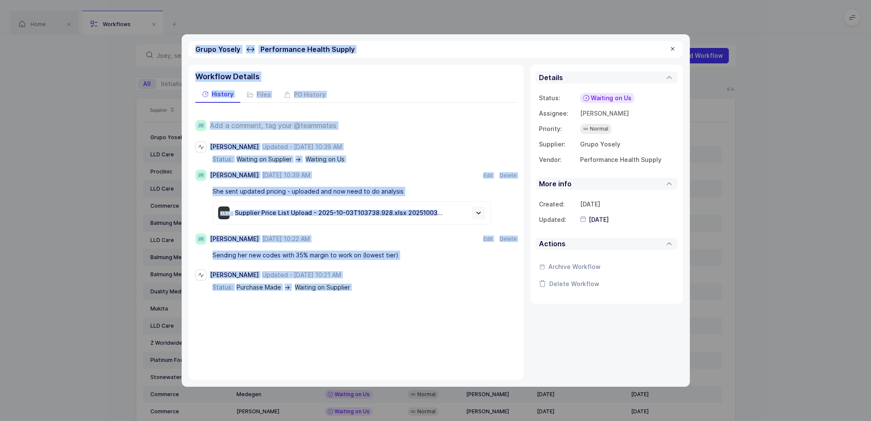
click at [198, 49] on span "Grupo Yosely" at bounding box center [217, 49] width 45 height 9
drag, startPoint x: 198, startPoint y: 49, endPoint x: 387, endPoint y: 356, distance: 360.1
click at [387, 356] on div "Grupo Yosely ↔ Performance Health Supply Workflow Details History Files PO Hist…" at bounding box center [436, 210] width 508 height 353
click at [387, 356] on div "Workflow Details History Files PO History JH Add a comment, tag your @teammates…" at bounding box center [356, 222] width 335 height 315
drag, startPoint x: 388, startPoint y: 356, endPoint x: 199, endPoint y: 48, distance: 361.5
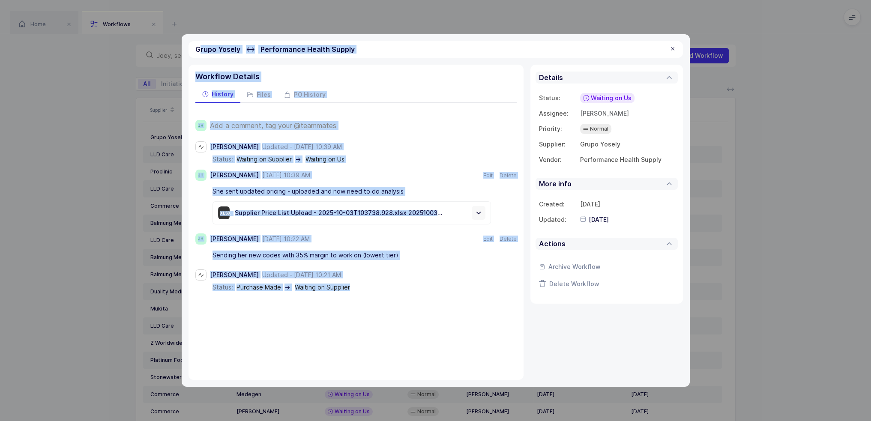
click at [199, 48] on div "Grupo Yosely ↔ Performance Health Supply Workflow Details History Files PO Hist…" at bounding box center [436, 210] width 508 height 353
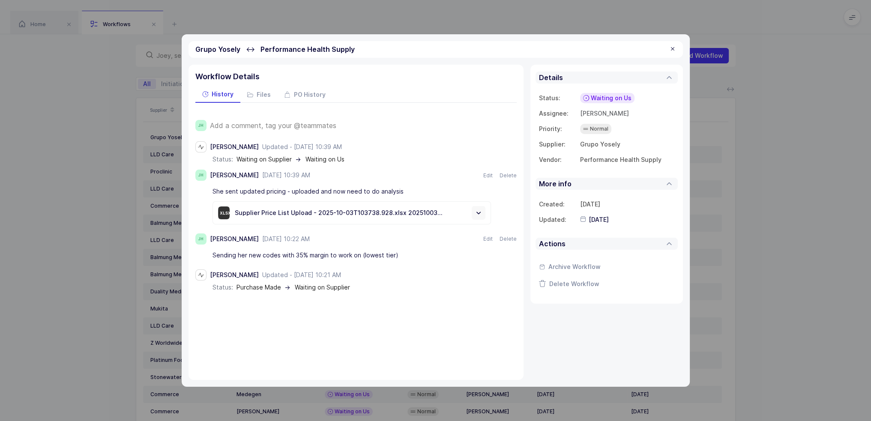
click at [196, 47] on span "Grupo Yosely" at bounding box center [217, 49] width 45 height 9
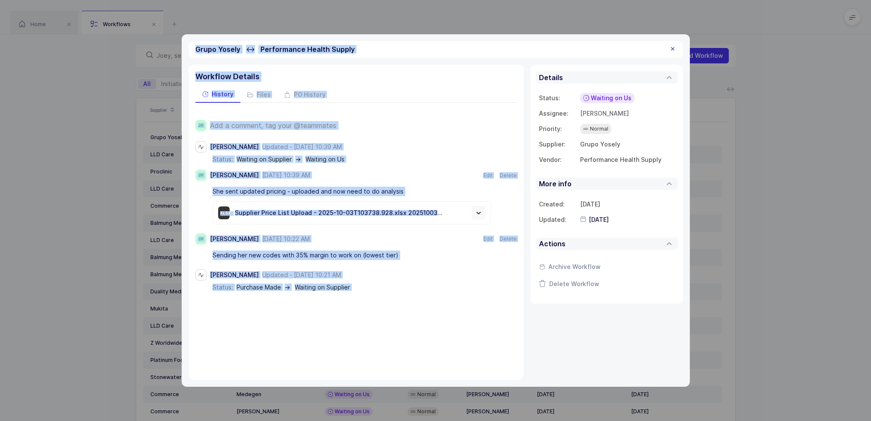
drag, startPoint x: 196, startPoint y: 47, endPoint x: 360, endPoint y: 312, distance: 312.2
click at [360, 312] on div "Grupo Yosely ↔ Performance Health Supply Workflow Details History Files PO Hist…" at bounding box center [436, 210] width 508 height 353
click at [360, 312] on div "Workflow Details History Files PO History JH Add a comment, tag your @teammates…" at bounding box center [356, 222] width 335 height 315
drag, startPoint x: 369, startPoint y: 313, endPoint x: 196, endPoint y: 48, distance: 316.4
click at [196, 48] on div "Grupo Yosely ↔ Performance Health Supply Workflow Details History Files PO Hist…" at bounding box center [436, 210] width 508 height 353
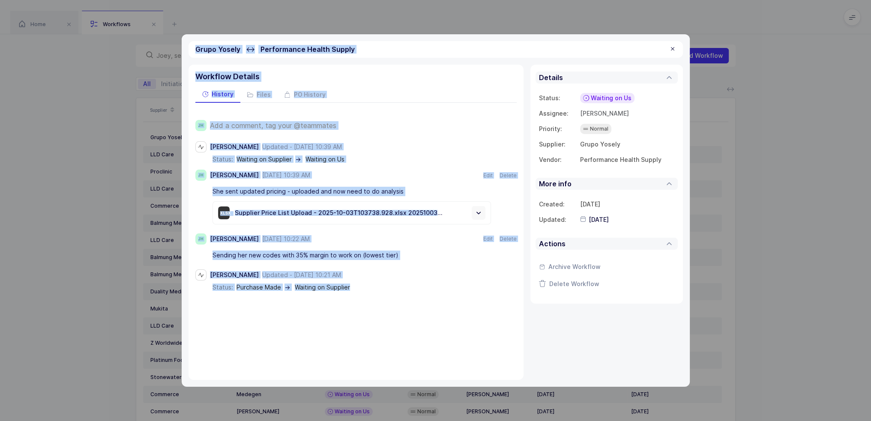
click at [196, 48] on span "Grupo Yosely" at bounding box center [217, 49] width 45 height 9
drag, startPoint x: 196, startPoint y: 48, endPoint x: 356, endPoint y: 303, distance: 301.1
click at [356, 303] on div "Grupo Yosely ↔ Performance Health Supply Workflow Details History Files PO Hist…" at bounding box center [436, 210] width 508 height 353
click at [357, 303] on div "Workflow Details History Files PO History JH Add a comment, tag your @teammates…" at bounding box center [356, 222] width 335 height 315
drag, startPoint x: 363, startPoint y: 305, endPoint x: 196, endPoint y: 49, distance: 305.2
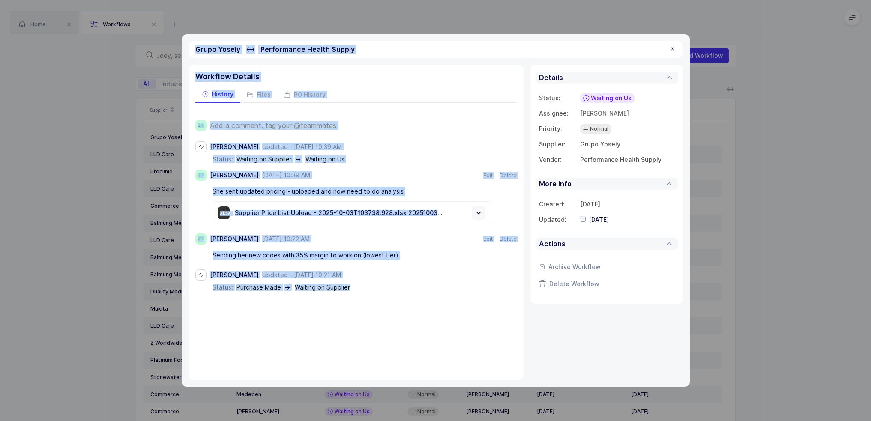
click at [196, 49] on div "Grupo Yosely ↔ Performance Health Supply Workflow Details History Files PO Hist…" at bounding box center [436, 210] width 508 height 353
click at [196, 48] on span "Grupo Yosely" at bounding box center [217, 49] width 45 height 9
drag, startPoint x: 196, startPoint y: 48, endPoint x: 367, endPoint y: 317, distance: 319.0
click at [367, 317] on div "Grupo Yosely ↔ Performance Health Supply Workflow Details History Files PO Hist…" at bounding box center [436, 210] width 508 height 353
click at [367, 317] on div "Workflow Details History Files PO History JH Add a comment, tag your @teammates…" at bounding box center [356, 222] width 335 height 315
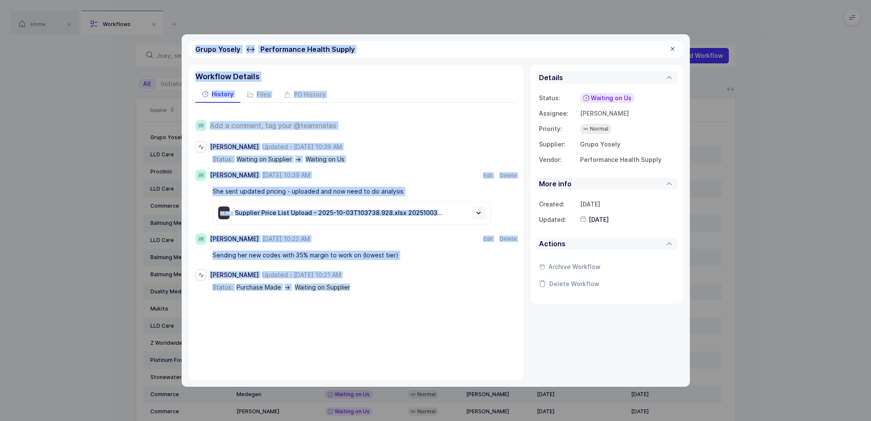
drag, startPoint x: 383, startPoint y: 318, endPoint x: 194, endPoint y: 48, distance: 330.2
click at [194, 48] on div "Grupo Yosely ↔ Performance Health Supply Workflow Details History Files PO Hist…" at bounding box center [436, 210] width 508 height 353
click at [194, 48] on div "Grupo Yosely ↔ Performance Health Supply" at bounding box center [436, 49] width 495 height 17
drag, startPoint x: 194, startPoint y: 48, endPoint x: 368, endPoint y: 339, distance: 339.5
click at [368, 339] on div "Grupo Yosely ↔ Performance Health Supply Workflow Details History Files PO Hist…" at bounding box center [436, 210] width 508 height 353
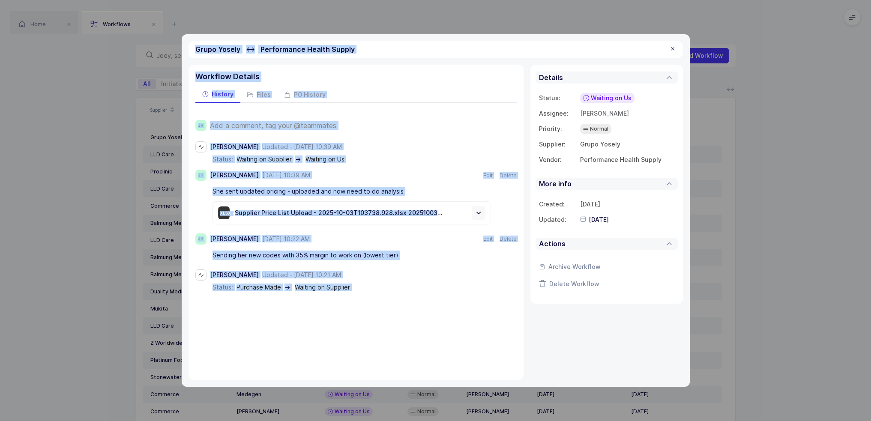
click at [368, 339] on div "Workflow Details History Files PO History JH Add a comment, tag your @teammates…" at bounding box center [356, 222] width 335 height 315
drag, startPoint x: 373, startPoint y: 337, endPoint x: 196, endPoint y: 48, distance: 339.5
click at [196, 48] on div "Grupo Yosely ↔ Performance Health Supply Workflow Details History Files PO Hist…" at bounding box center [436, 210] width 508 height 353
click at [196, 47] on span "Grupo Yosely" at bounding box center [217, 49] width 45 height 9
click at [197, 48] on span "Grupo Yosely" at bounding box center [217, 49] width 45 height 9
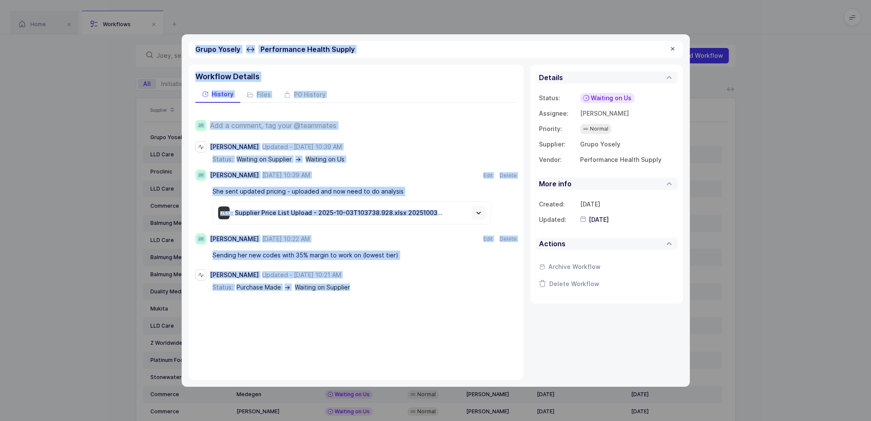
click at [197, 48] on span "Grupo Yosely" at bounding box center [217, 49] width 45 height 9
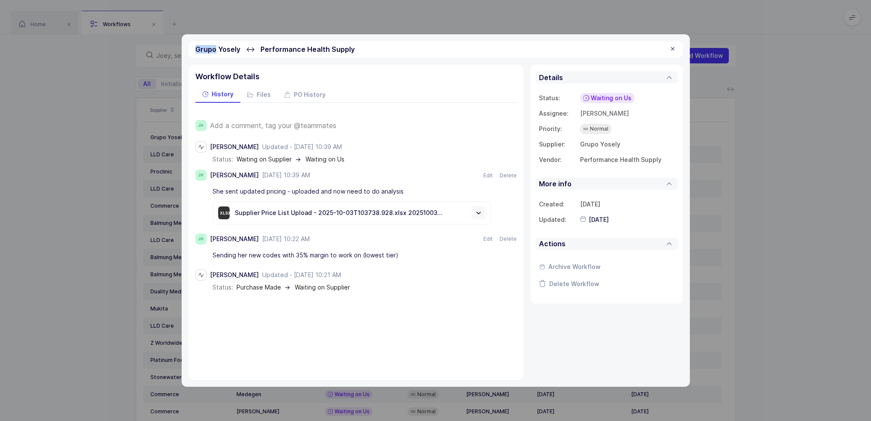
drag, startPoint x: 197, startPoint y: 48, endPoint x: 190, endPoint y: 45, distance: 7.5
click at [190, 45] on div "Grupo Yosely ↔ Performance Health Supply" at bounding box center [436, 49] width 495 height 17
drag, startPoint x: 199, startPoint y: 42, endPoint x: 207, endPoint y: 50, distance: 10.9
click at [208, 49] on div "Grupo Yosely ↔ Performance Health Supply" at bounding box center [436, 49] width 495 height 17
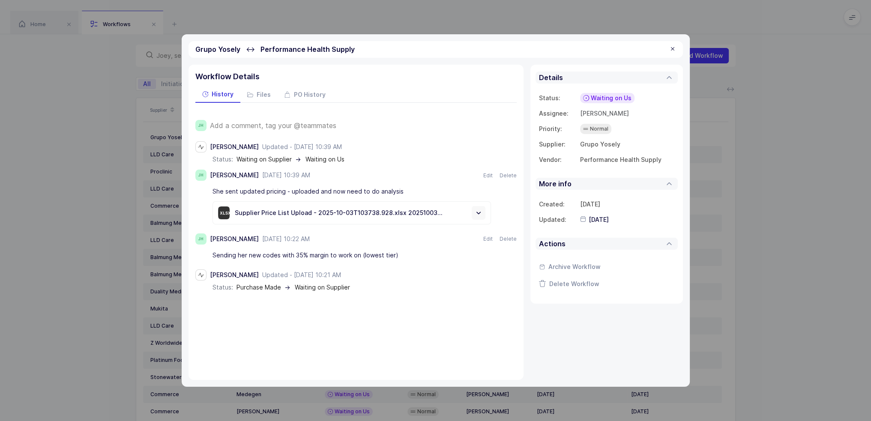
click at [196, 54] on div "Grupo Yosely ↔ Performance Health Supply" at bounding box center [436, 49] width 495 height 17
drag, startPoint x: 192, startPoint y: 47, endPoint x: 229, endPoint y: 46, distance: 37.3
click at [229, 46] on div "Grupo Yosely ↔ Performance Health Supply" at bounding box center [436, 49] width 495 height 17
click at [229, 46] on span "Grupo Yosely" at bounding box center [217, 49] width 45 height 9
click at [230, 46] on span "Grupo Yosely" at bounding box center [217, 49] width 45 height 9
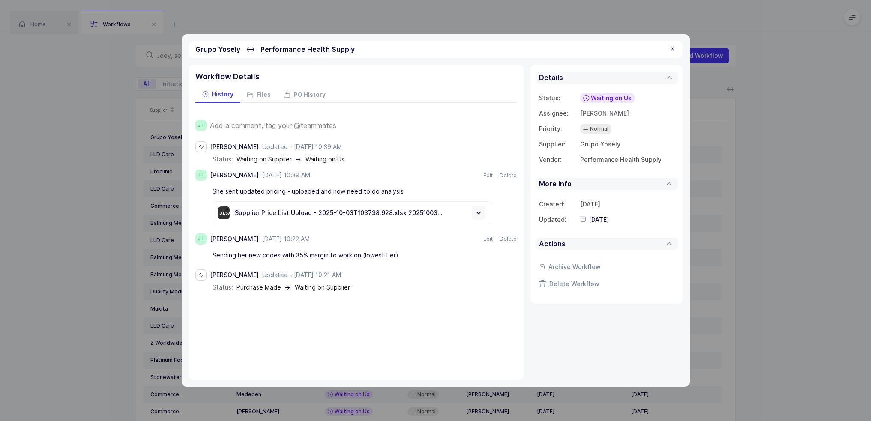
click at [214, 51] on span "Grupo Yosely" at bounding box center [217, 49] width 45 height 9
click at [210, 51] on span "Grupo Yosely" at bounding box center [217, 49] width 45 height 9
click at [230, 43] on div "Grupo Yosely ↔ Performance Health Supply" at bounding box center [436, 49] width 495 height 17
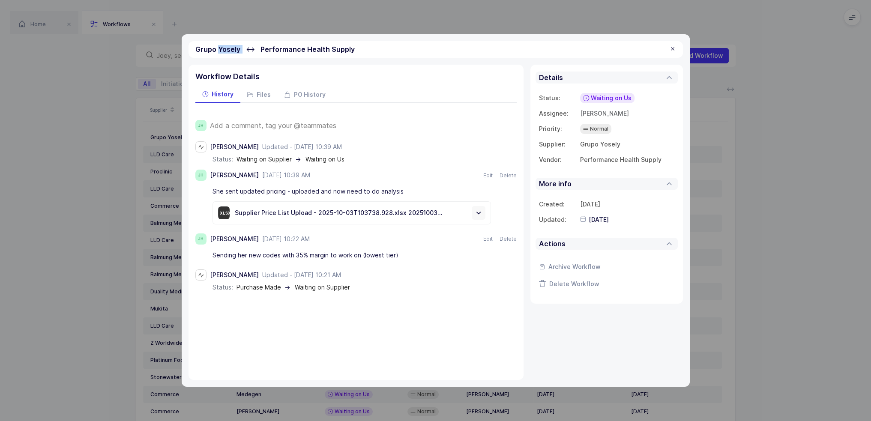
click at [230, 43] on div "Grupo Yosely ↔ Performance Health Supply" at bounding box center [436, 49] width 495 height 17
click at [269, 42] on div "Grupo Yosely ↔ Performance Health Supply" at bounding box center [436, 49] width 495 height 17
click at [315, 47] on span "Performance Health Supply" at bounding box center [308, 49] width 94 height 9
drag, startPoint x: 315, startPoint y: 47, endPoint x: 331, endPoint y: 46, distance: 16.3
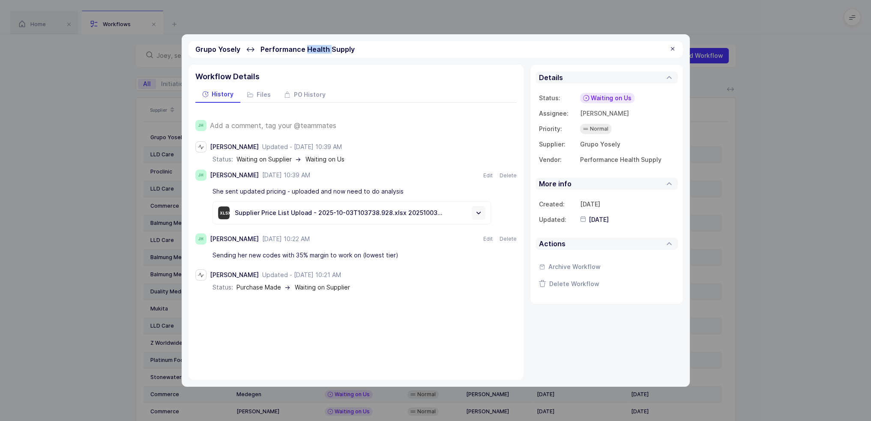
click at [315, 46] on span "Performance Health Supply" at bounding box center [308, 49] width 94 height 9
click at [334, 49] on span "Performance Health Supply" at bounding box center [308, 49] width 94 height 9
click at [335, 49] on span "Performance Health Supply" at bounding box center [308, 49] width 94 height 9
click at [363, 44] on div "Grupo Yosely ↔ Performance Health Supply" at bounding box center [436, 49] width 495 height 17
click at [365, 45] on div "Grupo Yosely ↔ Performance Health Supply" at bounding box center [436, 49] width 495 height 17
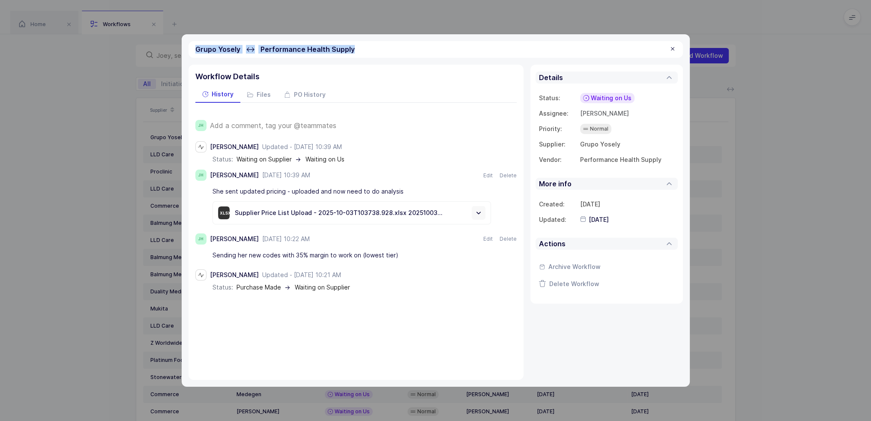
drag, startPoint x: 368, startPoint y: 47, endPoint x: 194, endPoint y: 48, distance: 174.0
click at [194, 48] on div "Grupo Yosely ↔ Performance Health Supply" at bounding box center [436, 49] width 495 height 17
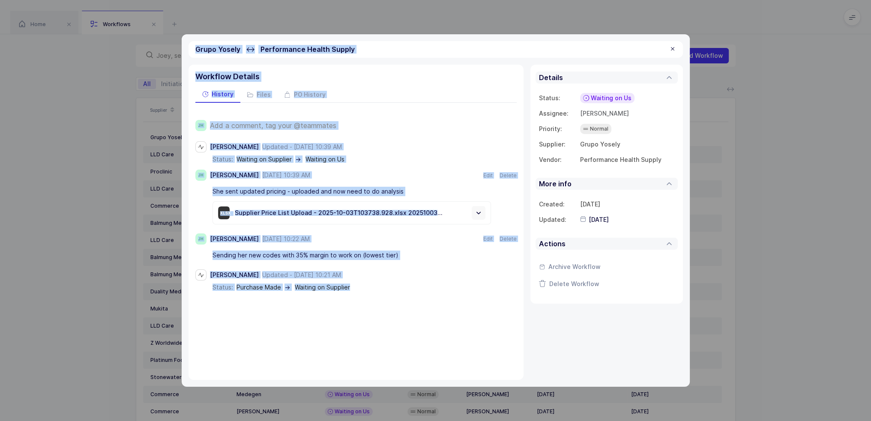
drag, startPoint x: 194, startPoint y: 48, endPoint x: 343, endPoint y: 303, distance: 296.0
click at [343, 303] on div "Grupo Yosely ↔ Performance Health Supply Workflow Details History Files PO Hist…" at bounding box center [436, 210] width 508 height 353
click at [344, 303] on div "Workflow Details History Files PO History JH Add a comment, tag your @teammates…" at bounding box center [356, 222] width 335 height 315
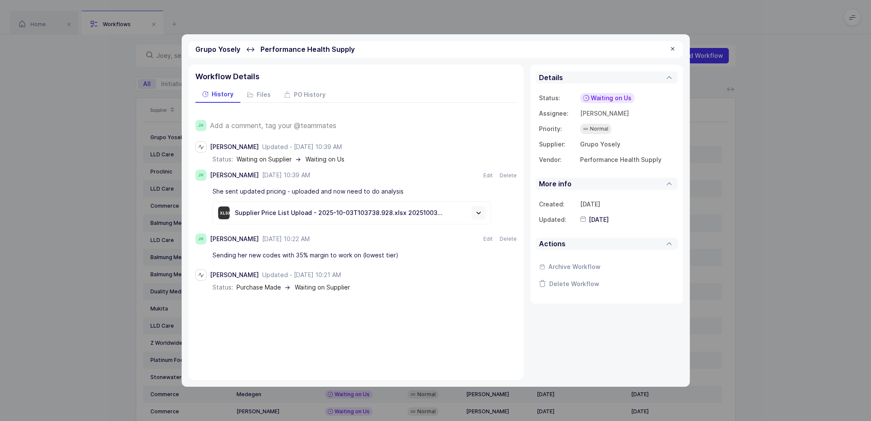
click at [362, 313] on div "Workflow Details History Files PO History JH Add a comment, tag your @teammates…" at bounding box center [356, 222] width 335 height 315
click at [672, 46] on div at bounding box center [673, 49] width 7 height 8
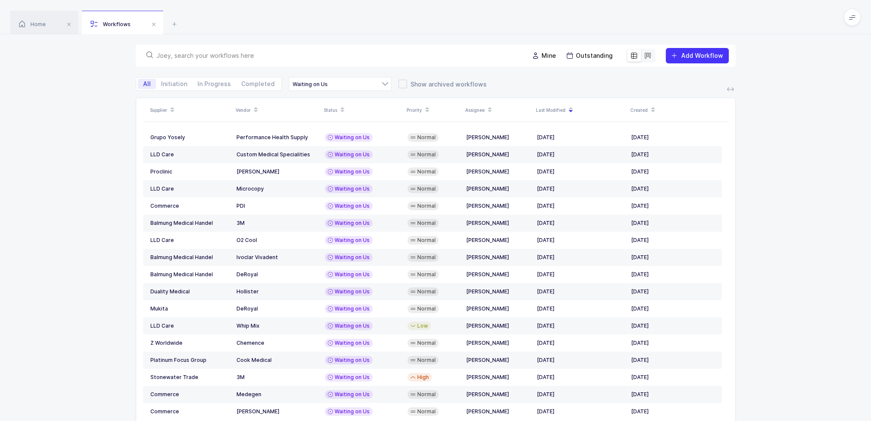
click at [287, 56] on input "text" at bounding box center [337, 55] width 362 height 9
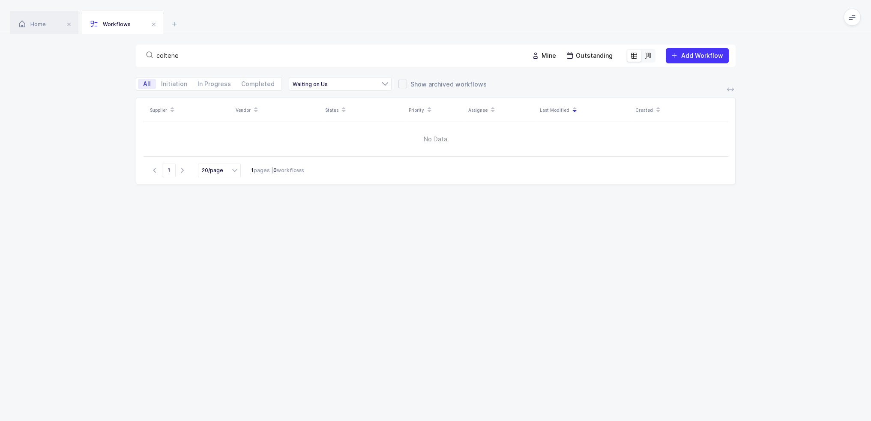
drag, startPoint x: 197, startPoint y: 57, endPoint x: 150, endPoint y: 55, distance: 47.6
click at [150, 54] on div "coltene" at bounding box center [332, 56] width 379 height 12
type input "colt"
click at [327, 84] on div "Waiting on Us" at bounding box center [340, 84] width 103 height 14
click at [321, 101] on span "Supplier Sourcing" at bounding box center [324, 102] width 53 height 7
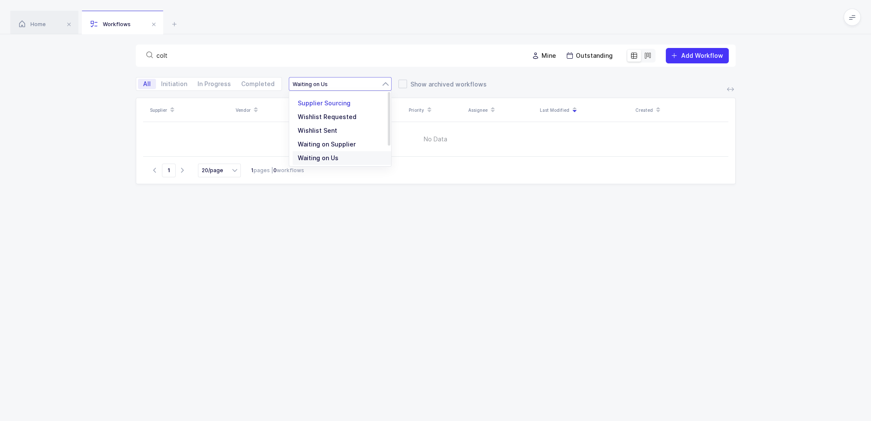
type input "Supplier Sourcing"
click at [326, 87] on div "Supplier Sourcing" at bounding box center [340, 84] width 103 height 14
click at [380, 83] on icon at bounding box center [385, 84] width 11 height 14
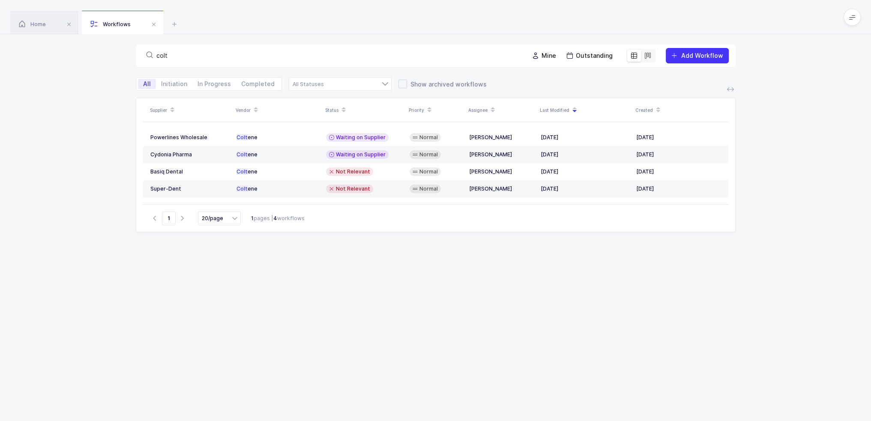
click at [189, 58] on input "colt" at bounding box center [337, 55] width 362 height 9
type input "coltene"
click at [345, 136] on span "Waiting on Supplier" at bounding box center [361, 137] width 50 height 7
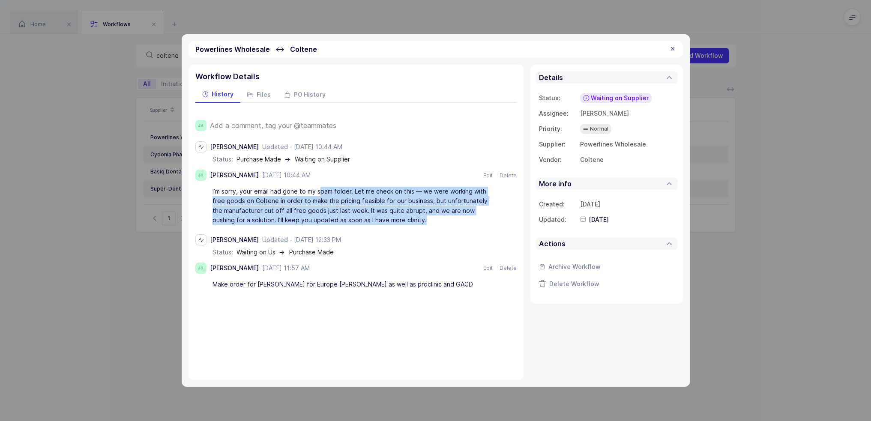
drag, startPoint x: 319, startPoint y: 190, endPoint x: 407, endPoint y: 227, distance: 95.3
click at [407, 227] on div "I’m sorry, your email had gone to my spam folder. Let me check on this — we wer…" at bounding box center [352, 205] width 279 height 43
click at [406, 221] on div "I’m sorry, your email had gone to my spam folder. Let me check on this — we wer…" at bounding box center [352, 205] width 279 height 43
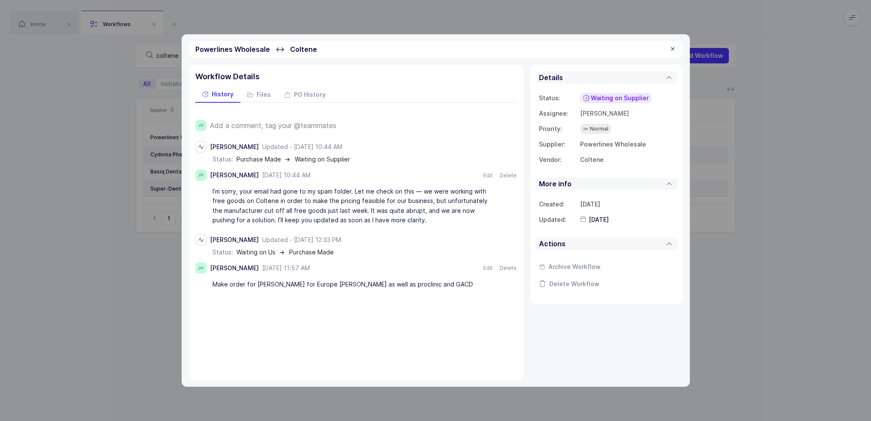
click at [277, 122] on span "Add a comment, tag your @teammates" at bounding box center [273, 126] width 126 height 8
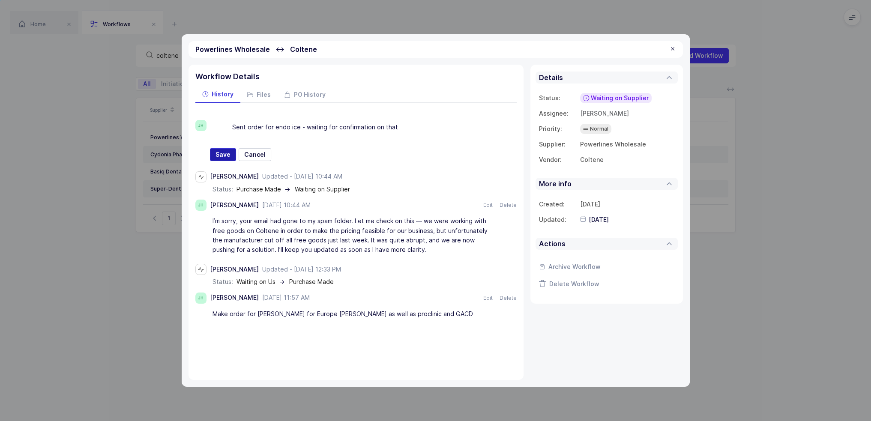
click at [223, 151] on span "Save" at bounding box center [223, 154] width 15 height 9
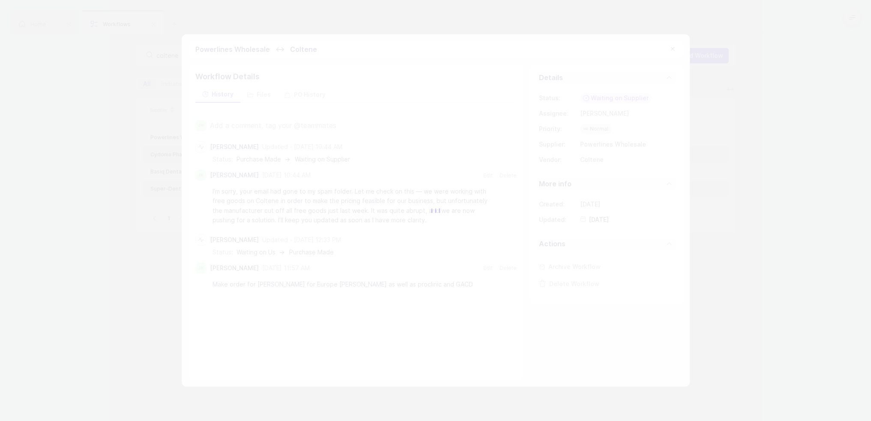
type input "[DATE]"
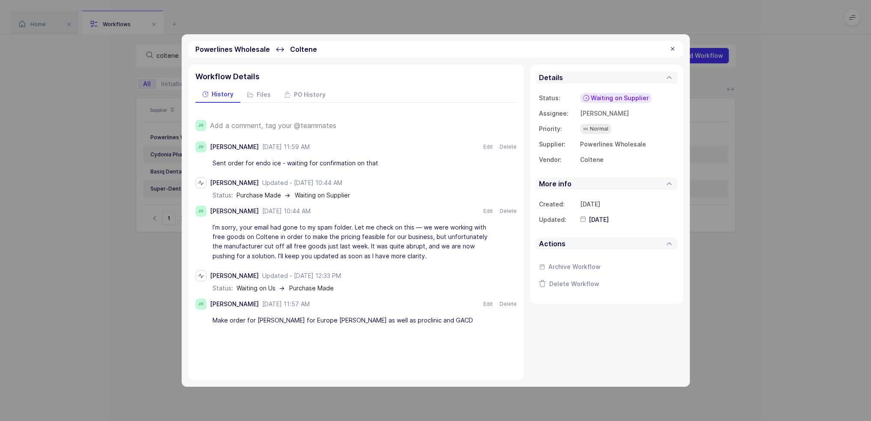
click at [672, 48] on div at bounding box center [673, 49] width 7 height 8
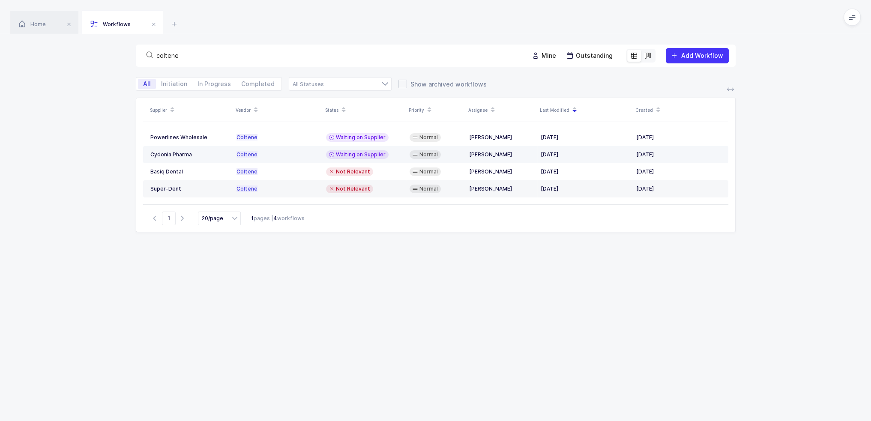
click at [387, 156] on div "Waiting on Supplier" at bounding box center [364, 154] width 77 height 9
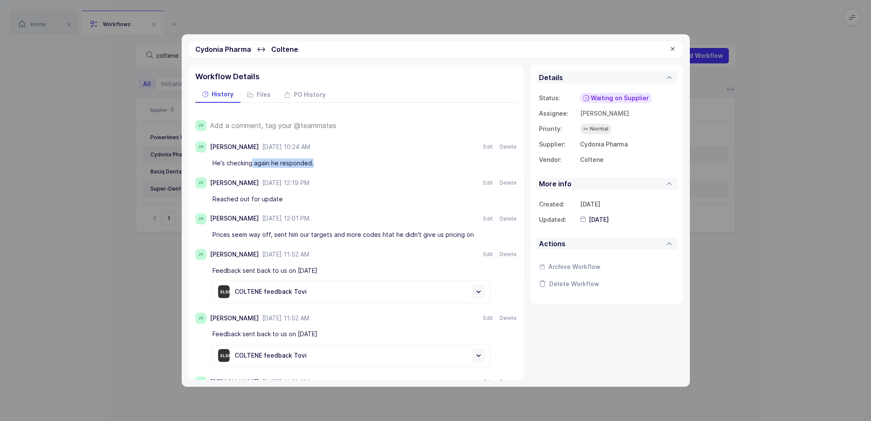
drag, startPoint x: 251, startPoint y: 165, endPoint x: 322, endPoint y: 170, distance: 71.4
click at [322, 170] on div "[PERSON_NAME] [DATE] 10:24 AM Aug 19, 2025 Edit Delete He's checking again he r…" at bounding box center [355, 287] width 321 height 292
drag, startPoint x: 318, startPoint y: 161, endPoint x: 206, endPoint y: 159, distance: 112.3
click at [203, 159] on div "He's checking again he responded." at bounding box center [355, 163] width 321 height 15
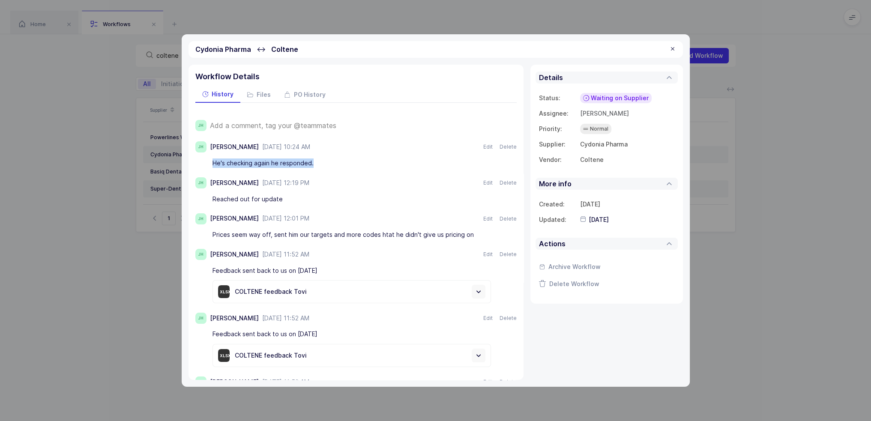
click at [254, 167] on div "He's checking again he responded." at bounding box center [352, 163] width 279 height 15
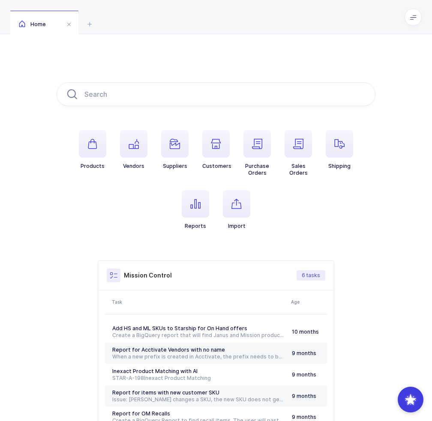
click at [226, 211] on span "button" at bounding box center [236, 203] width 27 height 27
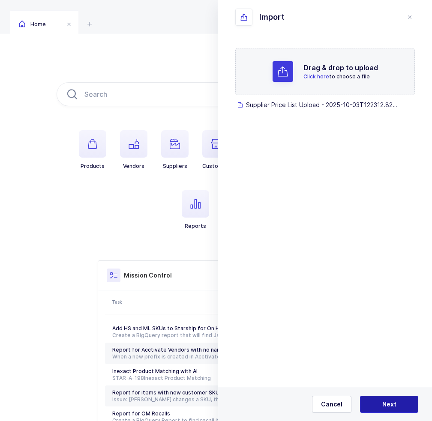
click at [393, 398] on button "Next" at bounding box center [389, 404] width 58 height 17
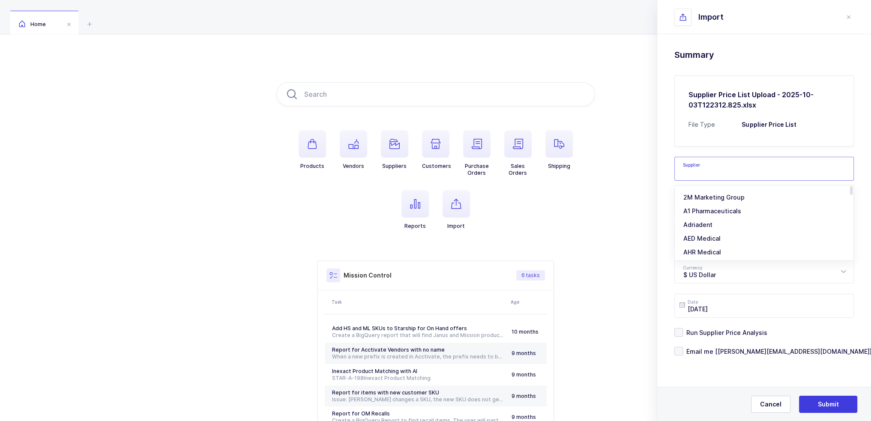
click at [720, 170] on input "text" at bounding box center [765, 169] width 180 height 24
click at [714, 198] on span "Alliance Trading" at bounding box center [708, 197] width 48 height 7
type input "Alliance Trading"
click at [723, 234] on input "text" at bounding box center [765, 237] width 180 height 24
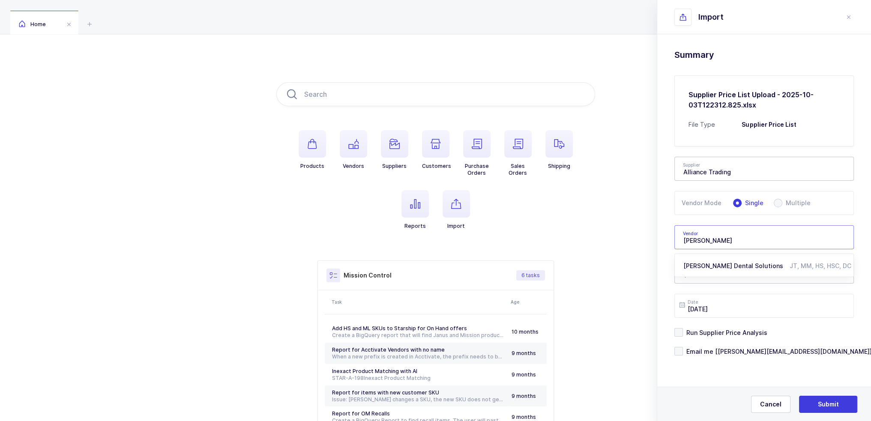
click at [710, 272] on li "[PERSON_NAME] Dental Solutions JT, MM, HS, HSC, [GEOGRAPHIC_DATA]" at bounding box center [768, 266] width 178 height 14
type input "[PERSON_NAME] Dental Solutions"
click at [722, 273] on div "$ US Dollar" at bounding box center [765, 272] width 180 height 24
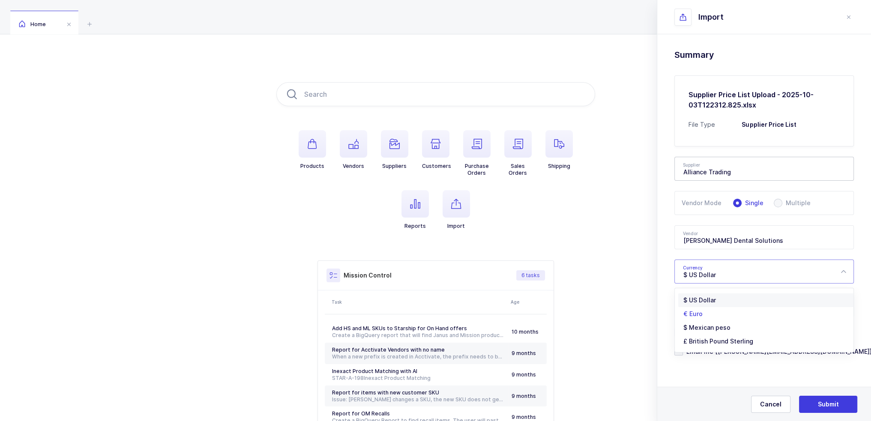
click at [696, 313] on span "€ Euro" at bounding box center [693, 313] width 19 height 7
type input "€ Euro"
click at [662, 303] on div "Drag & drop to upload Click here to choose a file Supplier Price List Upload - …" at bounding box center [765, 224] width 214 height 380
click at [700, 330] on span "Run Supplier Price Analysis" at bounding box center [725, 333] width 84 height 8
click at [683, 328] on input "Run Supplier Price Analysis" at bounding box center [683, 328] width 0 height 0
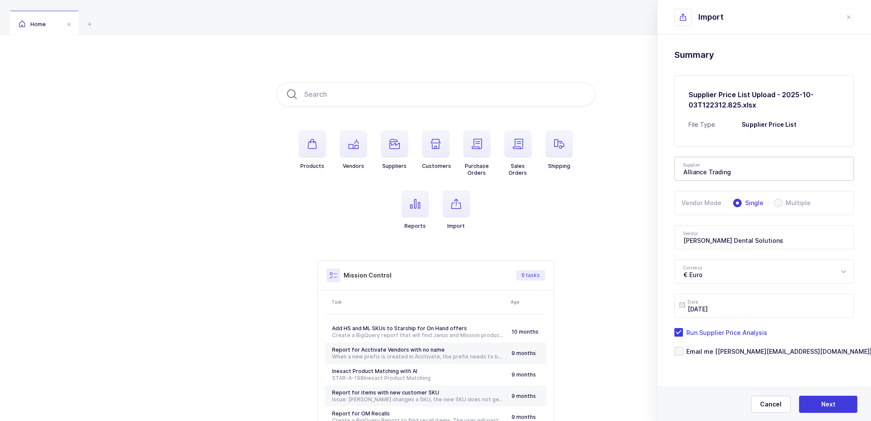
click at [718, 346] on form "Supplier Alliance Trading 2M Marketing Group A1 Pharmaceuticals Adriadent AED M…" at bounding box center [765, 251] width 180 height 209
click at [718, 354] on span "Email me [[PERSON_NAME][EMAIL_ADDRESS][DOMAIN_NAME]]" at bounding box center [777, 352] width 189 height 8
click at [683, 347] on input "Email me [[PERSON_NAME][EMAIL_ADDRESS][DOMAIN_NAME]]" at bounding box center [683, 347] width 0 height 0
click at [834, 399] on button "Next" at bounding box center [828, 404] width 58 height 17
type input "1383"
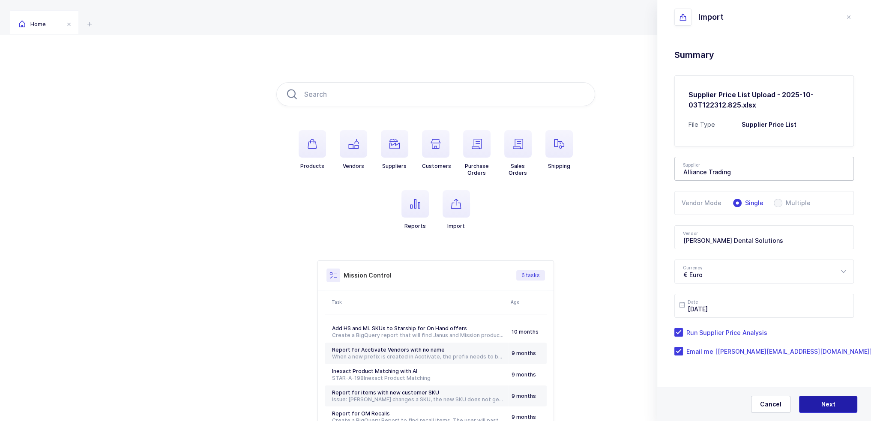
type input "€ Euro"
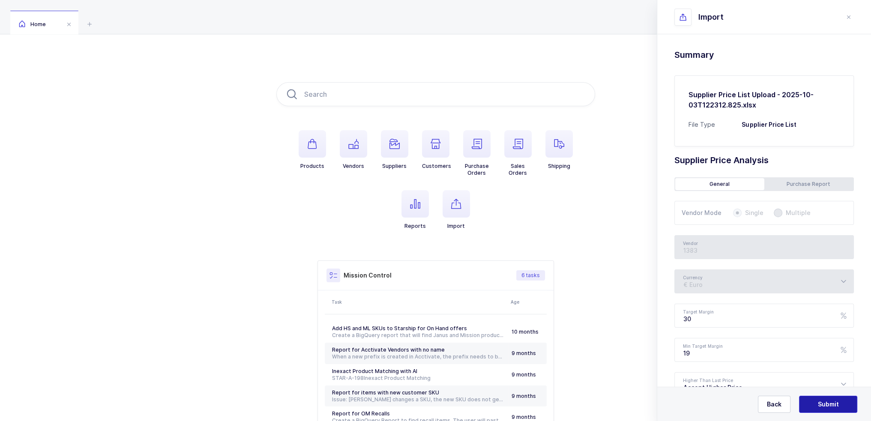
type input "[PERSON_NAME] Dental Solutions"
click at [827, 404] on span "Submit" at bounding box center [828, 404] width 21 height 9
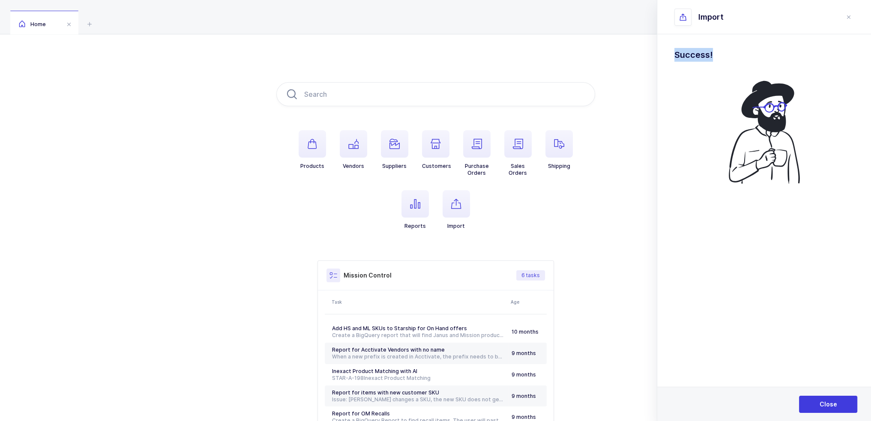
click at [732, 55] on div "Drag & drop to upload Click here to choose a file Supplier Price List Upload - …" at bounding box center [765, 136] width 214 height 204
click at [835, 408] on span "Close" at bounding box center [829, 404] width 18 height 9
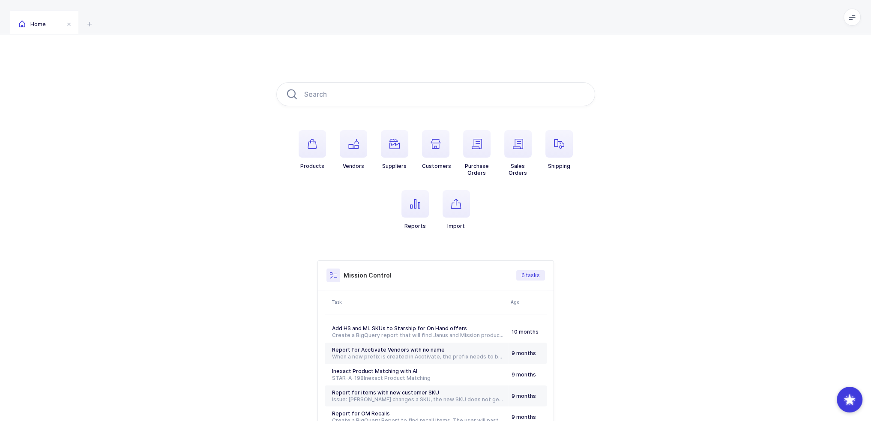
click at [670, 239] on div "Products Vendors Suppliers Customers Purchase Orders Sales Orders Shipping Repo…" at bounding box center [435, 269] width 871 height 471
click at [452, 204] on icon "button" at bounding box center [456, 204] width 10 height 10
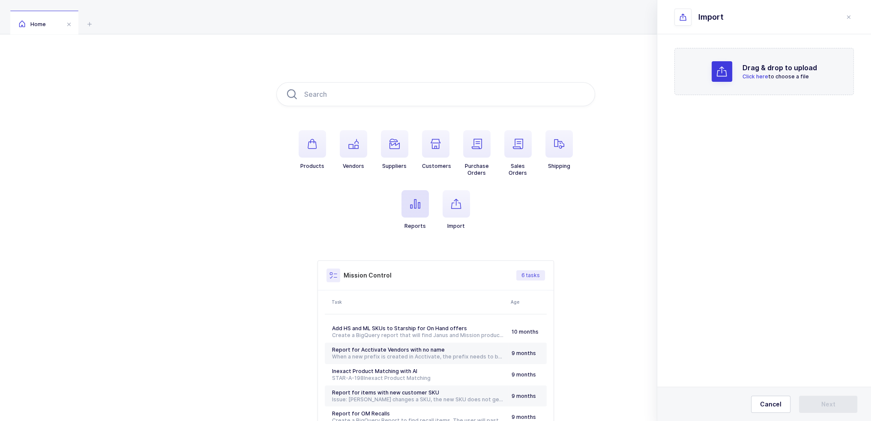
click at [407, 205] on span "button" at bounding box center [415, 203] width 27 height 27
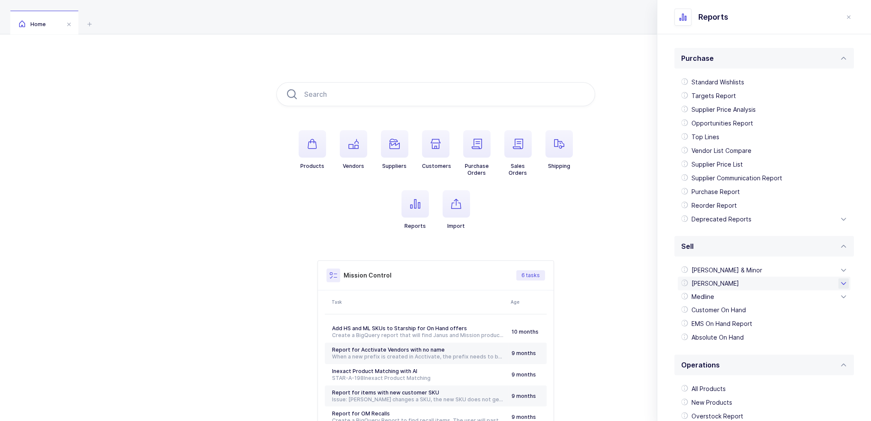
click at [718, 287] on div "[PERSON_NAME]" at bounding box center [764, 284] width 173 height 14
click at [722, 298] on div "On Hand Report" at bounding box center [765, 298] width 166 height 14
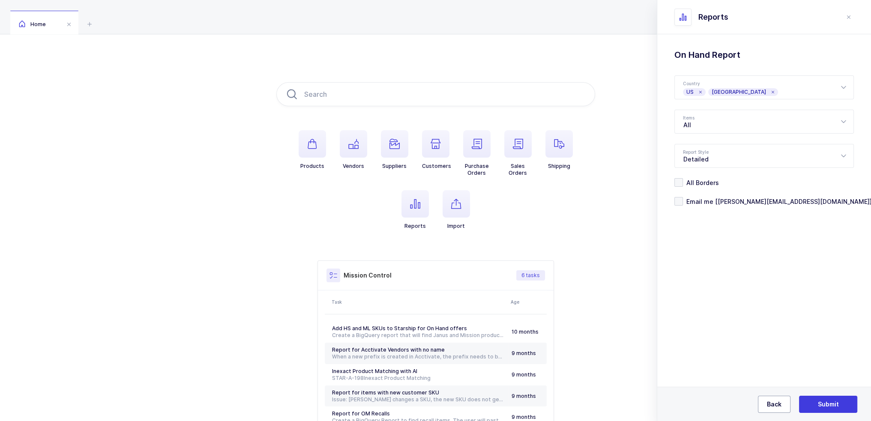
click at [778, 409] on button "Back" at bounding box center [774, 404] width 33 height 17
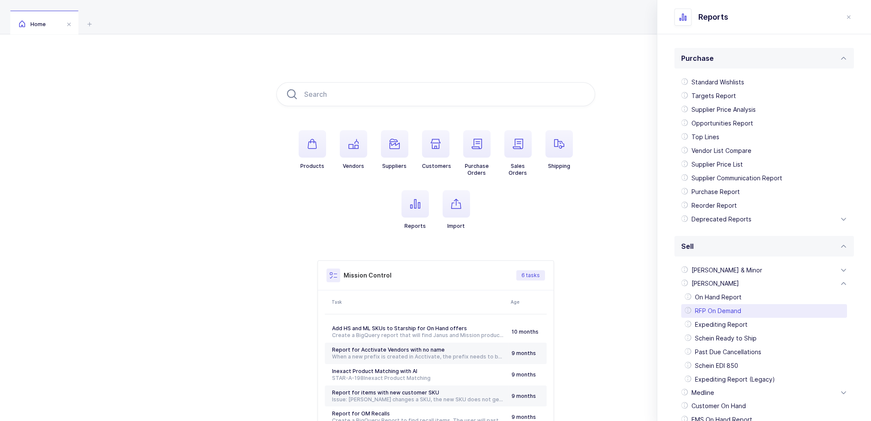
click at [715, 315] on div "RFP On Demand" at bounding box center [765, 311] width 166 height 14
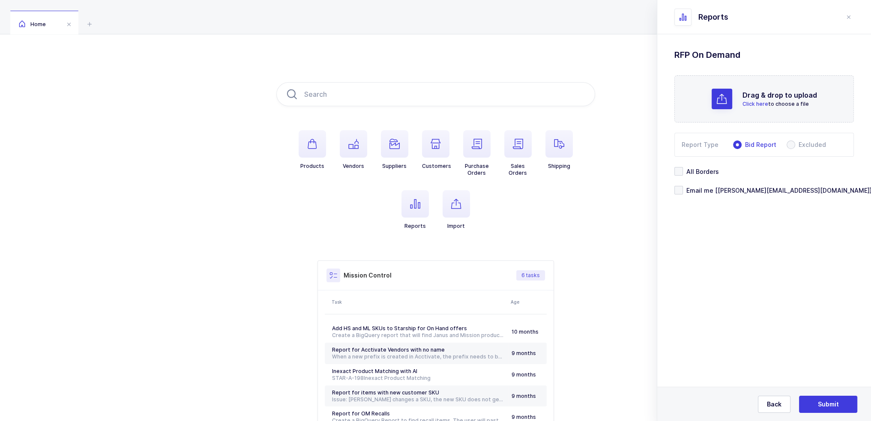
click at [727, 110] on div "Drag & drop to upload Click here to choose a file" at bounding box center [765, 98] width 180 height 47
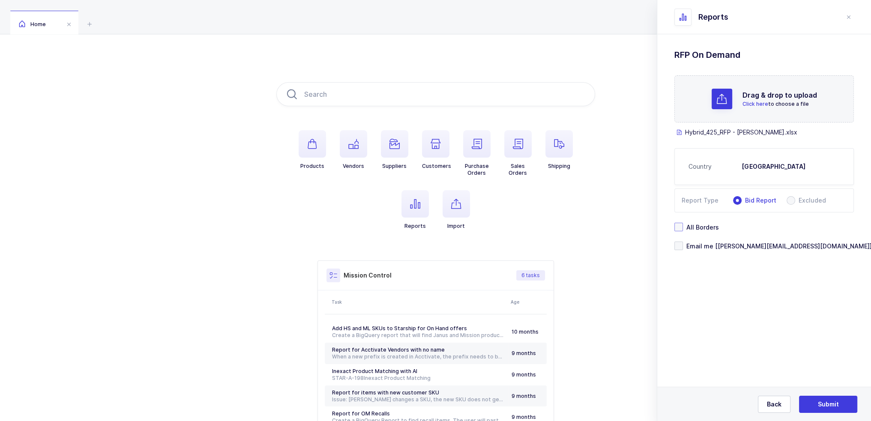
click at [699, 226] on span "All Borders" at bounding box center [701, 227] width 36 height 8
click at [683, 223] on input "All Borders" at bounding box center [683, 223] width 0 height 0
click at [715, 244] on span "Email me [[PERSON_NAME][EMAIL_ADDRESS][DOMAIN_NAME]]" at bounding box center [777, 246] width 189 height 8
click at [683, 242] on input "Email me [[PERSON_NAME][EMAIL_ADDRESS][DOMAIN_NAME]]" at bounding box center [683, 242] width 0 height 0
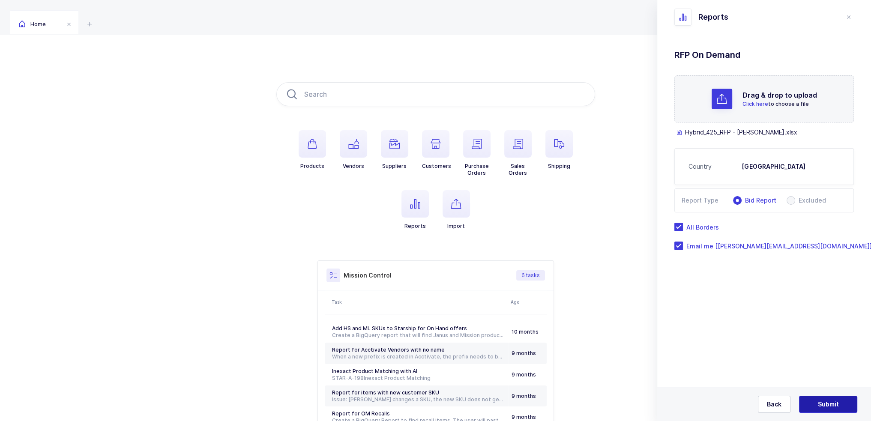
click at [826, 404] on span "Submit" at bounding box center [828, 404] width 21 height 9
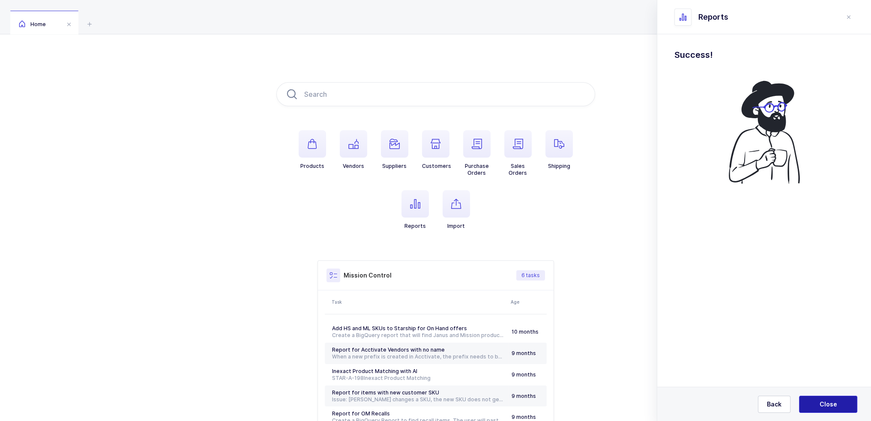
click at [826, 403] on span "Close" at bounding box center [829, 404] width 18 height 9
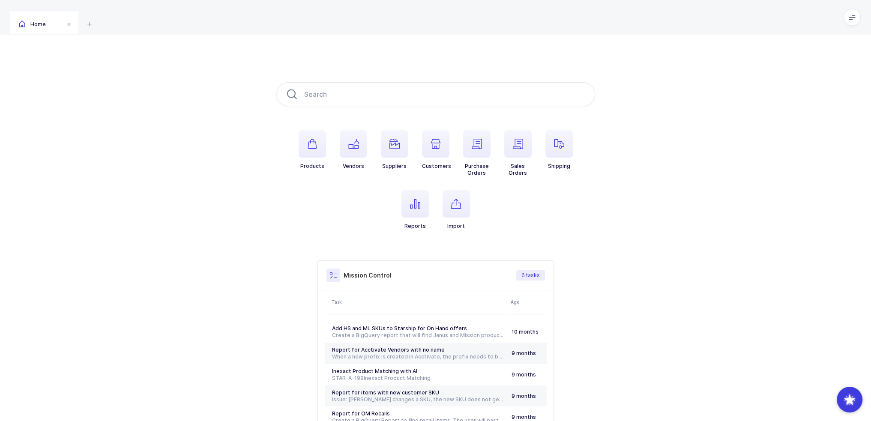
click at [516, 65] on div "Products Vendors Suppliers Customers Purchase Orders Sales Orders Shipping Repo…" at bounding box center [435, 269] width 871 height 471
click at [411, 205] on icon "button" at bounding box center [415, 204] width 10 height 10
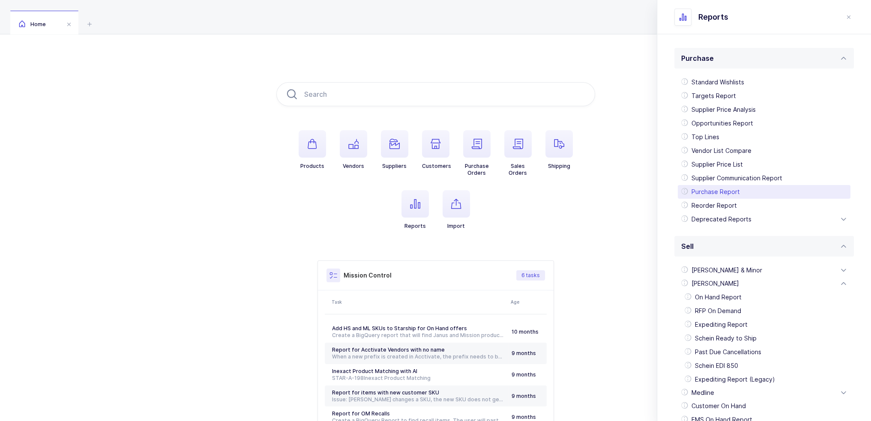
click at [720, 192] on div "Purchase Report" at bounding box center [764, 192] width 173 height 14
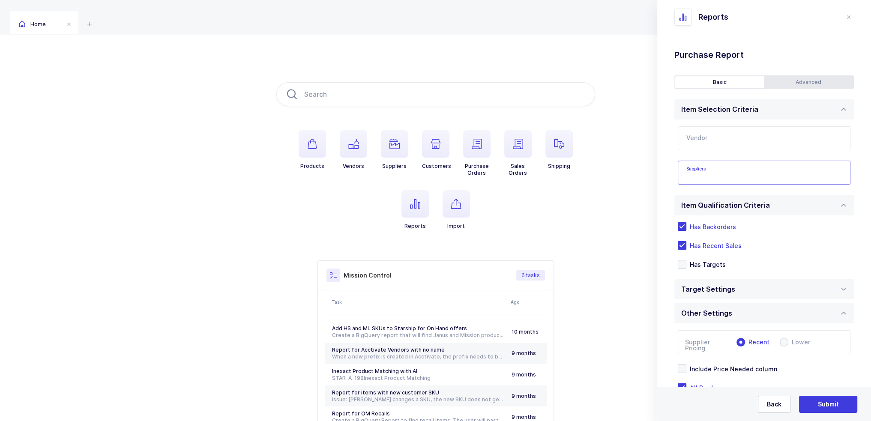
click at [720, 176] on input "text" at bounding box center [756, 175] width 138 height 11
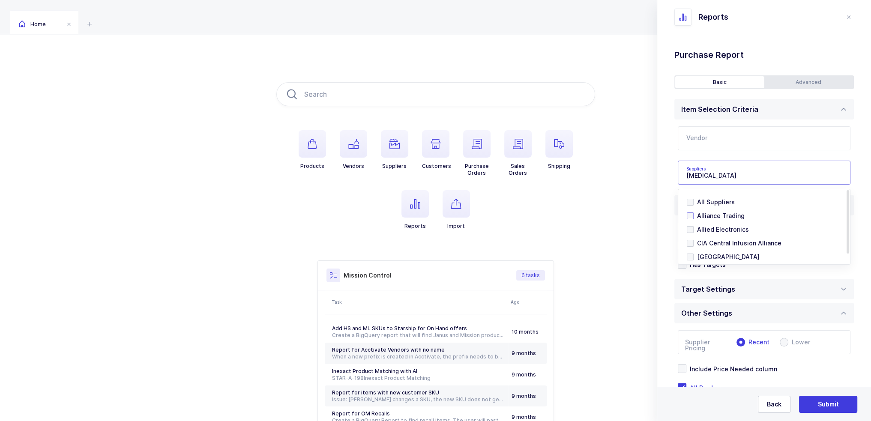
type input "alli"
click at [709, 218] on span "Alliance Trading" at bounding box center [721, 215] width 48 height 7
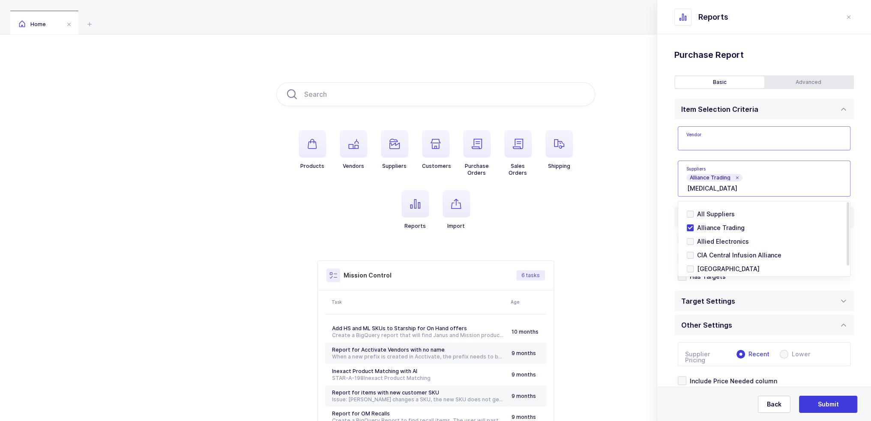
click at [713, 130] on input "text" at bounding box center [764, 138] width 173 height 24
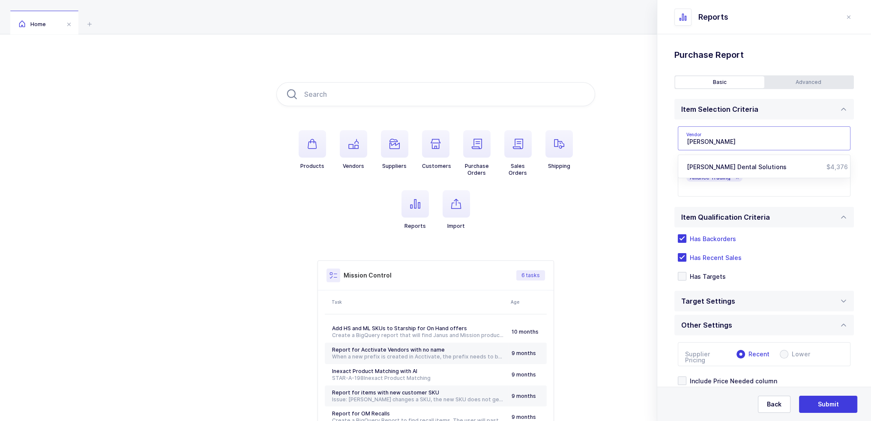
click at [723, 165] on span "[PERSON_NAME] Dental Solutions" at bounding box center [737, 166] width 100 height 7
type input "[PERSON_NAME] Dental Solutions"
click at [712, 257] on span "Has Recent Sales" at bounding box center [714, 258] width 55 height 8
click at [687, 253] on input "Has Recent Sales" at bounding box center [687, 253] width 0 height 0
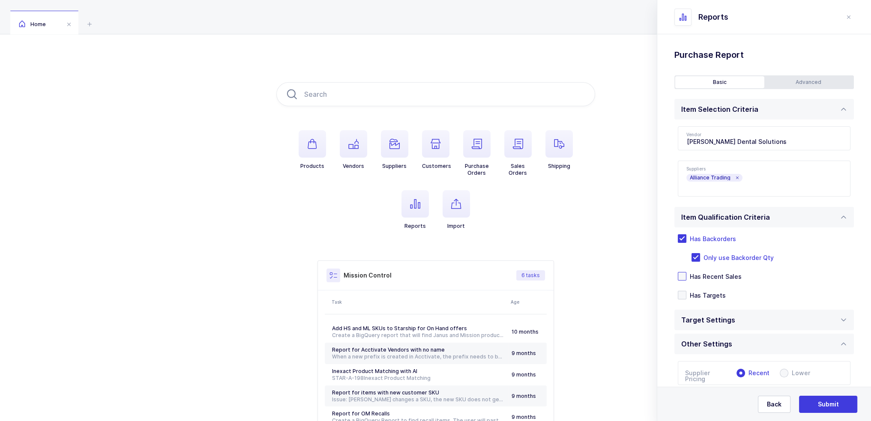
click at [793, 85] on div "Advanced" at bounding box center [809, 82] width 89 height 12
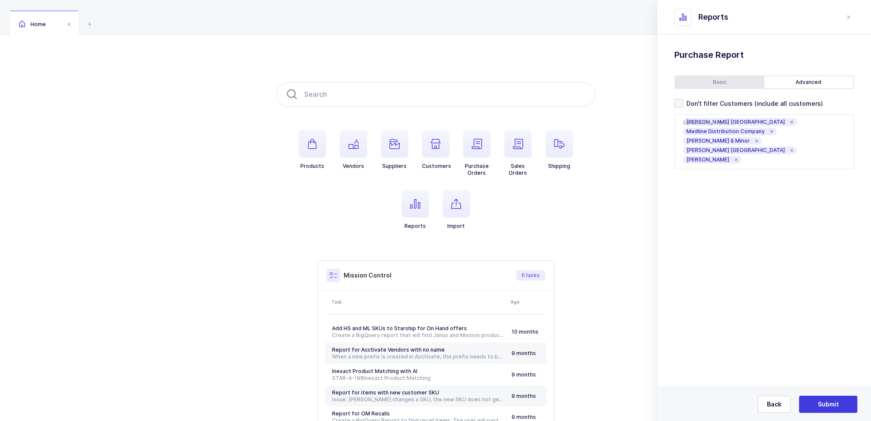
click at [760, 109] on div "Don't filter Customers (include all customers) Customers to Include Henry Schei…" at bounding box center [765, 134] width 180 height 70
click at [755, 105] on span "Don't filter Customers (include all customers)" at bounding box center [753, 103] width 140 height 8
click at [683, 99] on input "Don't filter Customers (include all customers)" at bounding box center [683, 99] width 0 height 0
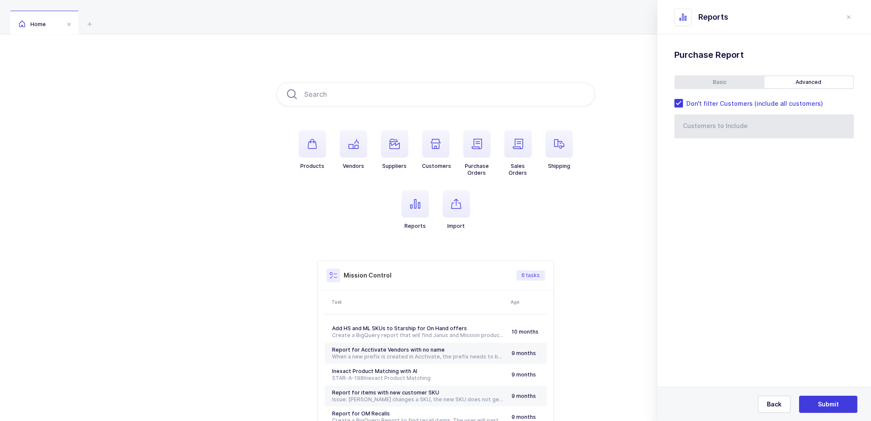
click at [720, 77] on div "Basic" at bounding box center [720, 82] width 89 height 12
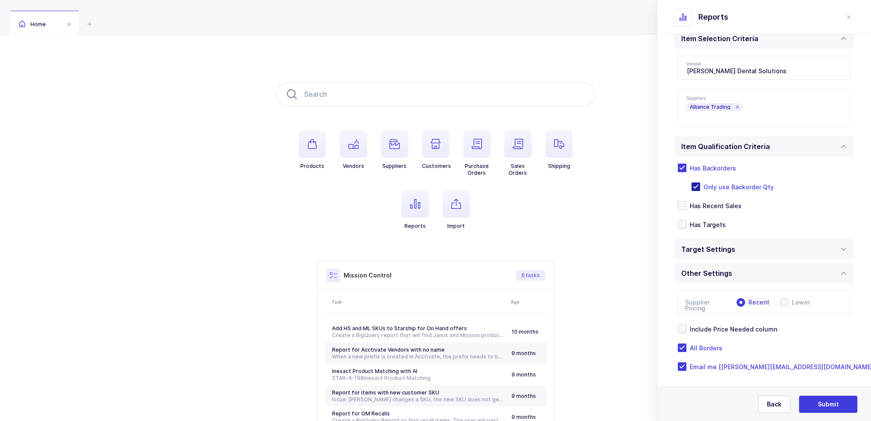
scroll to position [75, 0]
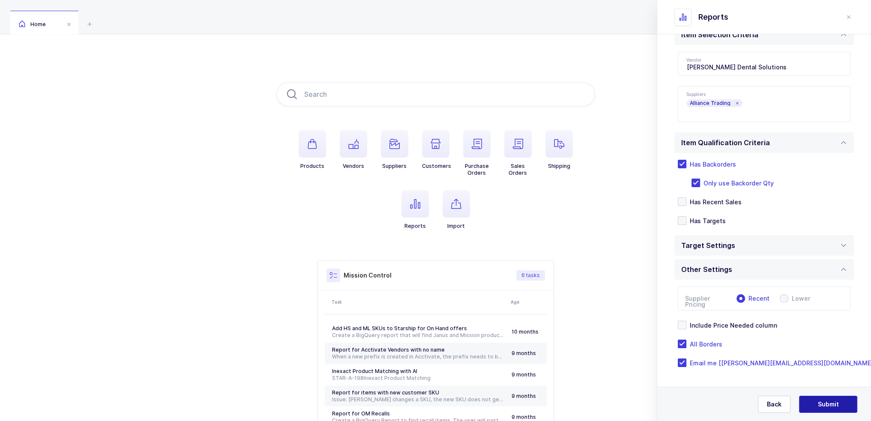
click at [839, 401] on button "Submit" at bounding box center [828, 404] width 58 height 17
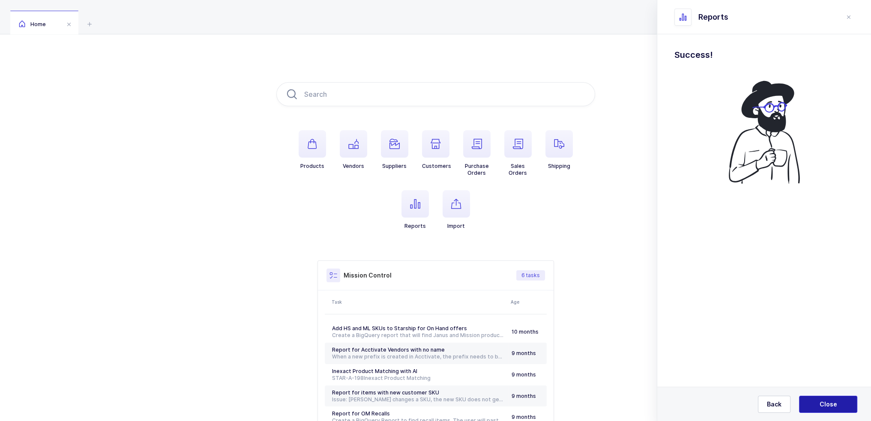
click at [827, 410] on button "Close" at bounding box center [828, 404] width 58 height 17
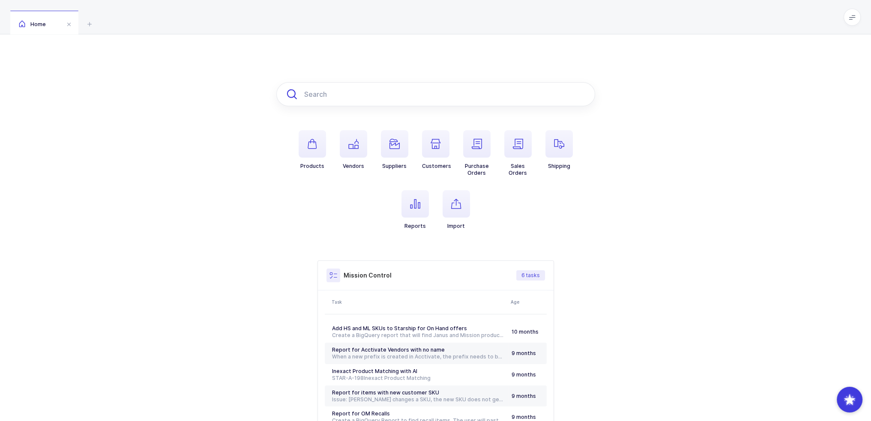
click at [372, 91] on input "text" at bounding box center [435, 94] width 319 height 24
paste input "M150"
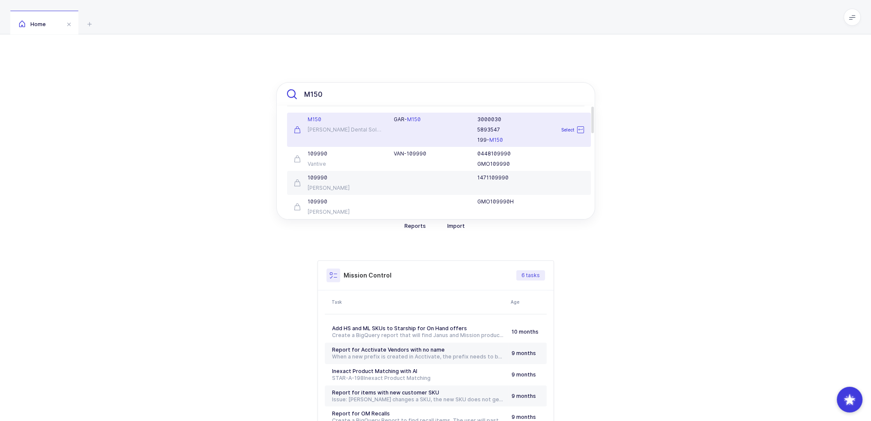
type input "M150"
click at [397, 120] on div "GAR- M150" at bounding box center [430, 119] width 73 height 7
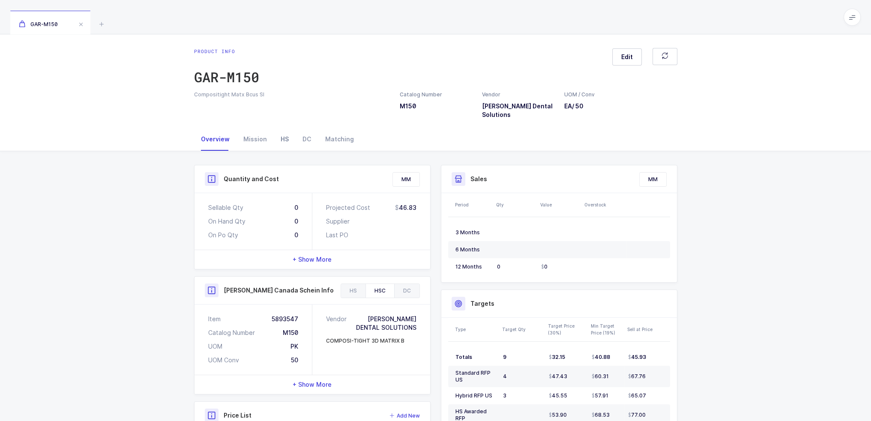
click at [286, 143] on div "HS" at bounding box center [285, 139] width 22 height 23
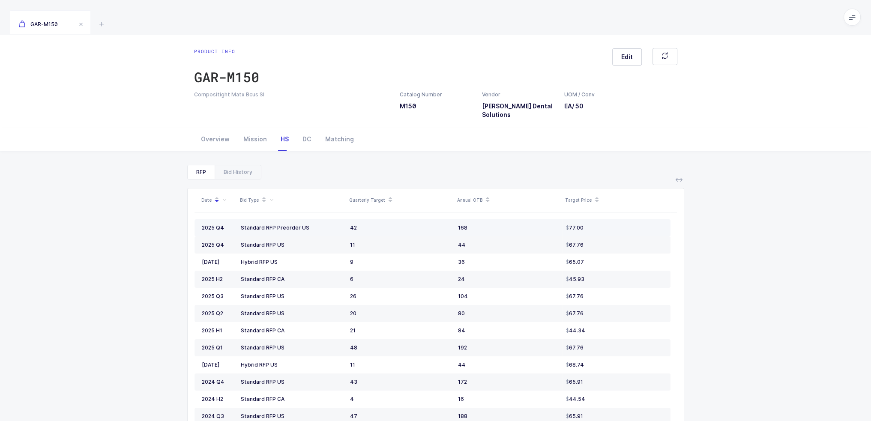
drag, startPoint x: 379, startPoint y: 227, endPoint x: 524, endPoint y: 225, distance: 145.3
click at [524, 225] on tr "2025 Q4 Standard RFP Preorder US 42 168 77.00" at bounding box center [433, 227] width 476 height 17
click at [524, 225] on div "168" at bounding box center [508, 228] width 101 height 7
drag, startPoint x: 588, startPoint y: 227, endPoint x: 634, endPoint y: 229, distance: 46.8
click at [634, 229] on div "77.00" at bounding box center [614, 228] width 97 height 7
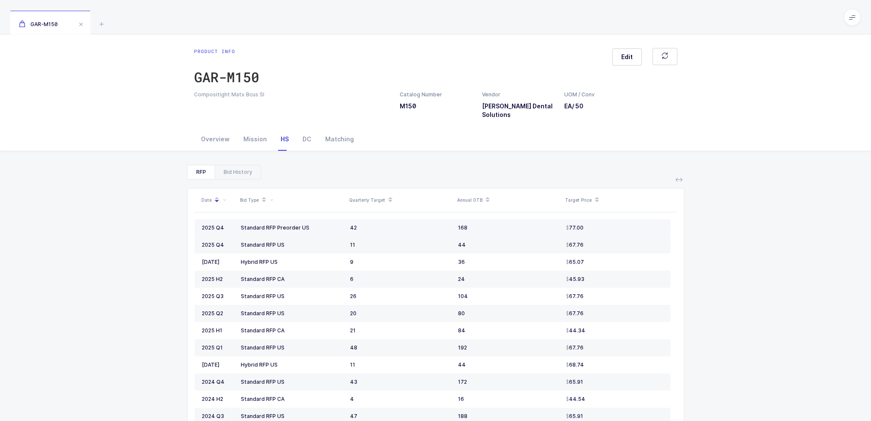
click at [634, 229] on div "77.00" at bounding box center [614, 228] width 97 height 7
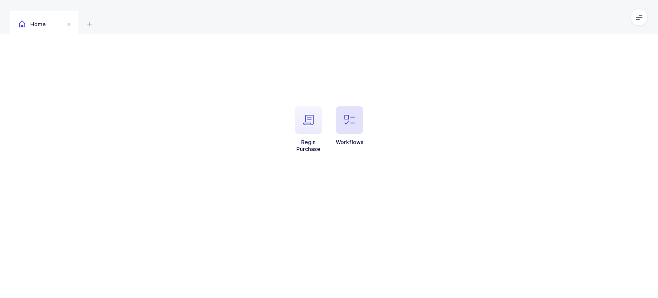
click at [342, 119] on span "button" at bounding box center [349, 119] width 27 height 27
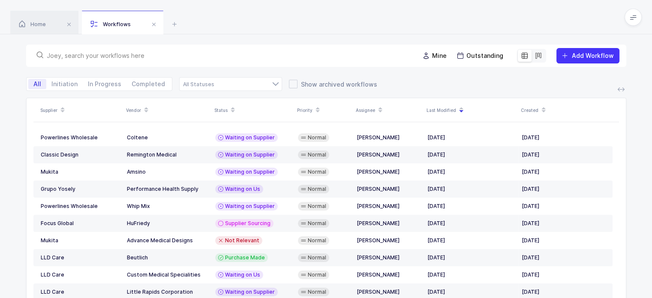
click at [243, 55] on input "text" at bounding box center [228, 55] width 362 height 9
click at [245, 54] on input "text" at bounding box center [228, 55] width 362 height 9
click at [246, 41] on div "Mine Outstanding Add Workflow" at bounding box center [326, 55] width 652 height 43
click at [228, 55] on input "text" at bounding box center [228, 55] width 362 height 9
drag, startPoint x: 390, startPoint y: 27, endPoint x: 463, endPoint y: 18, distance: 73.8
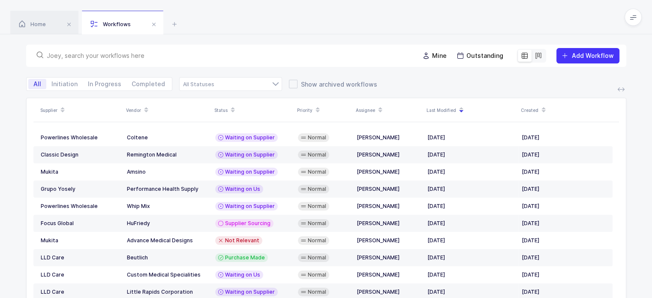
click at [463, 18] on div "Home Workflows" at bounding box center [326, 17] width 652 height 34
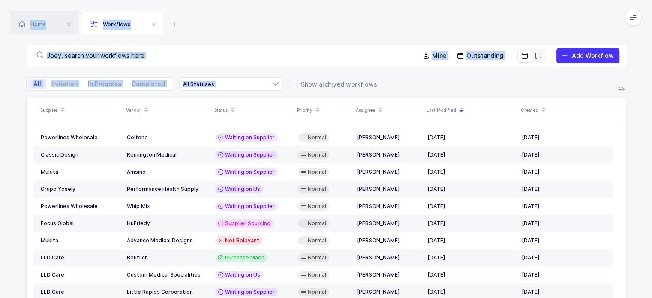
drag, startPoint x: 463, startPoint y: 18, endPoint x: 496, endPoint y: 88, distance: 77.5
click at [496, 88] on div "Home Workflows Begin Purchase Workflows Mine Outstanding Add Workflow All Initi…" at bounding box center [326, 174] width 652 height 348
click at [496, 88] on div "All Initiation In Progress Completed Supplier Sourcing Wishlist Requested Wishl…" at bounding box center [326, 84] width 600 height 14
drag, startPoint x: 496, startPoint y: 88, endPoint x: 483, endPoint y: 15, distance: 74.8
click at [483, 15] on div "Home Workflows Begin Purchase Workflows Mine Outstanding Add Workflow All Initi…" at bounding box center [326, 174] width 652 height 348
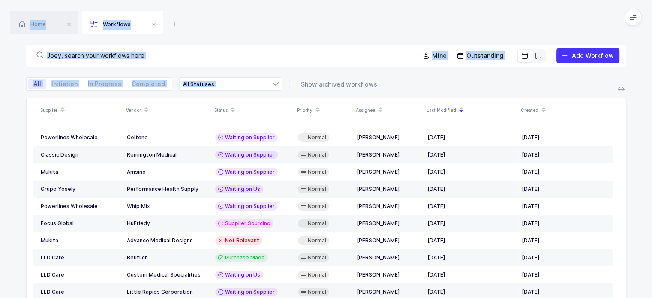
click at [483, 15] on div "Home Workflows" at bounding box center [326, 17] width 652 height 34
drag, startPoint x: 483, startPoint y: 15, endPoint x: 475, endPoint y: 85, distance: 71.2
click at [475, 85] on div "Home Workflows Begin Purchase Workflows Mine Outstanding Add Workflow All Initi…" at bounding box center [326, 174] width 652 height 348
click at [475, 85] on div "All Initiation In Progress Completed Supplier Sourcing Wishlist Requested Wishl…" at bounding box center [326, 84] width 600 height 14
drag, startPoint x: 475, startPoint y: 85, endPoint x: 471, endPoint y: 24, distance: 61.8
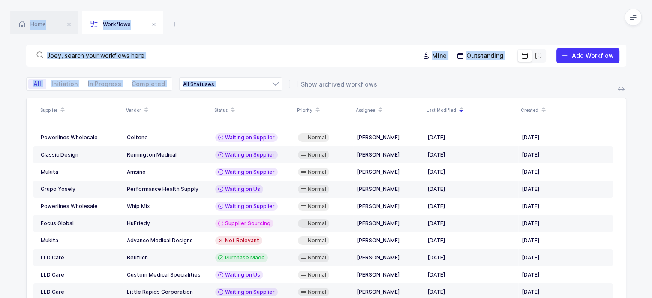
click at [471, 24] on div "Home Workflows Begin Purchase Workflows Mine Outstanding Add Workflow All Initi…" at bounding box center [326, 174] width 652 height 348
click at [471, 24] on div "Home Workflows" at bounding box center [326, 17] width 652 height 34
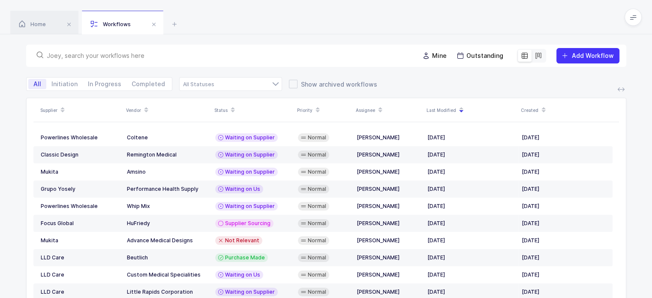
click at [471, 24] on div "Home Workflows" at bounding box center [326, 17] width 652 height 34
click at [459, 87] on div "All Initiation In Progress Completed Supplier Sourcing Wishlist Requested Wishl…" at bounding box center [326, 84] width 600 height 14
click at [104, 56] on input "text" at bounding box center [228, 55] width 362 height 9
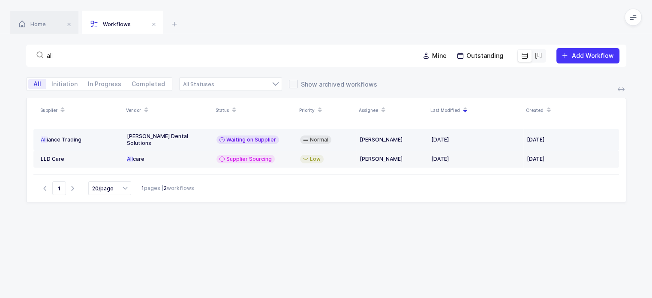
type input "all"
click at [184, 132] on td "[PERSON_NAME] Dental Solutions" at bounding box center [168, 139] width 90 height 21
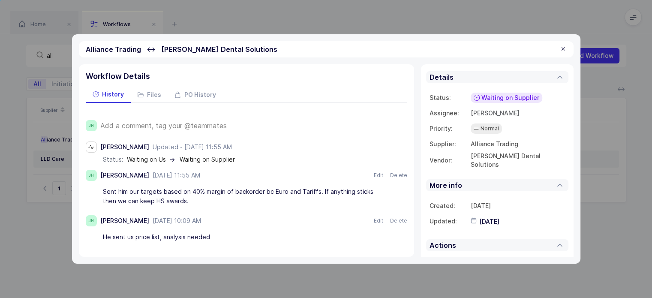
click at [231, 202] on div "Sent him our targets based on 40% margin of backorder bc Euro and Tariffs. If a…" at bounding box center [242, 196] width 279 height 24
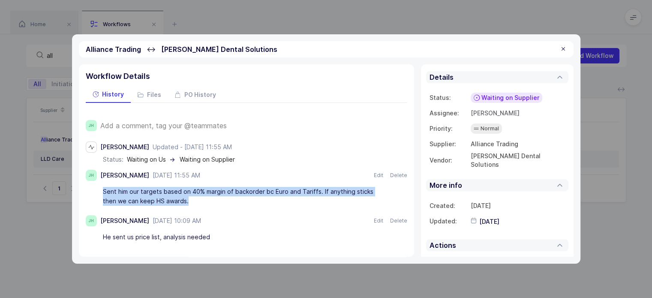
click at [231, 202] on div "Sent him our targets based on 40% margin of backorder bc Euro and Tariffs. If a…" at bounding box center [242, 196] width 279 height 24
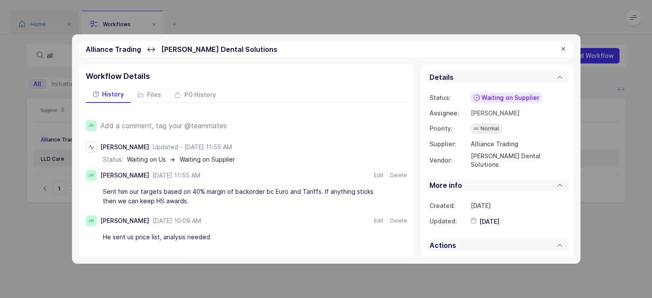
scroll to position [0, 0]
click at [236, 197] on div "Sent him our targets based on 40% margin of backorder bc Euro and Tariffs. If a…" at bounding box center [242, 196] width 279 height 24
drag, startPoint x: 236, startPoint y: 197, endPoint x: 240, endPoint y: 199, distance: 4.6
click at [240, 199] on div "Sent him our targets based on 40% margin of backorder bc Euro and Tariffs. If a…" at bounding box center [242, 196] width 279 height 24
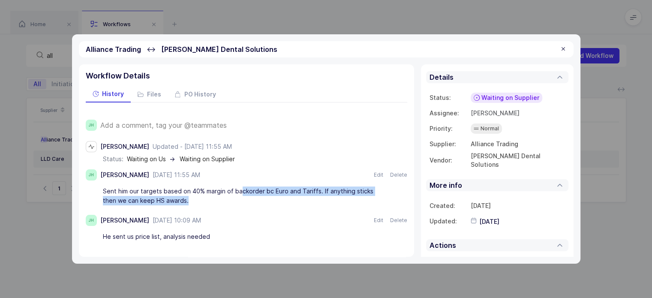
drag, startPoint x: 240, startPoint y: 199, endPoint x: 240, endPoint y: 192, distance: 7.3
click at [240, 192] on div "Sent him our targets based on 40% margin of backorder bc Euro and Tariffs. If a…" at bounding box center [242, 196] width 279 height 24
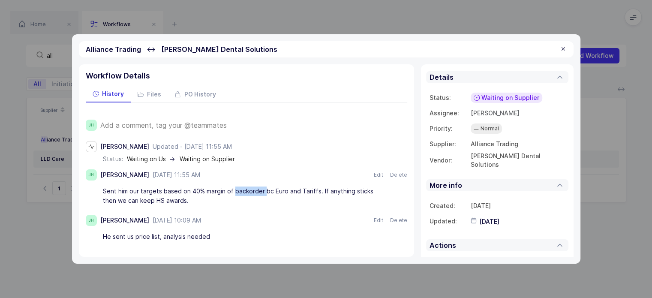
click at [240, 192] on div "Sent him our targets based on 40% margin of backorder bc Euro and Tariffs. If a…" at bounding box center [242, 196] width 279 height 24
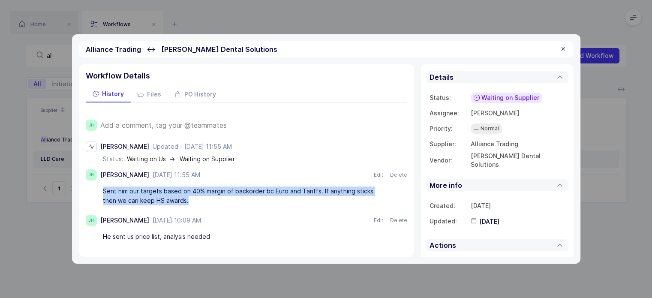
click at [240, 192] on div "Sent him our targets based on 40% margin of backorder bc Euro and Tariffs. If a…" at bounding box center [242, 196] width 279 height 24
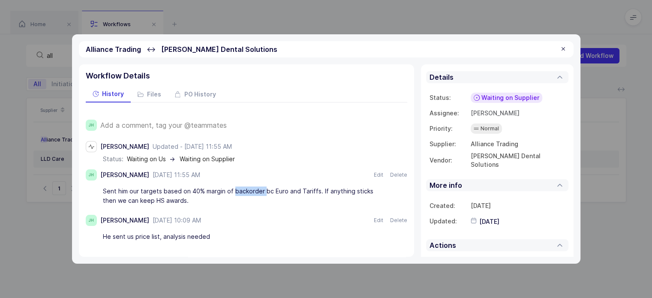
click at [240, 192] on div "Sent him our targets based on 40% margin of backorder bc Euro and Tariffs. If a…" at bounding box center [242, 196] width 279 height 24
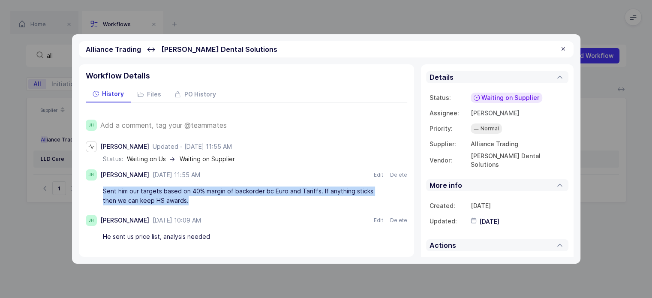
click at [240, 192] on div "Sent him our targets based on 40% margin of backorder bc Euro and Tariffs. If a…" at bounding box center [242, 196] width 279 height 24
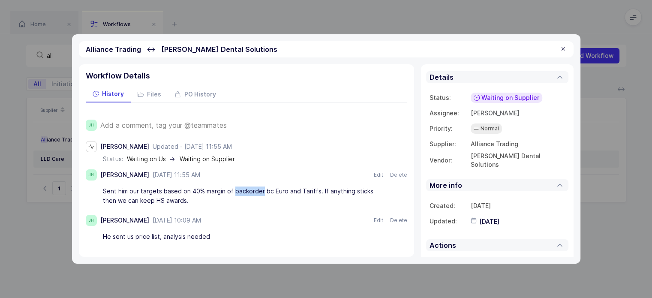
click at [240, 192] on div "Sent him our targets based on 40% margin of backorder bc Euro and Tariffs. If a…" at bounding box center [242, 196] width 279 height 24
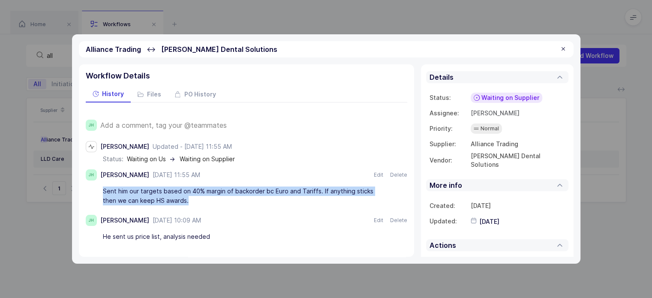
click at [240, 192] on div "Sent him our targets based on 40% margin of backorder bc Euro and Tariffs. If a…" at bounding box center [242, 196] width 279 height 24
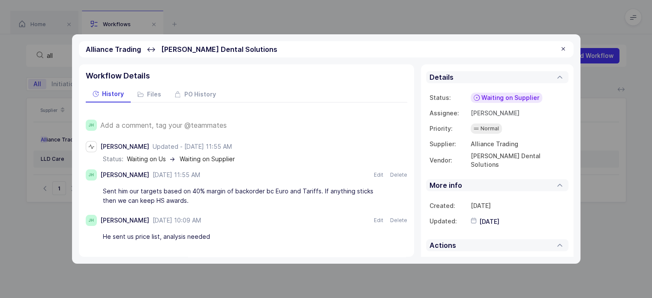
click at [240, 192] on div "Sent him our targets based on 40% margin of backorder bc Euro and Tariffs. If a…" at bounding box center [242, 196] width 279 height 24
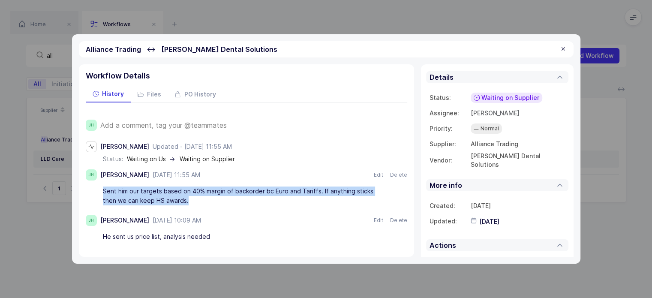
click at [240, 192] on div "Sent him our targets based on 40% margin of backorder bc Euro and Tariffs. If a…" at bounding box center [242, 196] width 279 height 24
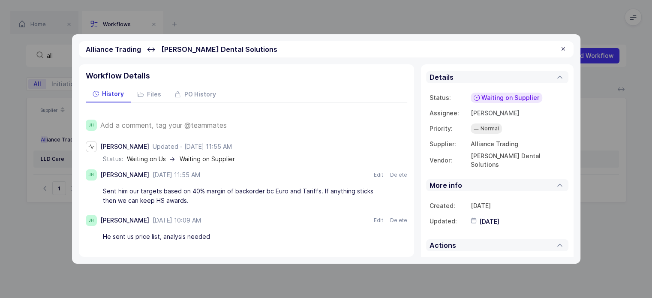
click at [561, 51] on div at bounding box center [563, 49] width 7 height 8
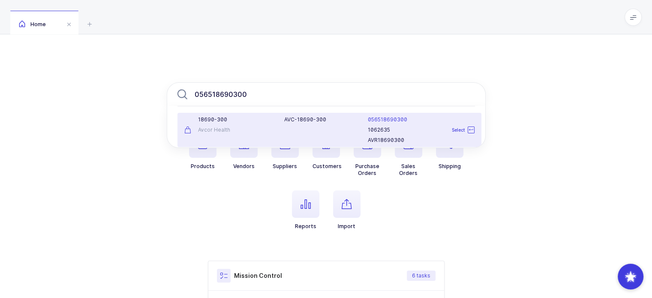
type input "056518690300"
click at [328, 123] on div "AVC-18690-300" at bounding box center [321, 129] width 84 height 27
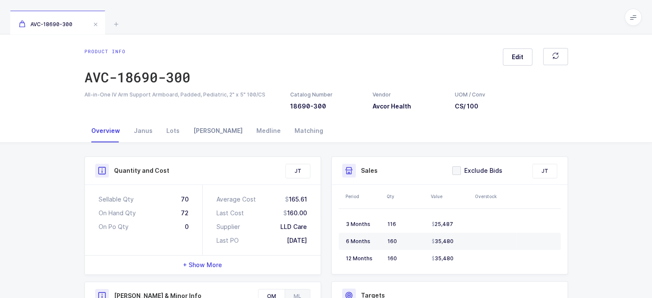
click at [191, 131] on div "[PERSON_NAME]" at bounding box center [217, 130] width 63 height 23
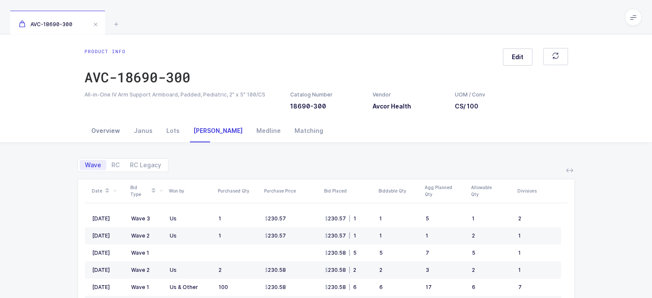
click at [113, 129] on div "Overview" at bounding box center [105, 130] width 42 height 23
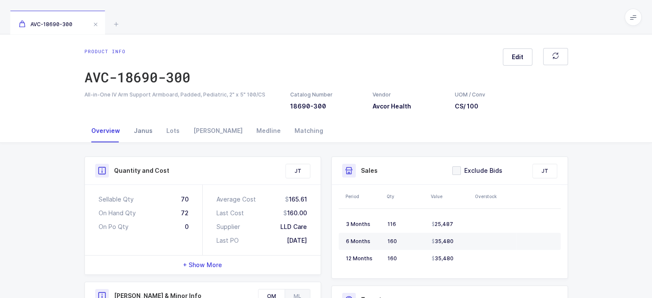
click at [148, 134] on div "Janus" at bounding box center [143, 130] width 33 height 23
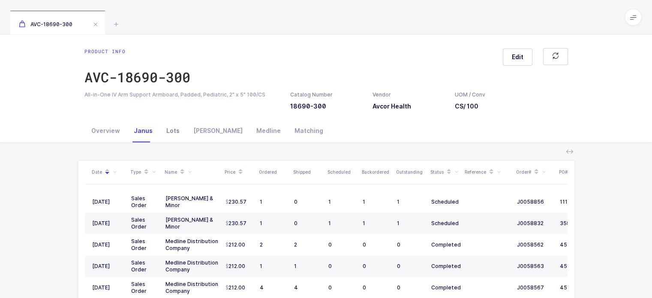
click at [171, 131] on div "Lots" at bounding box center [172, 130] width 27 height 23
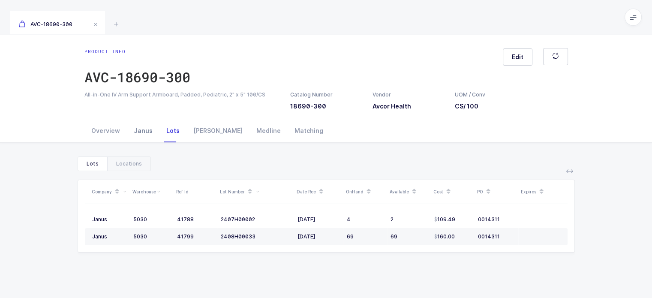
click at [146, 131] on div "Janus" at bounding box center [143, 130] width 33 height 23
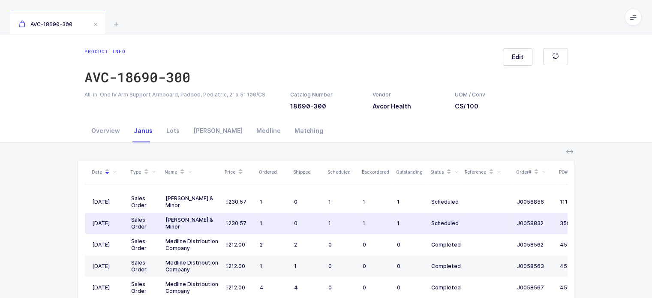
drag, startPoint x: 285, startPoint y: 216, endPoint x: 291, endPoint y: 233, distance: 17.7
click at [291, 233] on tr "09/22/2025 Sales Order Owens & Minor 230.57 1 0 1 1 1 Scheduled J0058832 35899" at bounding box center [355, 223] width 540 height 21
click at [291, 233] on td "0" at bounding box center [308, 223] width 34 height 21
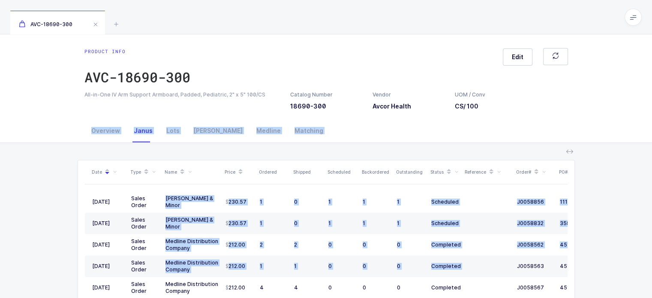
drag, startPoint x: 494, startPoint y: 267, endPoint x: 442, endPoint y: 134, distance: 143.0
click at [442, 134] on div "Overview Janus Lots Owens Medline Matching Quantity and Cost JT Sellable Qty 70…" at bounding box center [326, 251] width 652 height 264
click at [442, 134] on div "Overview Janus Lots Owens Medline Matching" at bounding box center [325, 130] width 483 height 23
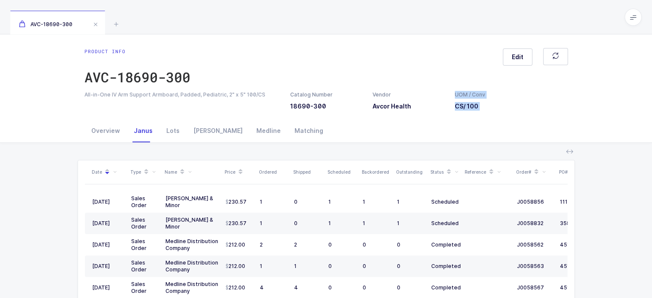
drag, startPoint x: 442, startPoint y: 134, endPoint x: 439, endPoint y: 116, distance: 18.3
click at [439, 116] on div "Product info AVC-18690-300 Edit All-in-One IV Arm Support Armboard, Padded, Ped…" at bounding box center [326, 208] width 652 height 348
click at [417, 47] on div "Product info AVC-18690-300 Edit All-in-One IV Arm Support Armboard, Padded, Ped…" at bounding box center [326, 76] width 652 height 85
click at [186, 138] on div "[PERSON_NAME]" at bounding box center [217, 130] width 63 height 23
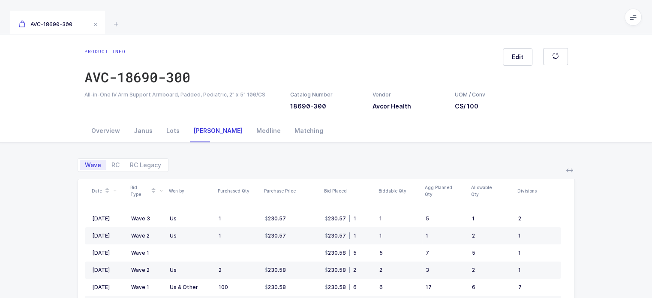
click at [204, 138] on div "[PERSON_NAME]" at bounding box center [217, 130] width 63 height 23
click at [106, 154] on div "Wave RC RC Legacy" at bounding box center [326, 161] width 497 height 21
click at [113, 164] on span "RC" at bounding box center [115, 165] width 8 height 6
click at [112, 164] on input "RC" at bounding box center [109, 163] width 6 height 6
radio input "true"
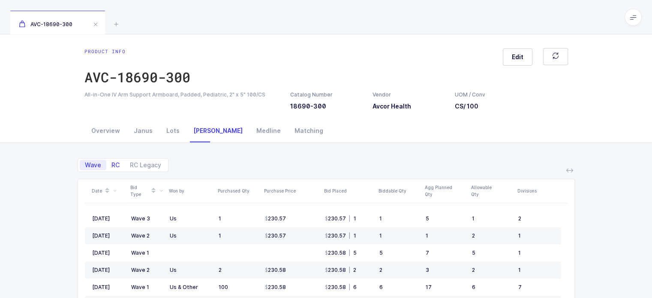
radio input "false"
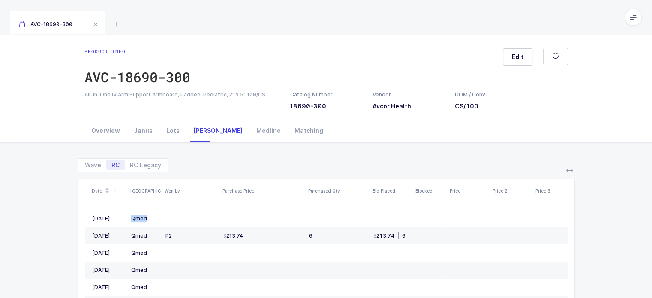
scroll to position [0, 263]
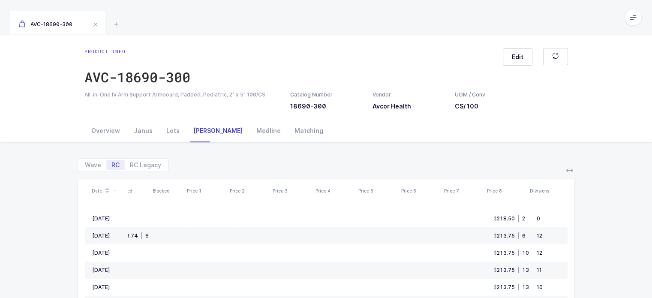
drag, startPoint x: 256, startPoint y: 218, endPoint x: 633, endPoint y: 193, distance: 377.2
click at [633, 193] on div "Wave RC RC Legacy Date ASV Won by Purchase Price Purchased Qty Bid Placed Block…" at bounding box center [326, 270] width 638 height 255
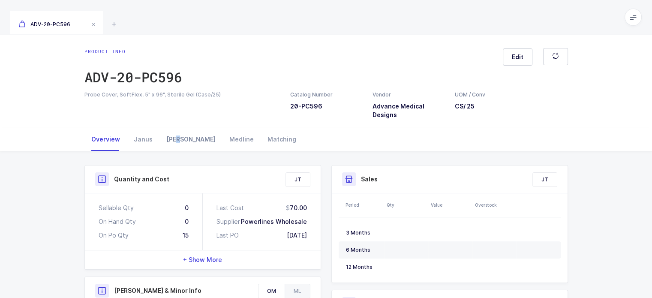
click at [178, 138] on div "[PERSON_NAME]" at bounding box center [190, 139] width 63 height 23
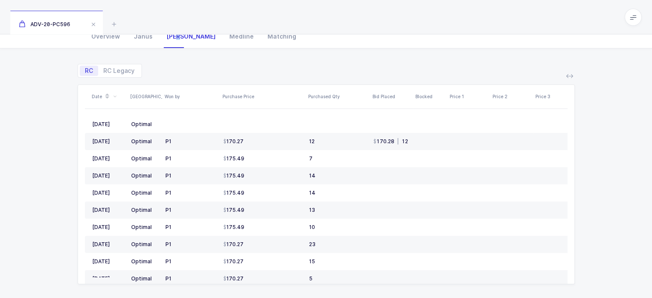
scroll to position [108, 0]
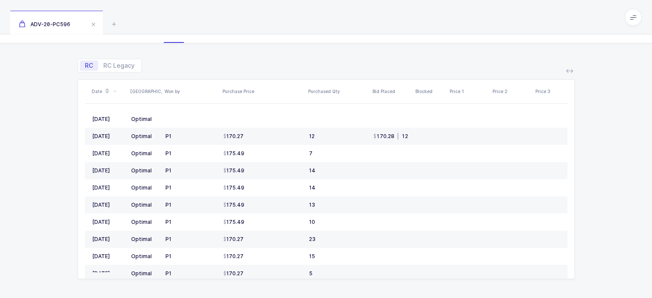
click at [571, 68] on icon at bounding box center [569, 70] width 7 height 7
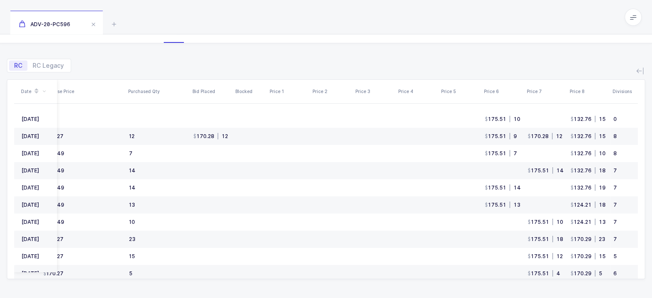
scroll to position [0, 0]
